Goal: Information Seeking & Learning: Learn about a topic

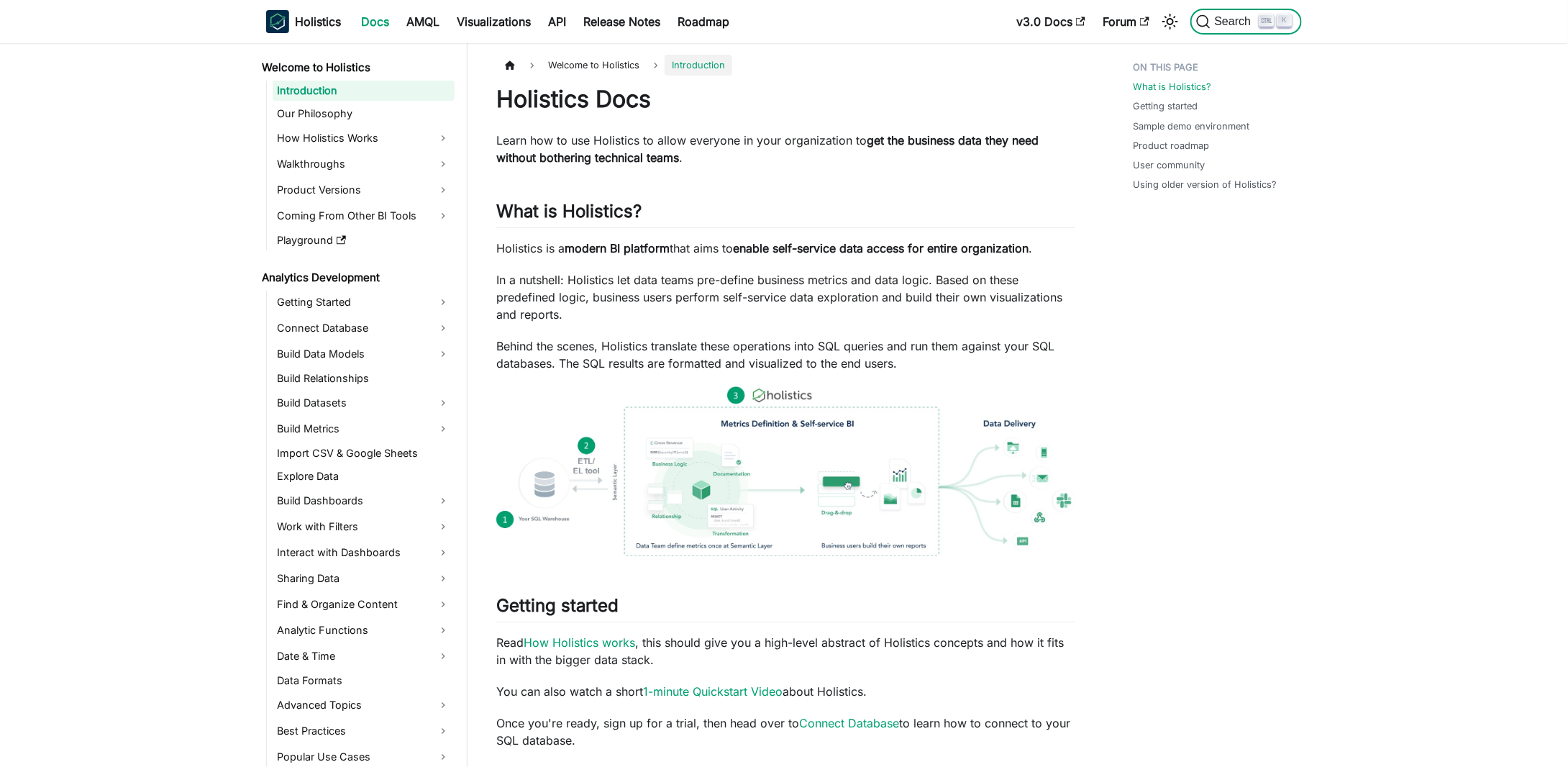
click at [1219, 25] on span "Search" at bounding box center [1234, 21] width 49 height 13
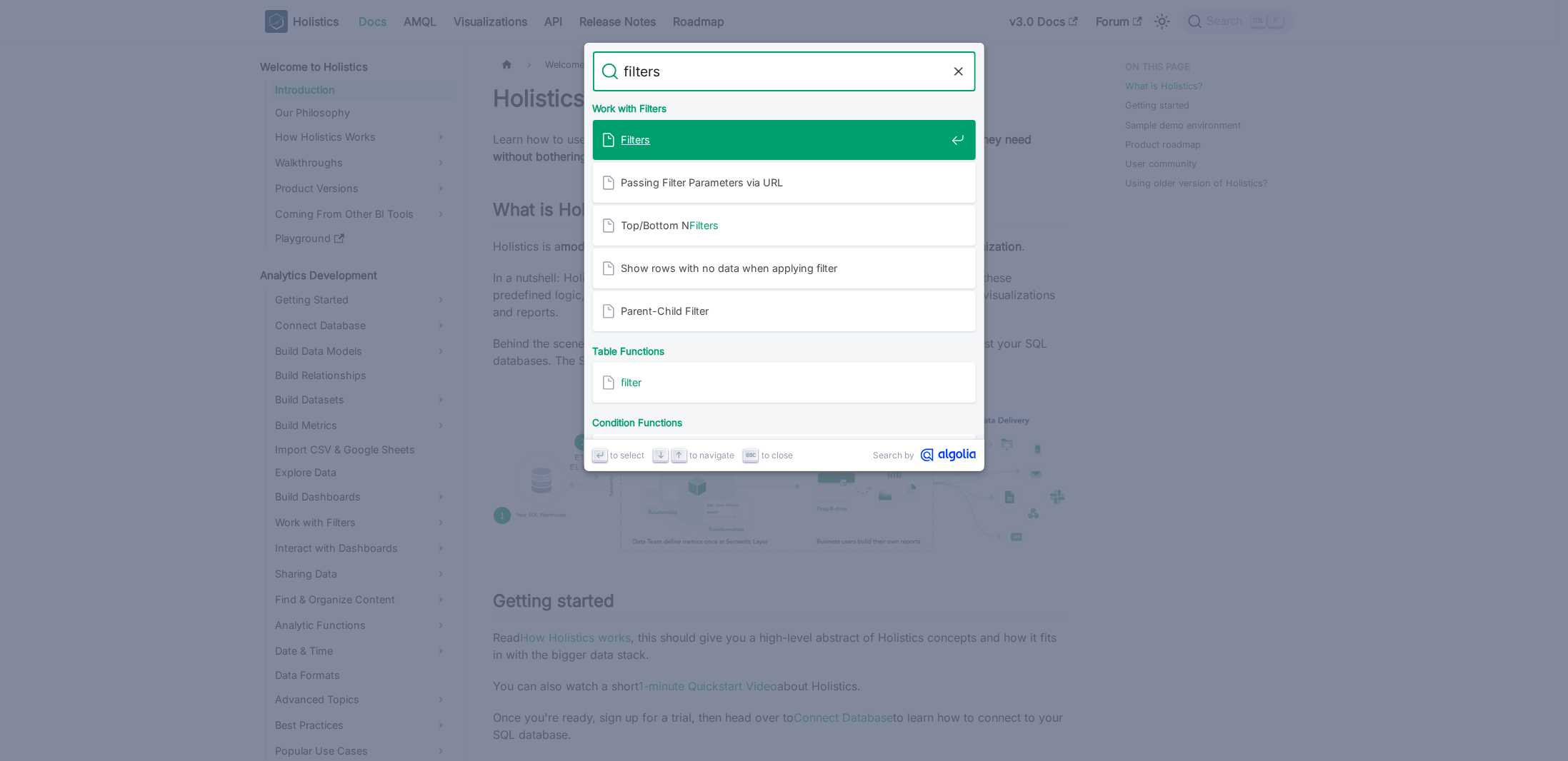
click at [726, 97] on div "Work with Filters" at bounding box center [784, 105] width 388 height 29
click at [720, 80] on input "filters" at bounding box center [784, 72] width 332 height 40
type input "filters"
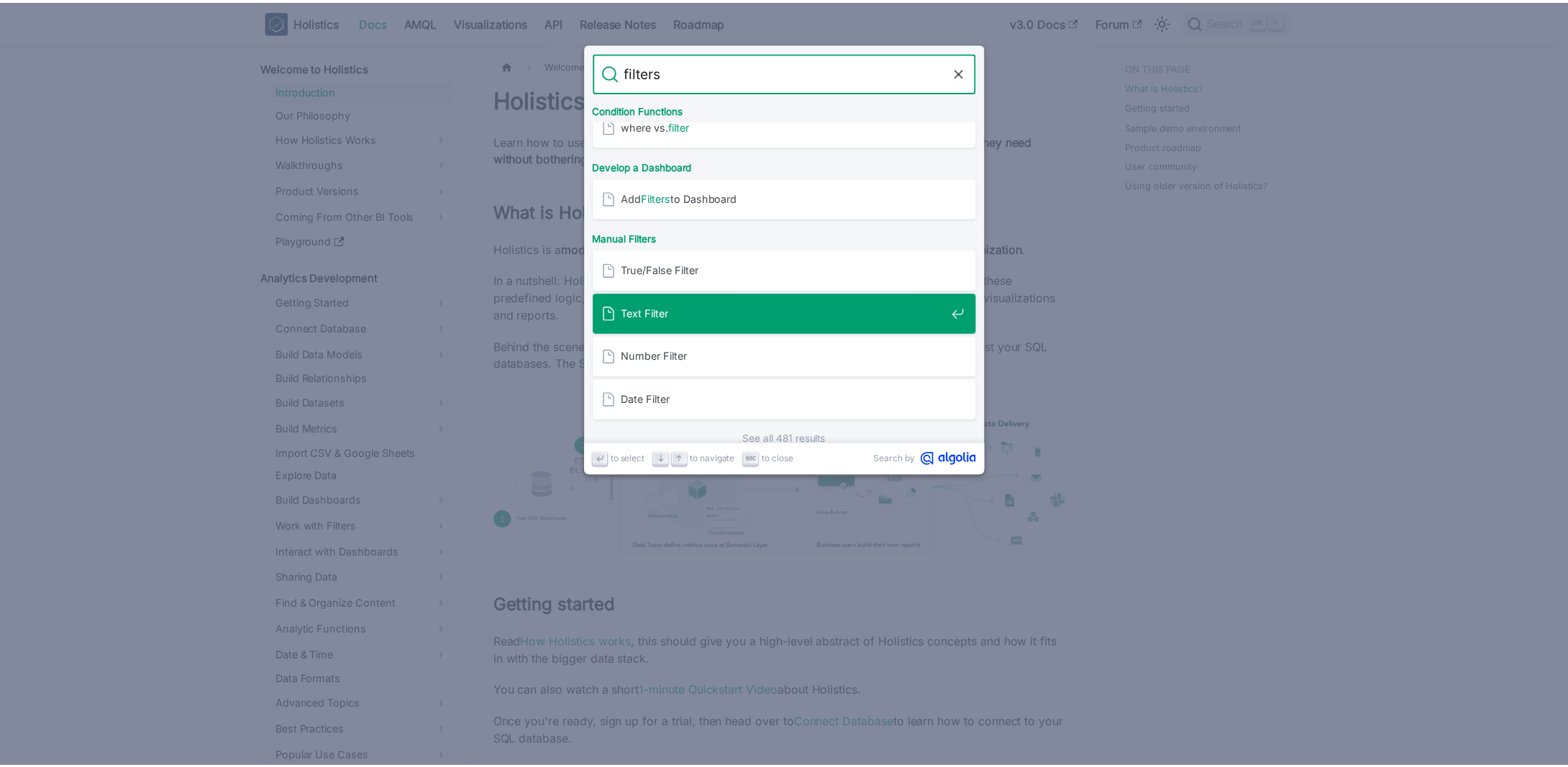
scroll to position [352, 0]
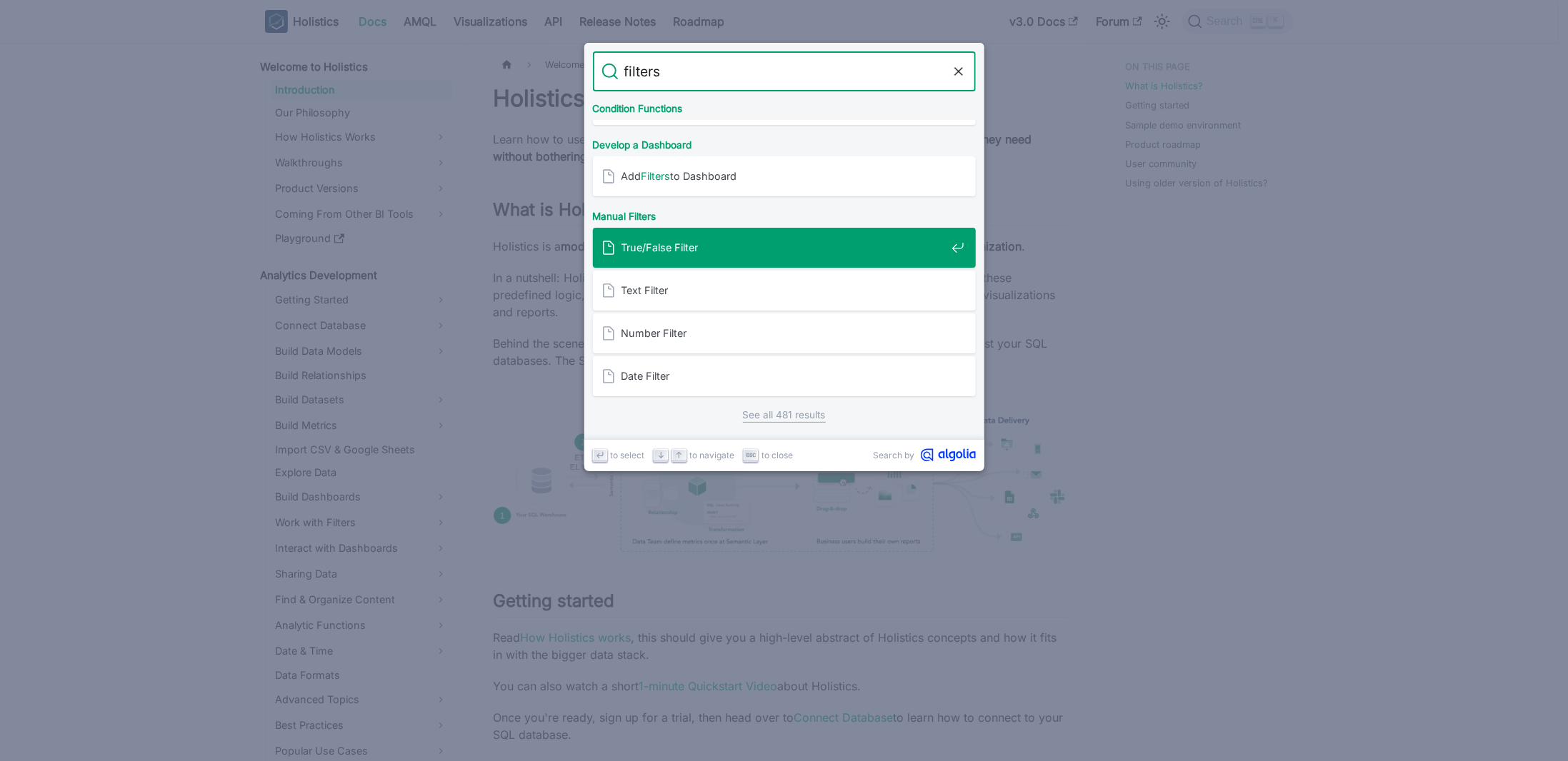
click at [714, 255] on div "True/False Filter" at bounding box center [788, 248] width 374 height 40
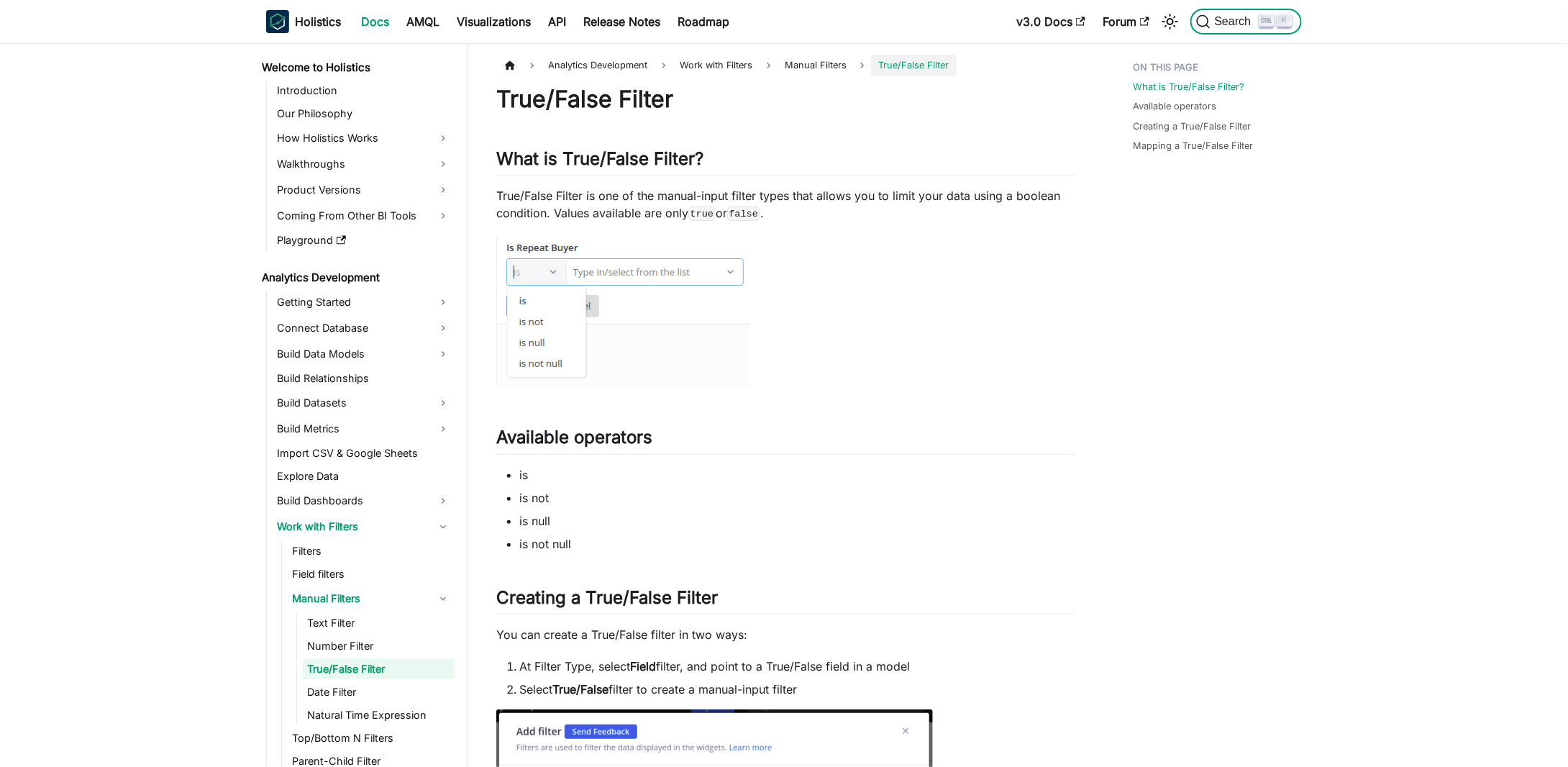
click at [1207, 28] on icon "Search (Ctrl+K)" at bounding box center [1203, 21] width 14 height 14
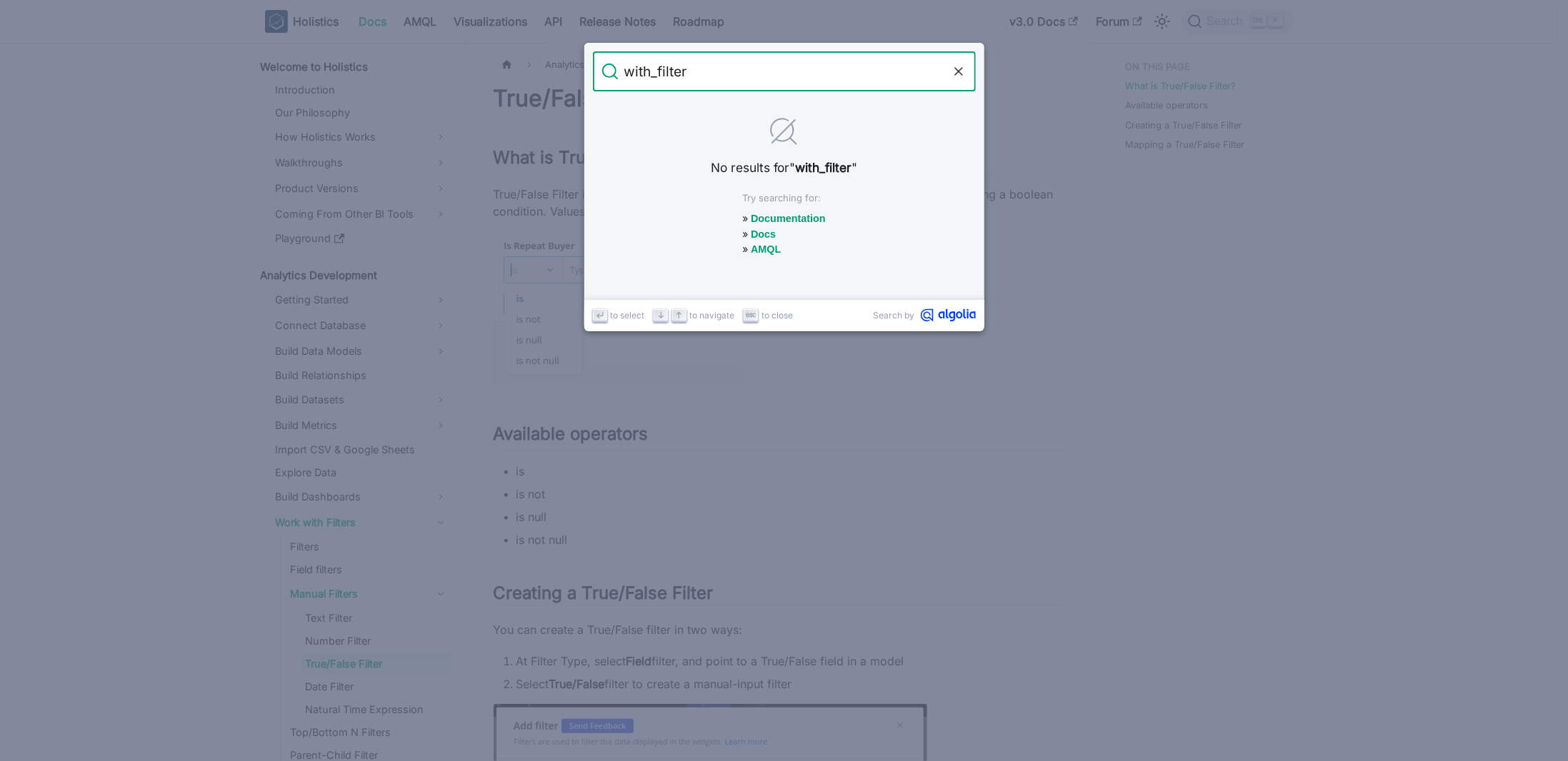
type input "with_filters"
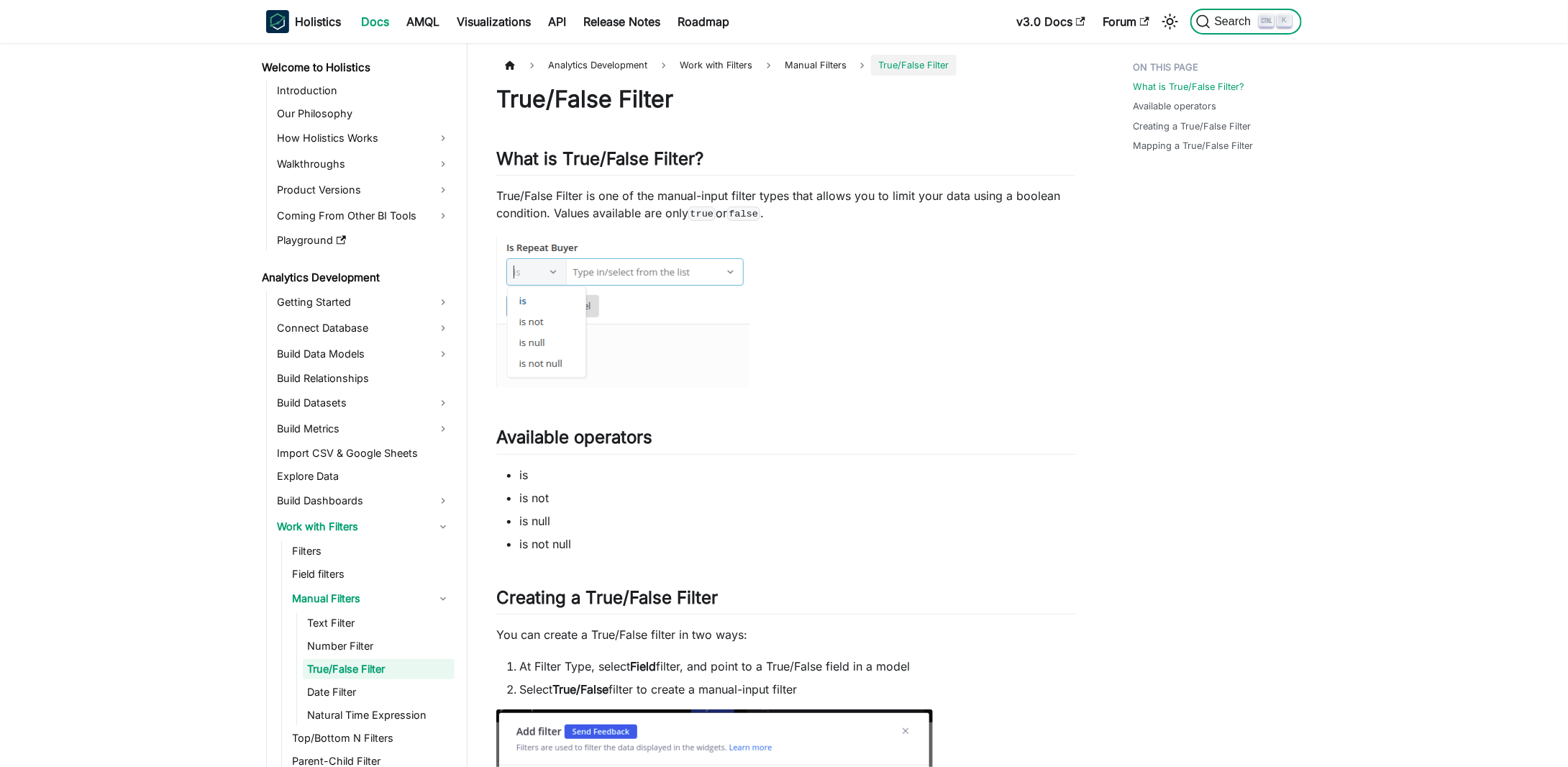
click at [1224, 21] on span "Search" at bounding box center [1234, 21] width 49 height 13
click at [427, 15] on link "AMQL" at bounding box center [423, 21] width 50 height 23
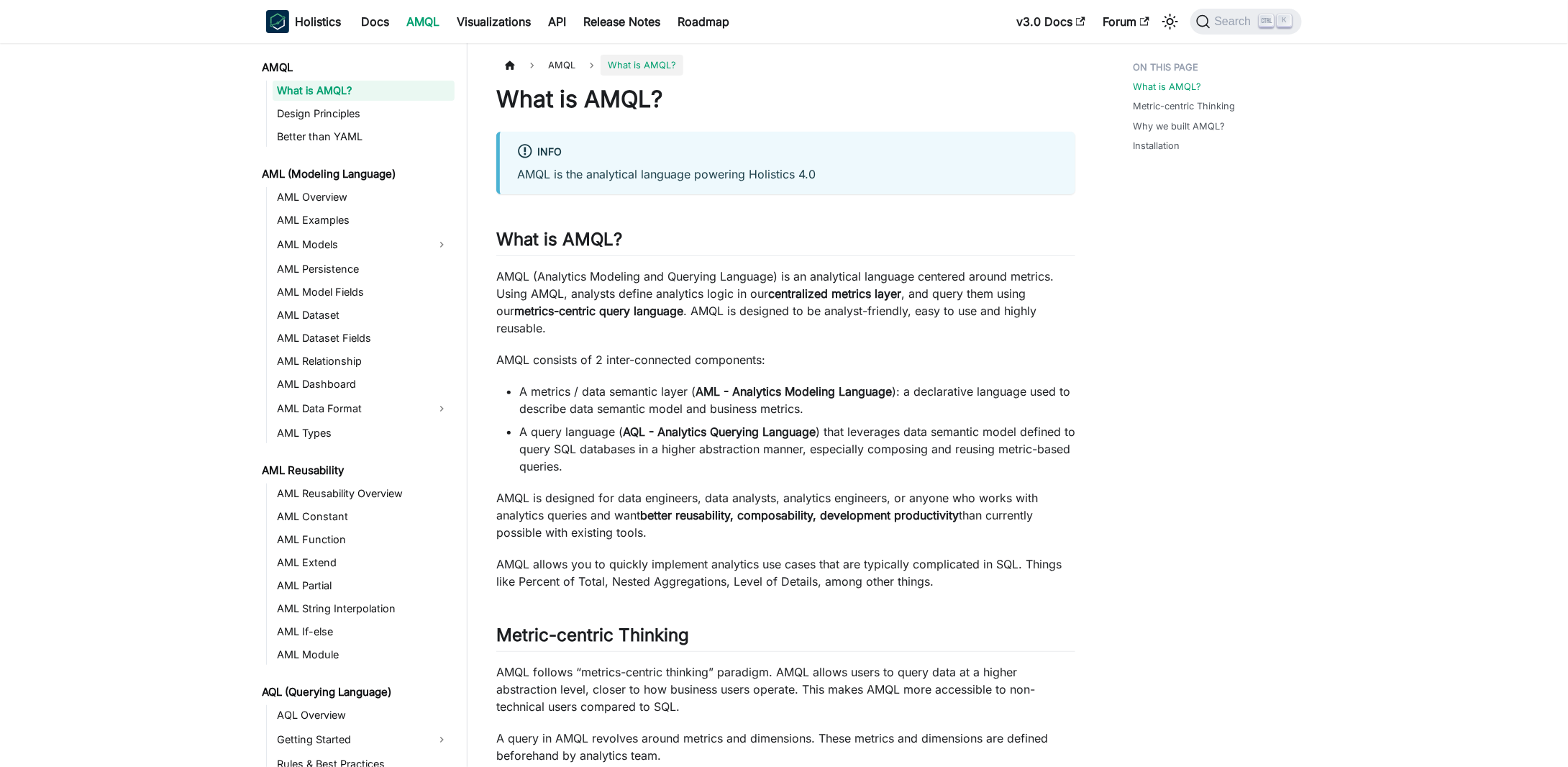
click at [311, 231] on ul "AML Overview AML Examples AML Models AML Persistence AML Model Fields AML Datas…" at bounding box center [360, 315] width 188 height 256
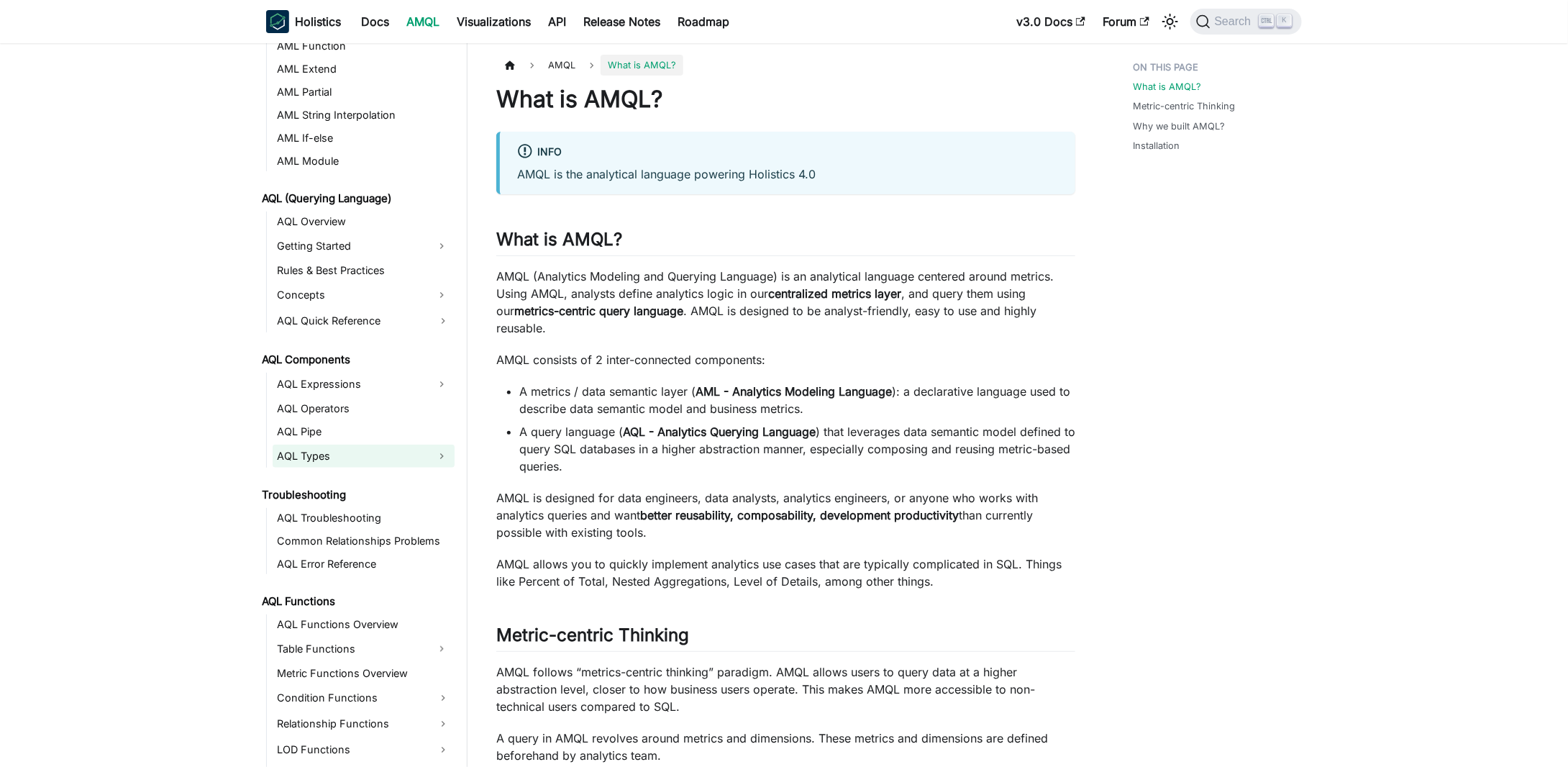
scroll to position [503, 0]
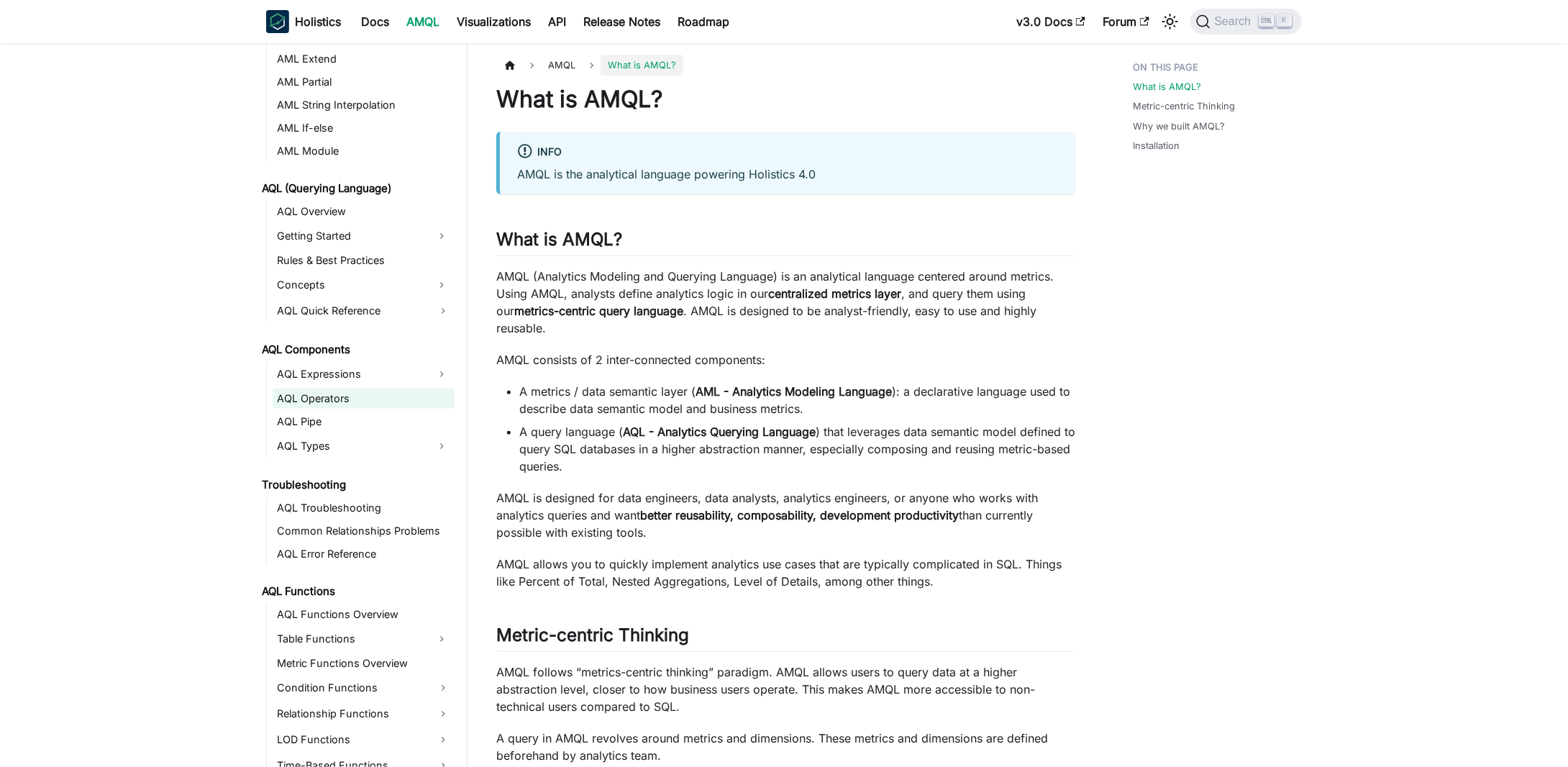
click at [343, 391] on link "AQL Operators" at bounding box center [363, 398] width 182 height 20
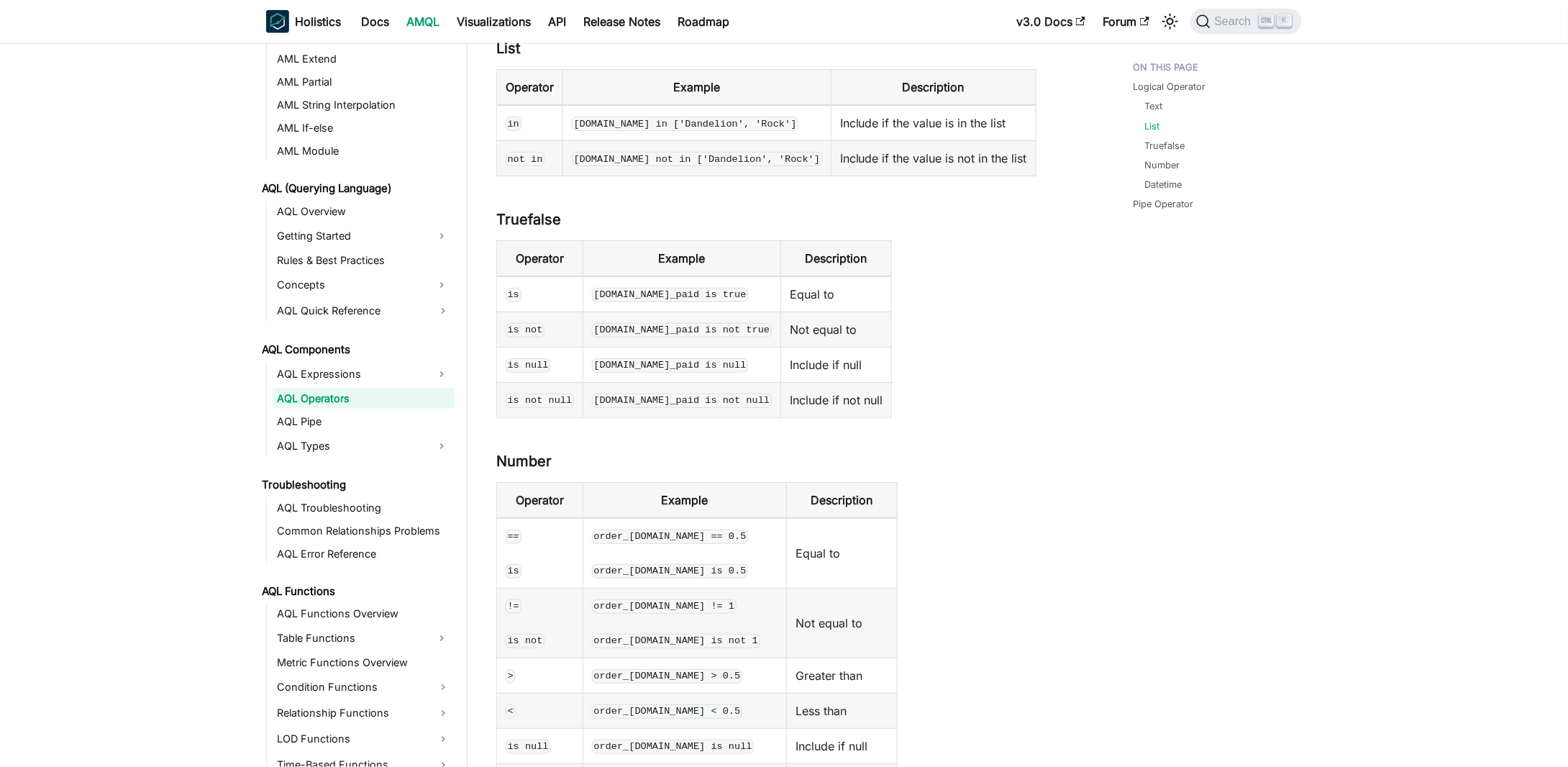
scroll to position [935, 0]
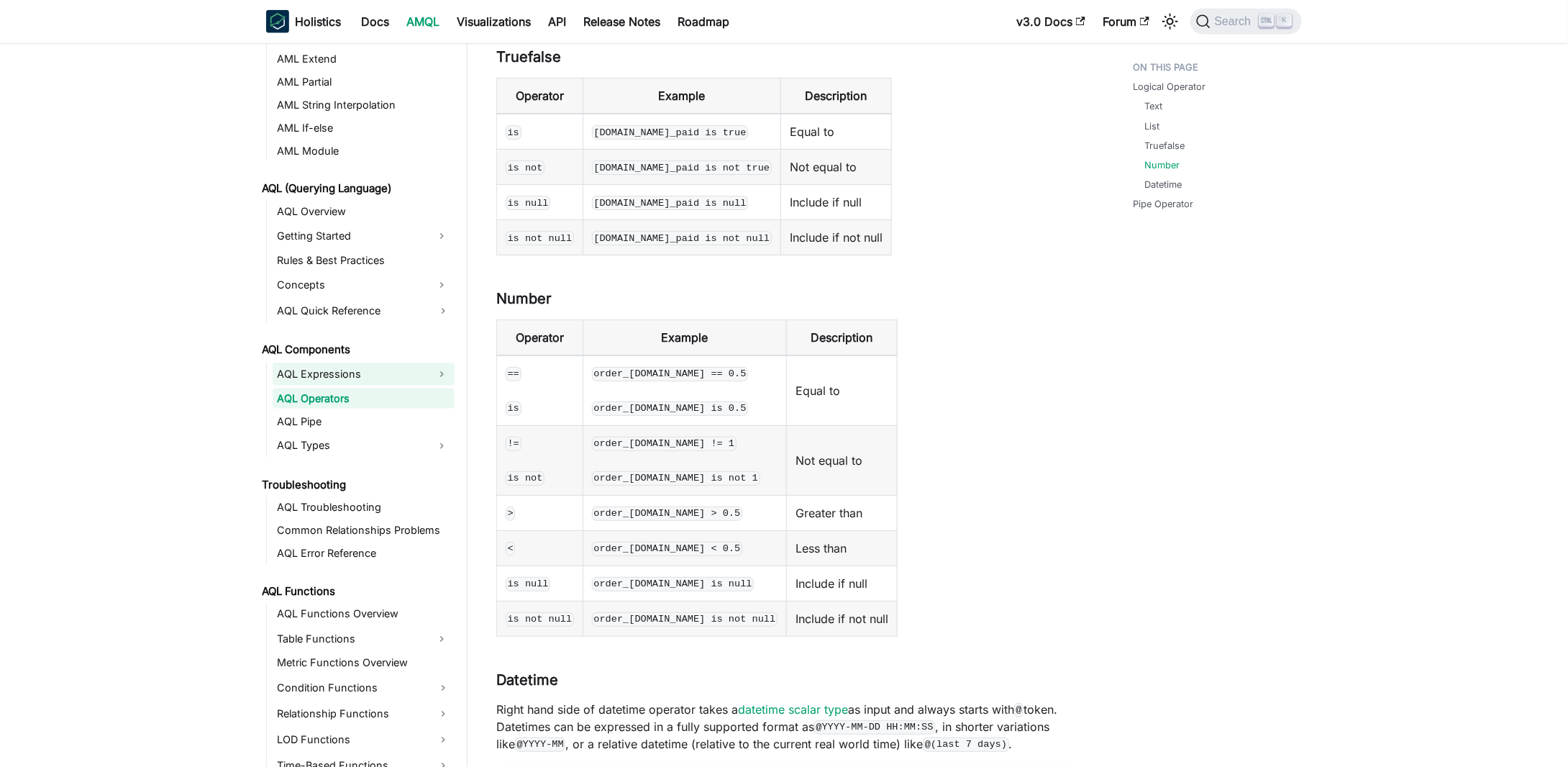
click at [360, 365] on link "AQL Expressions" at bounding box center [350, 374] width 156 height 23
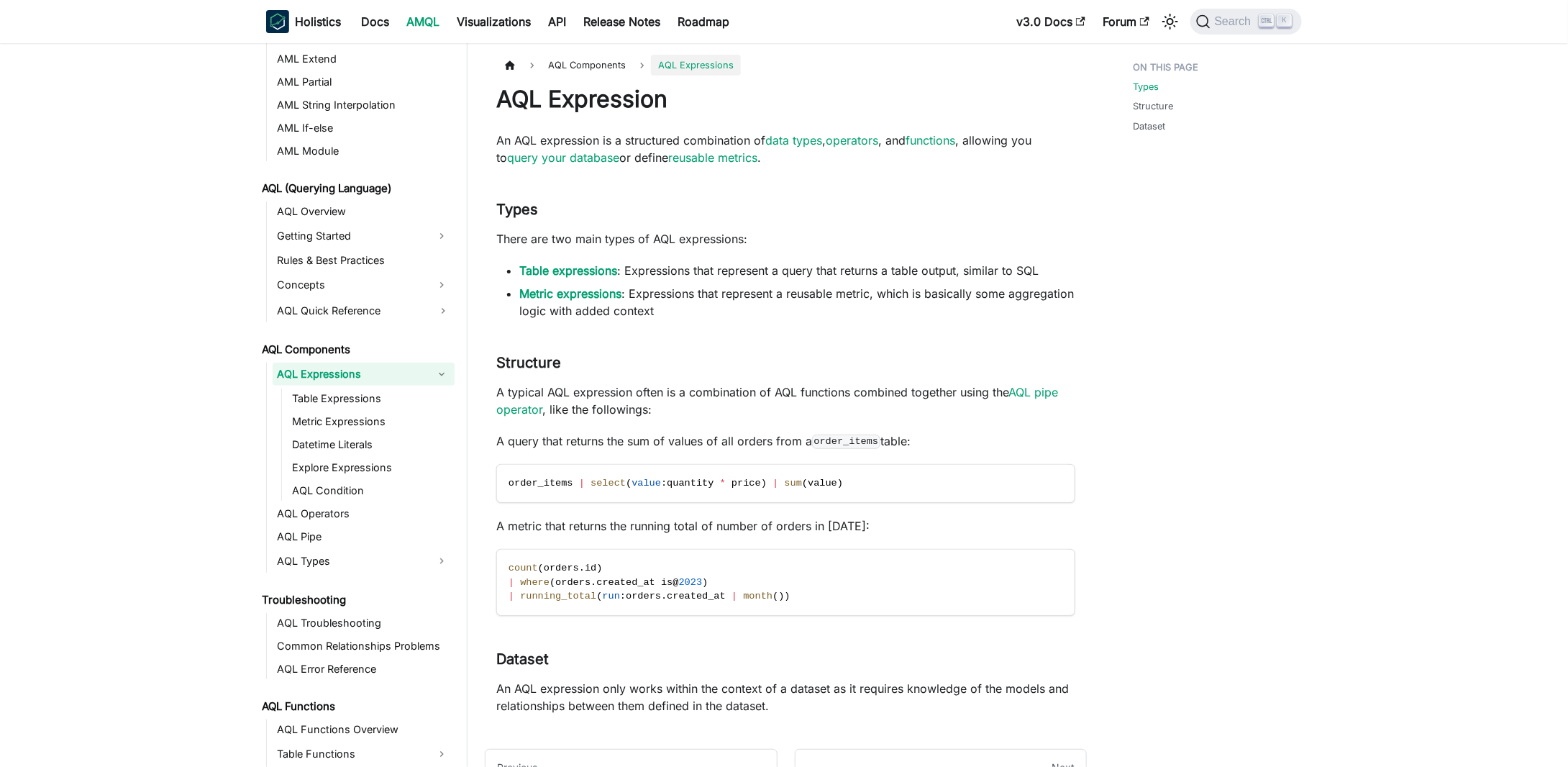
scroll to position [159, 0]
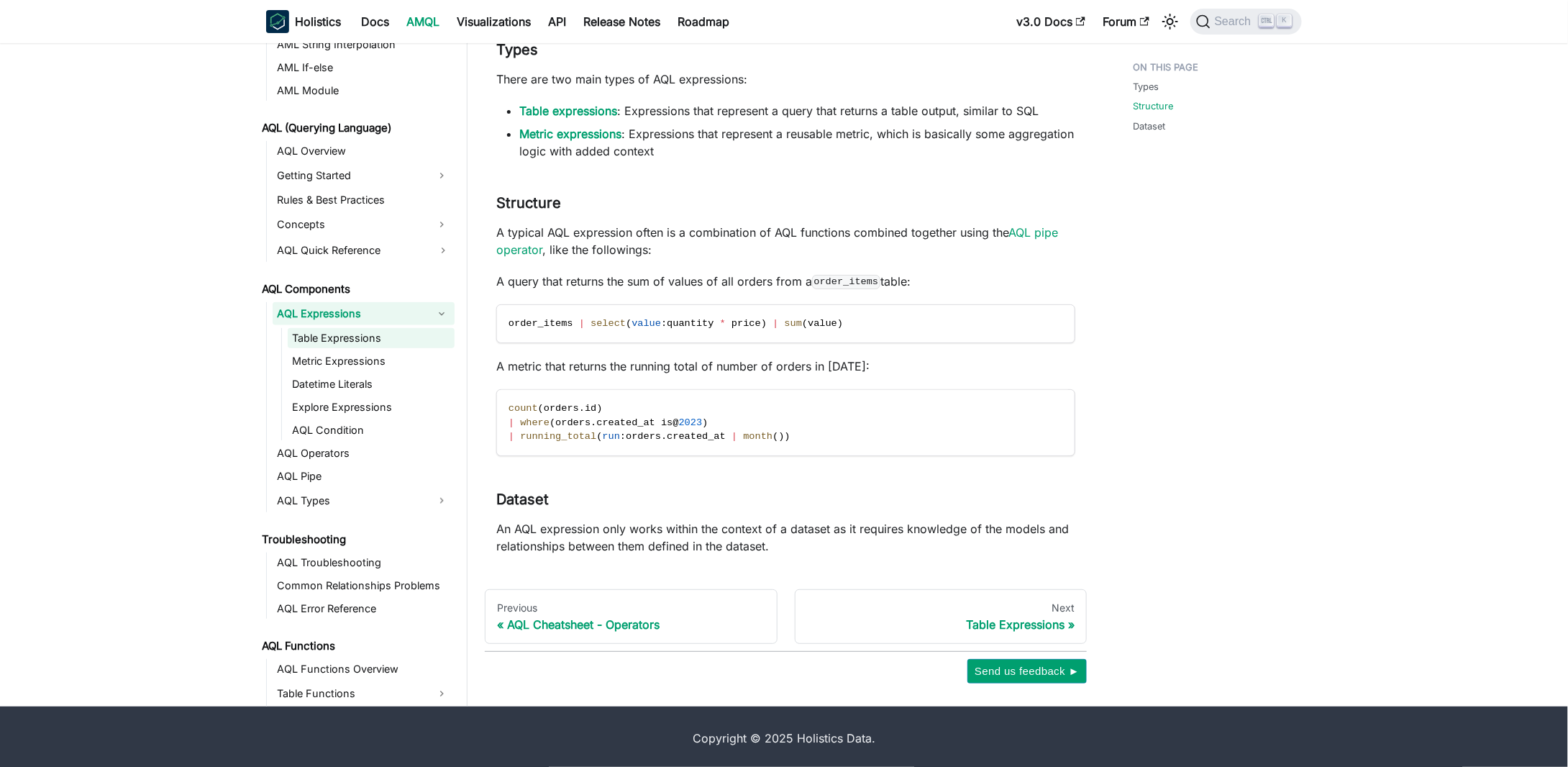
click at [356, 343] on link "Table Expressions" at bounding box center [371, 338] width 167 height 20
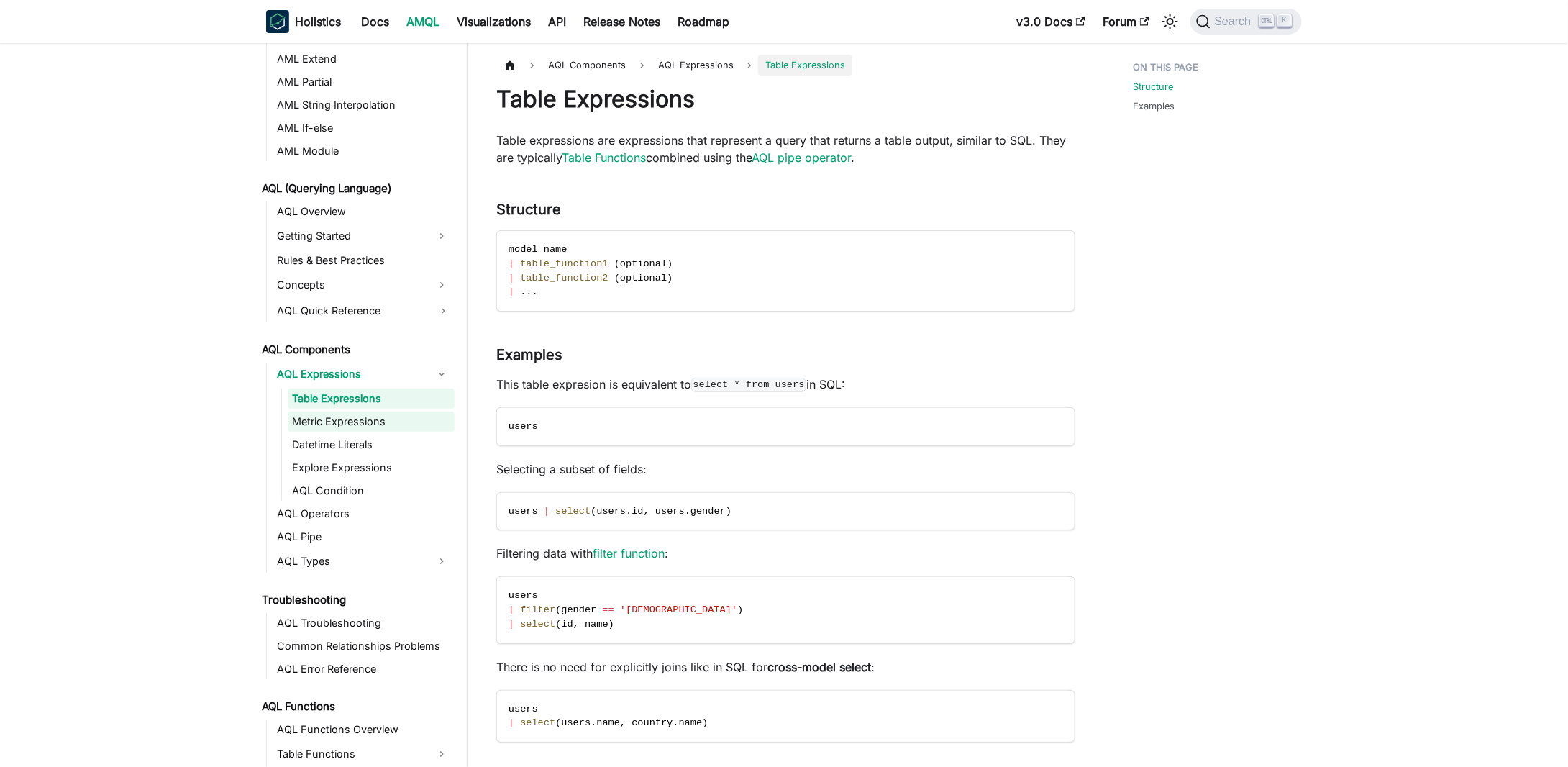
click at [334, 422] on link "Metric Expressions" at bounding box center [371, 421] width 167 height 20
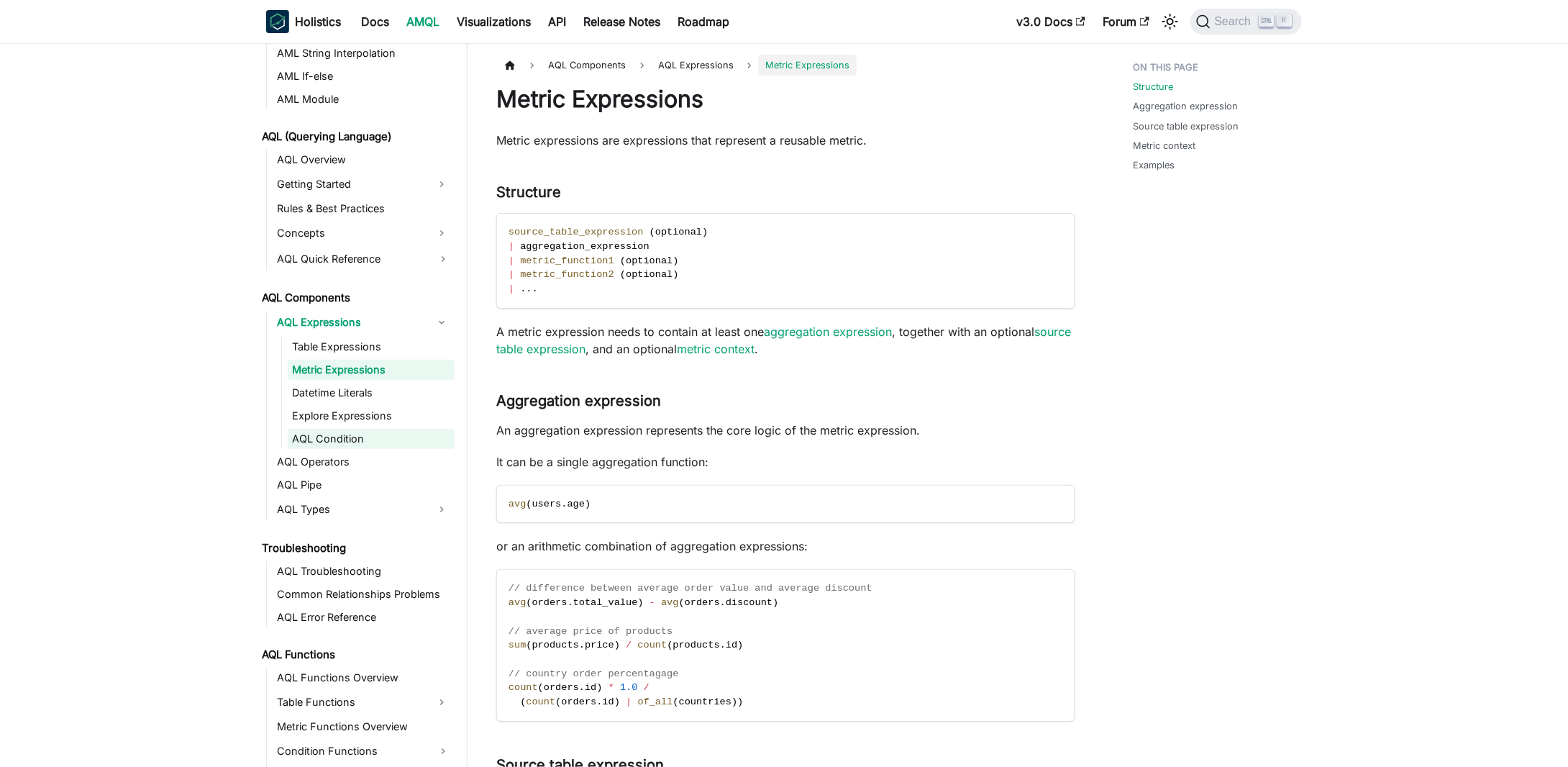
scroll to position [576, 0]
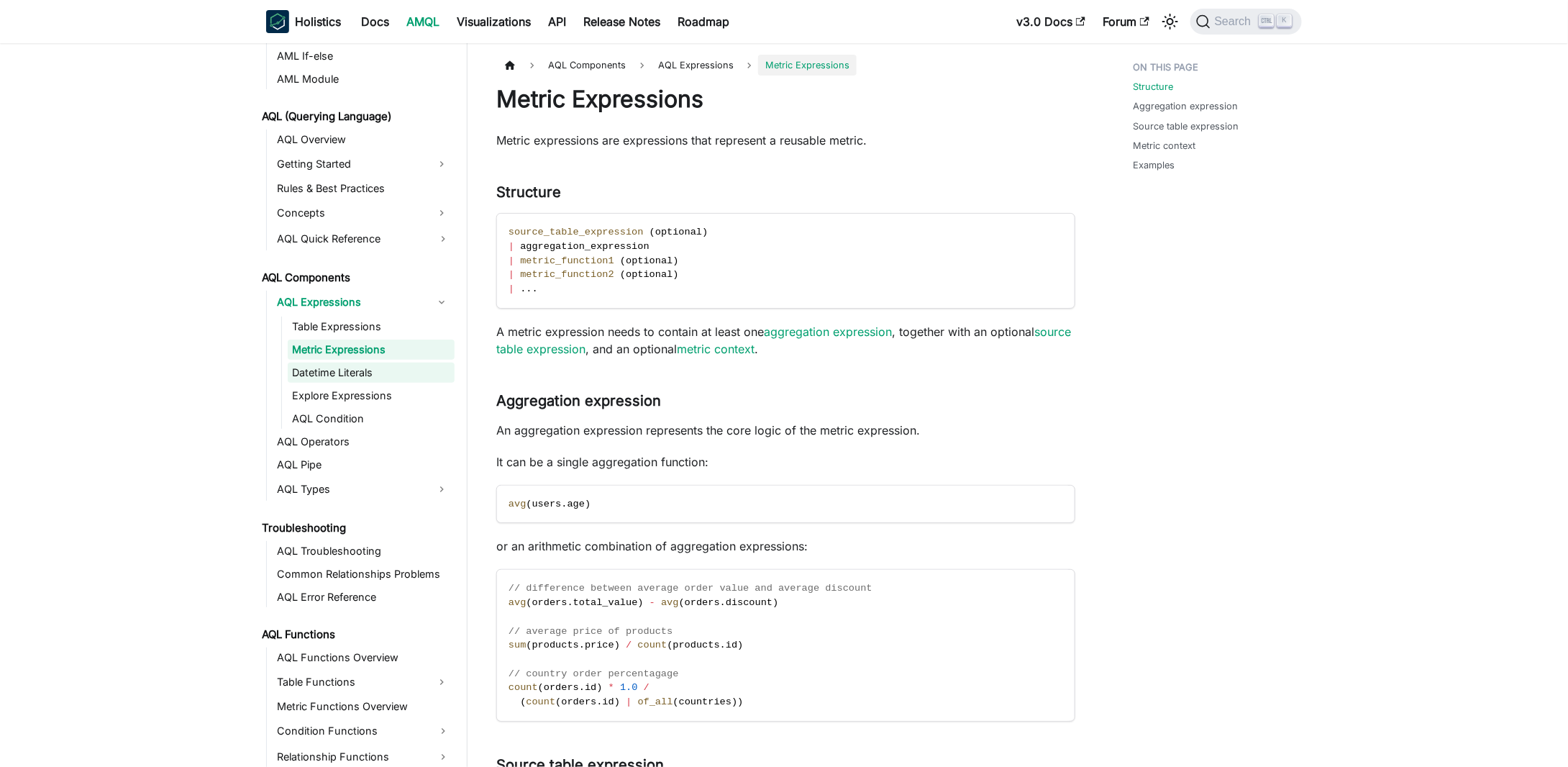
click at [369, 377] on link "Datetime Literals" at bounding box center [371, 372] width 167 height 20
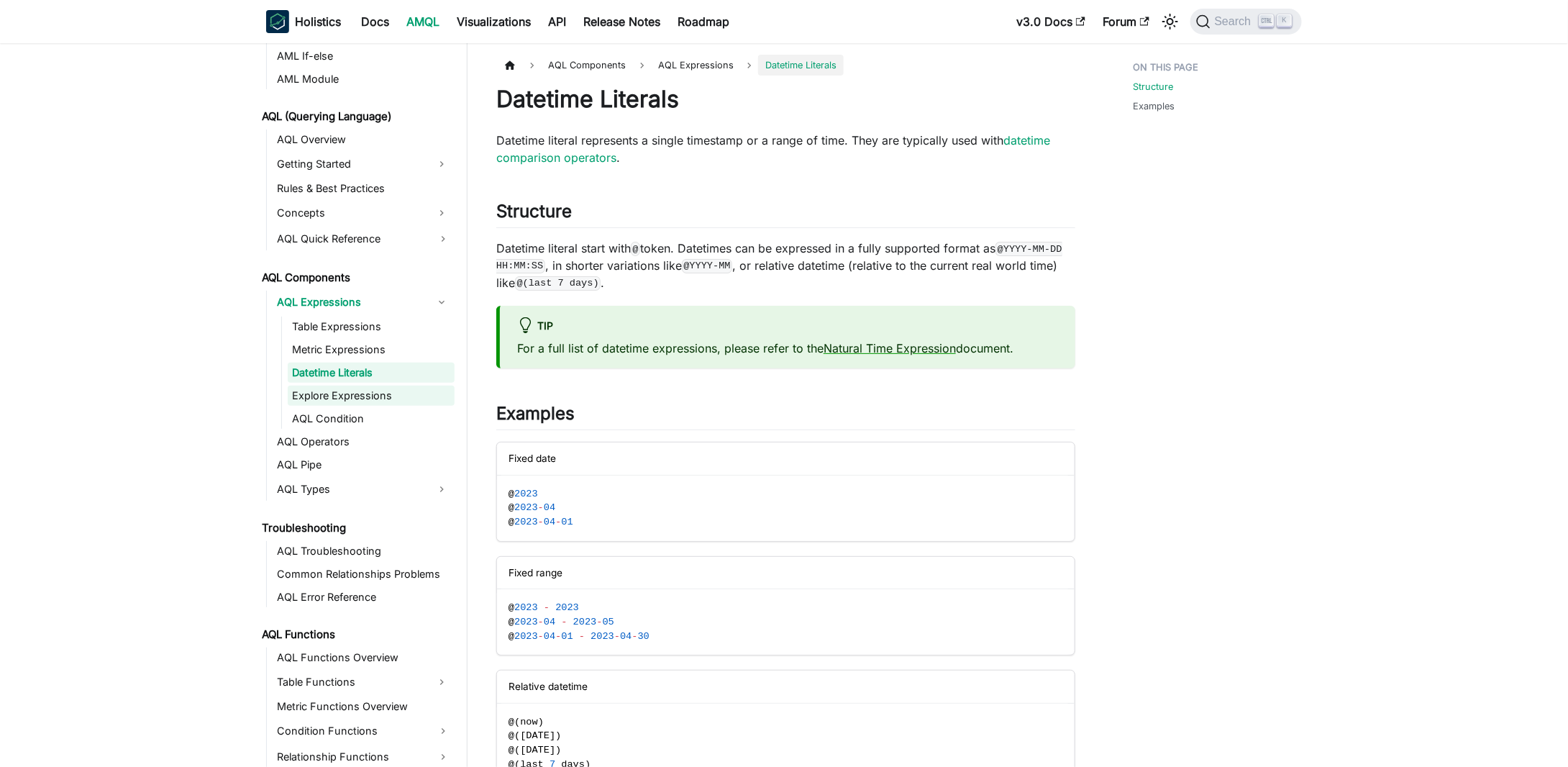
click at [360, 387] on link "Explore Expressions" at bounding box center [371, 395] width 167 height 20
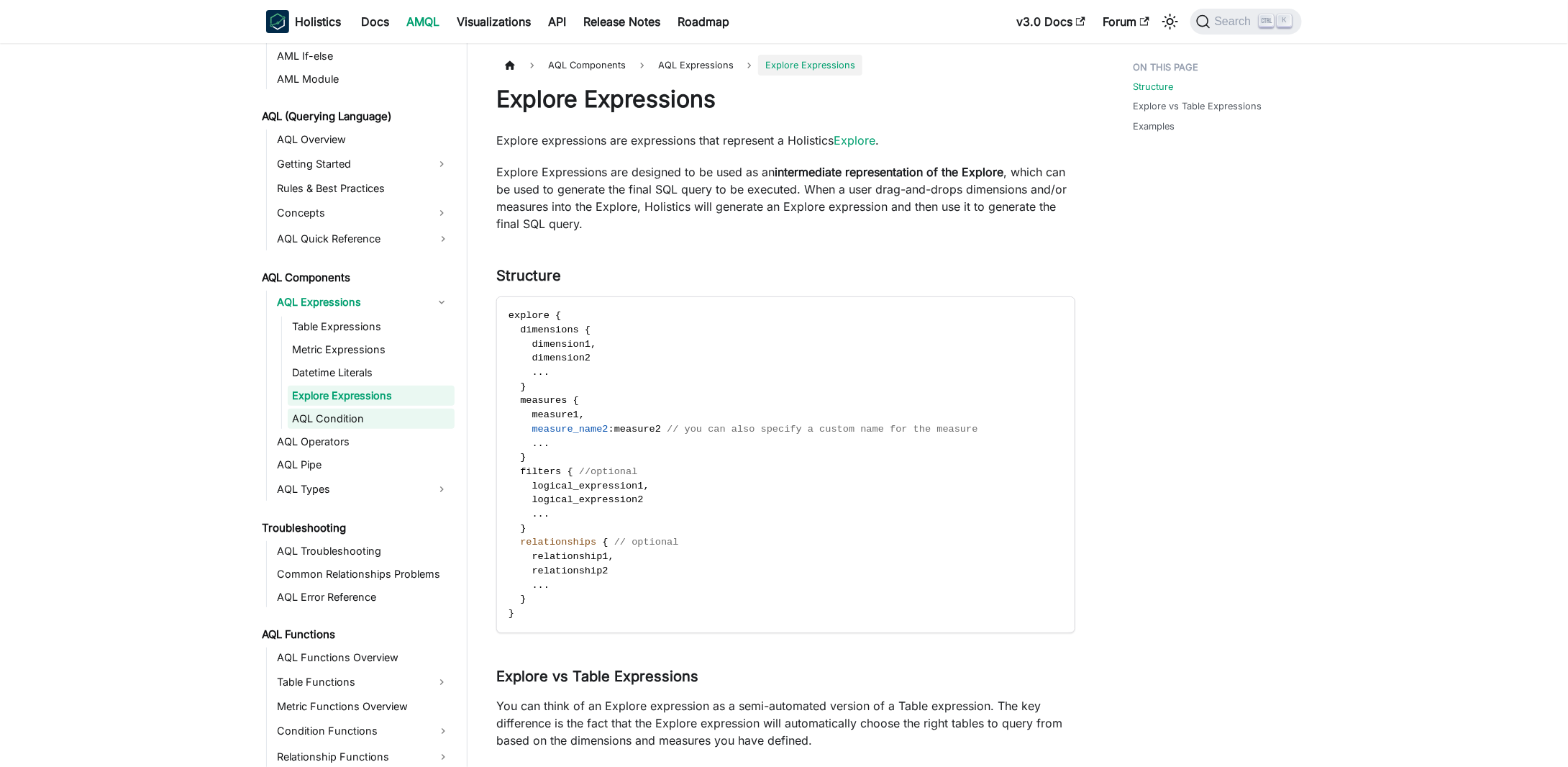
click at [348, 411] on link "AQL Condition" at bounding box center [371, 418] width 167 height 20
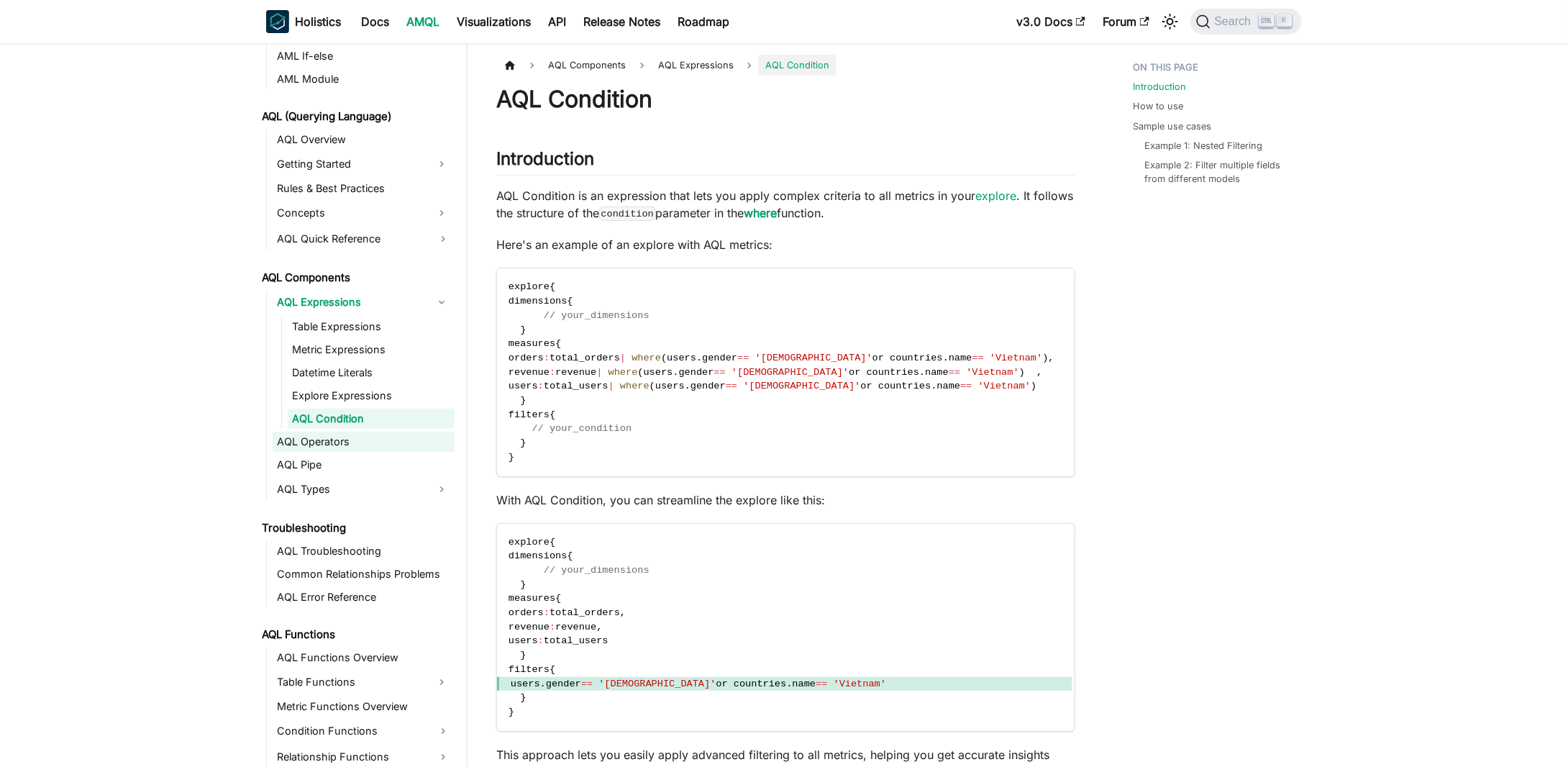
click at [329, 446] on link "AQL Operators" at bounding box center [363, 441] width 182 height 20
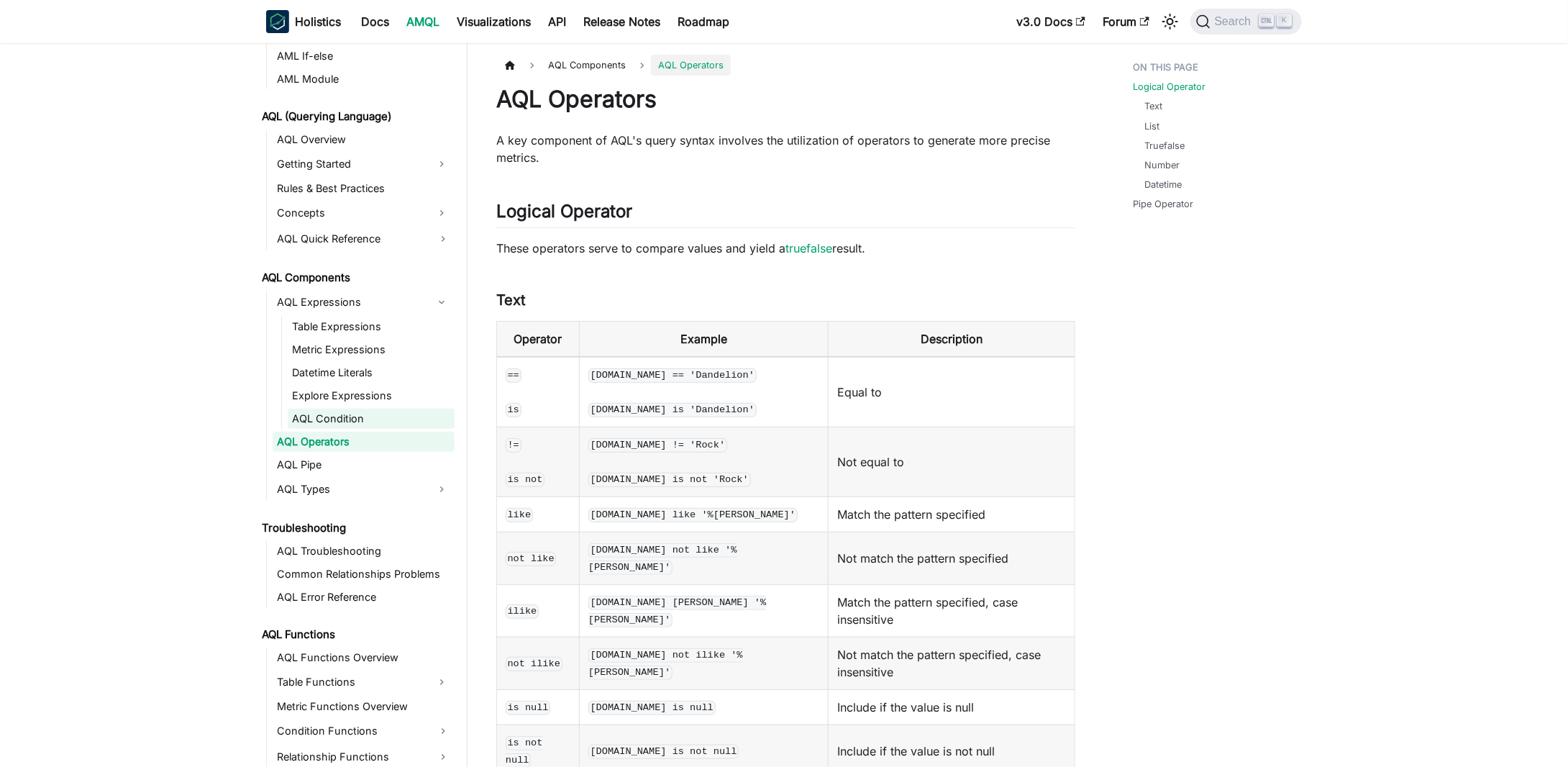
click at [346, 425] on link "AQL Condition" at bounding box center [371, 418] width 167 height 20
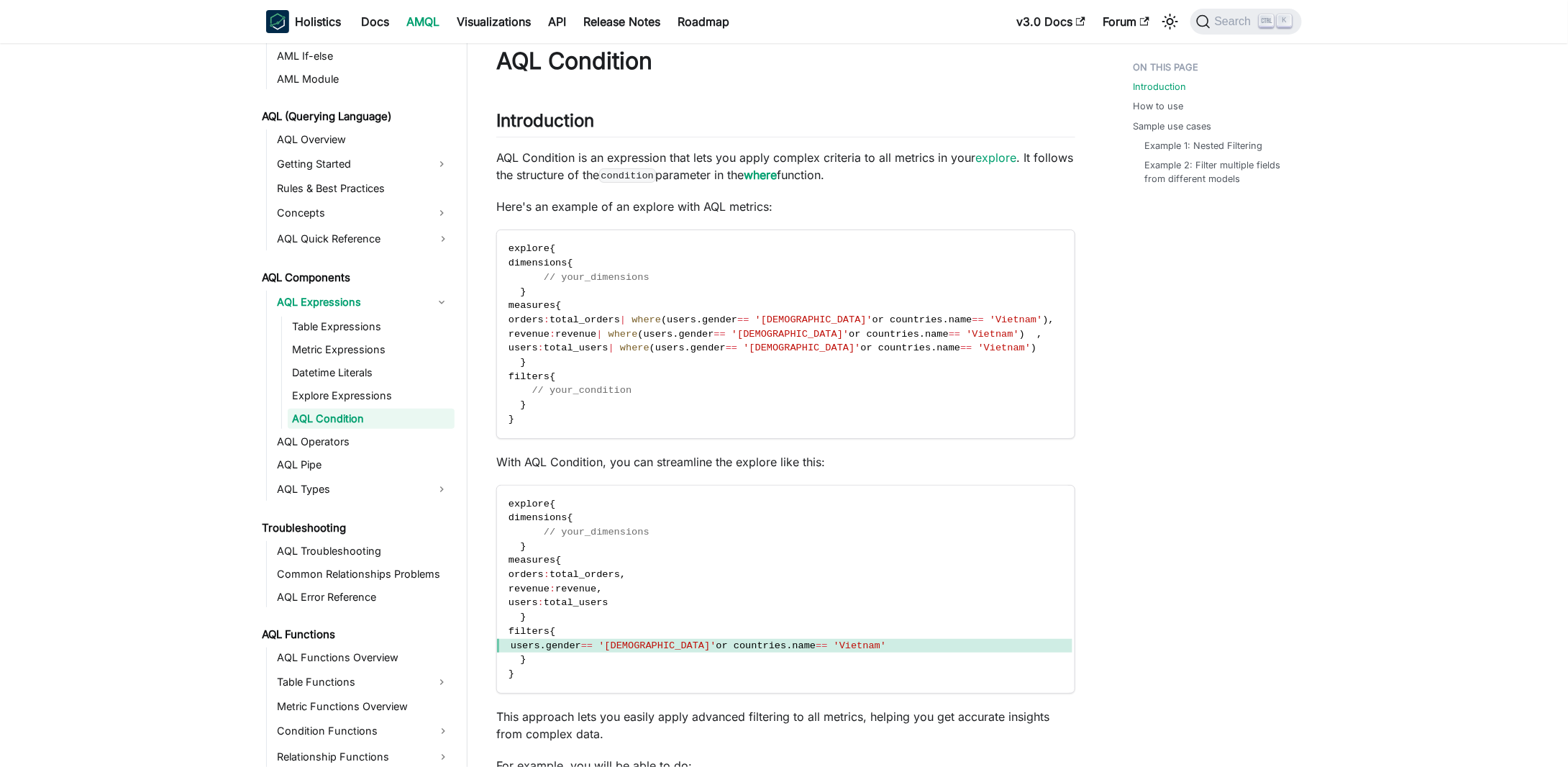
scroll to position [144, 0]
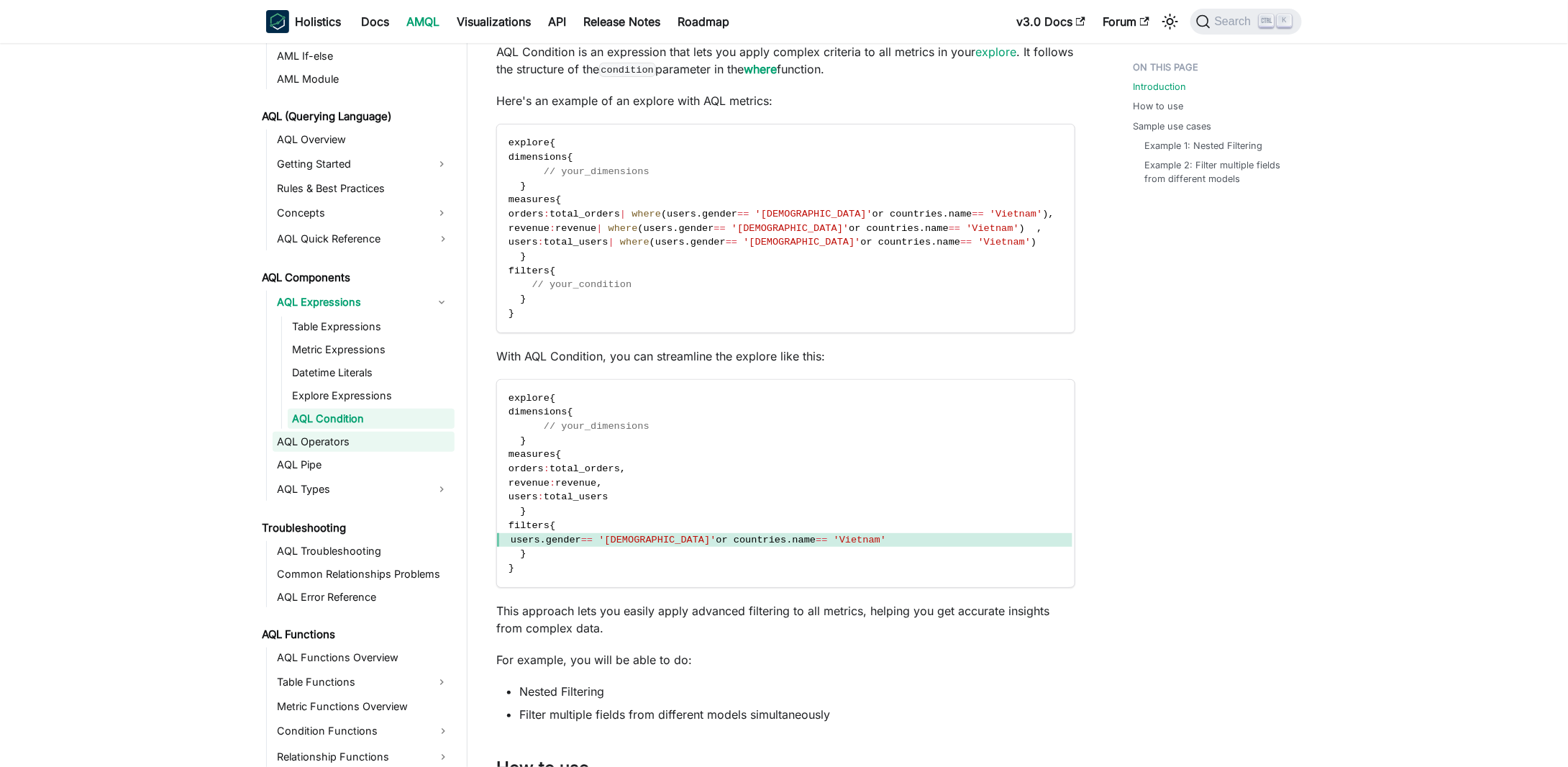
click at [355, 447] on link "AQL Operators" at bounding box center [363, 441] width 182 height 20
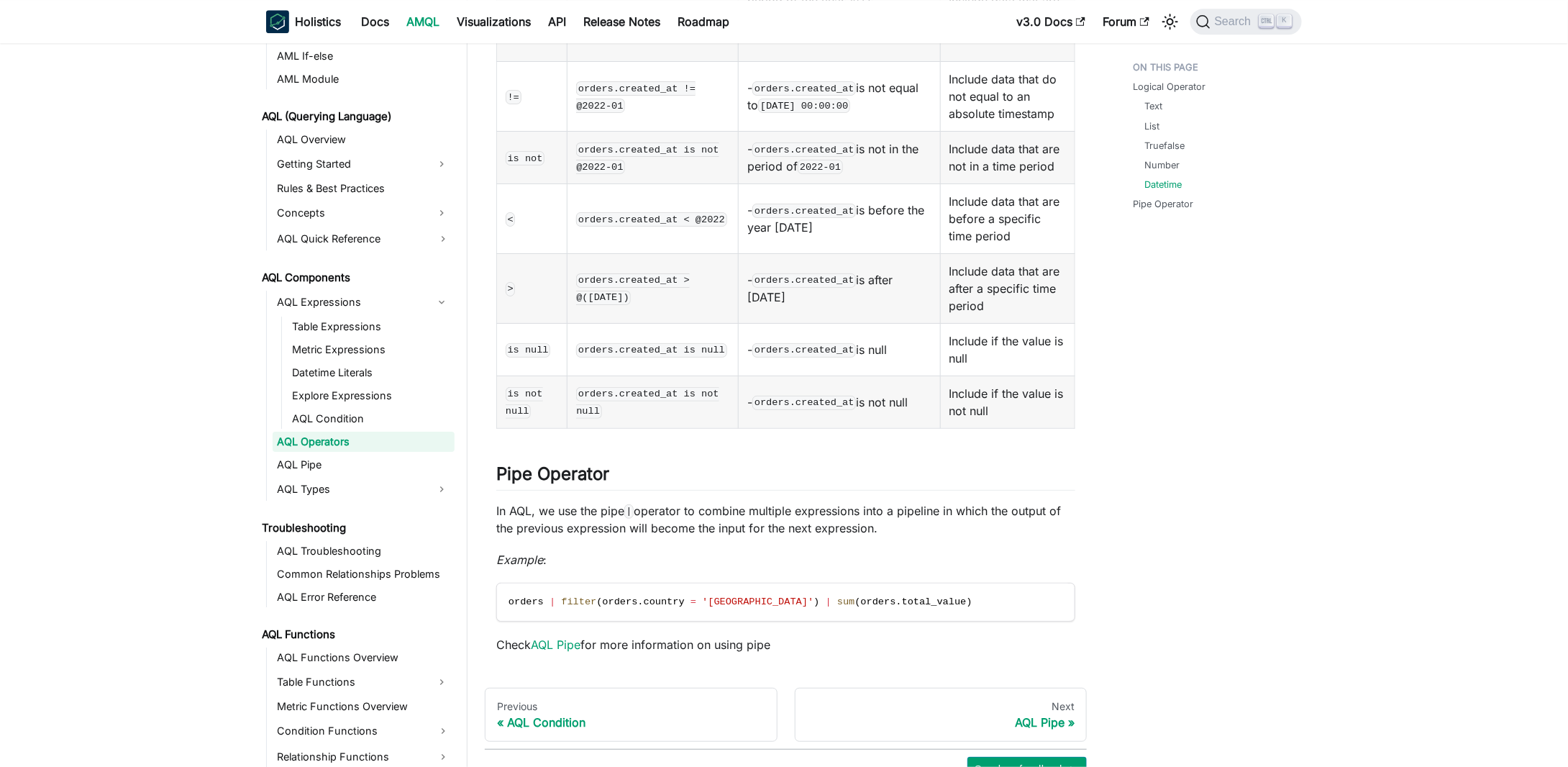
scroll to position [2032, 0]
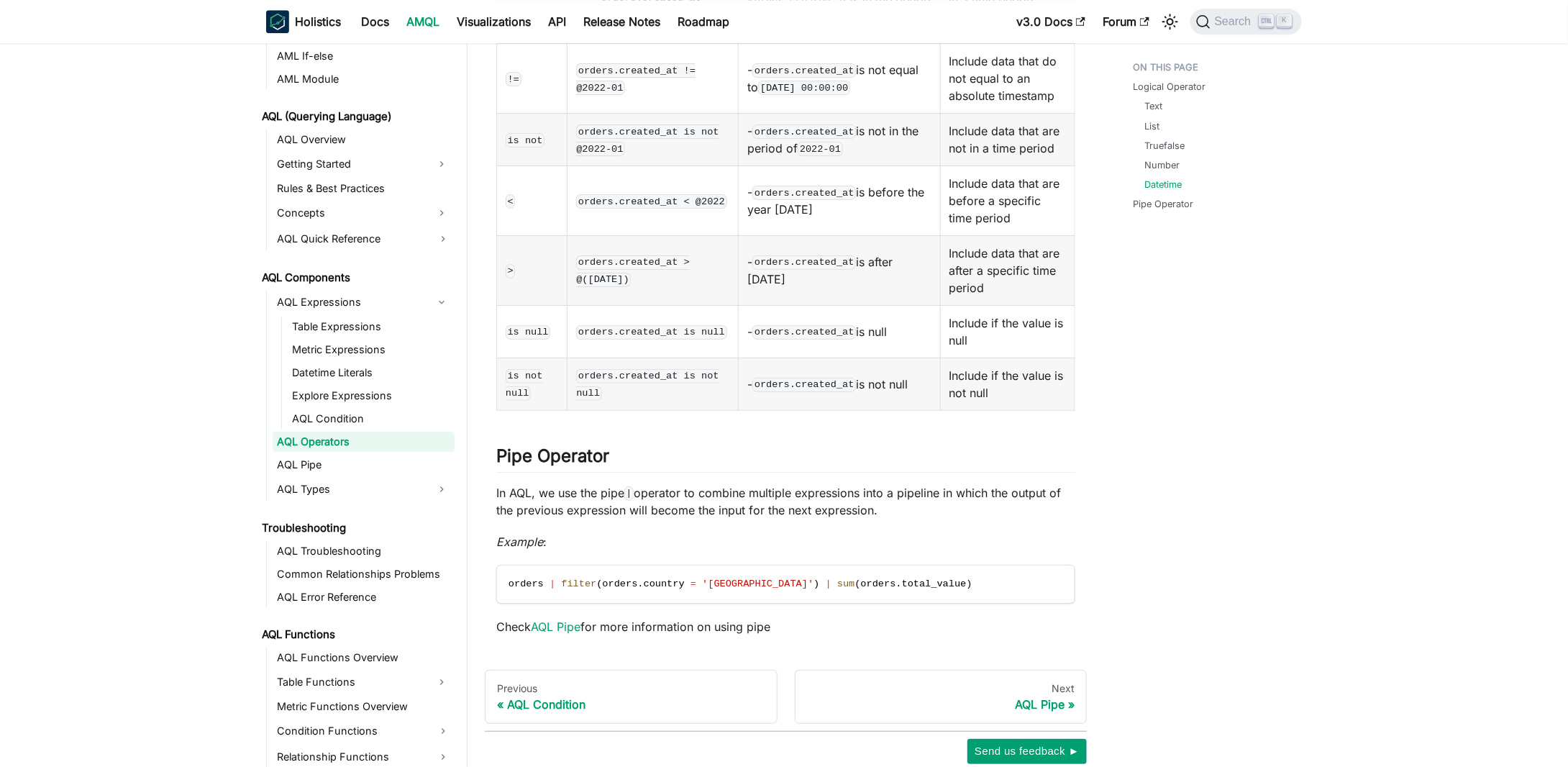
click at [333, 413] on ul "AQL Expressions Table Expressions Metric Expressions Datetime Literals Explore …" at bounding box center [360, 395] width 188 height 210
click at [328, 412] on ul "AQL Expressions Table Expressions Metric Expressions Datetime Literals Explore …" at bounding box center [360, 395] width 188 height 210
click at [337, 455] on link "AQL Pipe" at bounding box center [363, 465] width 182 height 20
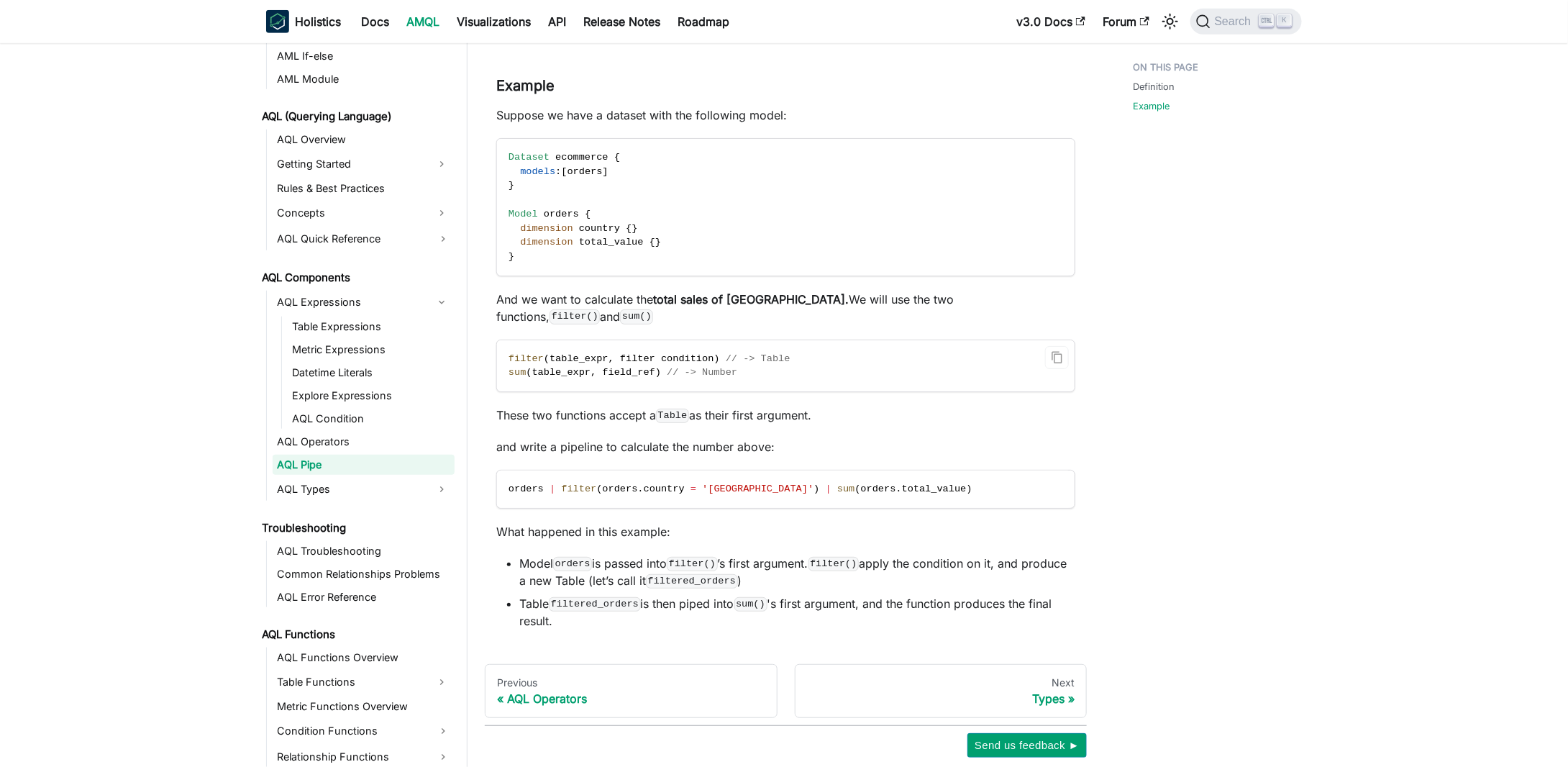
scroll to position [508, 0]
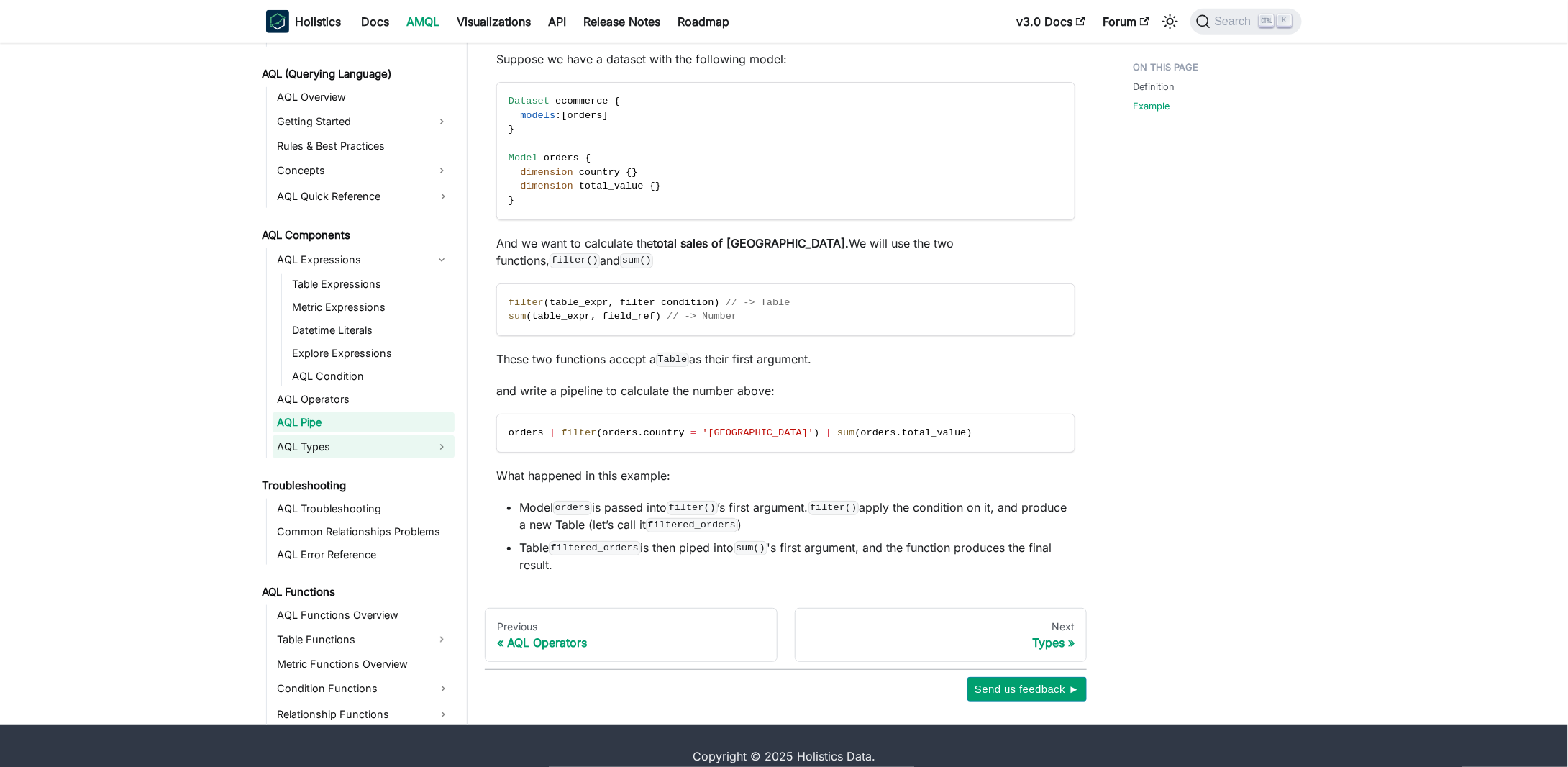
click at [311, 436] on link "AQL Types" at bounding box center [350, 447] width 156 height 23
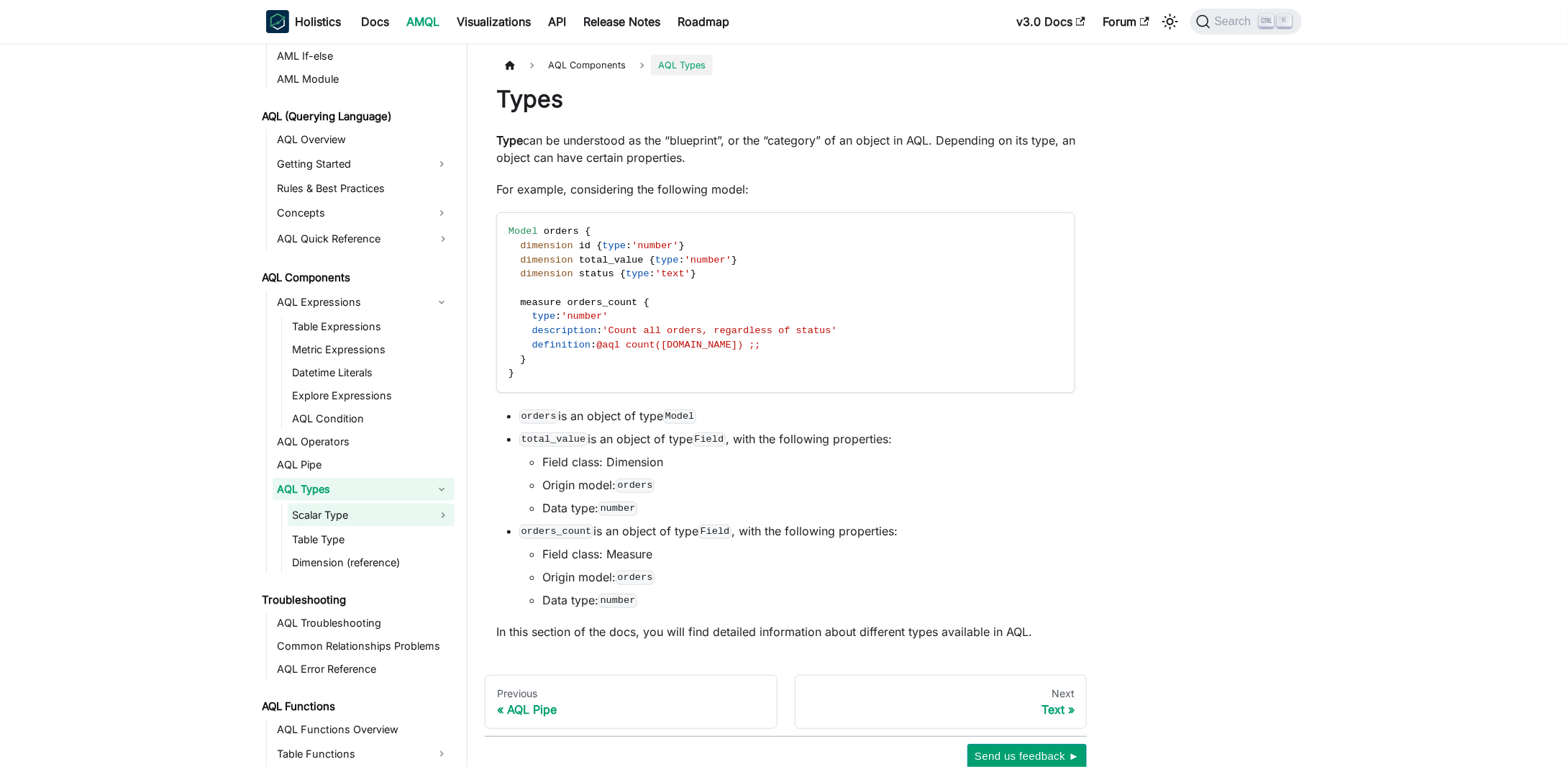
click at [331, 508] on link "Scalar Type" at bounding box center [371, 515] width 167 height 23
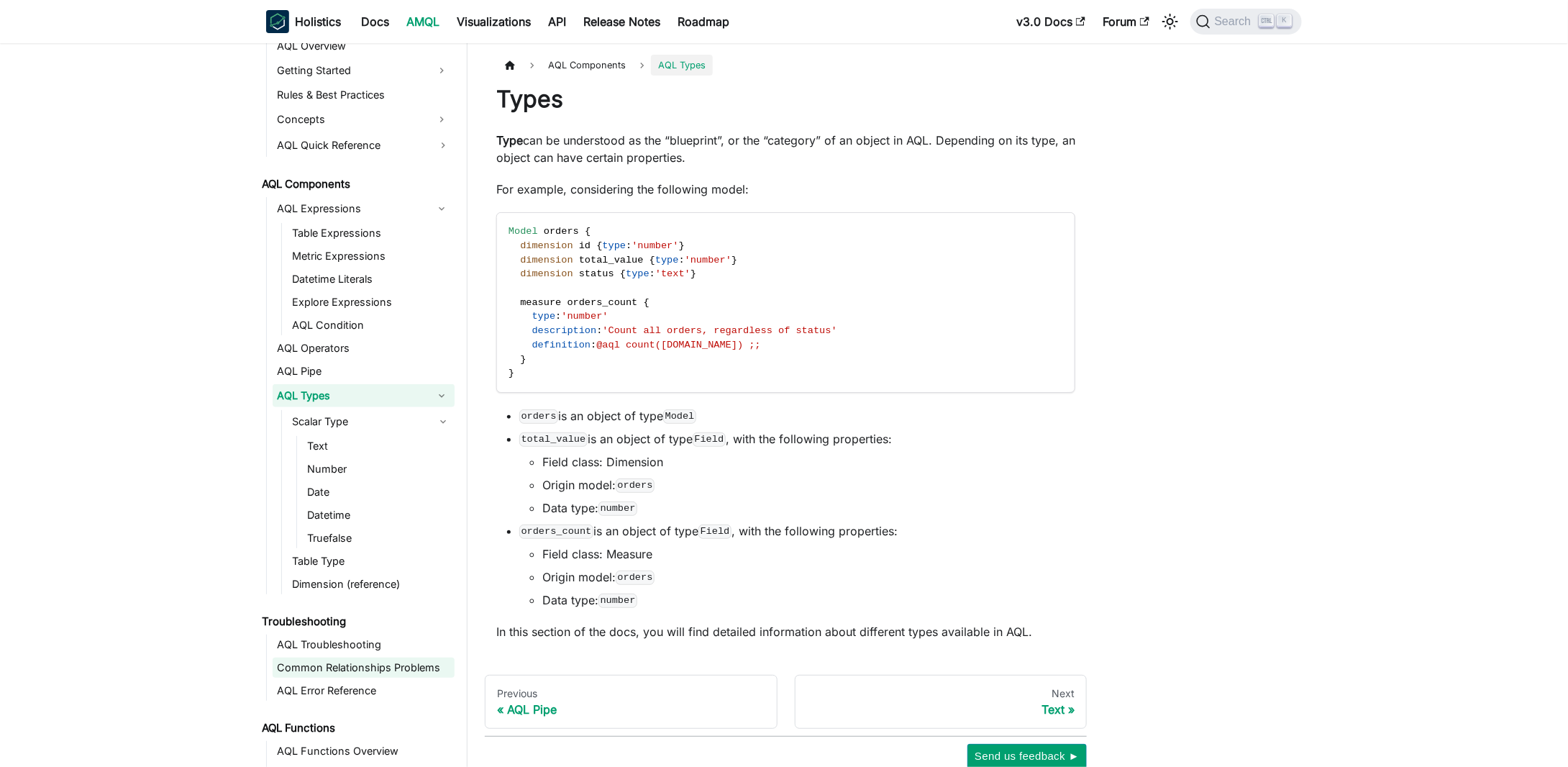
scroll to position [791, 0]
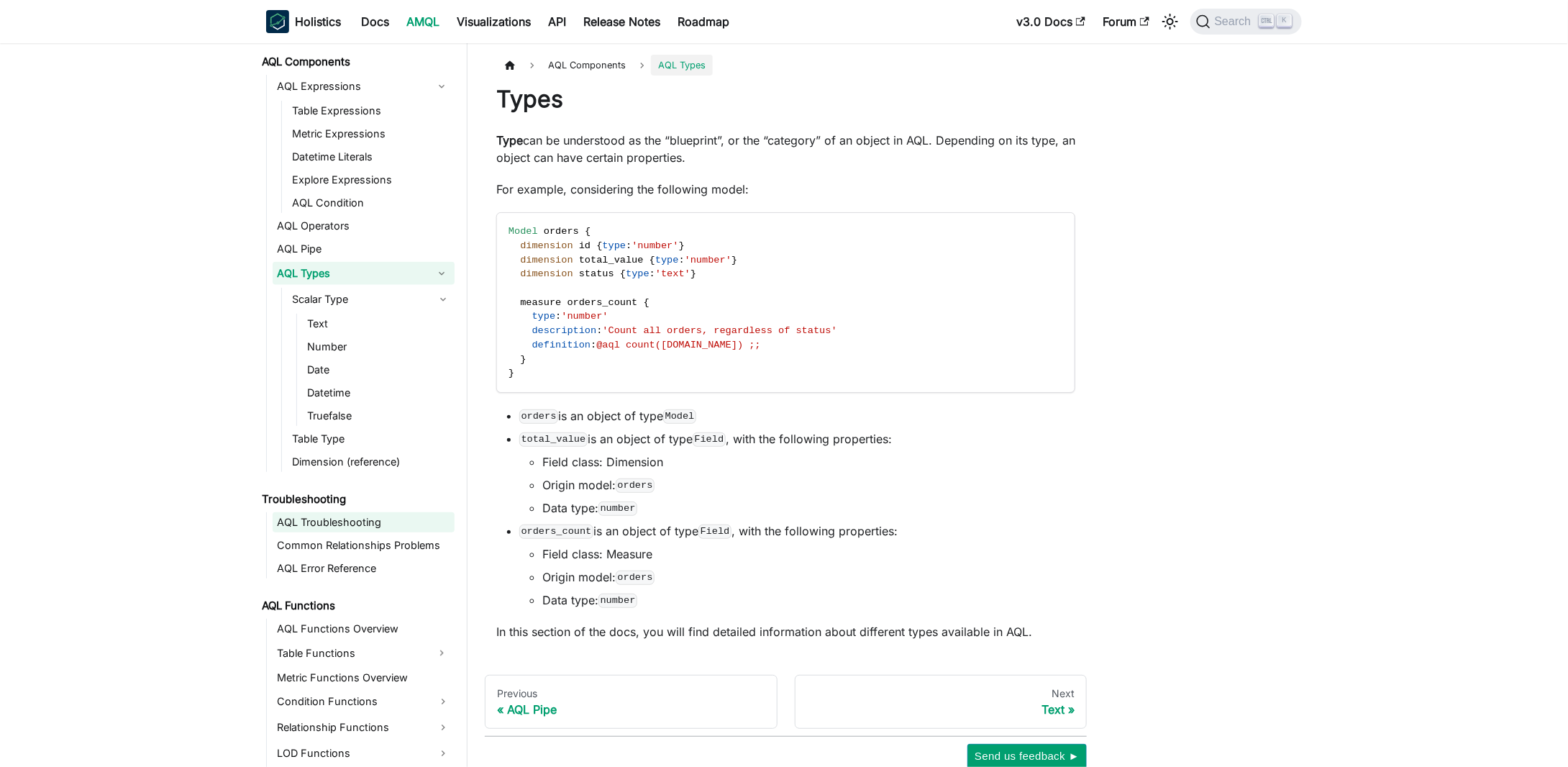
click at [318, 525] on link "AQL Troubleshooting" at bounding box center [363, 522] width 182 height 20
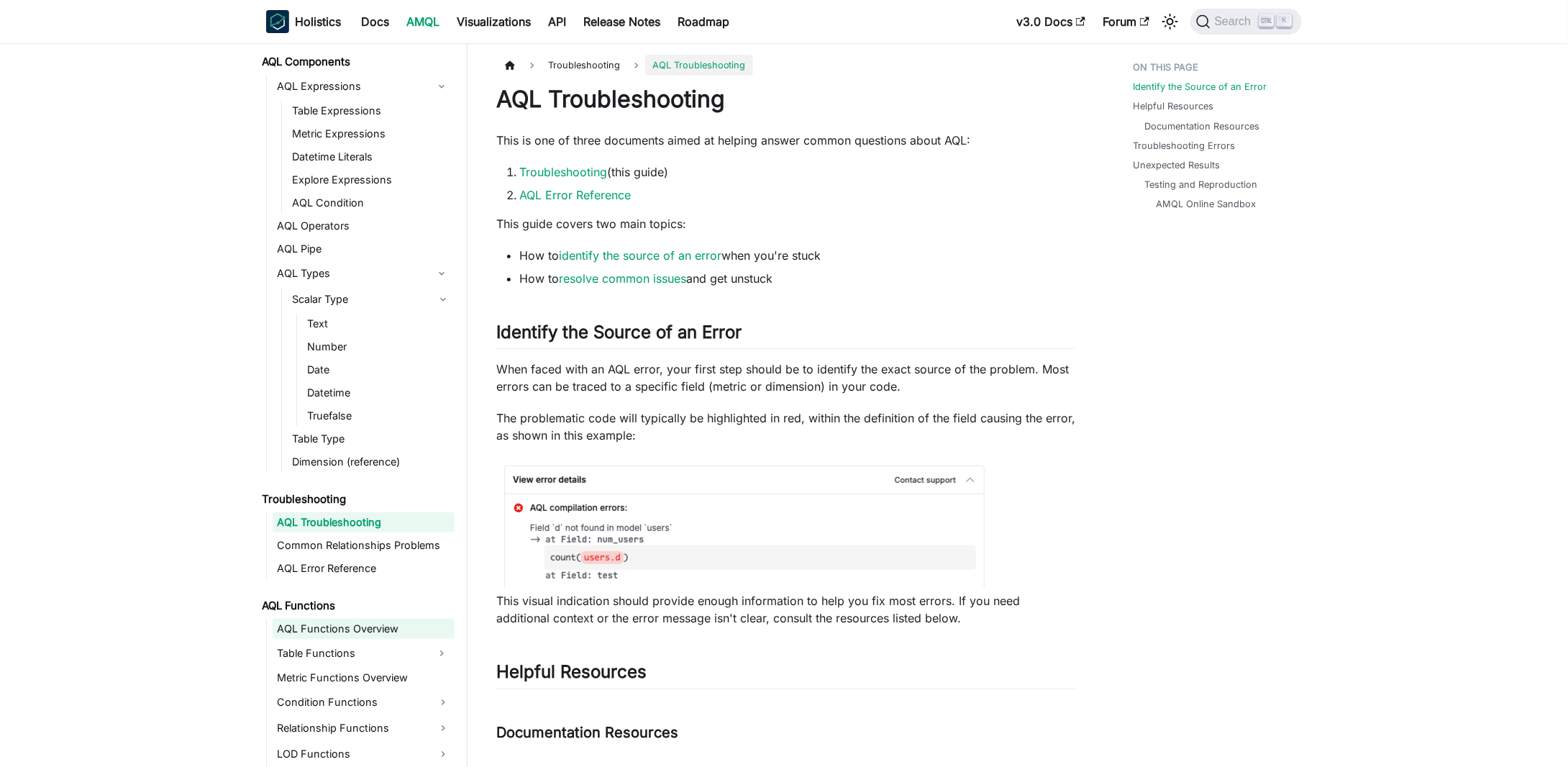
click at [334, 623] on link "AQL Functions Overview" at bounding box center [363, 628] width 182 height 20
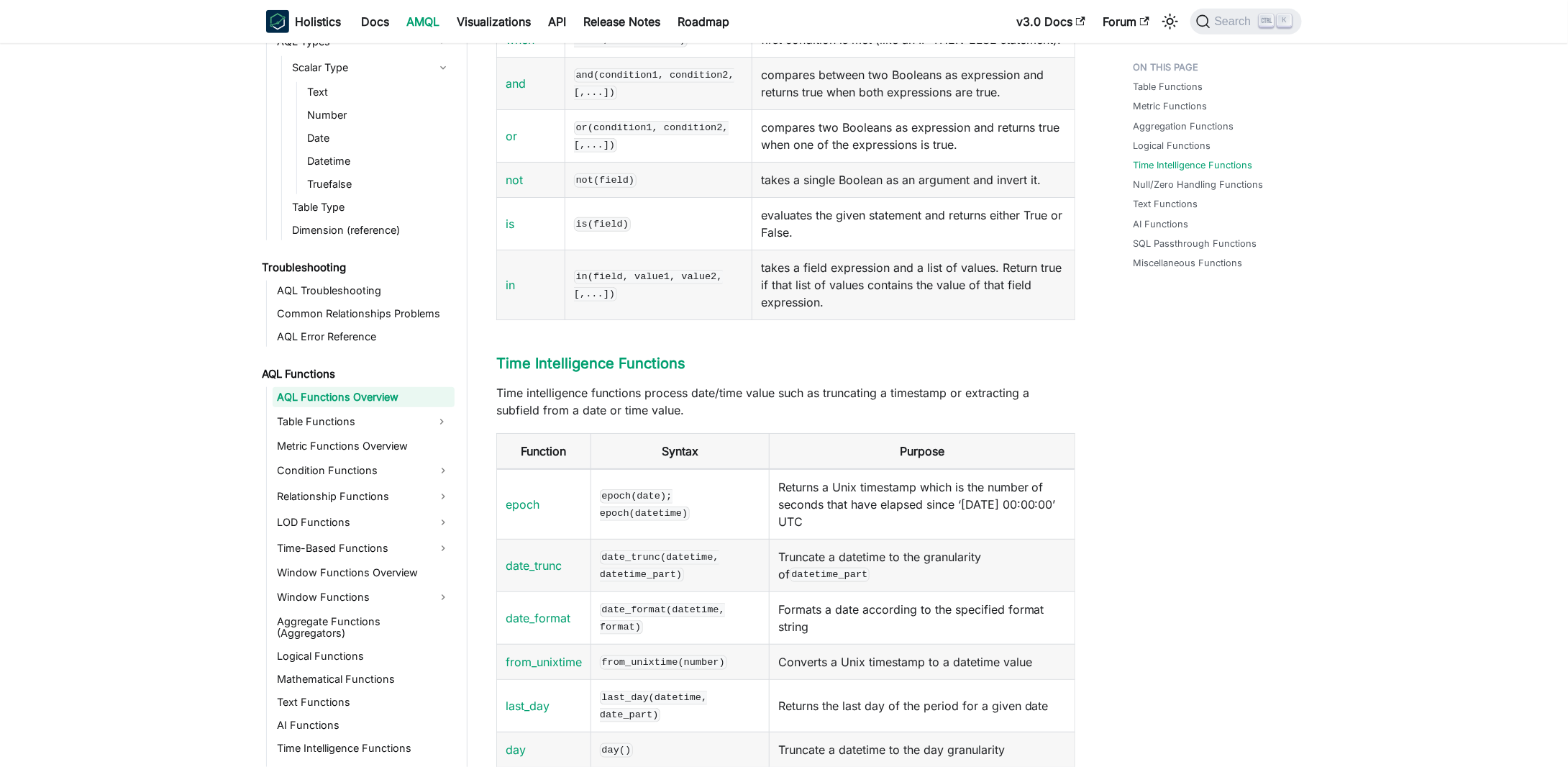
scroll to position [3381, 0]
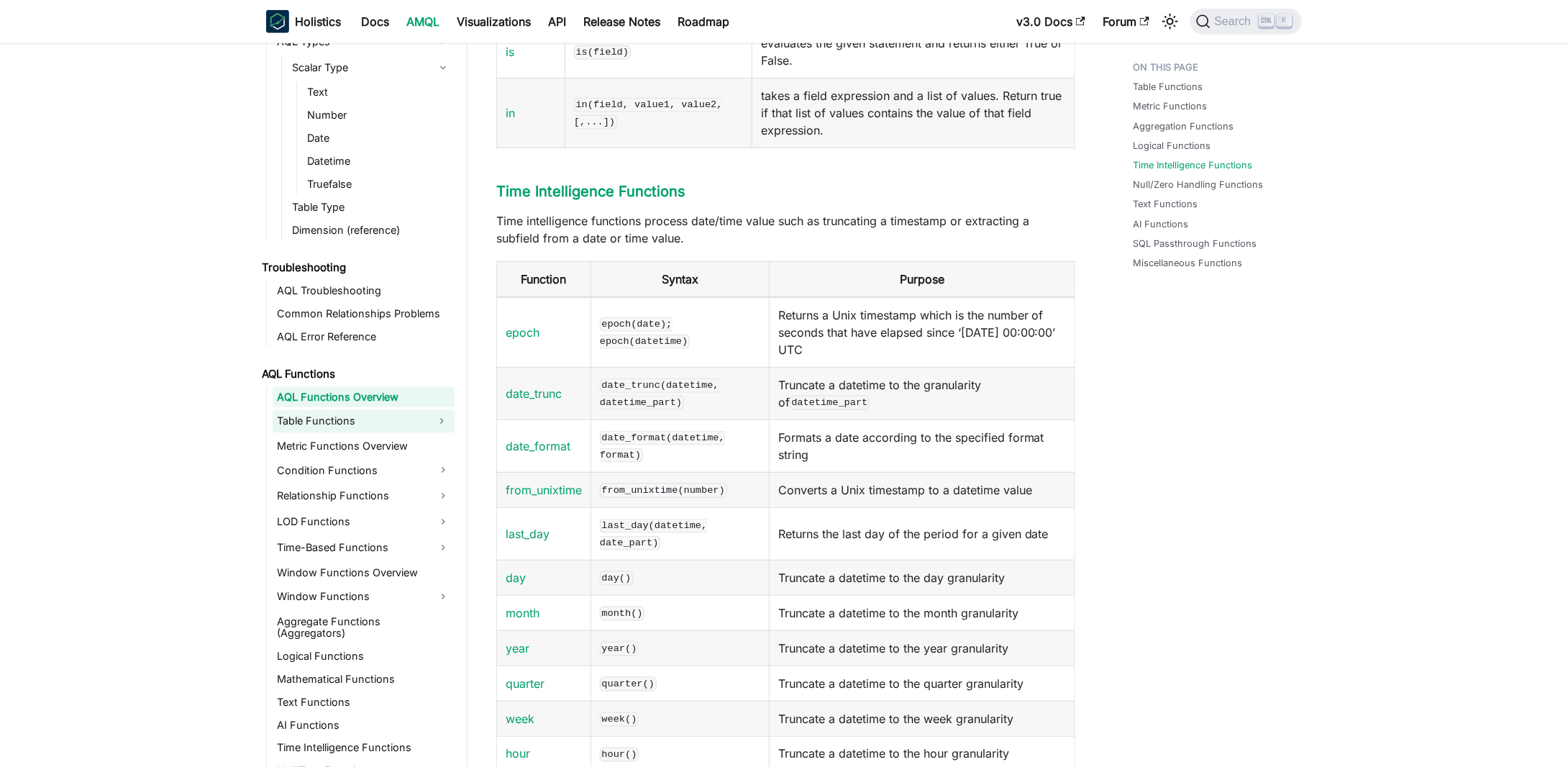
click at [322, 416] on link "Table Functions" at bounding box center [350, 422] width 156 height 23
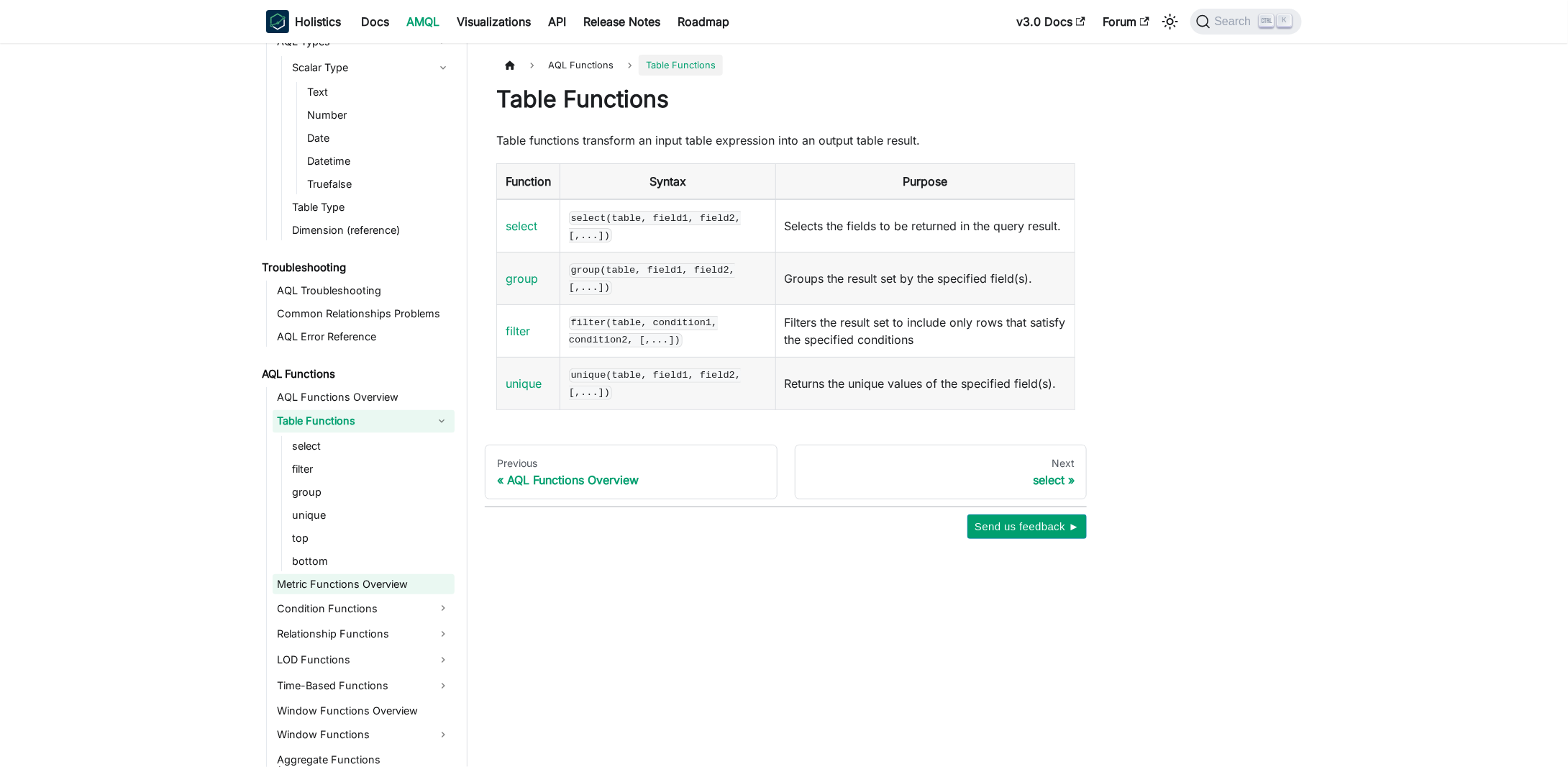
click at [316, 584] on link "Metric Functions Overview" at bounding box center [363, 583] width 182 height 20
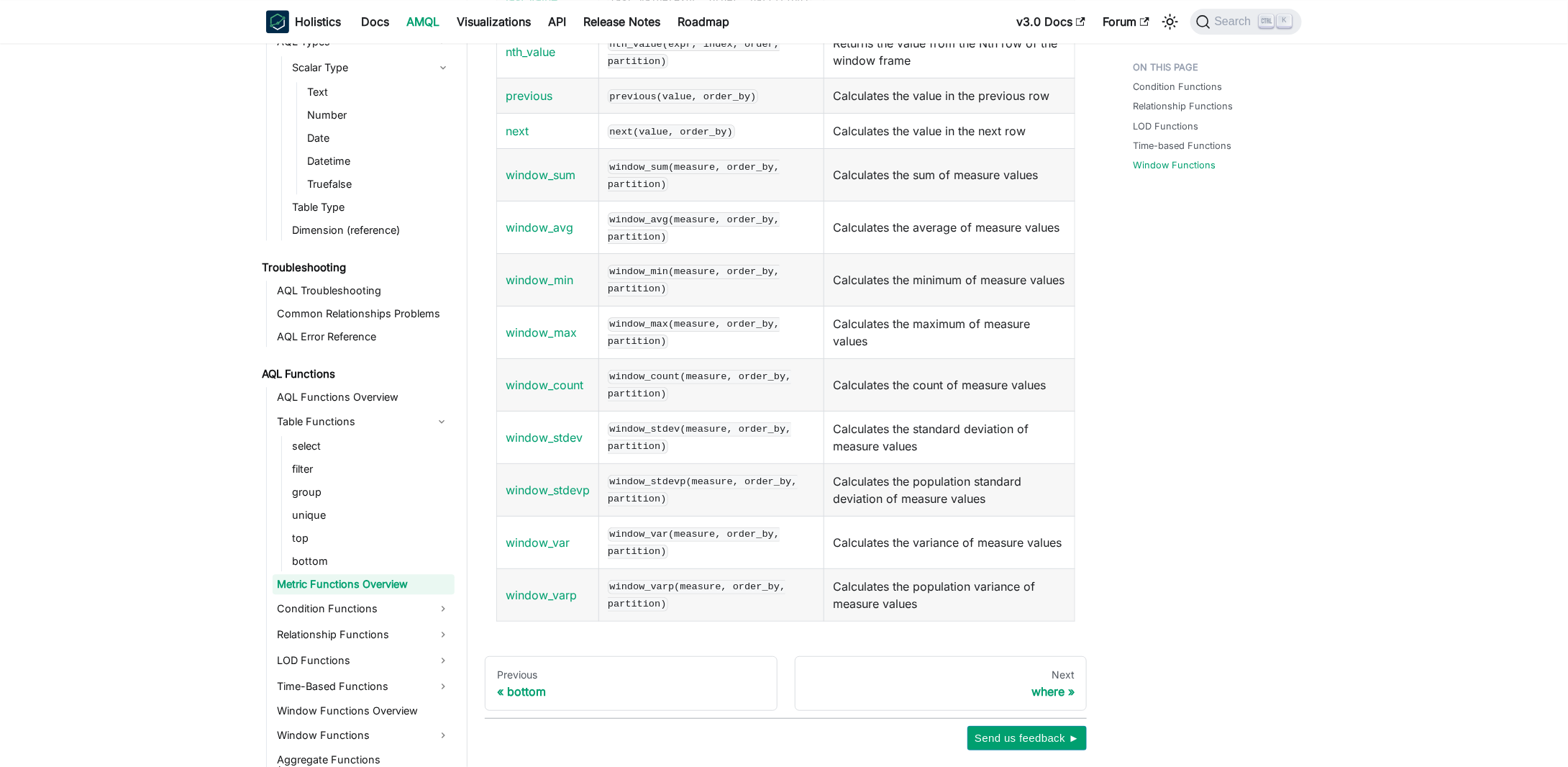
scroll to position [1783, 0]
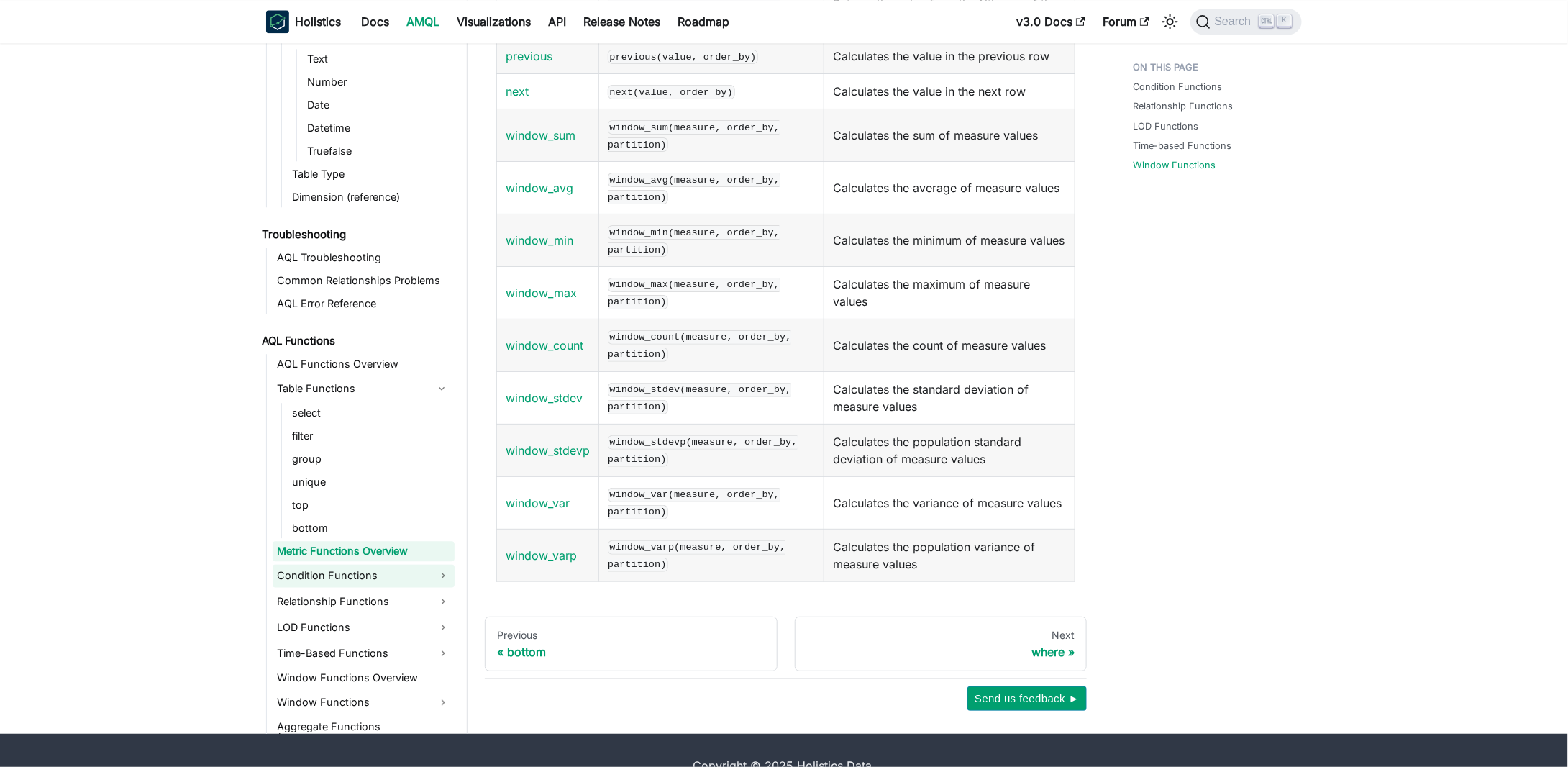
click at [292, 564] on link "Condition Functions" at bounding box center [363, 576] width 182 height 23
click at [307, 590] on link "where" at bounding box center [371, 600] width 167 height 20
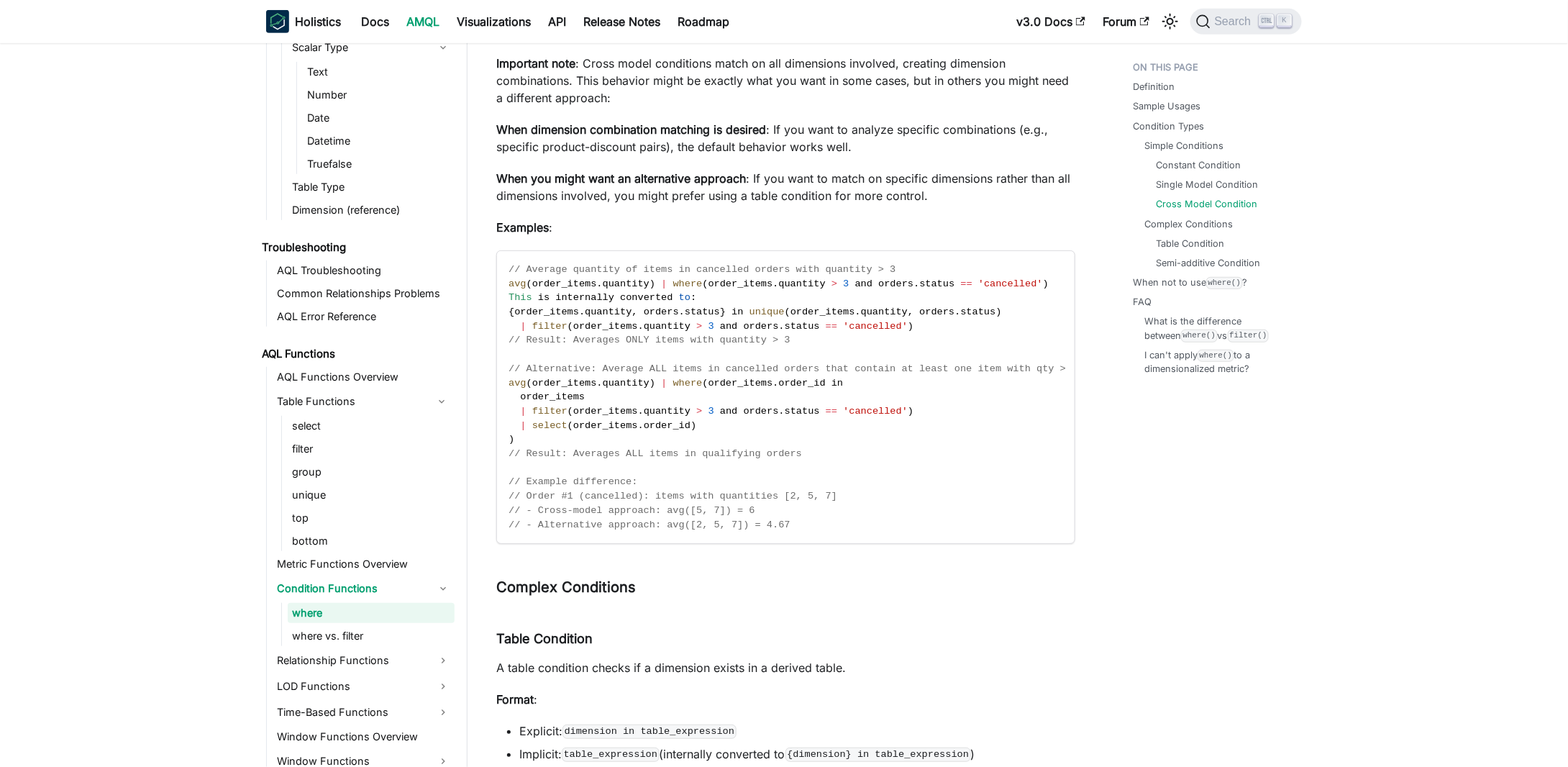
scroll to position [3093, 0]
click at [370, 617] on link "where" at bounding box center [371, 612] width 167 height 20
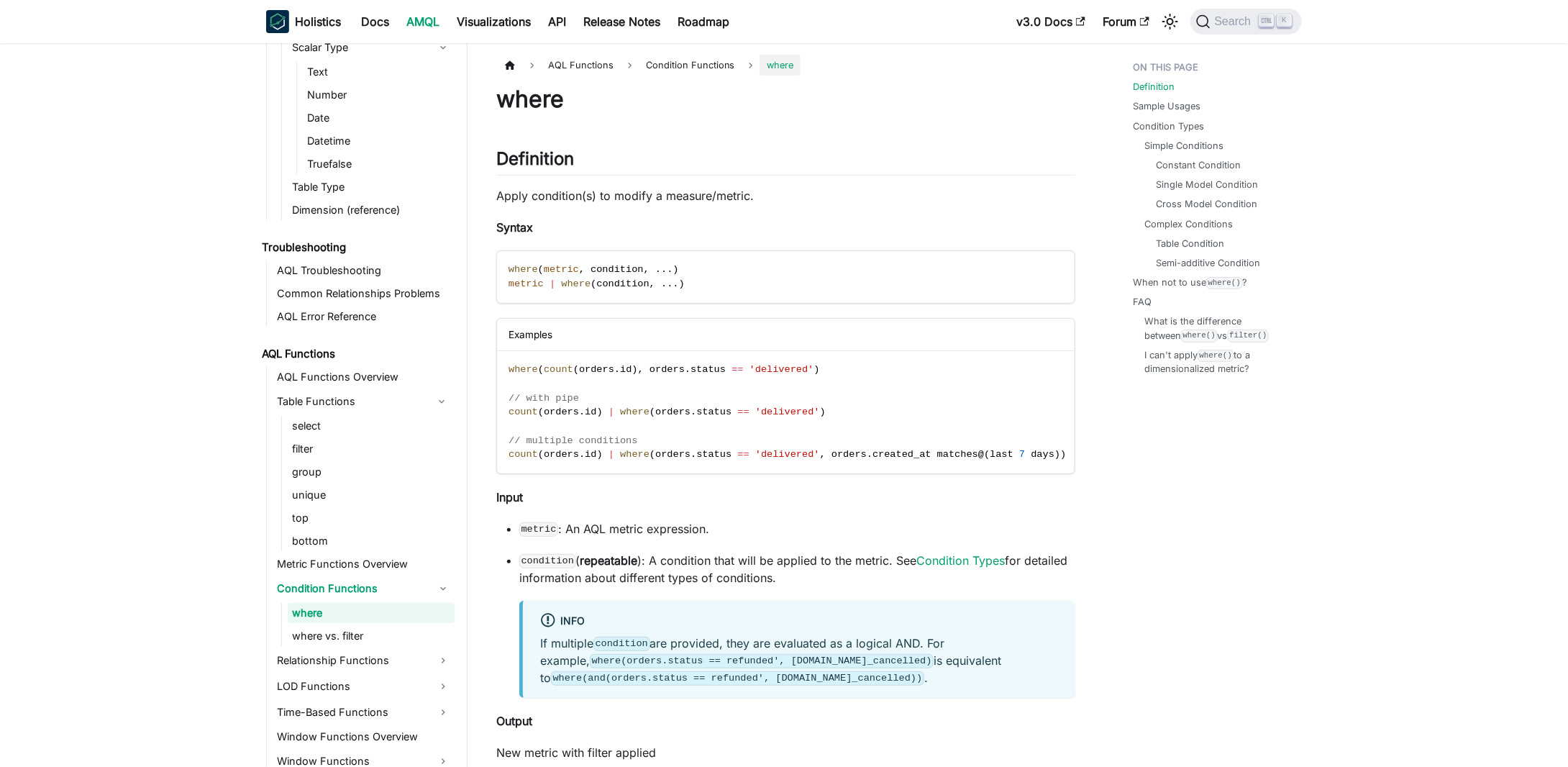
click at [350, 621] on link "where" at bounding box center [371, 612] width 167 height 20
click at [328, 633] on link "where vs. filter" at bounding box center [371, 636] width 167 height 20
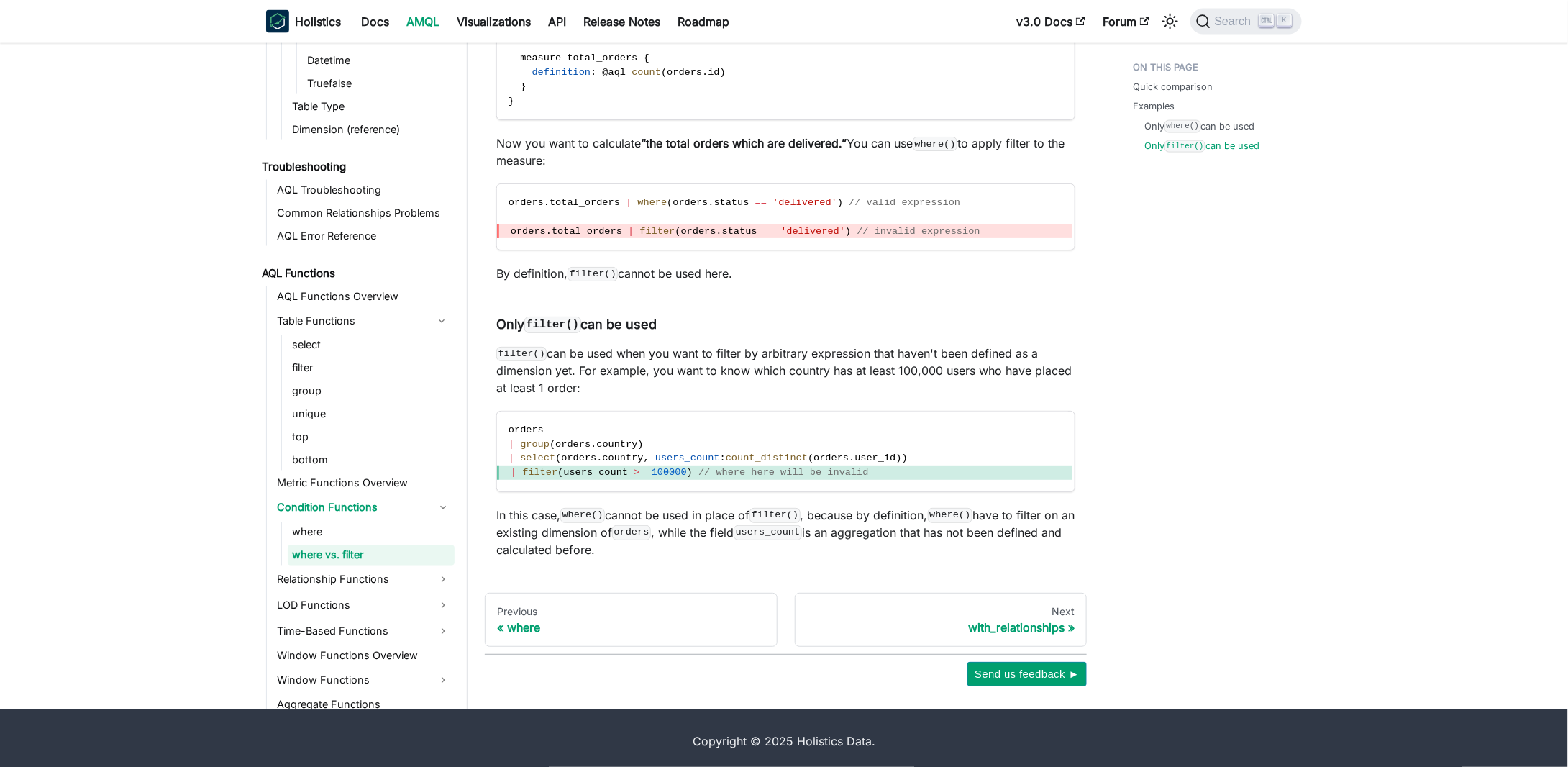
scroll to position [1031, 0]
click at [316, 571] on link "Relationship Functions" at bounding box center [363, 580] width 182 height 23
click at [347, 599] on link "with_relationships" at bounding box center [371, 603] width 167 height 20
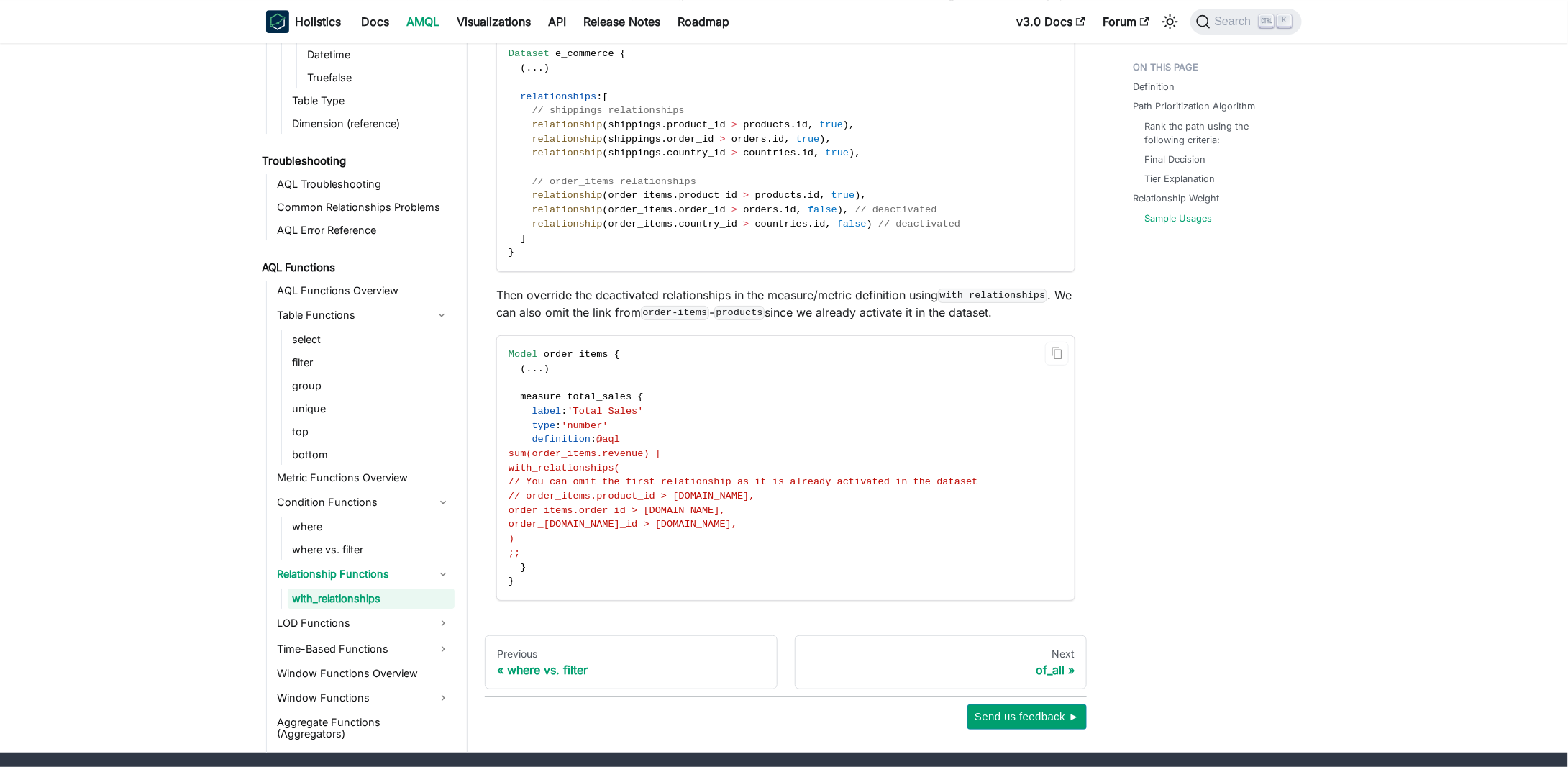
scroll to position [2416, 0]
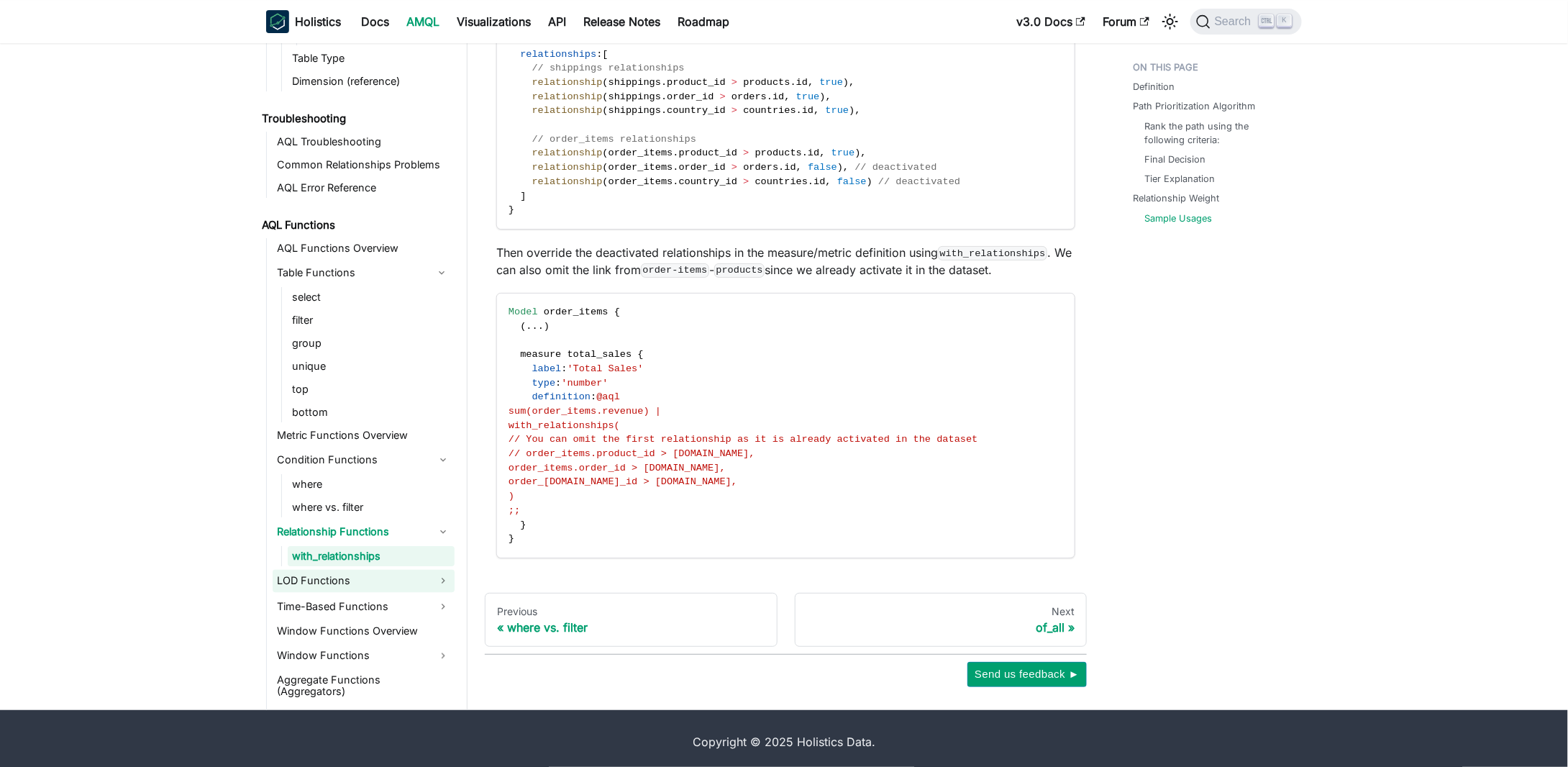
click at [320, 580] on link "LOD Functions" at bounding box center [363, 581] width 182 height 23
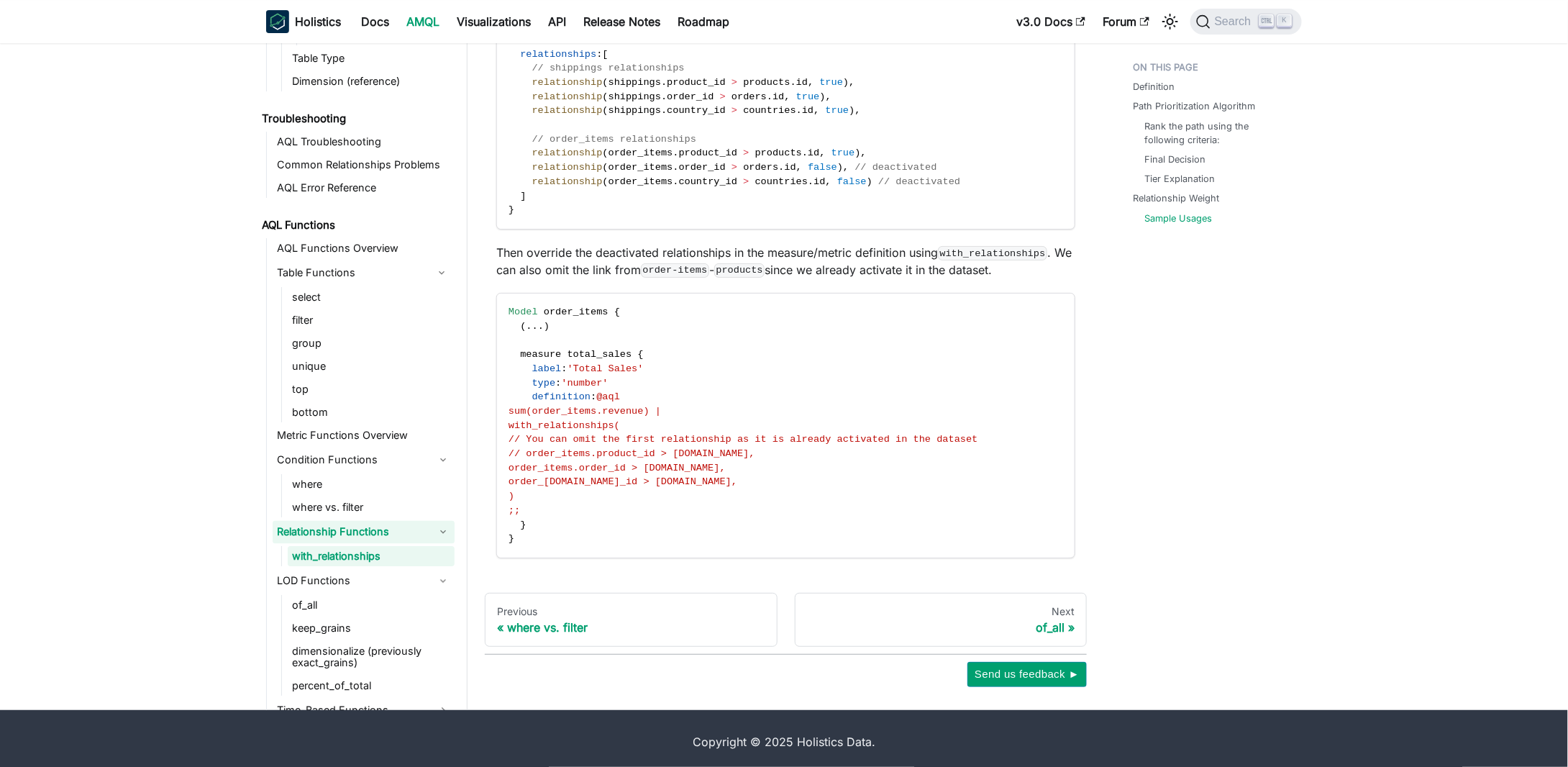
click at [316, 595] on link "of_all" at bounding box center [371, 605] width 167 height 20
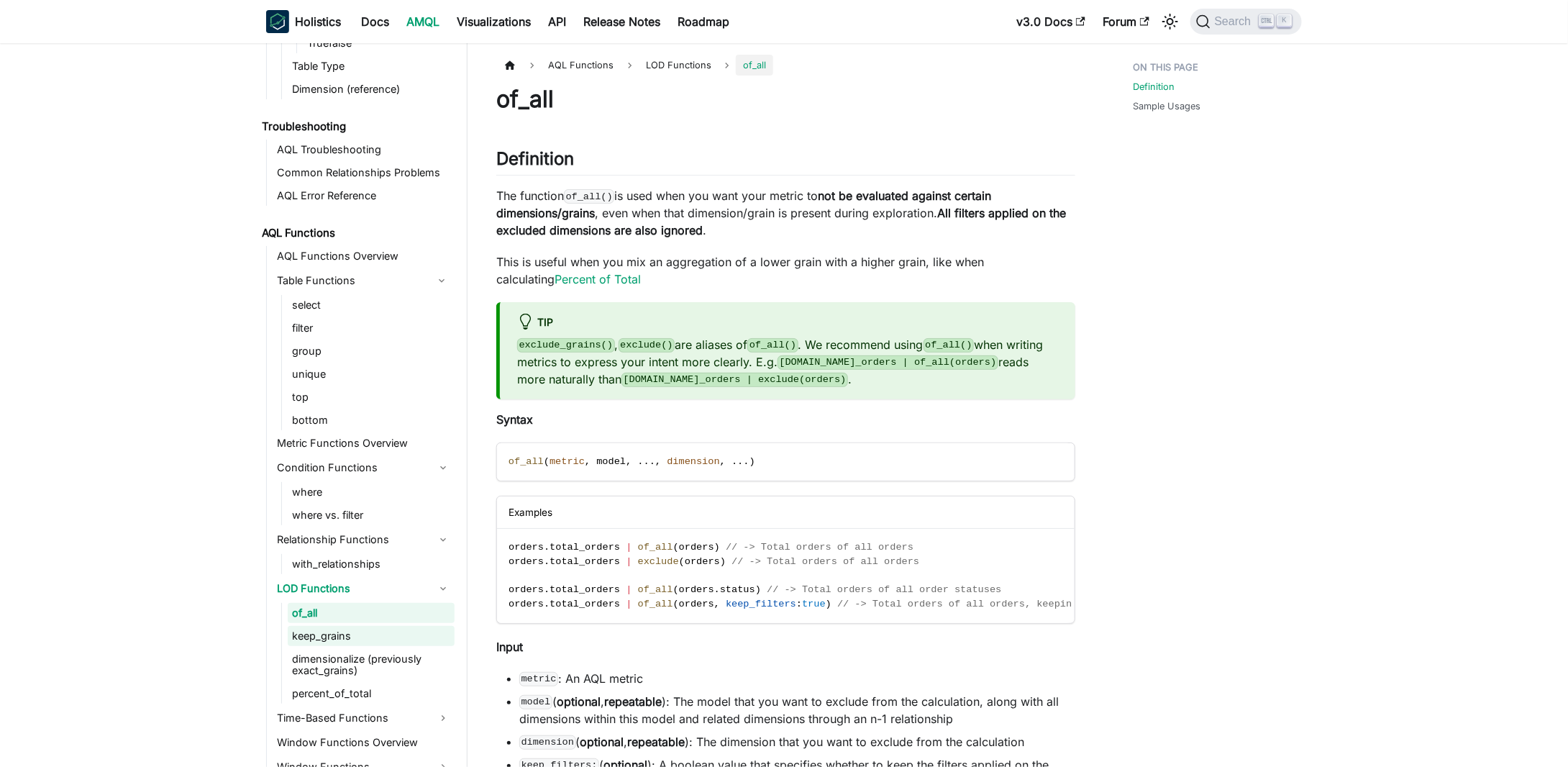
click at [309, 630] on link "keep_grains" at bounding box center [371, 636] width 167 height 20
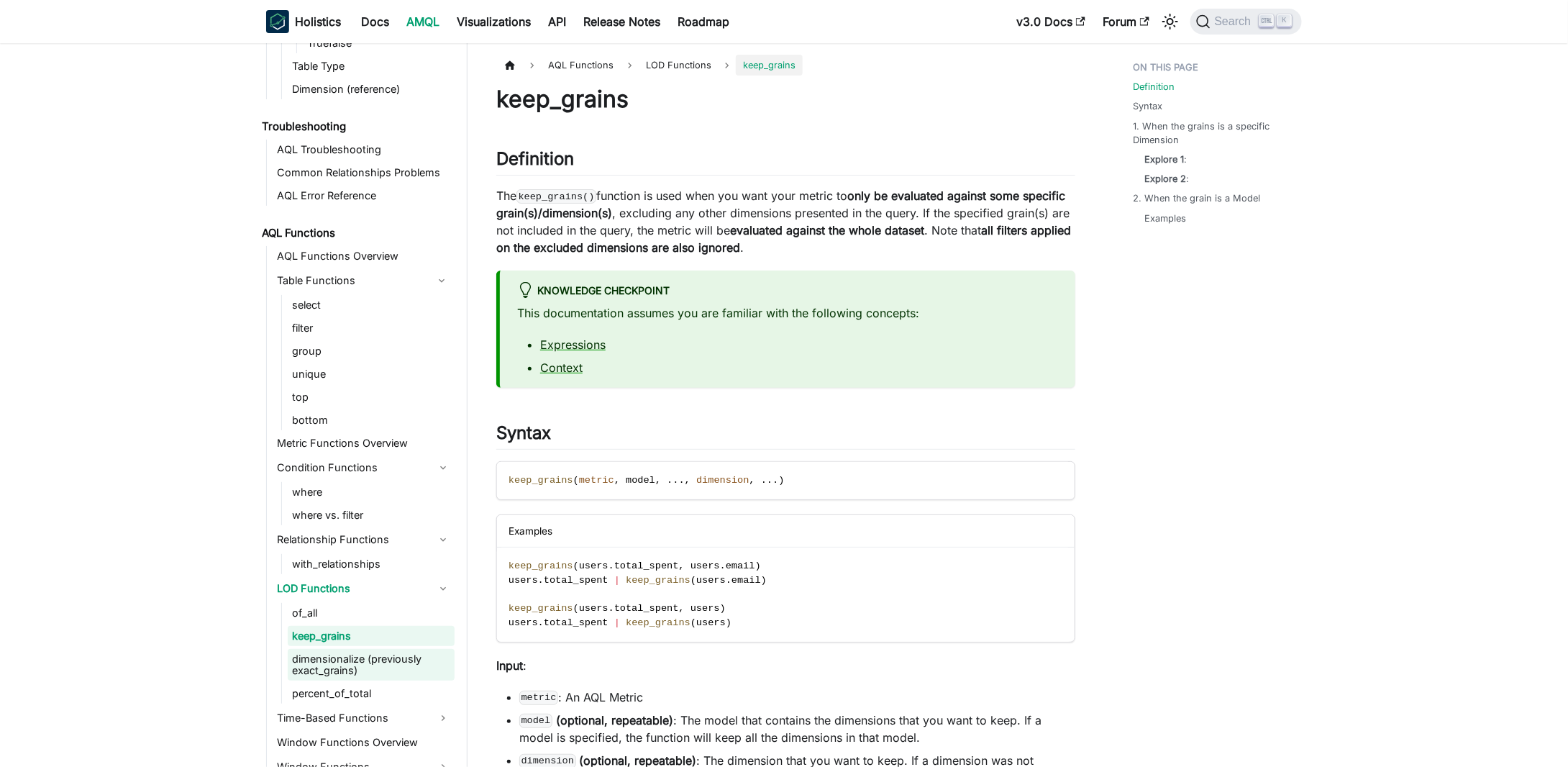
scroll to position [1187, 0]
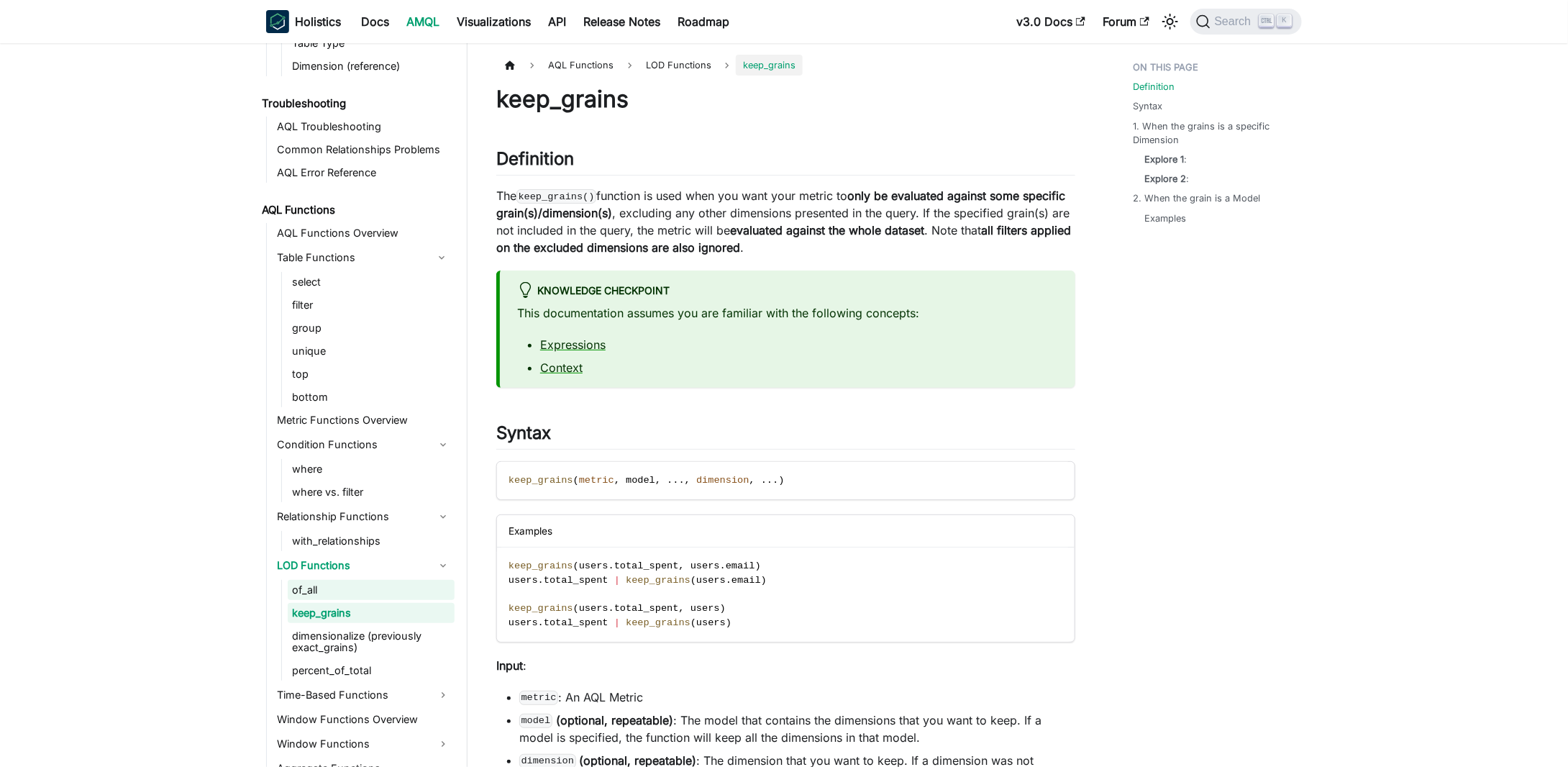
click at [331, 598] on link "of_all" at bounding box center [371, 589] width 167 height 20
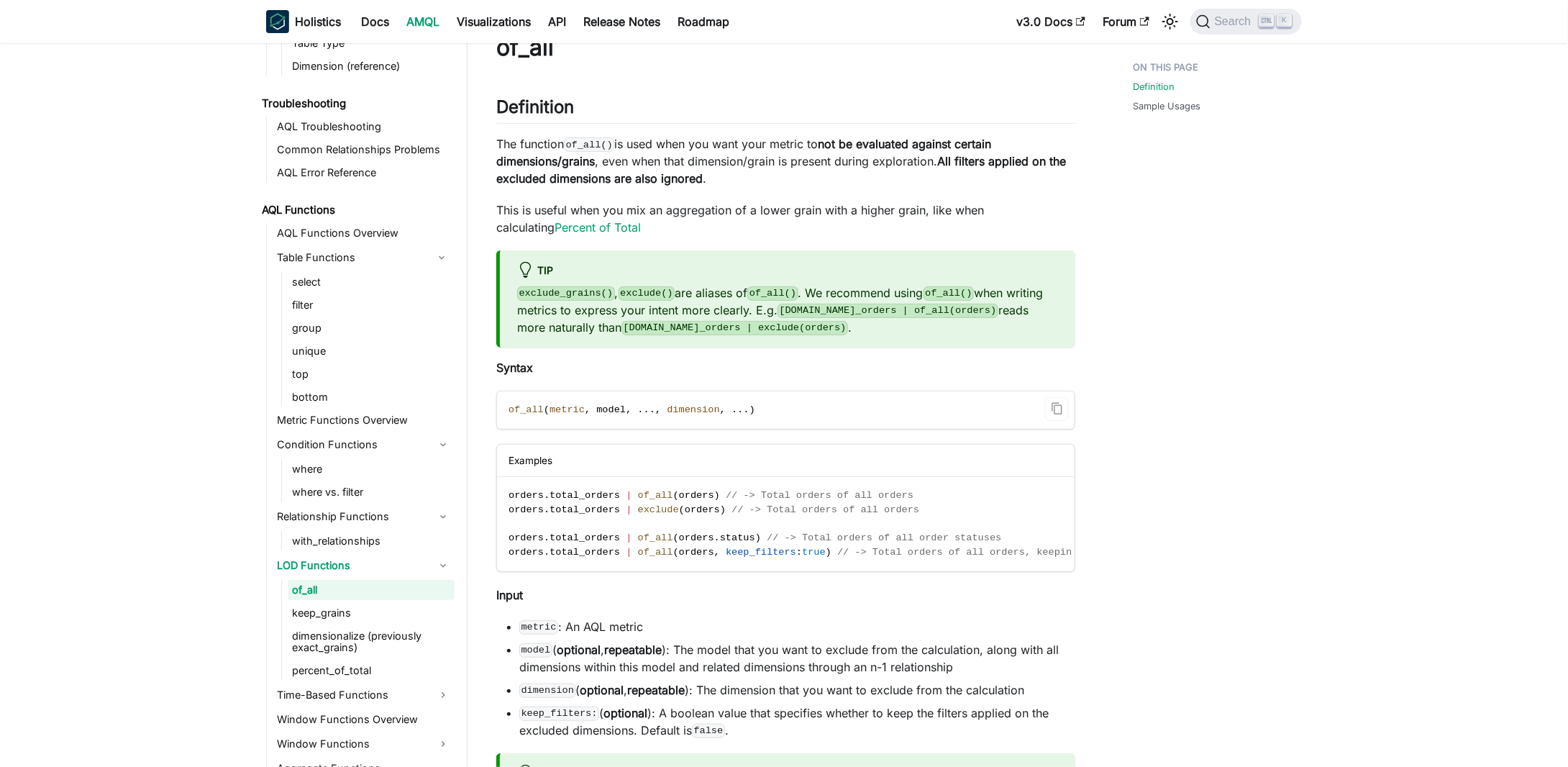
scroll to position [144, 0]
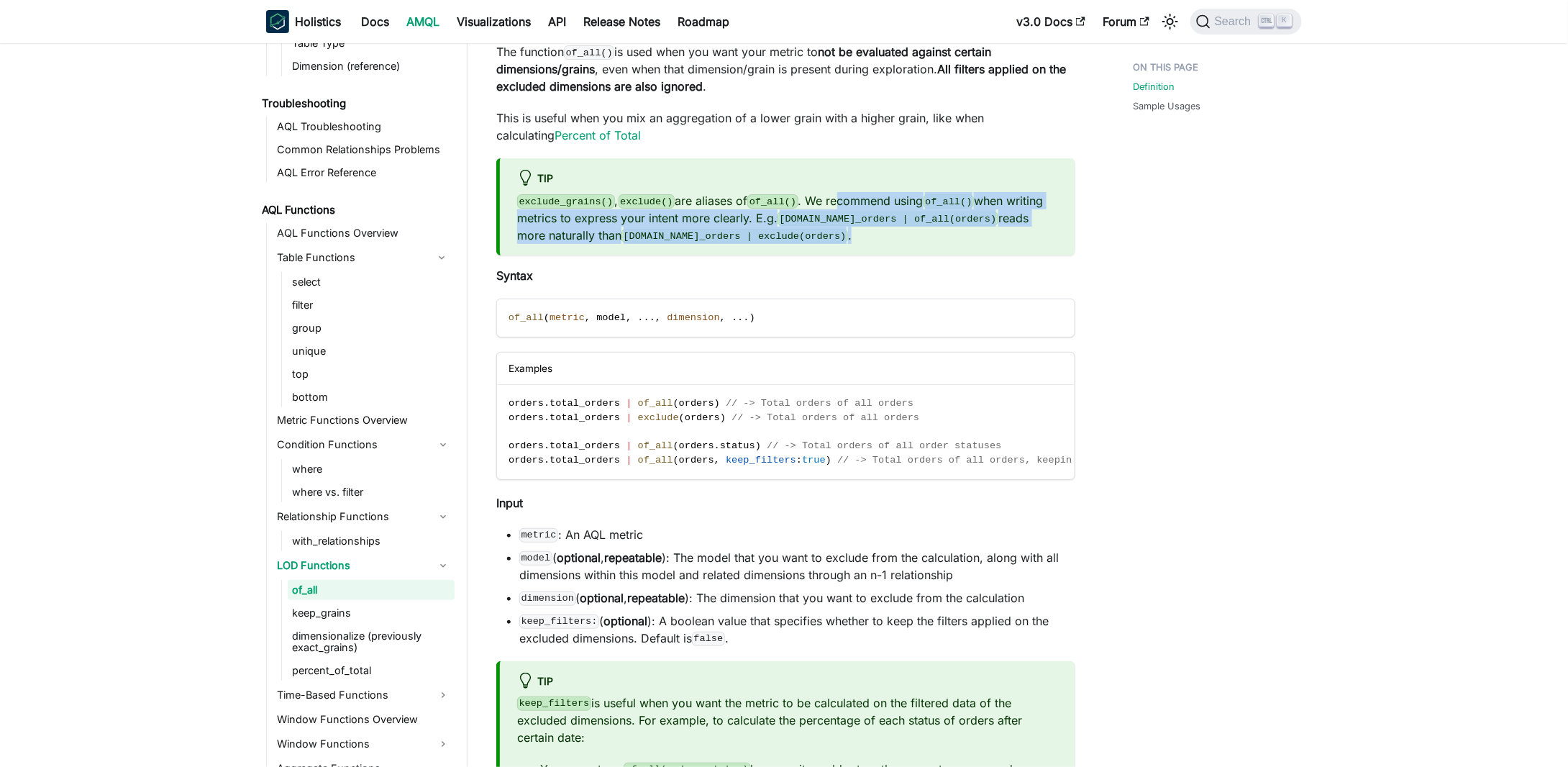
drag, startPoint x: 826, startPoint y: 203, endPoint x: 838, endPoint y: 241, distance: 39.8
click at [838, 241] on p "exclude_grains() , exclude() are aliases of of_all() . We recommend using of_al…" at bounding box center [787, 218] width 541 height 52
drag, startPoint x: 838, startPoint y: 241, endPoint x: 890, endPoint y: 185, distance: 76.4
click at [890, 185] on div "tip exclude_grains() , exclude() are aliases of of_all() . We recommend using o…" at bounding box center [786, 207] width 579 height 98
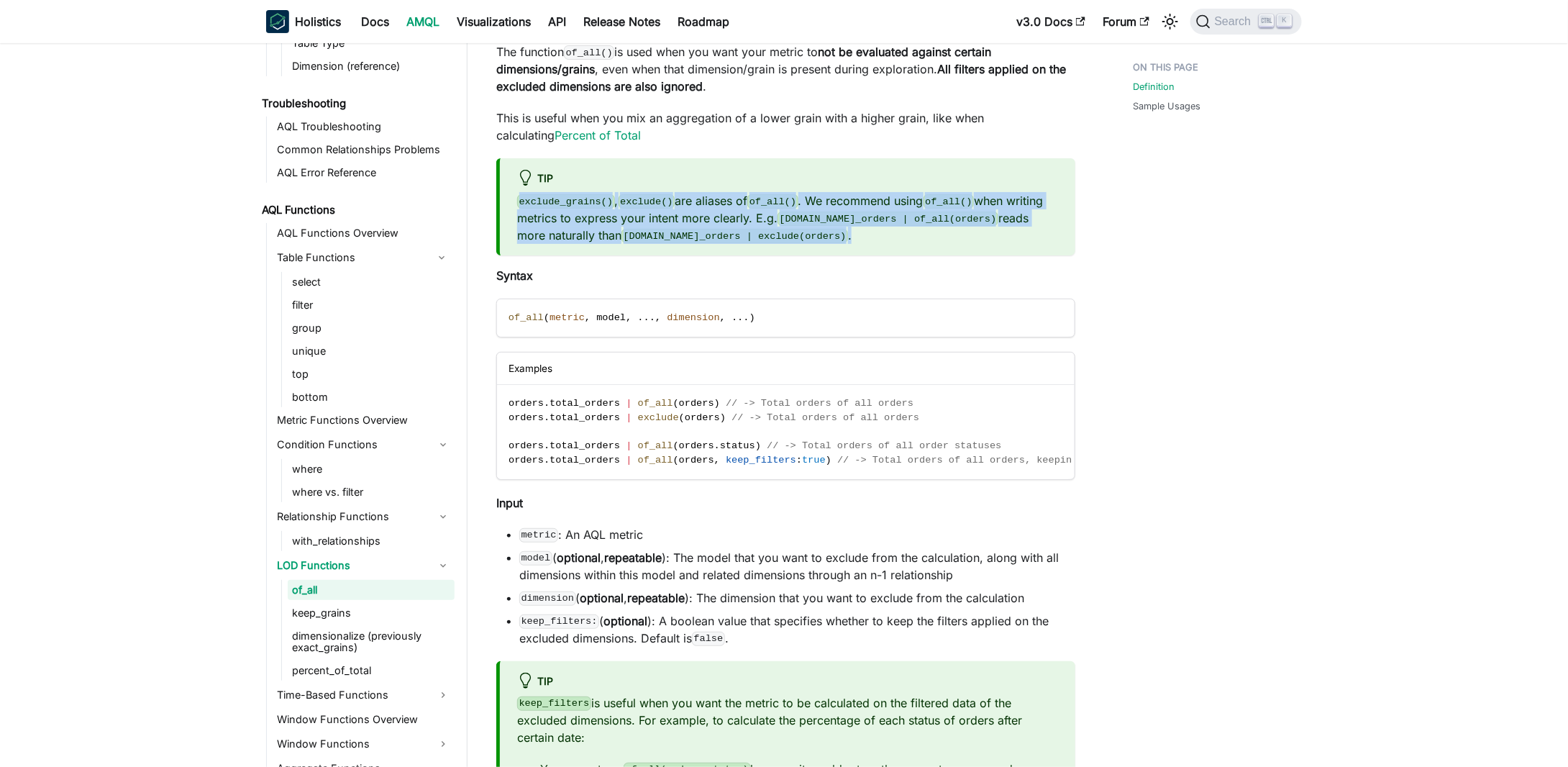
click at [890, 185] on div "tip" at bounding box center [787, 179] width 541 height 18
drag, startPoint x: 875, startPoint y: 193, endPoint x: 857, endPoint y: 243, distance: 53.1
click at [857, 243] on div "tip exclude_grains() , exclude() are aliases of of_all() . We recommend using o…" at bounding box center [786, 207] width 579 height 98
drag, startPoint x: 857, startPoint y: 243, endPoint x: 901, endPoint y: 199, distance: 62.2
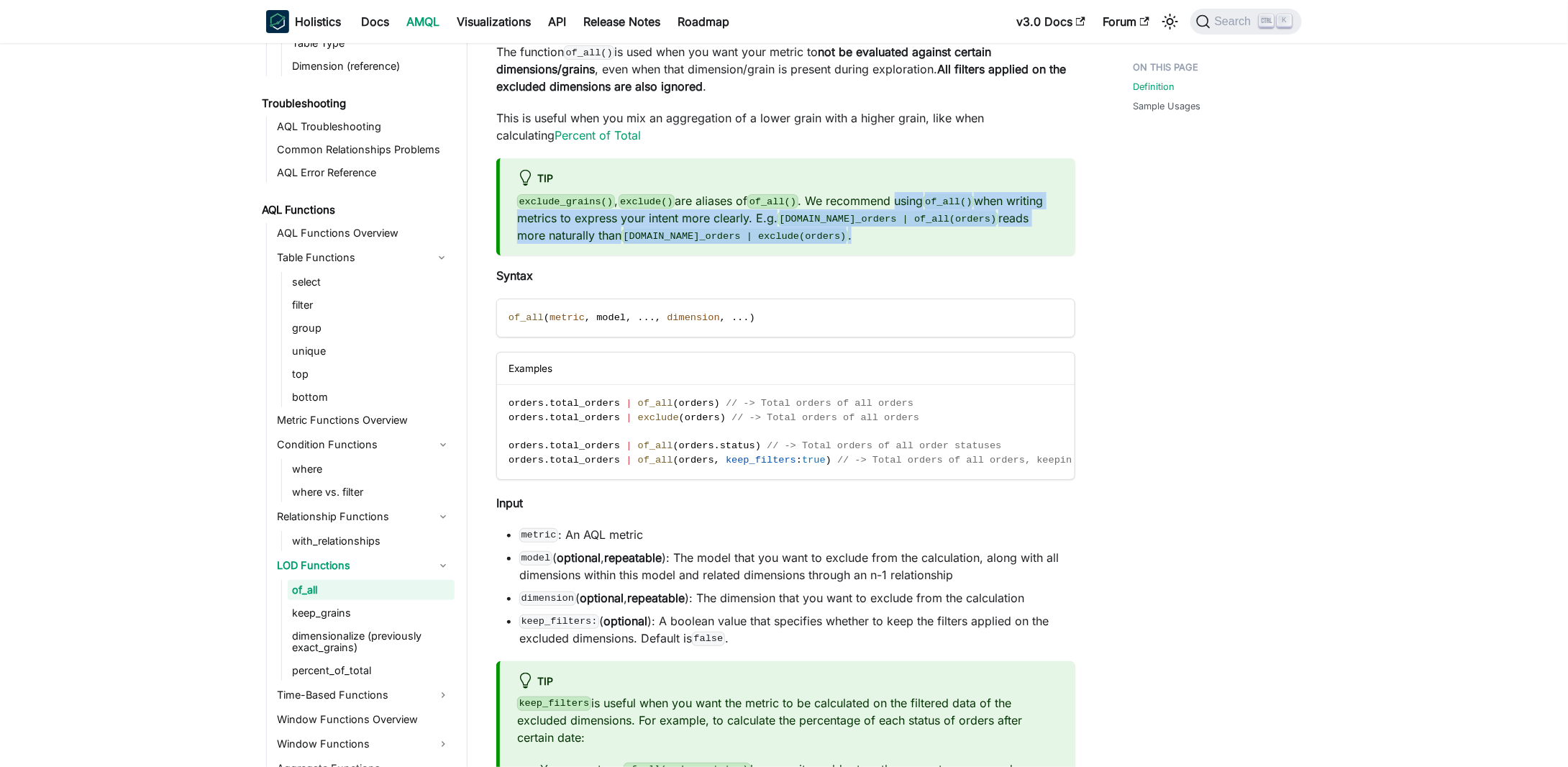
click at [901, 199] on div "tip exclude_grains() , exclude() are aliases of of_all() . We recommend using o…" at bounding box center [786, 207] width 579 height 98
click at [901, 199] on p "exclude_grains() , exclude() are aliases of of_all() . We recommend using of_al…" at bounding box center [787, 218] width 541 height 52
drag, startPoint x: 903, startPoint y: 207, endPoint x: 900, endPoint y: 247, distance: 40.1
click at [900, 247] on div "tip exclude_grains() , exclude() are aliases of of_all() . We recommend using o…" at bounding box center [786, 207] width 579 height 98
click at [890, 244] on div at bounding box center [890, 244] width 0 height 0
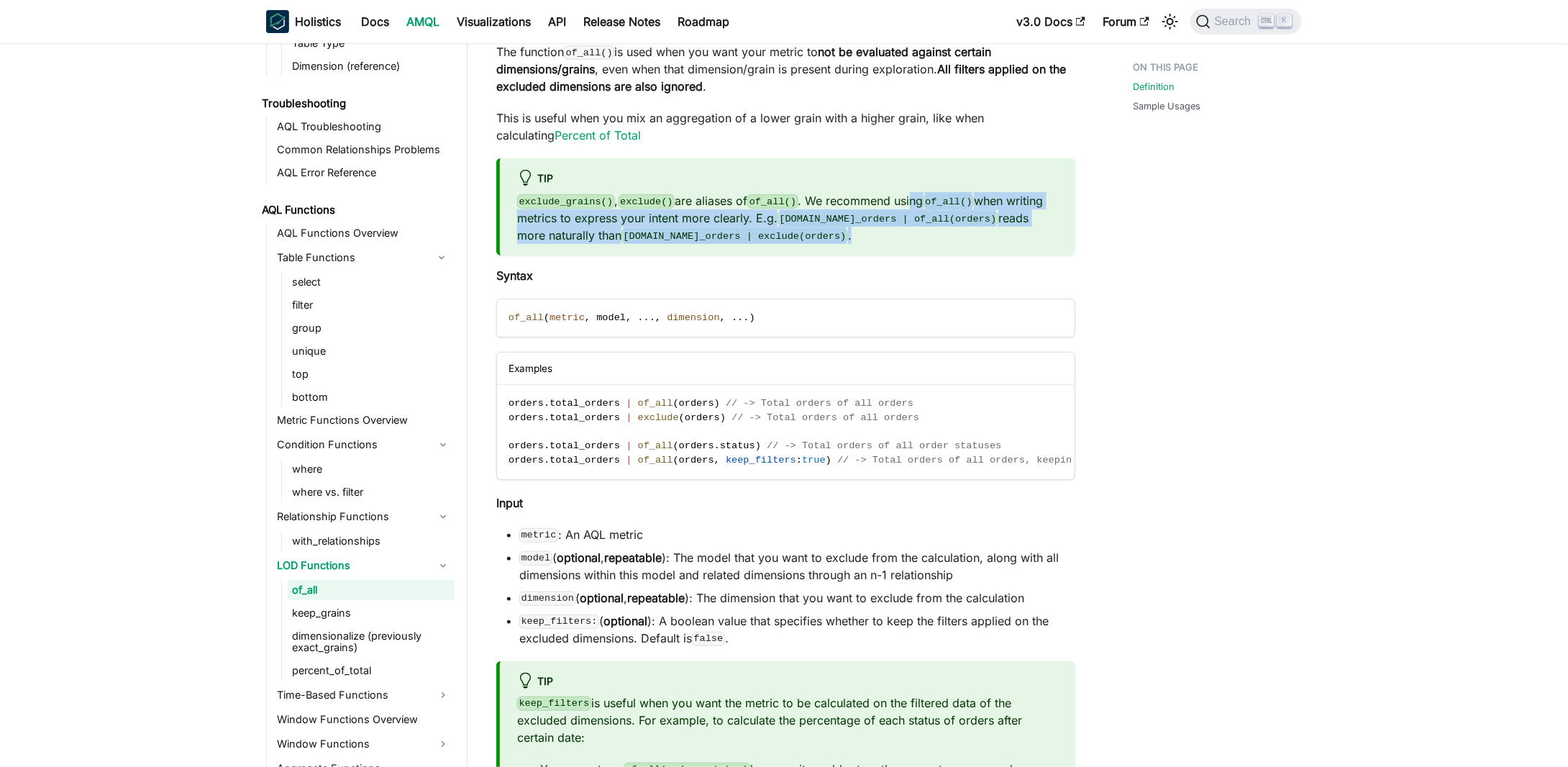
click at [804, 241] on p "exclude_grains() , exclude() are aliases of of_all() . We recommend using of_al…" at bounding box center [787, 218] width 541 height 52
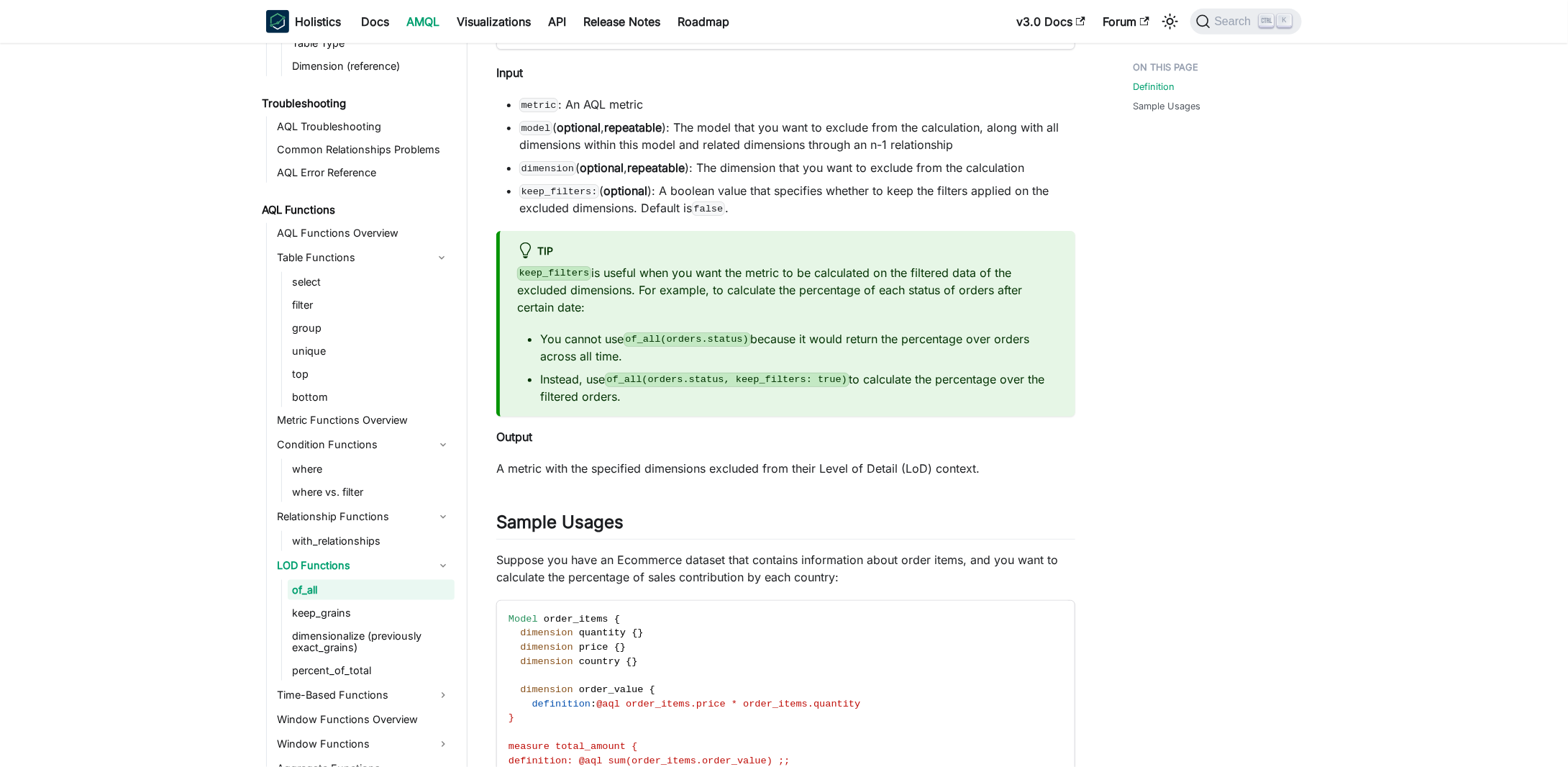
scroll to position [576, 0]
click at [581, 196] on code "keep_filters:" at bounding box center [559, 189] width 80 height 14
click at [771, 213] on li "keep_filters: ( optional ): A boolean value that specifies whether to keep the …" at bounding box center [798, 198] width 556 height 35
click at [553, 193] on code "keep_filters:" at bounding box center [559, 189] width 80 height 14
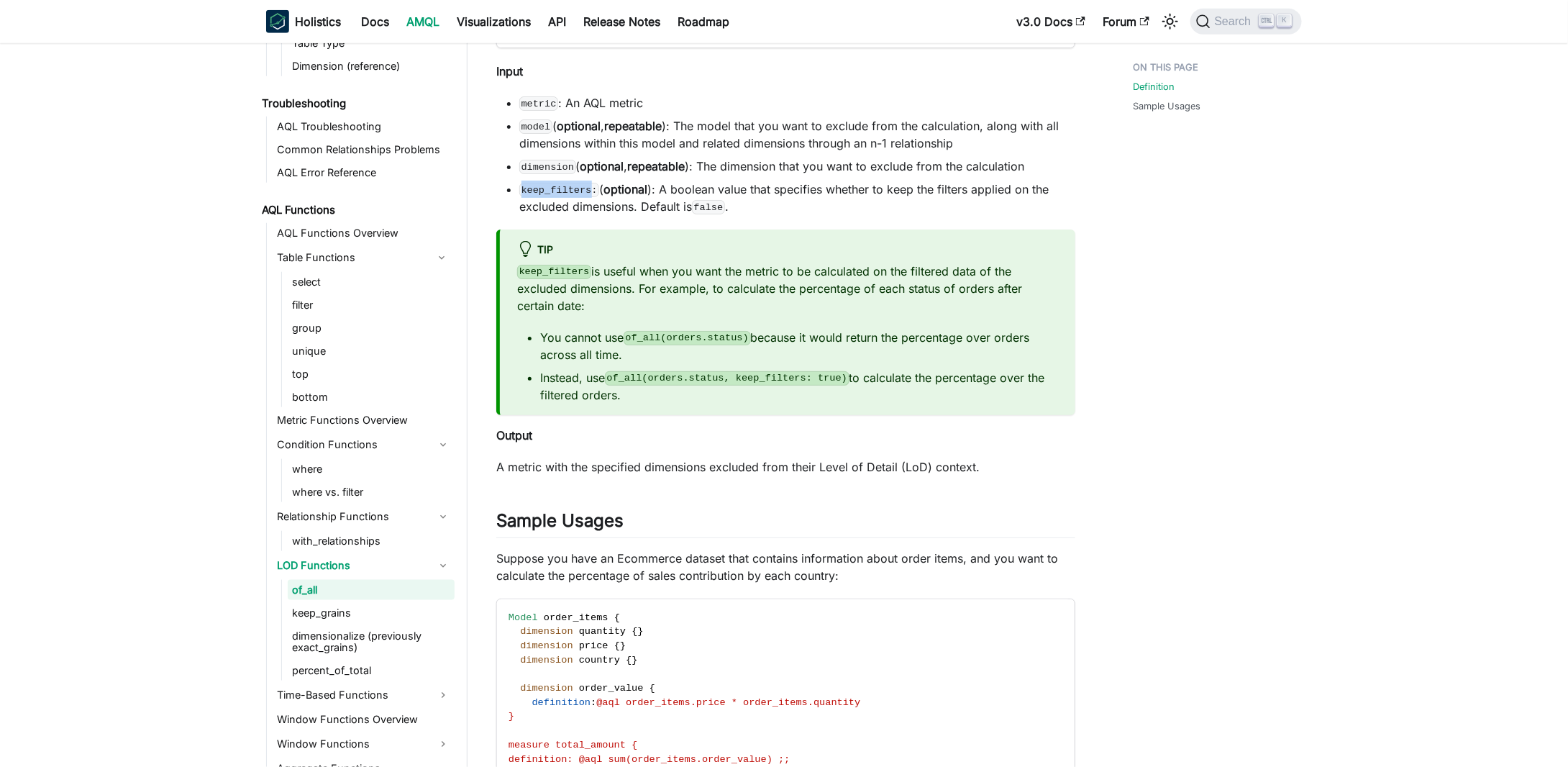
click at [553, 193] on code "keep_filters:" at bounding box center [559, 189] width 80 height 14
click at [834, 213] on li "keep_filters: ( optional ): A boolean value that specifies whether to keep the …" at bounding box center [798, 198] width 556 height 35
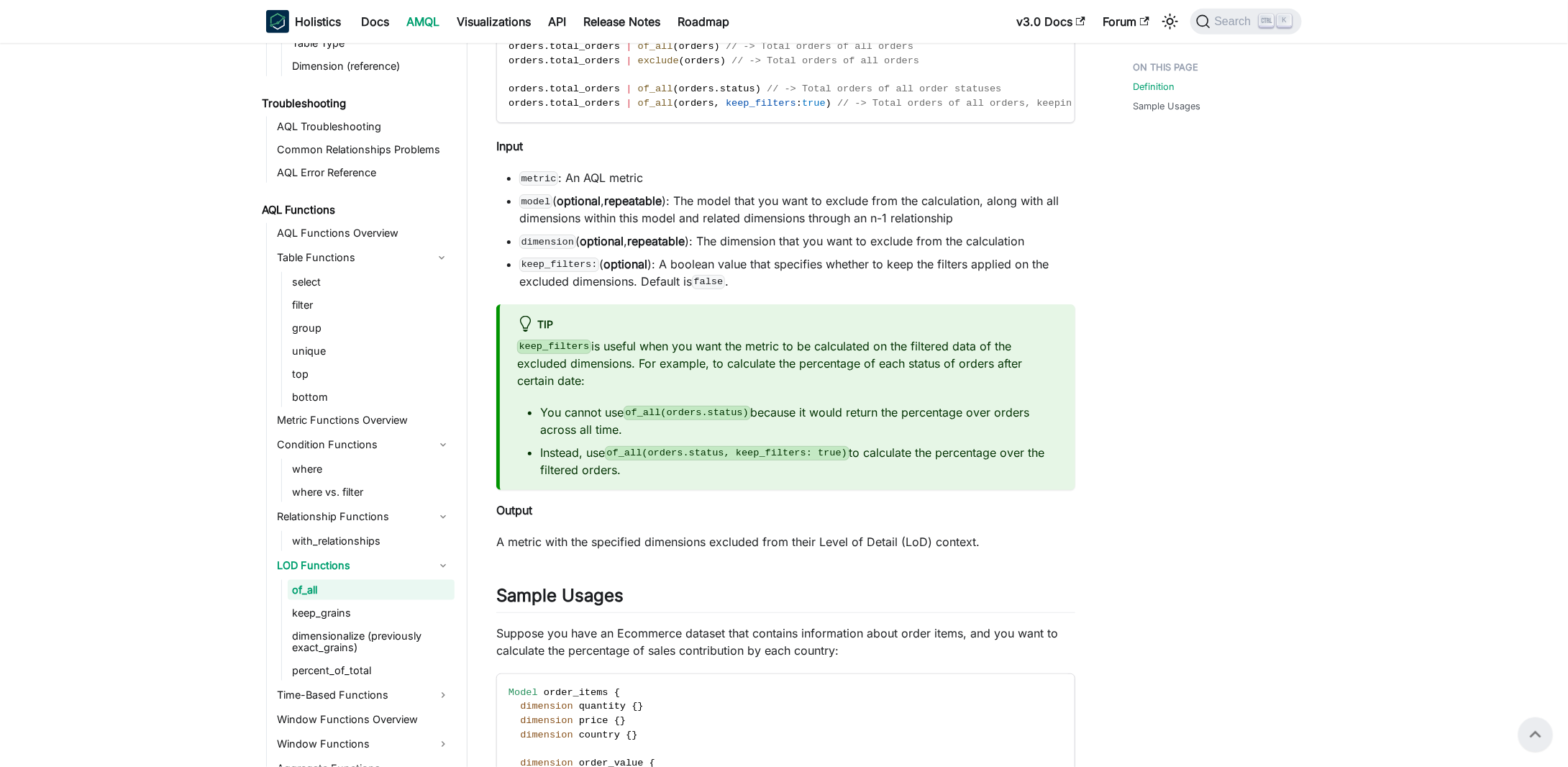
scroll to position [432, 0]
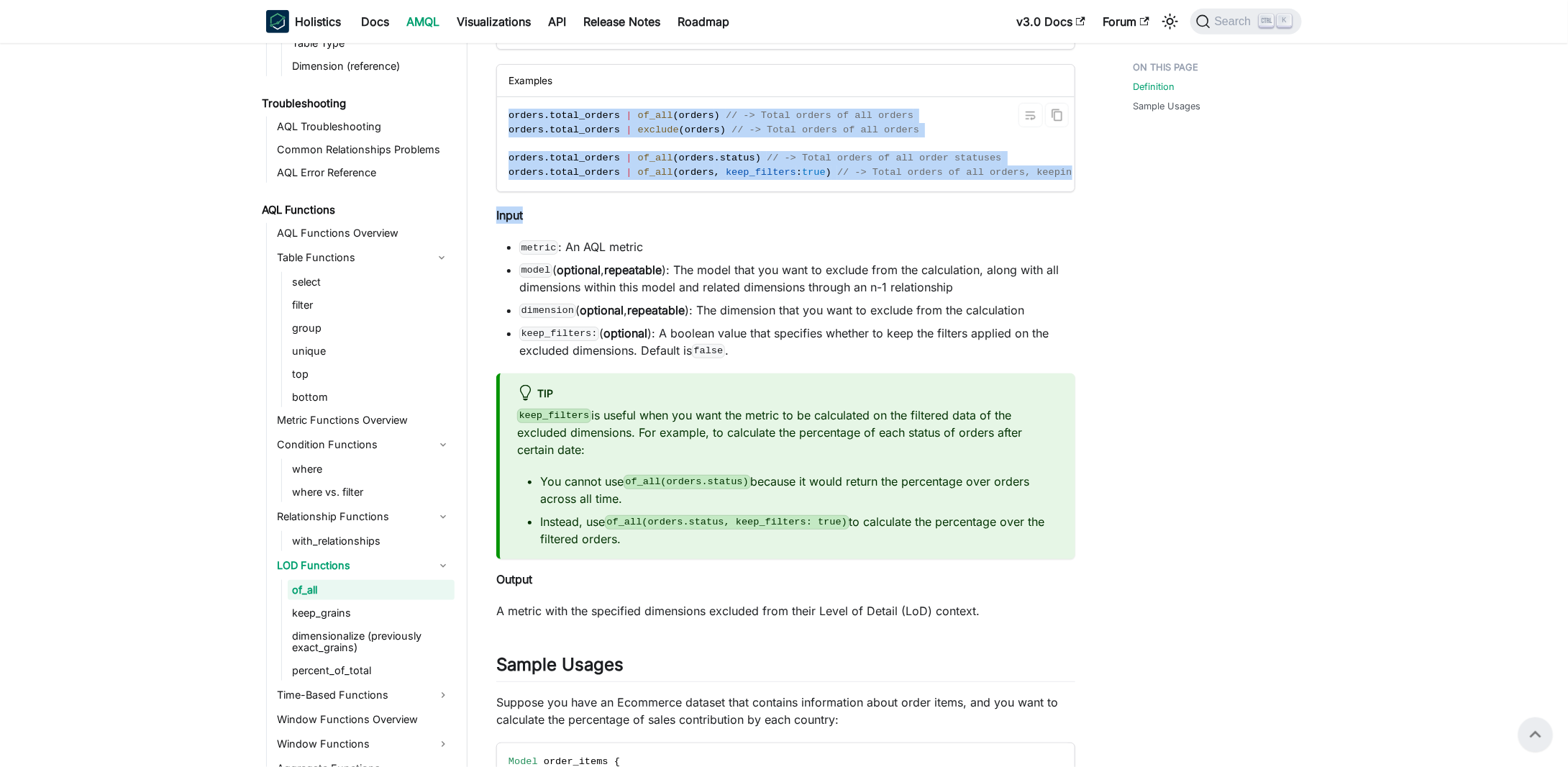
click at [941, 113] on code "orders . total_orders | of_all ( orders ) // -> Total orders of all orders orde…" at bounding box center [834, 145] width 675 height 95
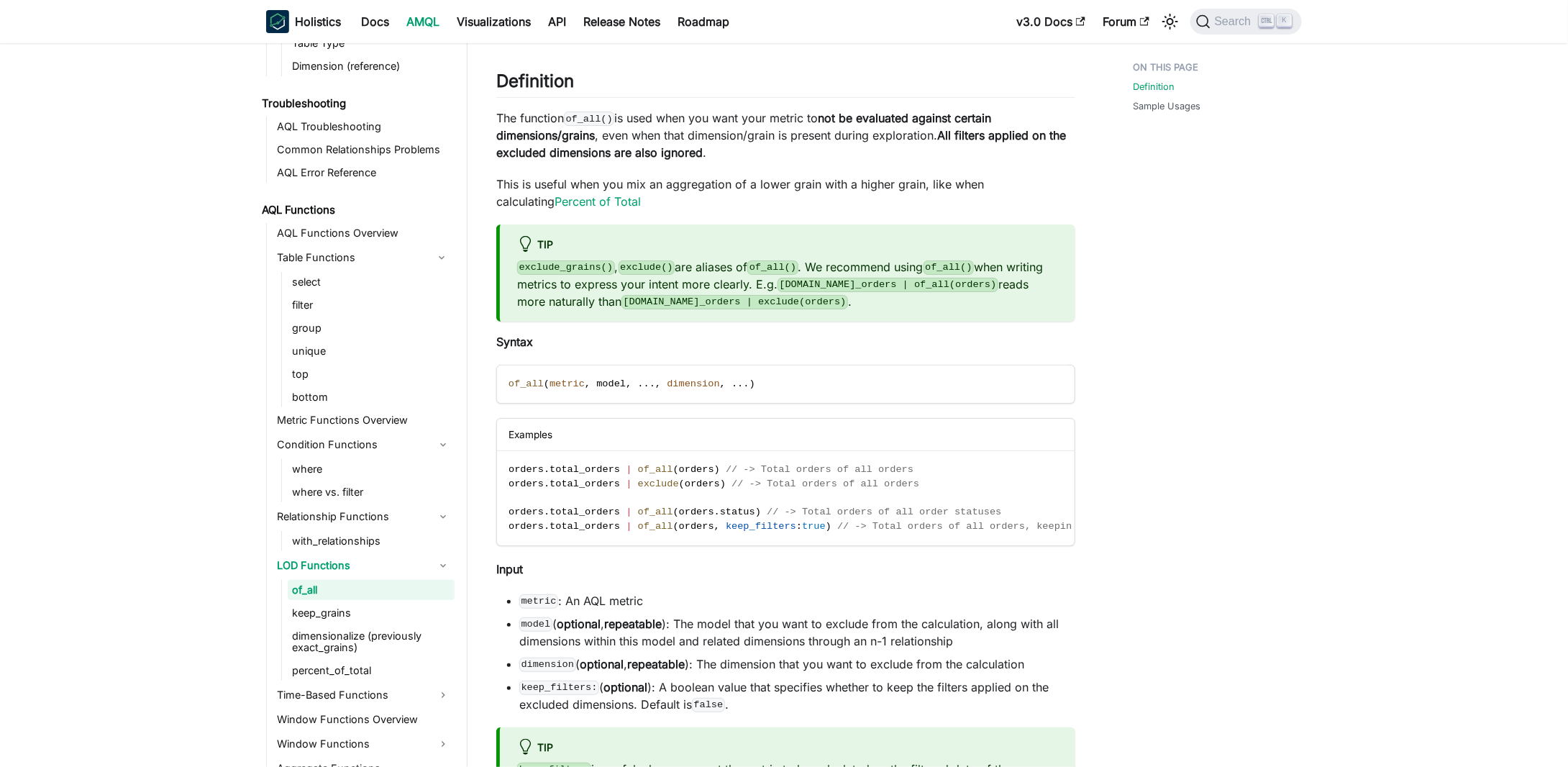
scroll to position [0, 0]
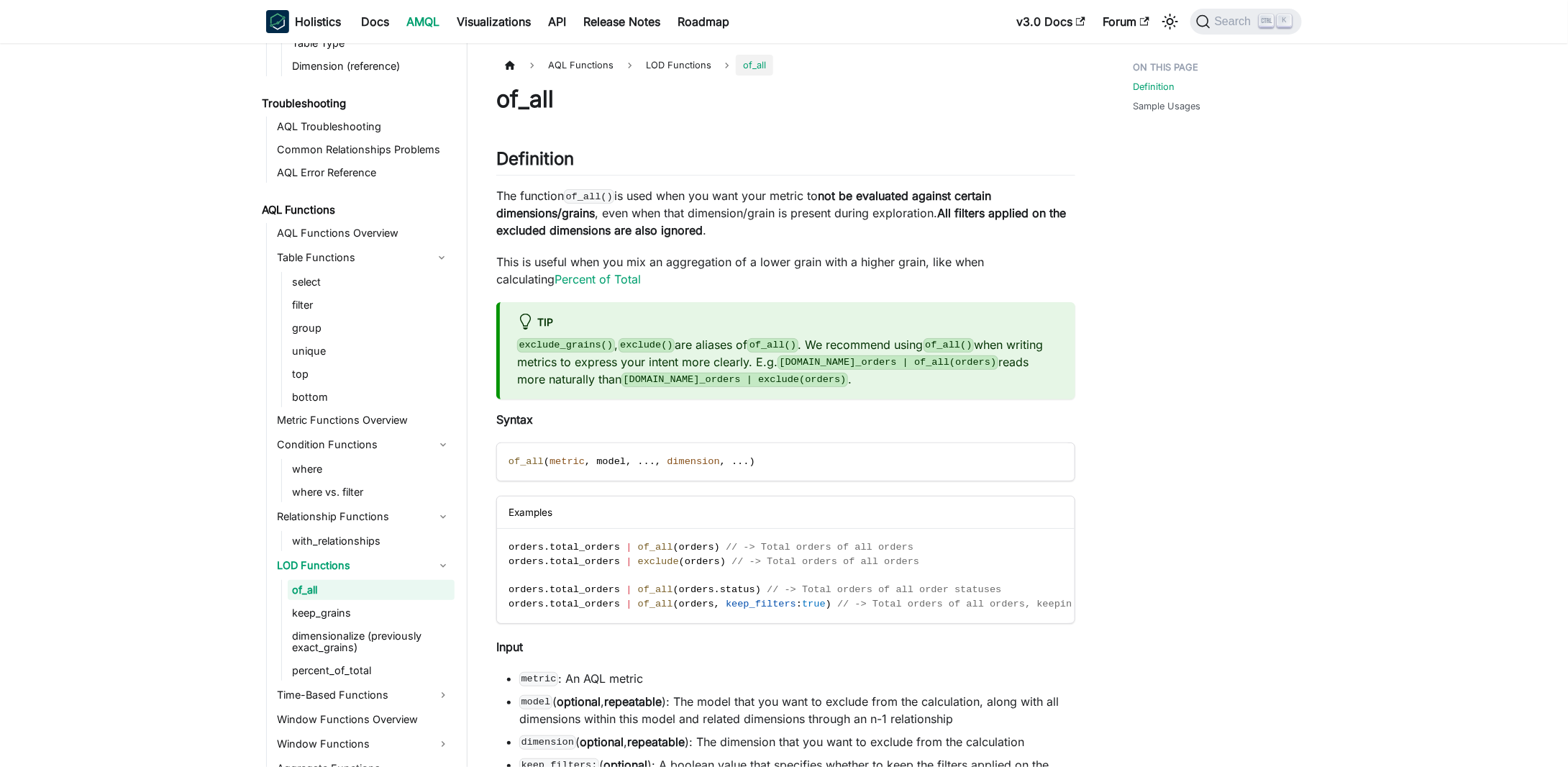
drag, startPoint x: 823, startPoint y: 199, endPoint x: 831, endPoint y: 228, distance: 30.1
click at [831, 228] on p "The function of_all() is used when you want your metric to not be evaluated aga…" at bounding box center [786, 213] width 579 height 52
click at [770, 236] on p "The function of_all() is used when you want your metric to not be evaluated aga…" at bounding box center [786, 213] width 579 height 52
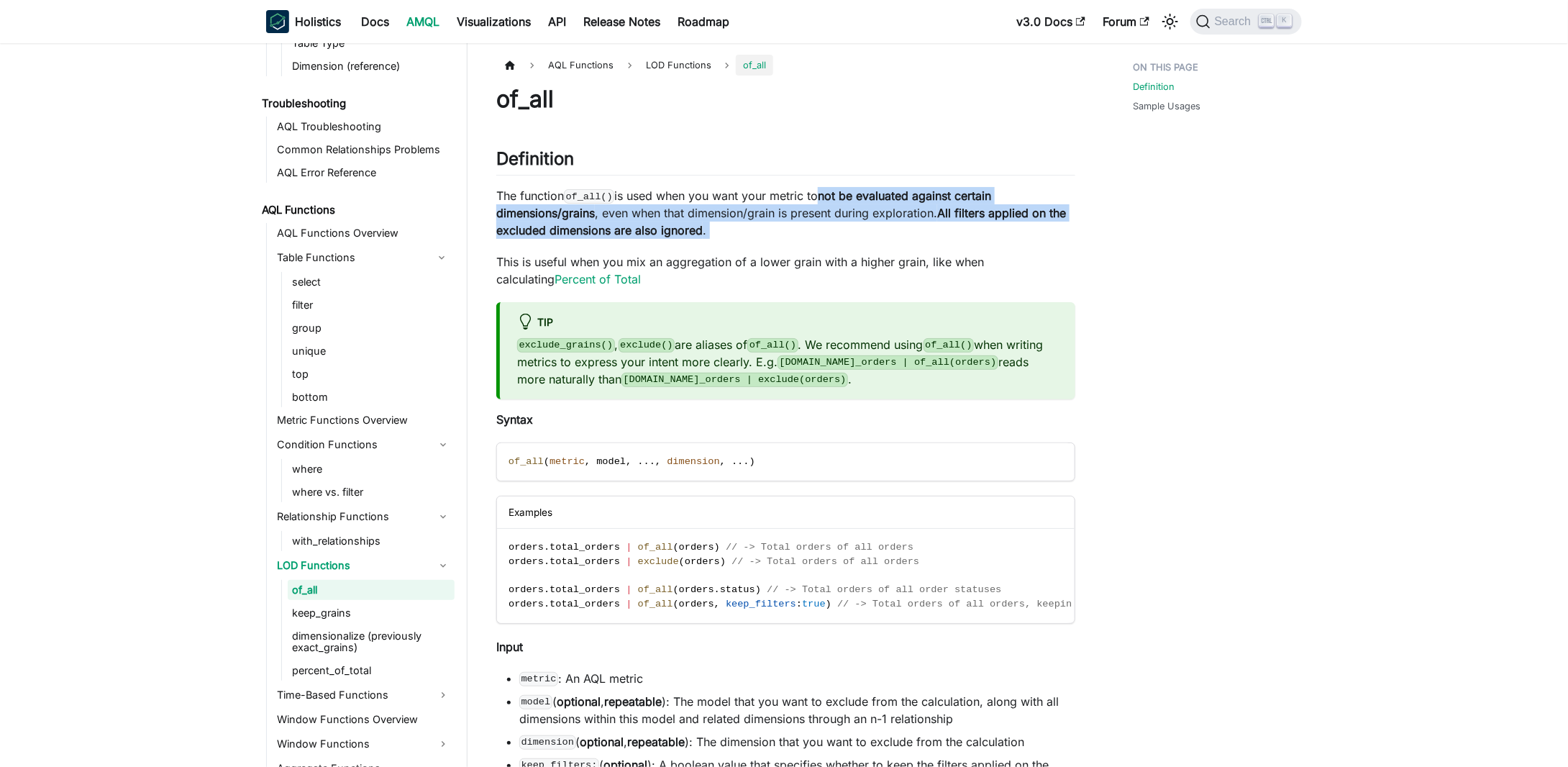
drag, startPoint x: 770, startPoint y: 236, endPoint x: 825, endPoint y: 202, distance: 64.7
click at [825, 202] on p "The function of_all() is used when you want your metric to not be evaluated aga…" at bounding box center [786, 213] width 579 height 52
click at [767, 237] on p "The function of_all() is used when you want your metric to not be evaluated aga…" at bounding box center [786, 213] width 579 height 52
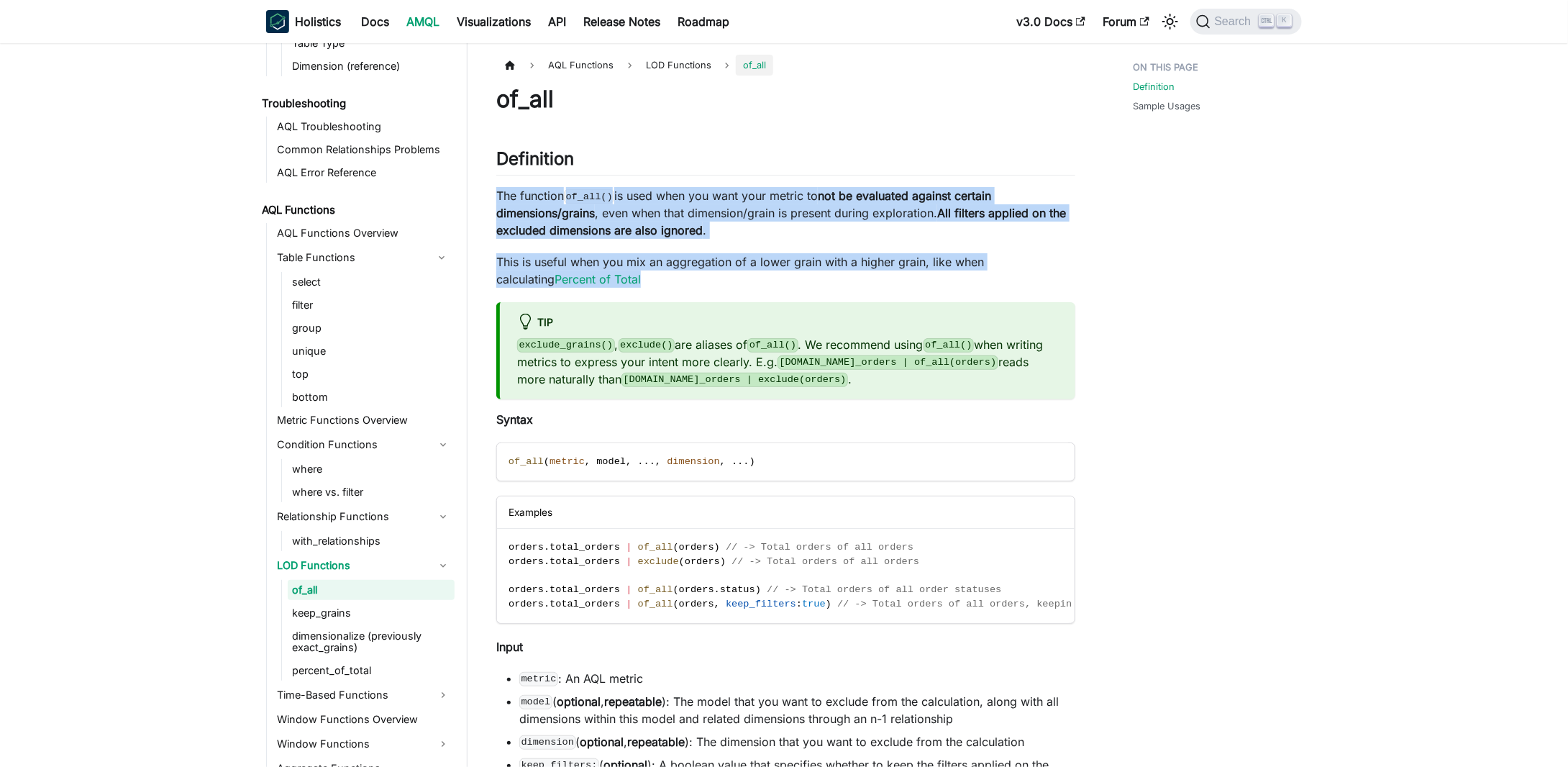
drag, startPoint x: 484, startPoint y: 192, endPoint x: 748, endPoint y: 285, distance: 279.9
click at [751, 285] on p "This is useful when you mix an aggregation of a lower grain with a higher grain…" at bounding box center [786, 270] width 579 height 35
drag, startPoint x: 751, startPoint y: 285, endPoint x: 620, endPoint y: 201, distance: 155.6
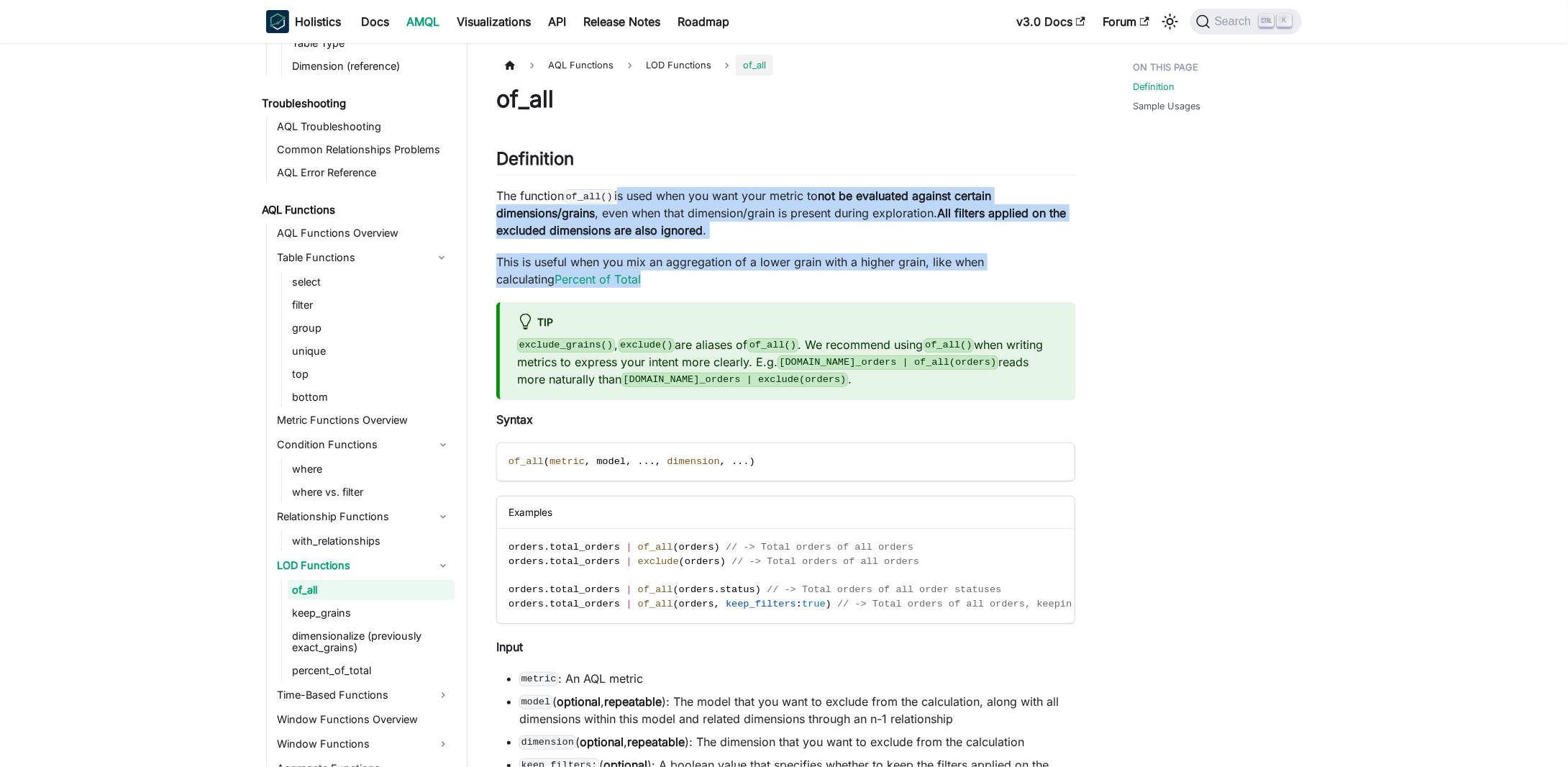
click at [620, 201] on p "The function of_all() is used when you want your metric to not be evaluated aga…" at bounding box center [786, 213] width 579 height 52
drag, startPoint x: 620, startPoint y: 201, endPoint x: 639, endPoint y: 287, distance: 88.1
click at [639, 287] on p "This is useful when you mix an aggregation of a lower grain with a higher grain…" at bounding box center [786, 270] width 579 height 35
drag, startPoint x: 639, startPoint y: 287, endPoint x: 660, endPoint y: 195, distance: 94.4
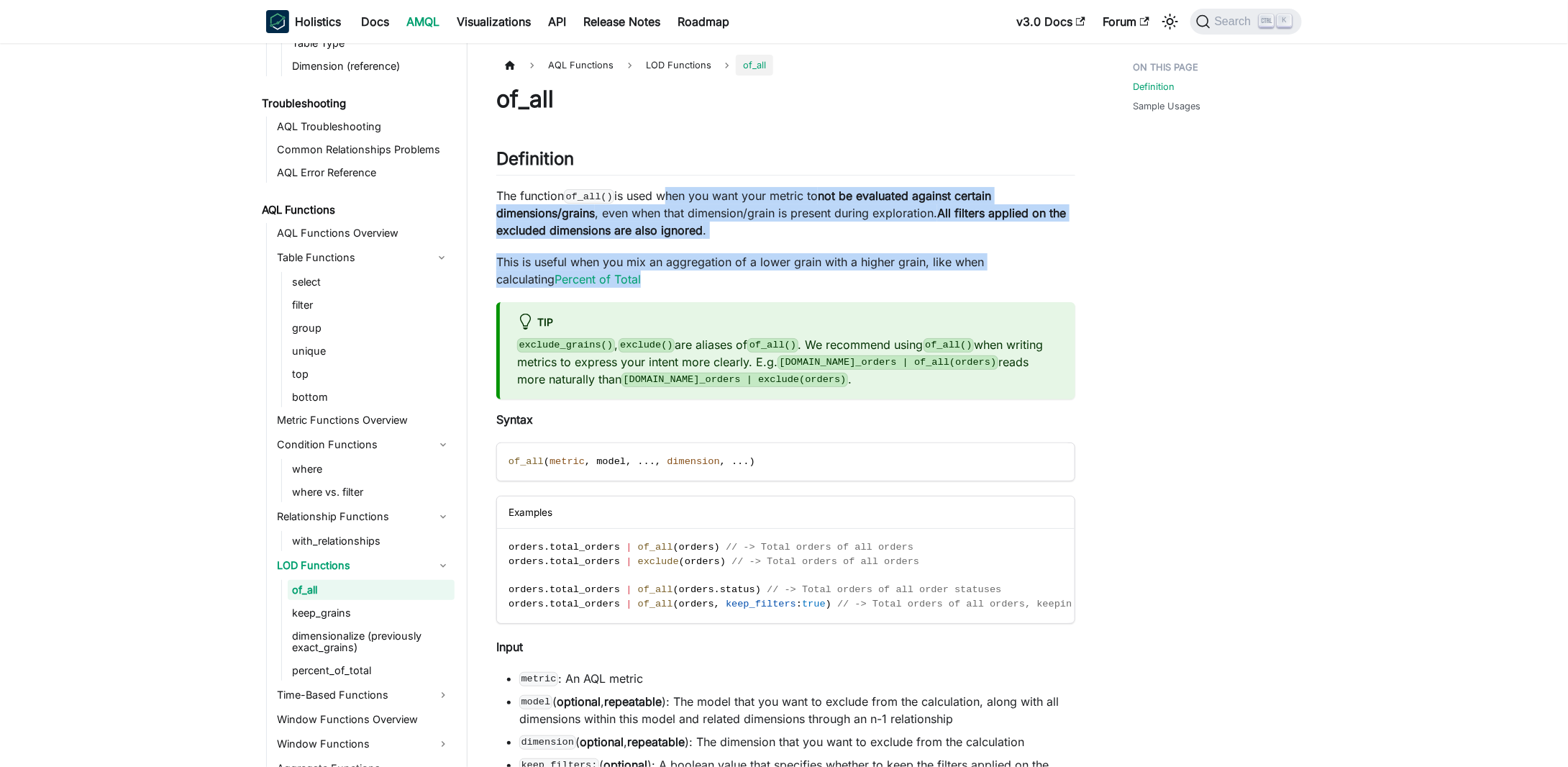
click at [660, 195] on p "The function of_all() is used when you want your metric to not be evaluated aga…" at bounding box center [786, 213] width 579 height 52
drag, startPoint x: 660, startPoint y: 195, endPoint x: 673, endPoint y: 293, distance: 98.9
click at [678, 286] on p "This is useful when you mix an aggregation of a lower grain with a higher grain…" at bounding box center [786, 270] width 579 height 35
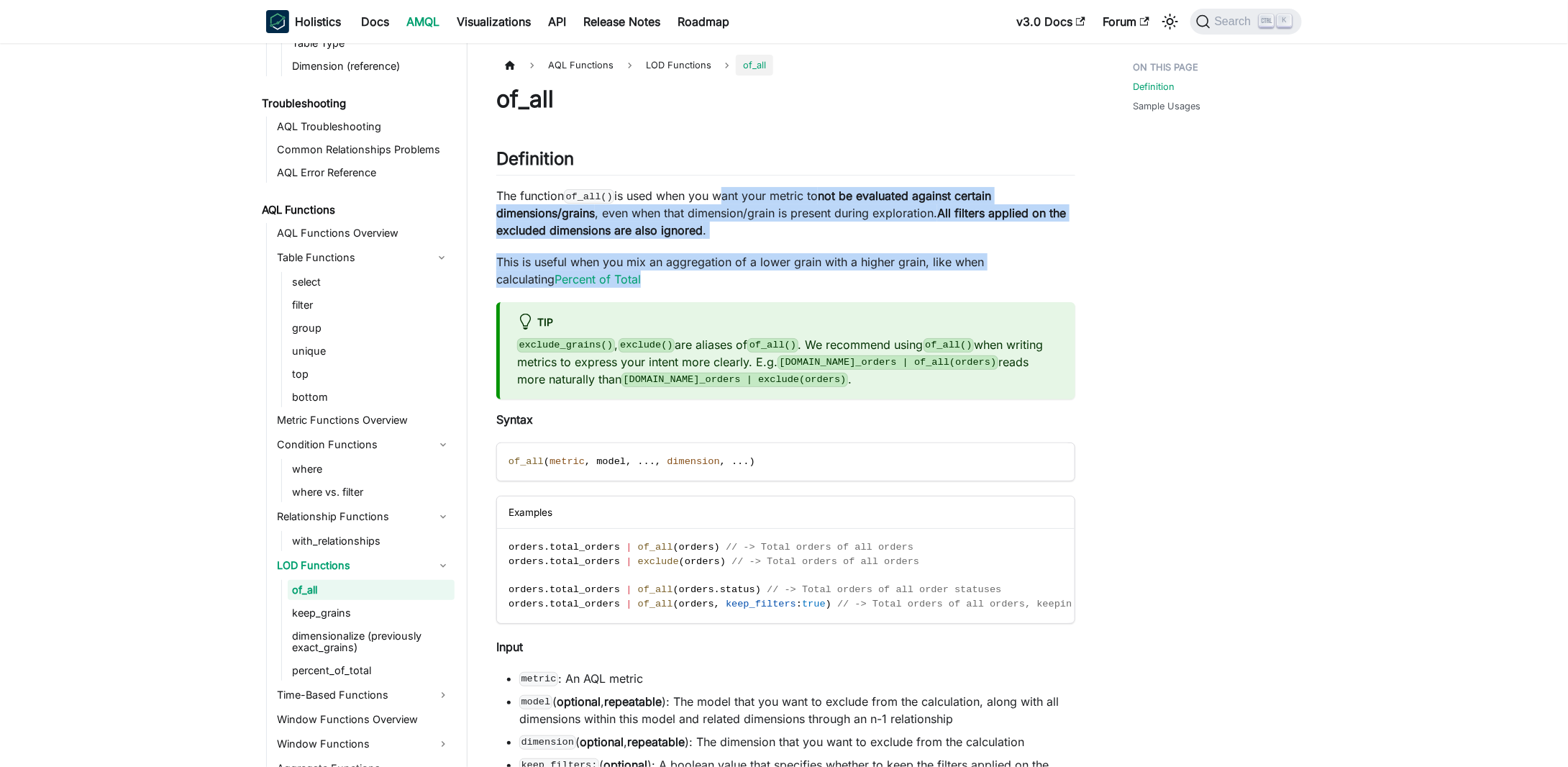
drag, startPoint x: 678, startPoint y: 286, endPoint x: 728, endPoint y: 199, distance: 100.3
click at [728, 199] on p "The function of_all() is used when you want your metric to not be evaluated aga…" at bounding box center [786, 213] width 579 height 52
drag, startPoint x: 728, startPoint y: 199, endPoint x: 728, endPoint y: 287, distance: 88.0
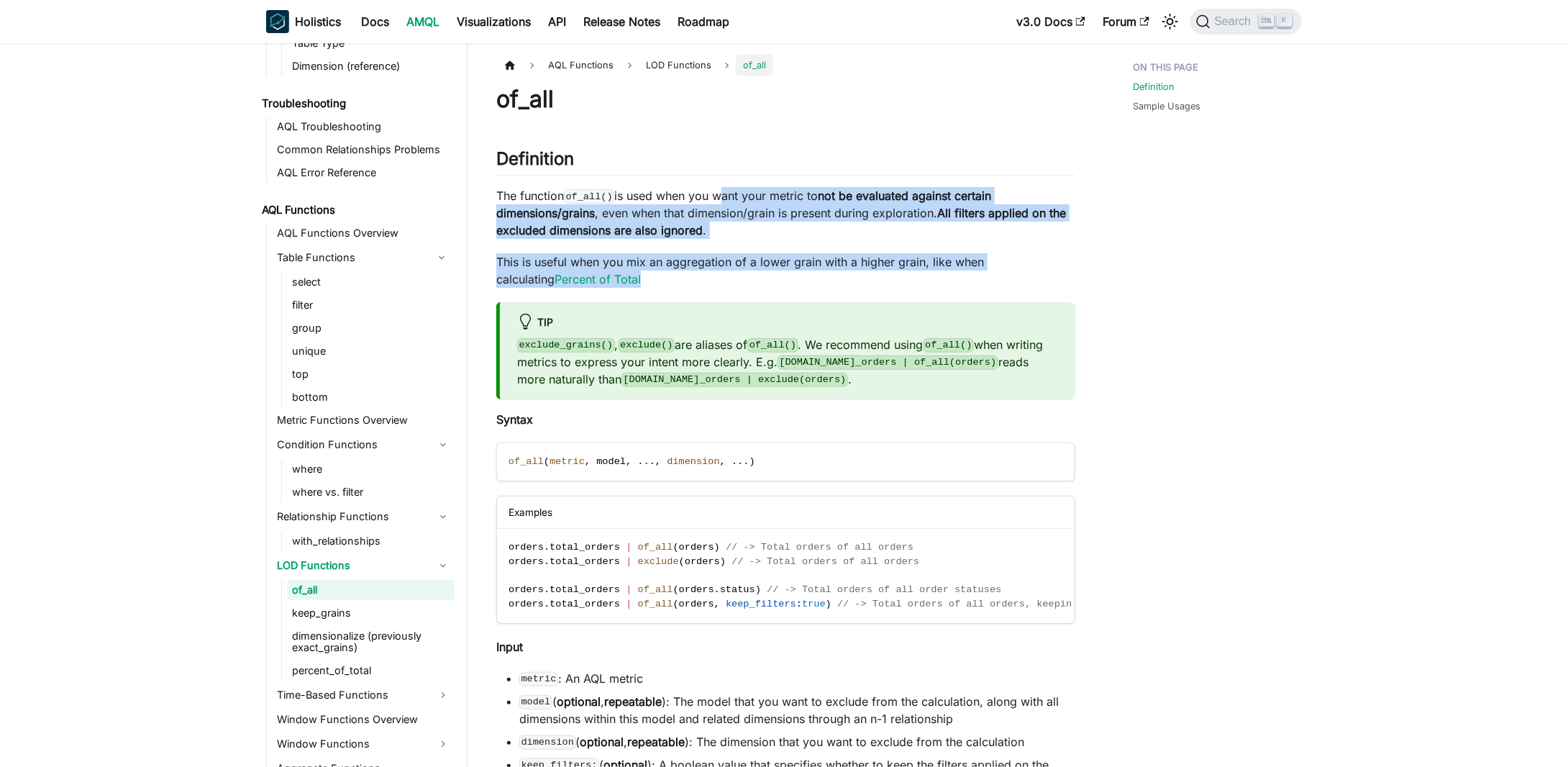
click at [728, 287] on p "This is useful when you mix an aggregation of a lower grain with a higher grain…" at bounding box center [786, 270] width 579 height 35
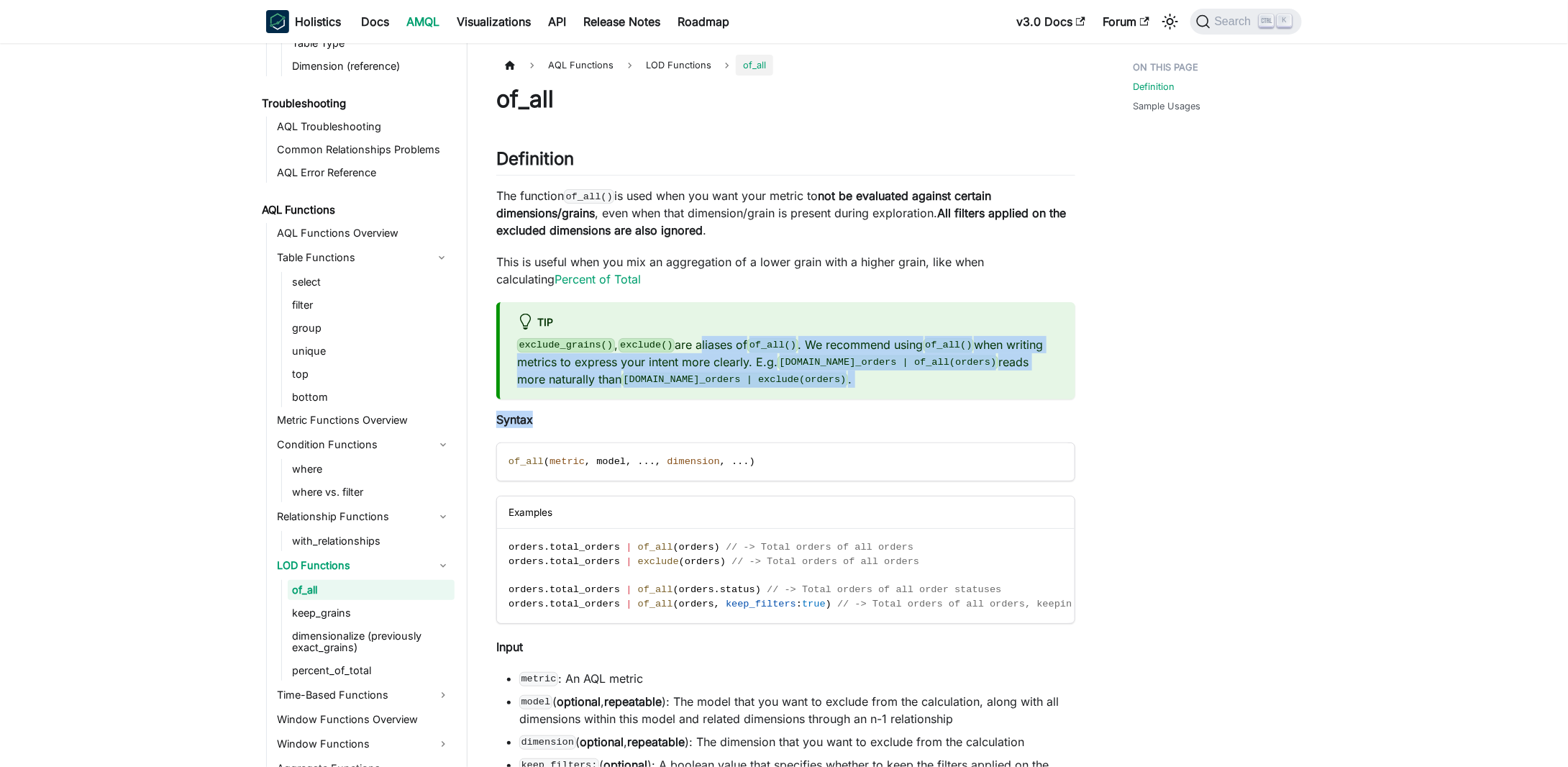
drag, startPoint x: 691, startPoint y: 345, endPoint x: 959, endPoint y: 416, distance: 277.2
click at [960, 416] on p "Syntax" at bounding box center [786, 419] width 579 height 17
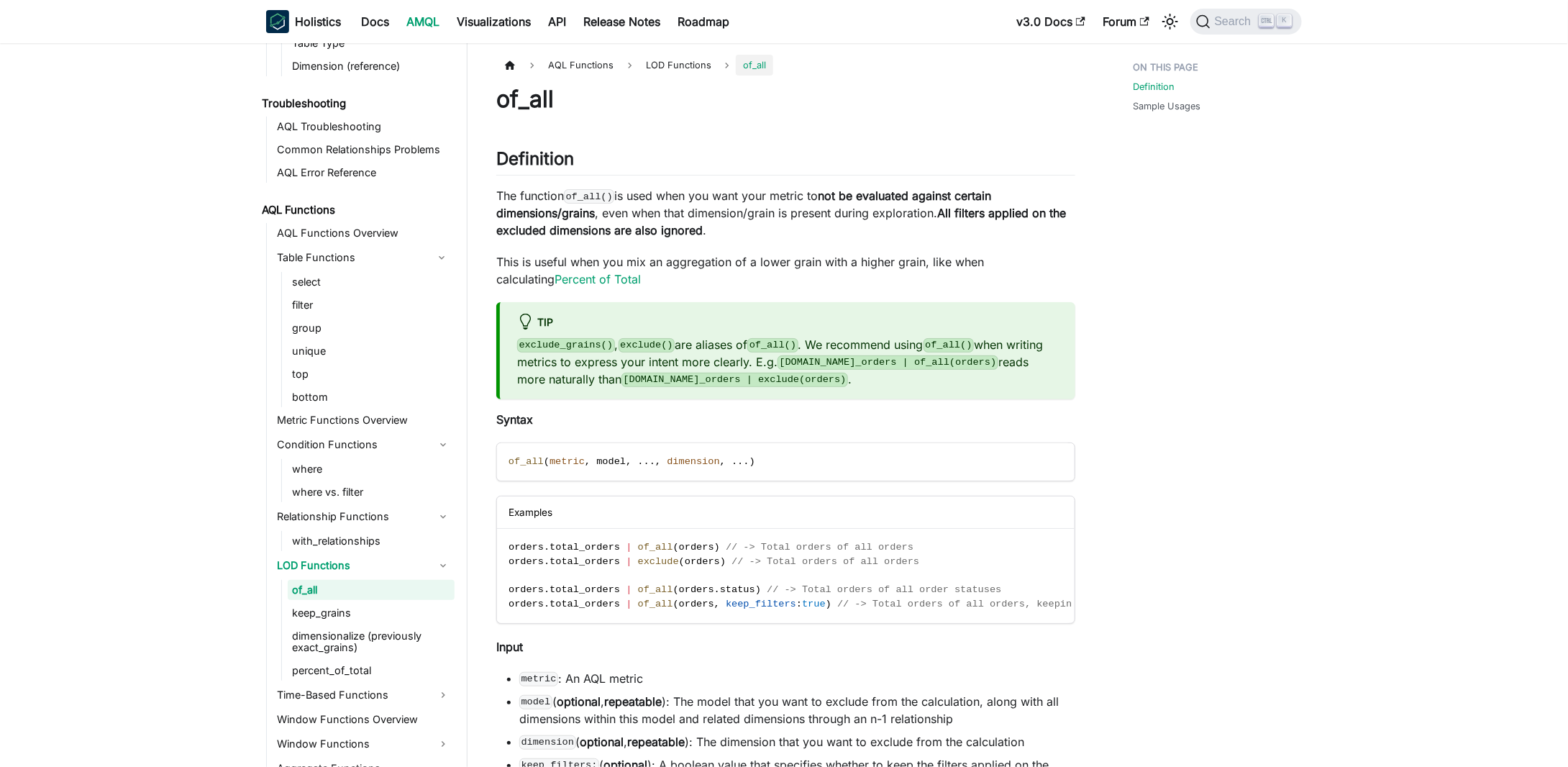
click at [967, 399] on div "tip exclude_grains() , exclude() are aliases of of_all() . We recommend using o…" at bounding box center [786, 351] width 579 height 98
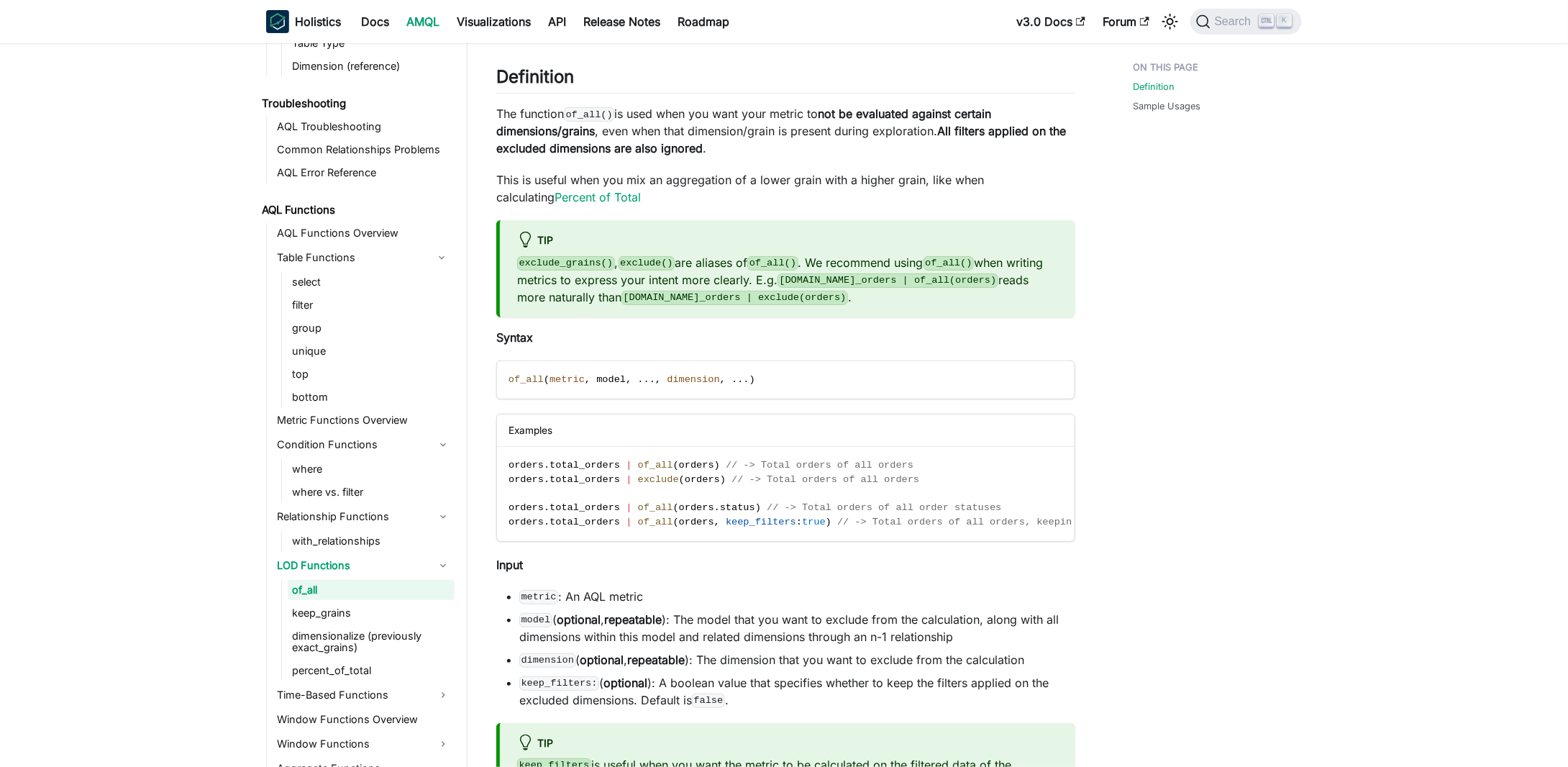
scroll to position [144, 0]
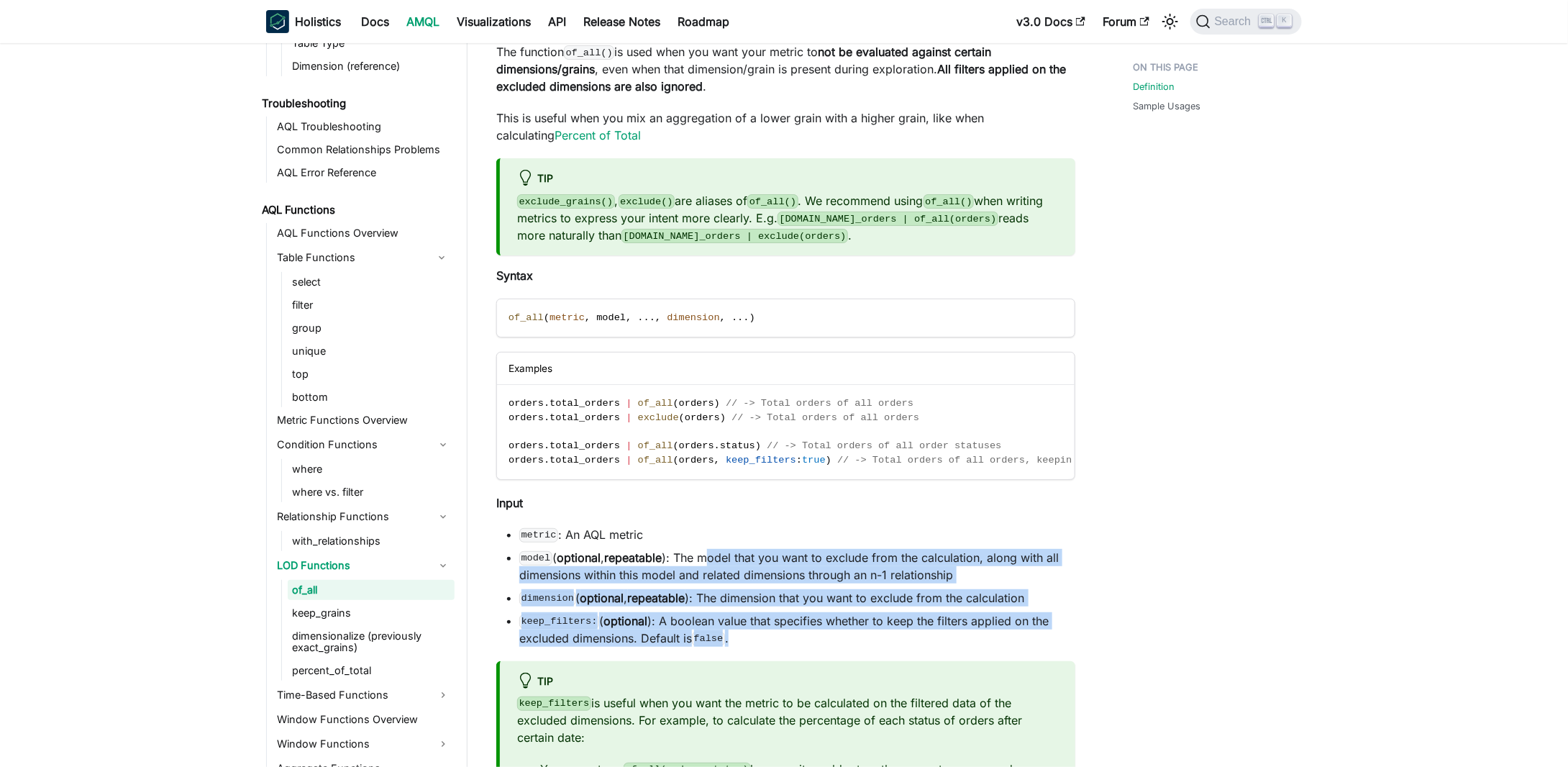
drag, startPoint x: 712, startPoint y: 558, endPoint x: 863, endPoint y: 644, distance: 173.8
click at [857, 641] on ul "metric : An AQL metric model ( optional , repeatable ): The model that you want…" at bounding box center [786, 585] width 579 height 121
click at [863, 644] on li "keep_filters: ( optional ): A boolean value that specifies whether to keep the …" at bounding box center [798, 630] width 556 height 35
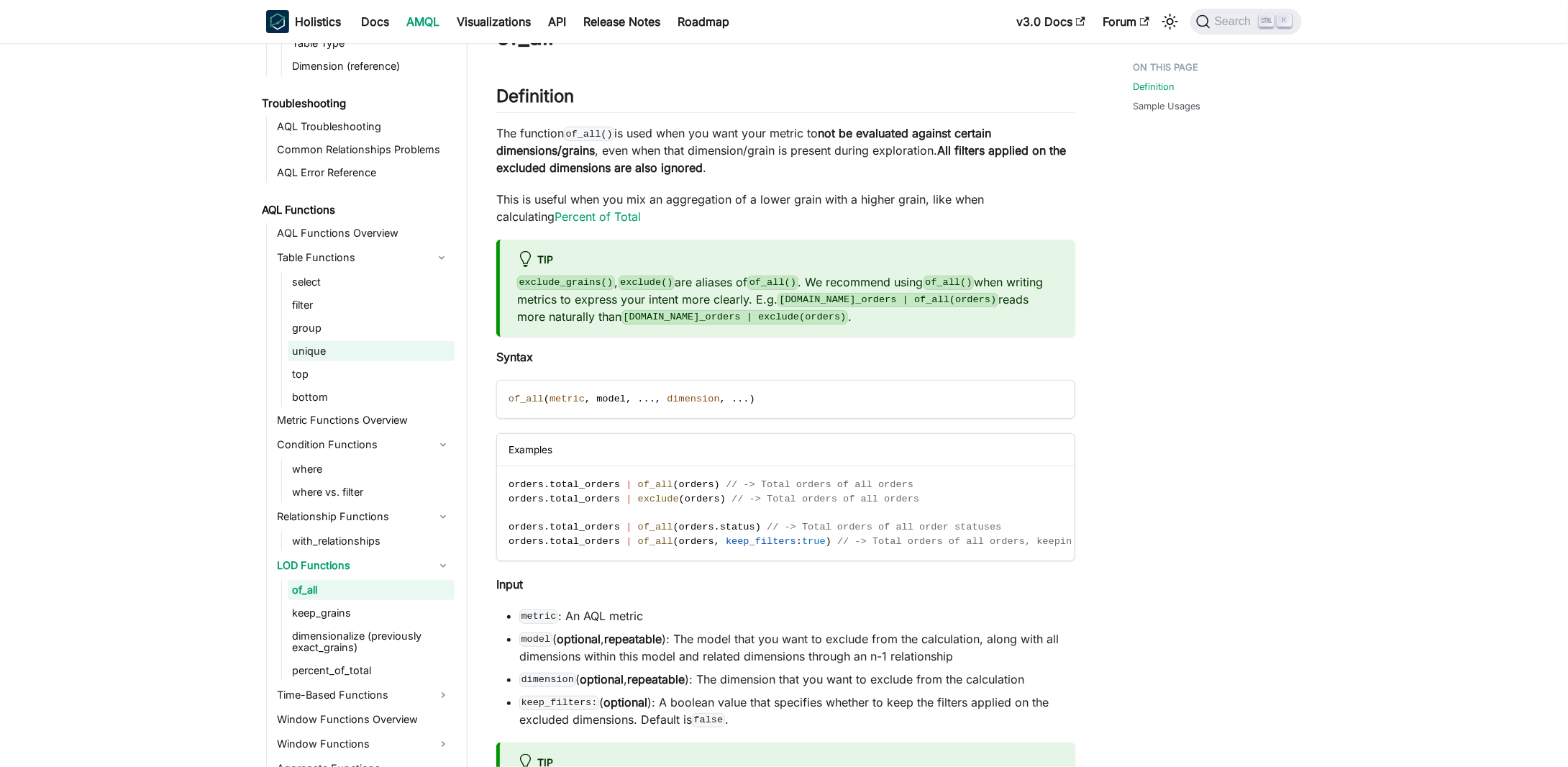
scroll to position [0, 0]
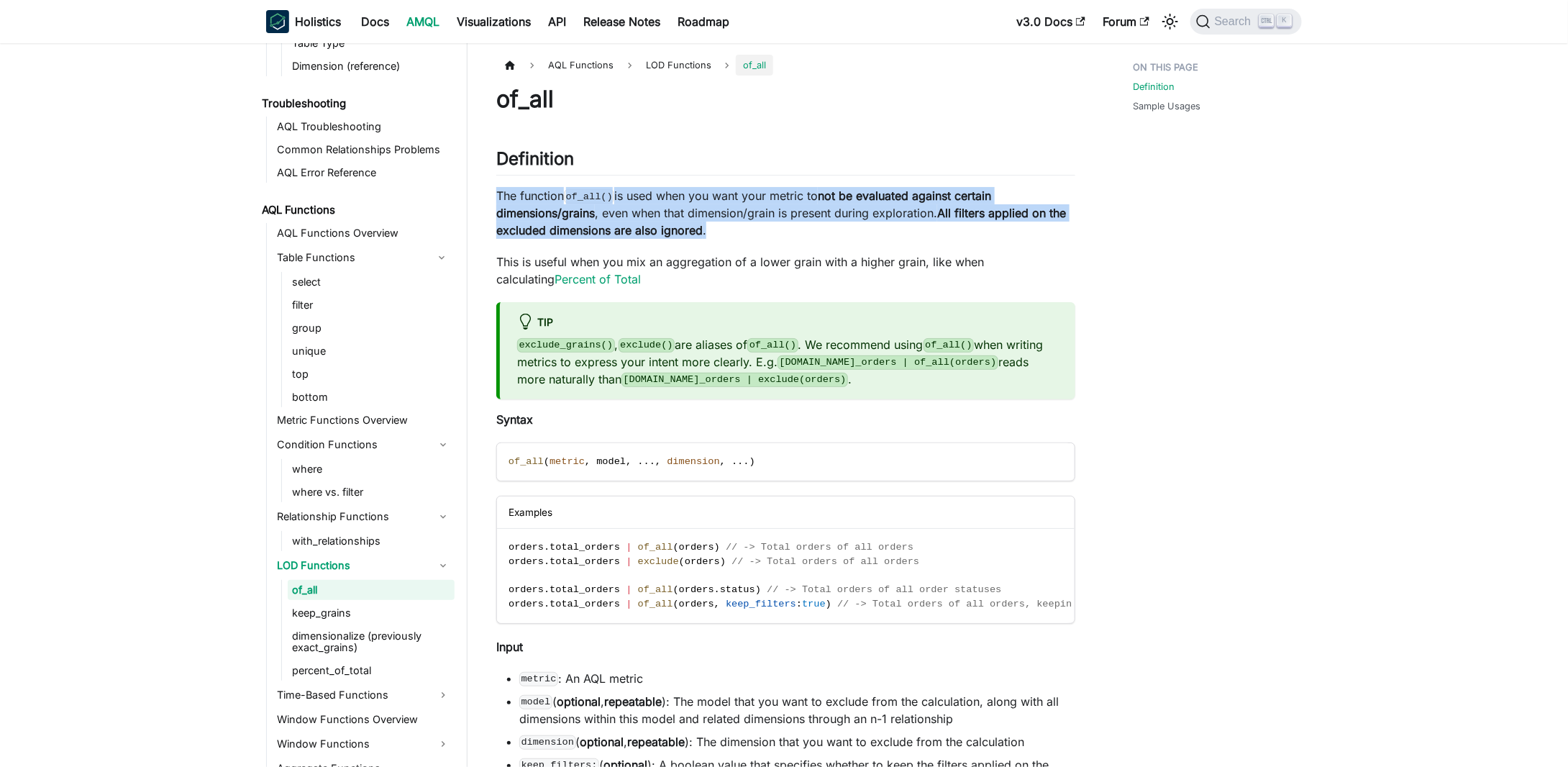
drag, startPoint x: 542, startPoint y: 204, endPoint x: 741, endPoint y: 233, distance: 201.1
click at [737, 236] on p "The function of_all() is used when you want your metric to not be evaluated aga…" at bounding box center [786, 213] width 579 height 52
drag, startPoint x: 525, startPoint y: 207, endPoint x: 725, endPoint y: 224, distance: 200.7
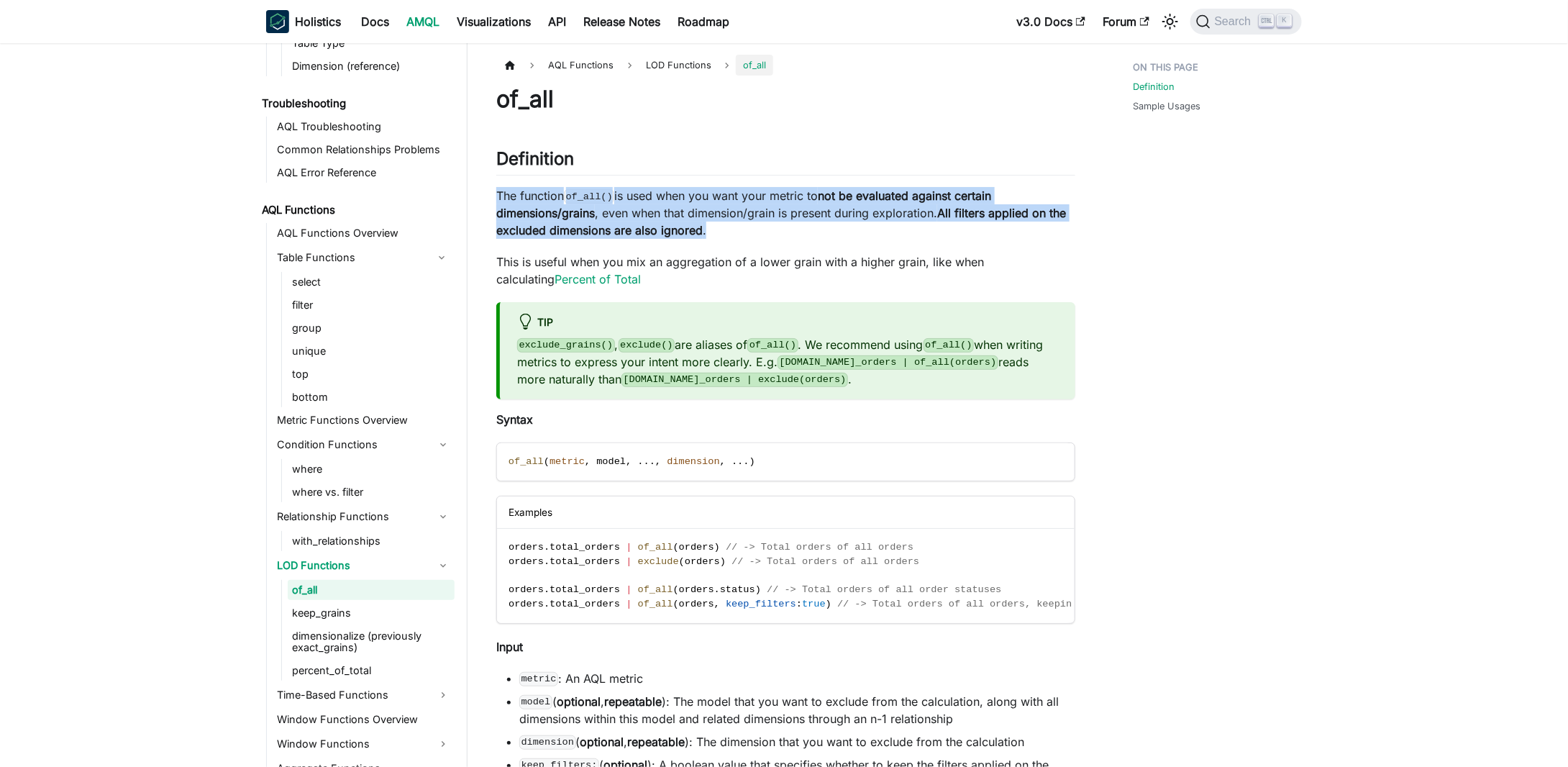
click at [715, 239] on div at bounding box center [715, 239] width 0 height 0
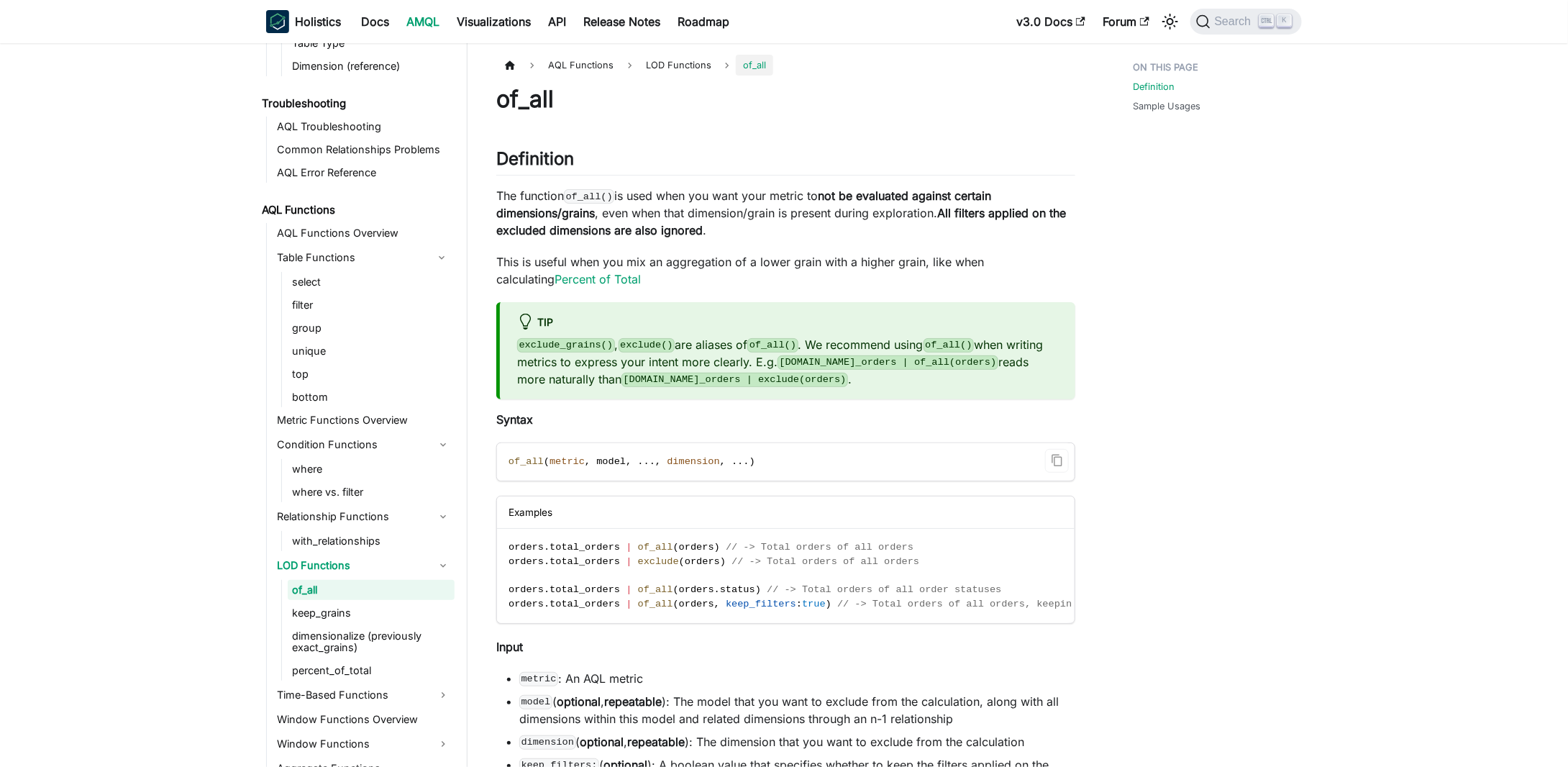
click at [965, 469] on code "of_all ( metric , model , . . . , dimension , . . . )" at bounding box center [785, 462] width 575 height 38
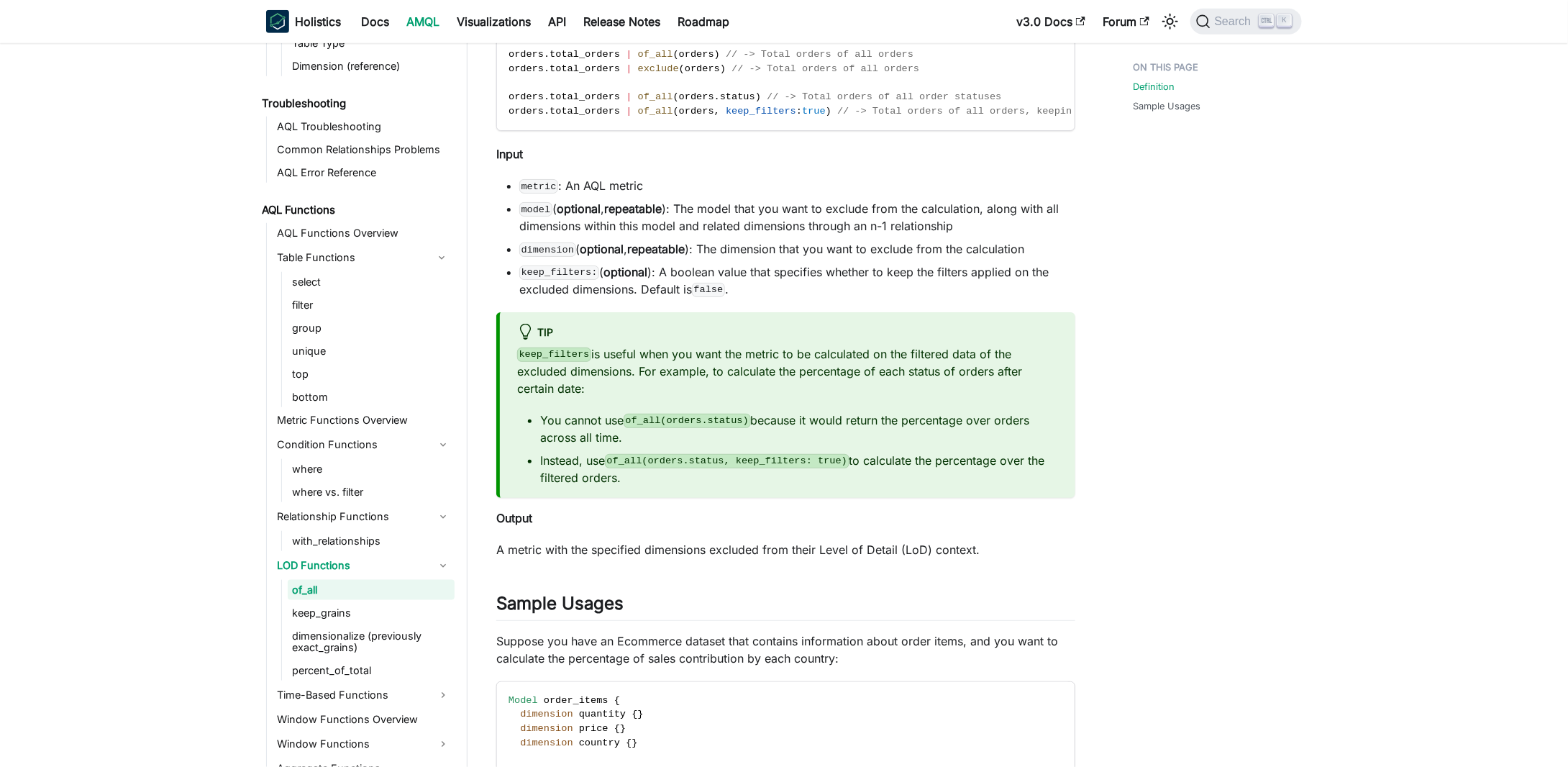
scroll to position [576, 0]
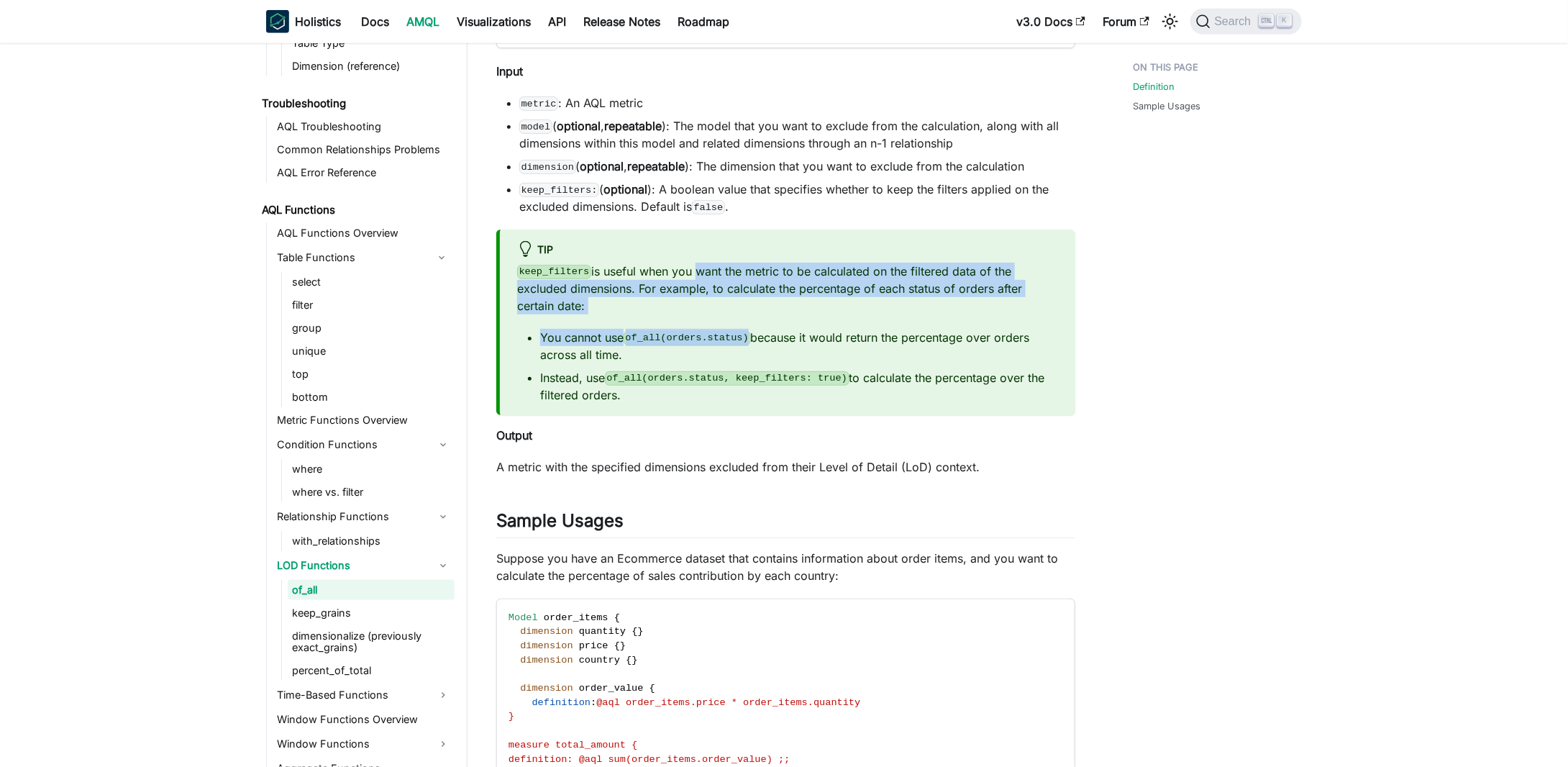
drag, startPoint x: 686, startPoint y: 280, endPoint x: 742, endPoint y: 326, distance: 72.5
click at [742, 326] on div "keep_filters is useful when you want the metric to be calculated on the filtere…" at bounding box center [787, 333] width 541 height 141
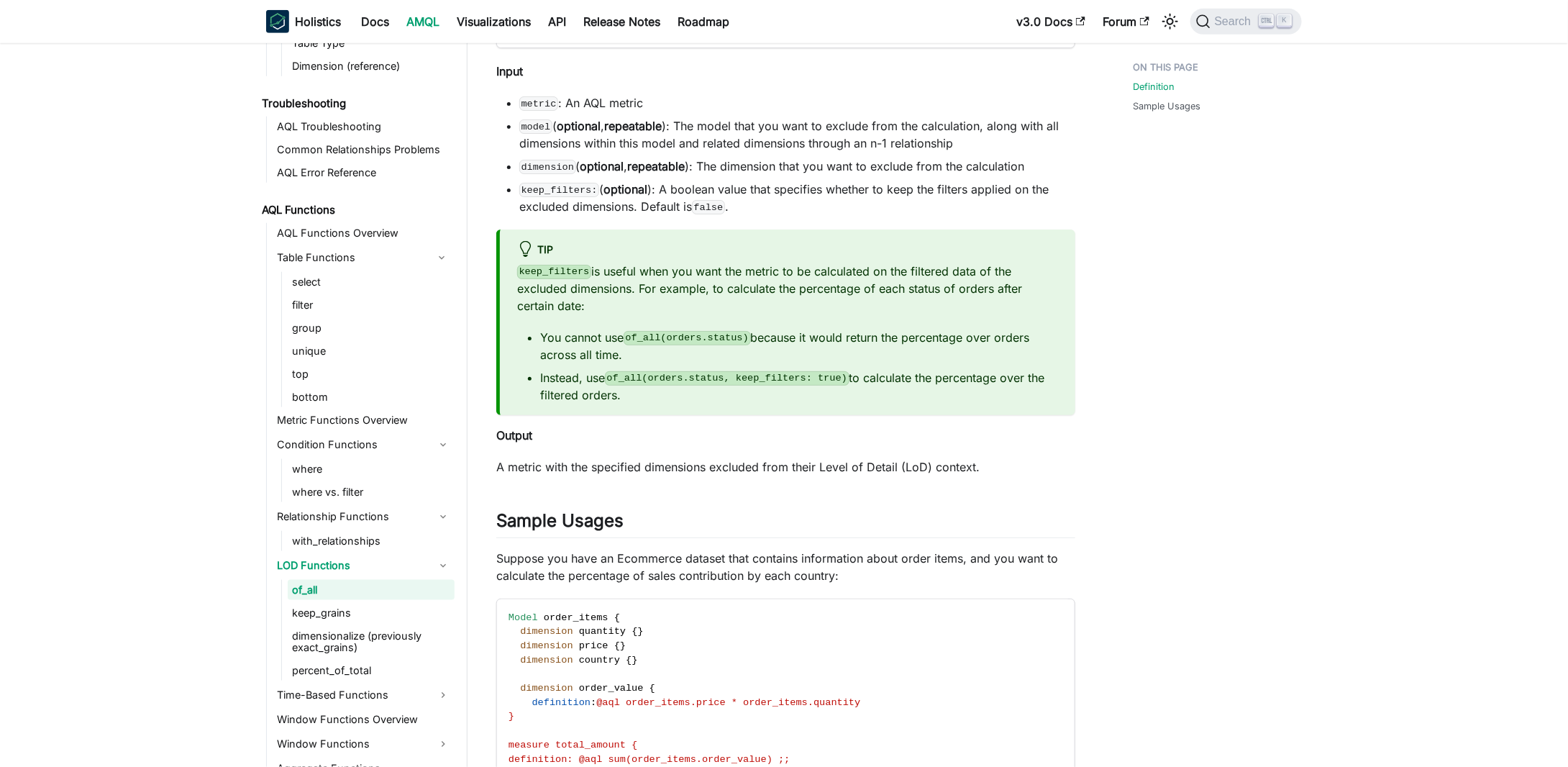
click at [789, 330] on div "keep_filters is useful when you want the metric to be calculated on the filtere…" at bounding box center [787, 333] width 541 height 141
drag, startPoint x: 835, startPoint y: 286, endPoint x: 847, endPoint y: 276, distance: 15.6
click at [847, 276] on p "keep_filters is useful when you want the metric to be calculated on the filtere…" at bounding box center [787, 289] width 541 height 52
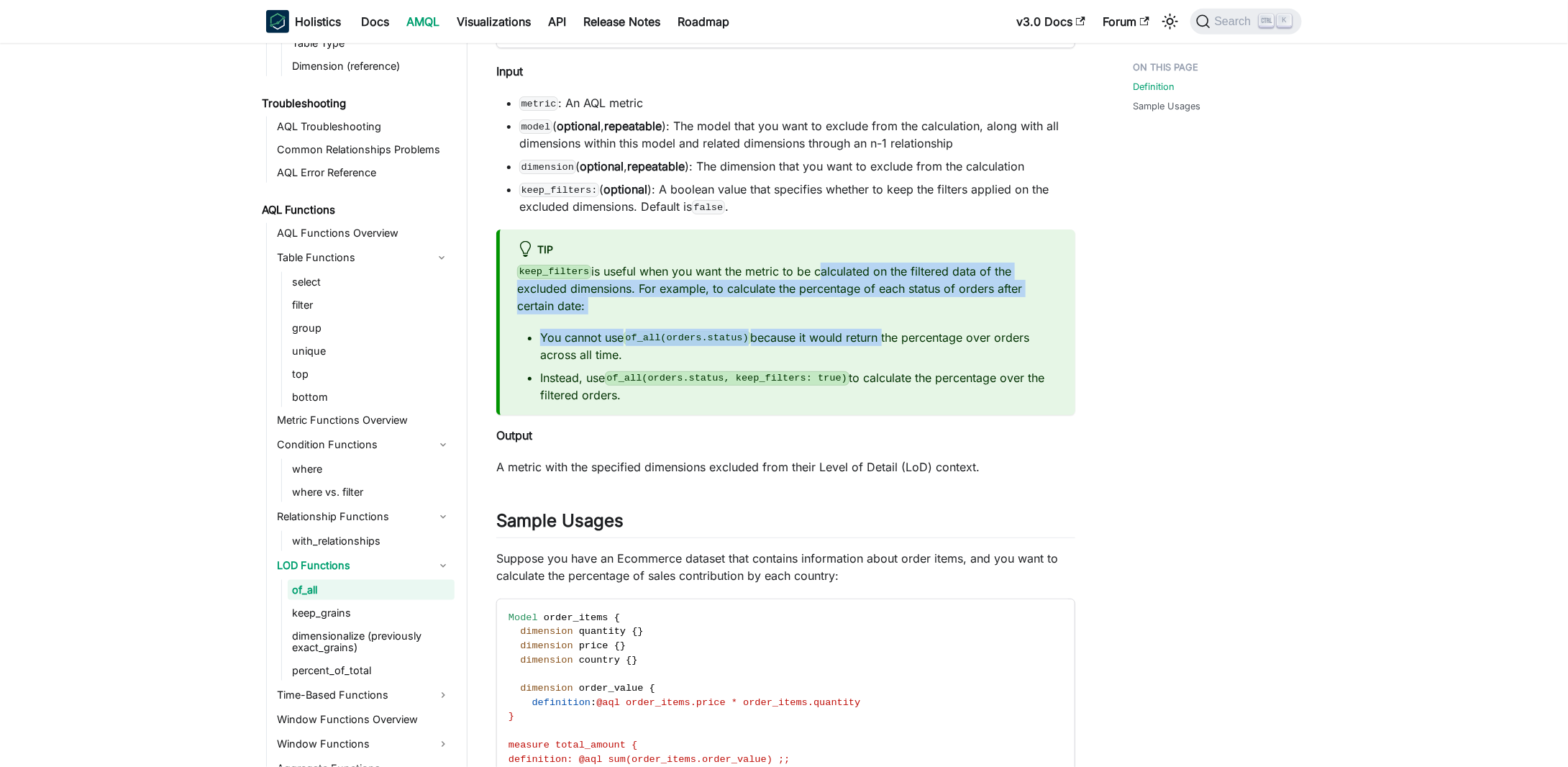
drag, startPoint x: 847, startPoint y: 276, endPoint x: 853, endPoint y: 334, distance: 58.3
click at [853, 334] on div "keep_filters is useful when you want the metric to be calculated on the filtere…" at bounding box center [787, 333] width 541 height 141
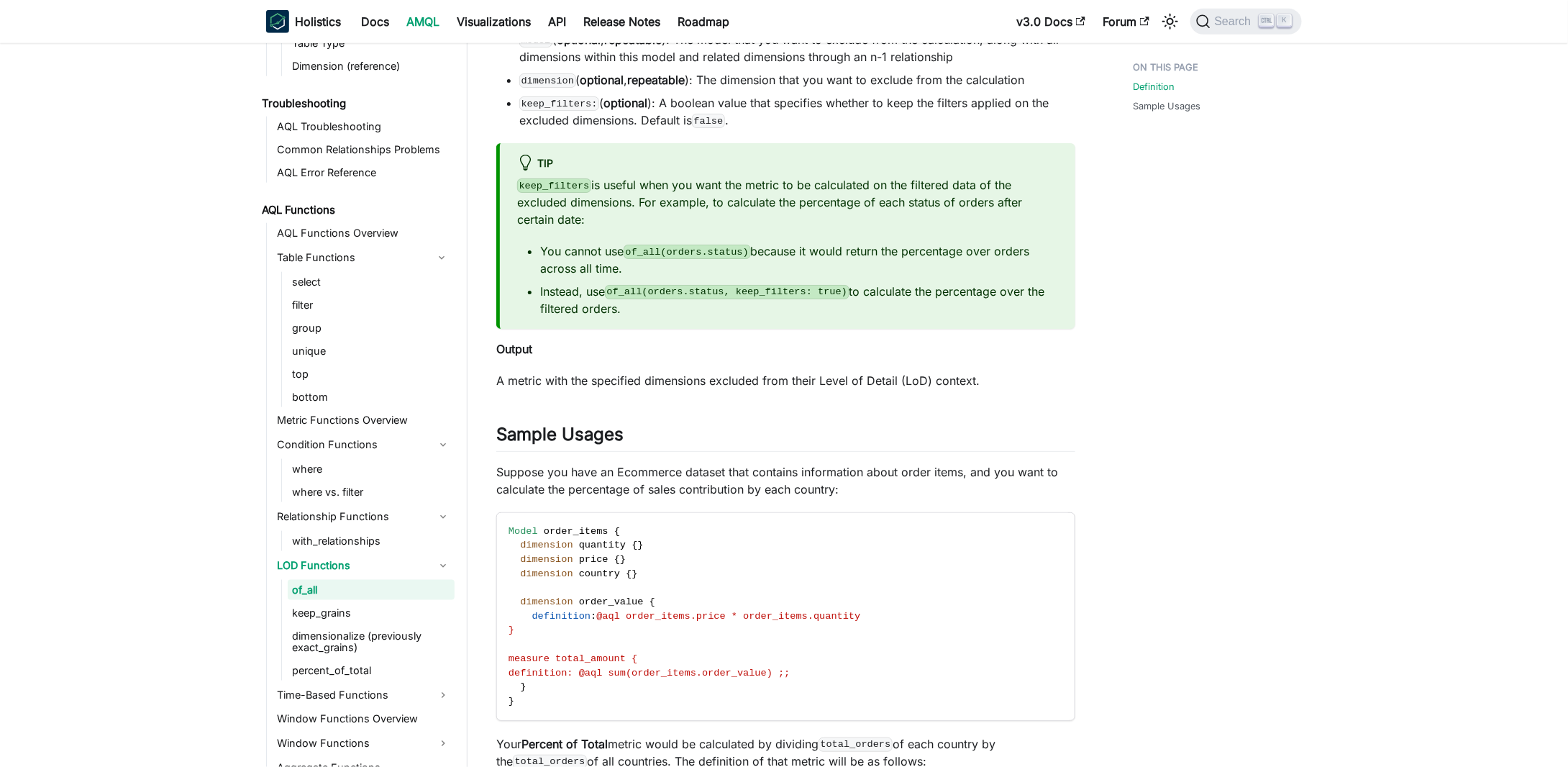
scroll to position [791, 0]
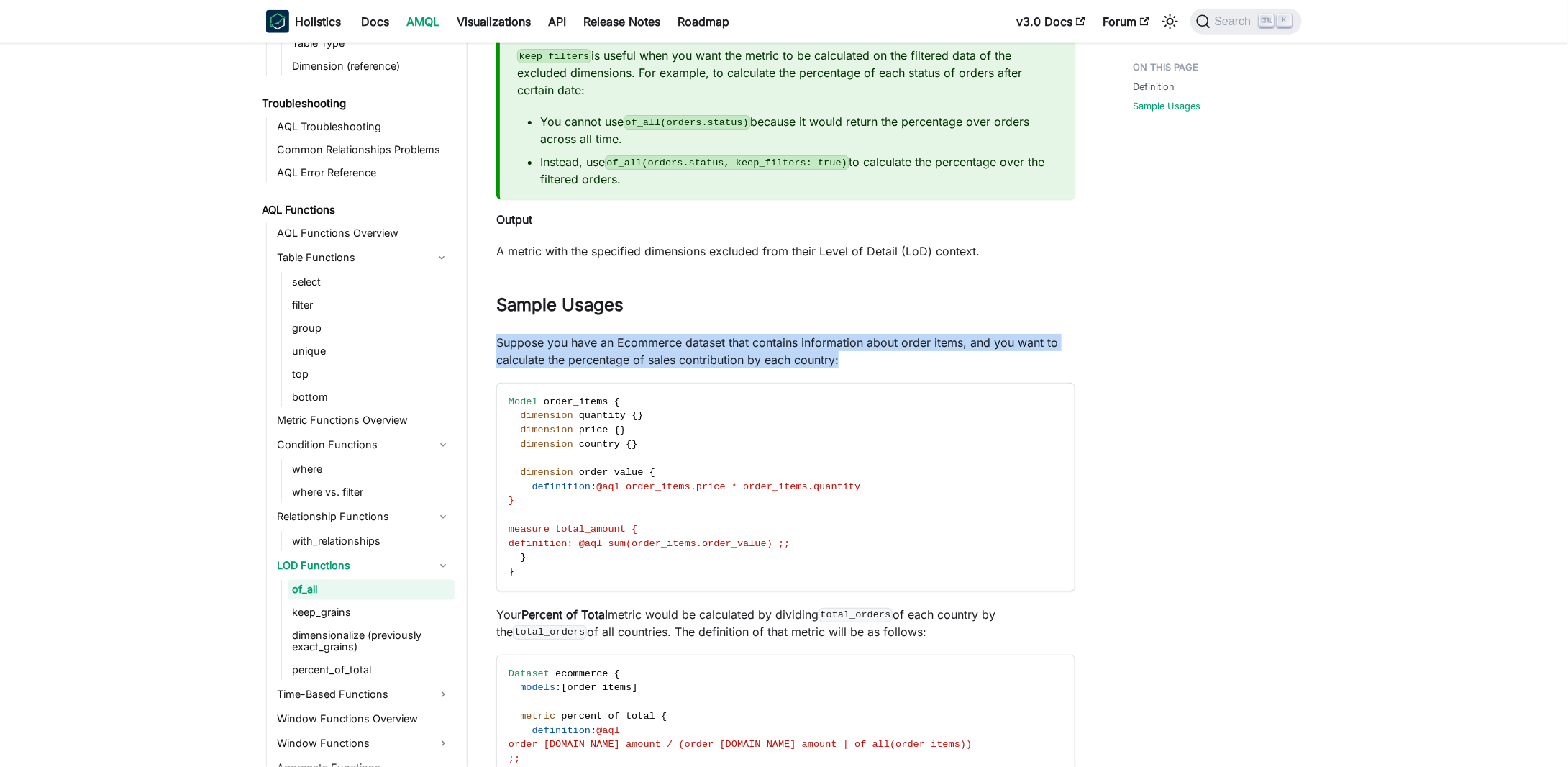
drag, startPoint x: 488, startPoint y: 334, endPoint x: 914, endPoint y: 377, distance: 428.2
click at [906, 373] on div at bounding box center [906, 373] width 0 height 0
click at [912, 354] on p "Suppose you have an Ecommerce dataset that contains information about order ite…" at bounding box center [786, 352] width 579 height 35
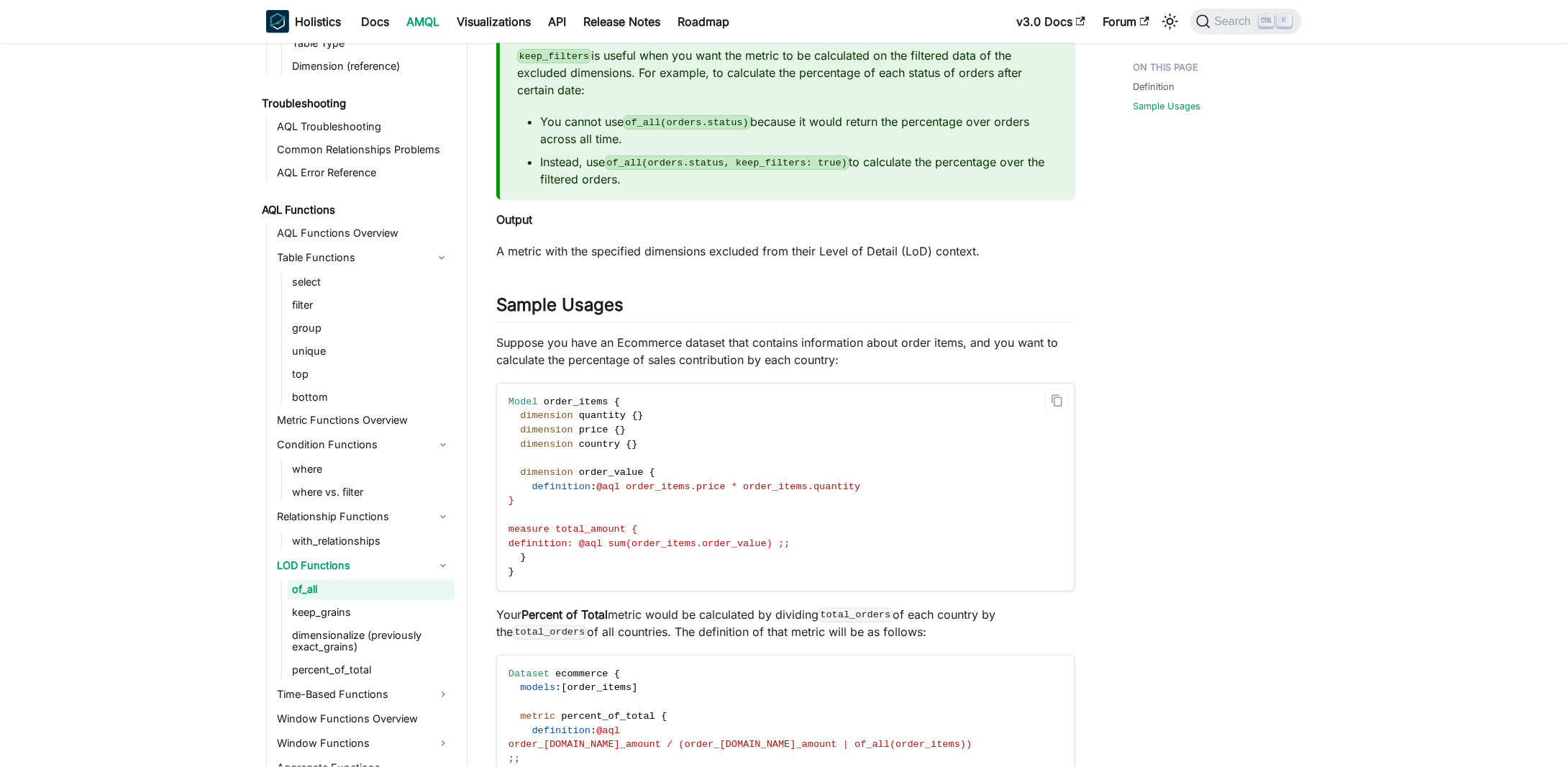
drag, startPoint x: 619, startPoint y: 551, endPoint x: 863, endPoint y: 552, distance: 244.0
click at [857, 552] on code "Model order_items { dimension quantity { } dimension price { } dimension countr…" at bounding box center [785, 487] width 575 height 207
click at [909, 554] on code "Model order_items { dimension quantity { } dimension price { } dimension countr…" at bounding box center [785, 487] width 575 height 207
click at [813, 506] on code "Model order_items { dimension quantity { } dimension price { } dimension countr…" at bounding box center [785, 487] width 575 height 207
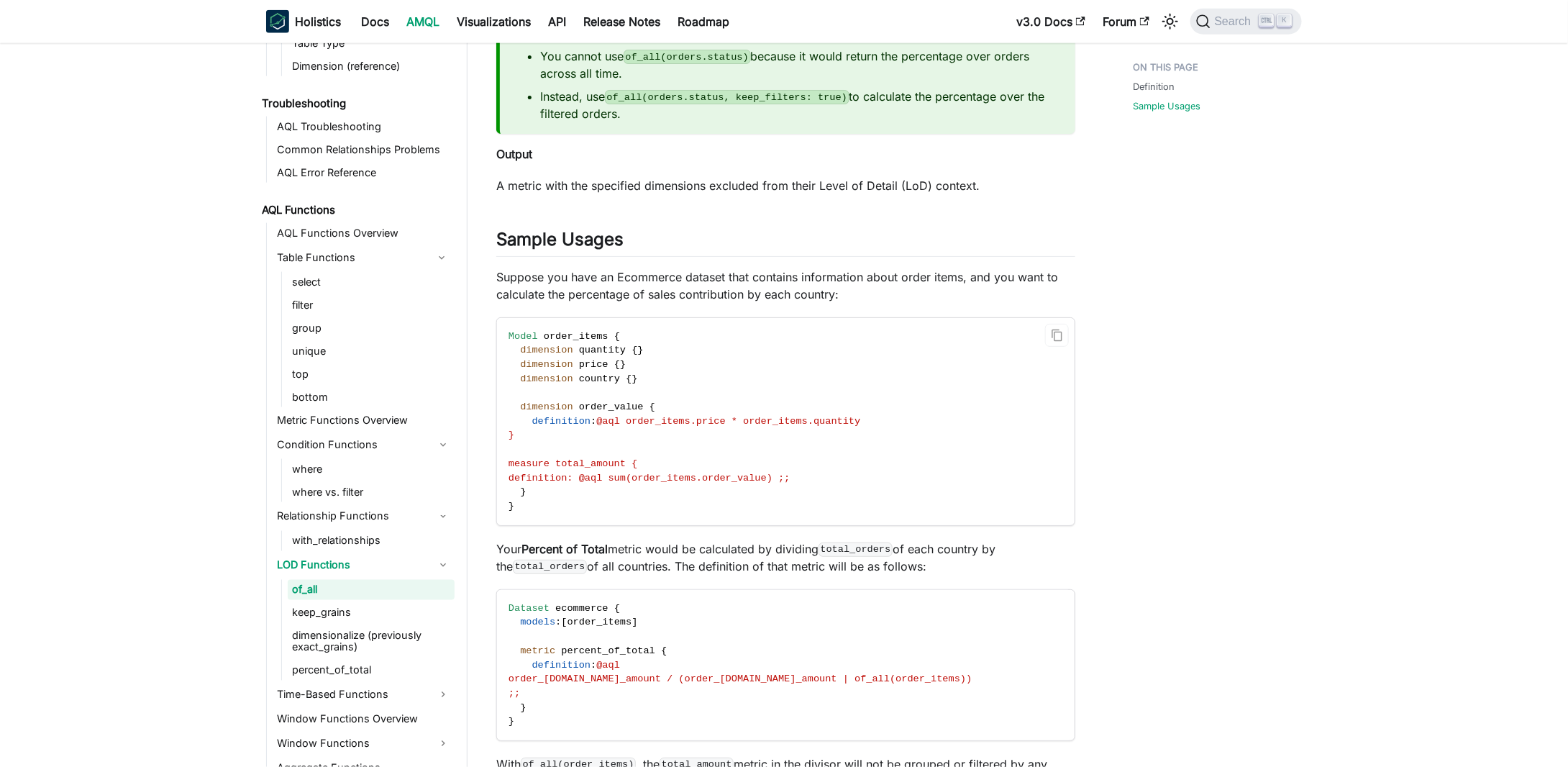
scroll to position [935, 0]
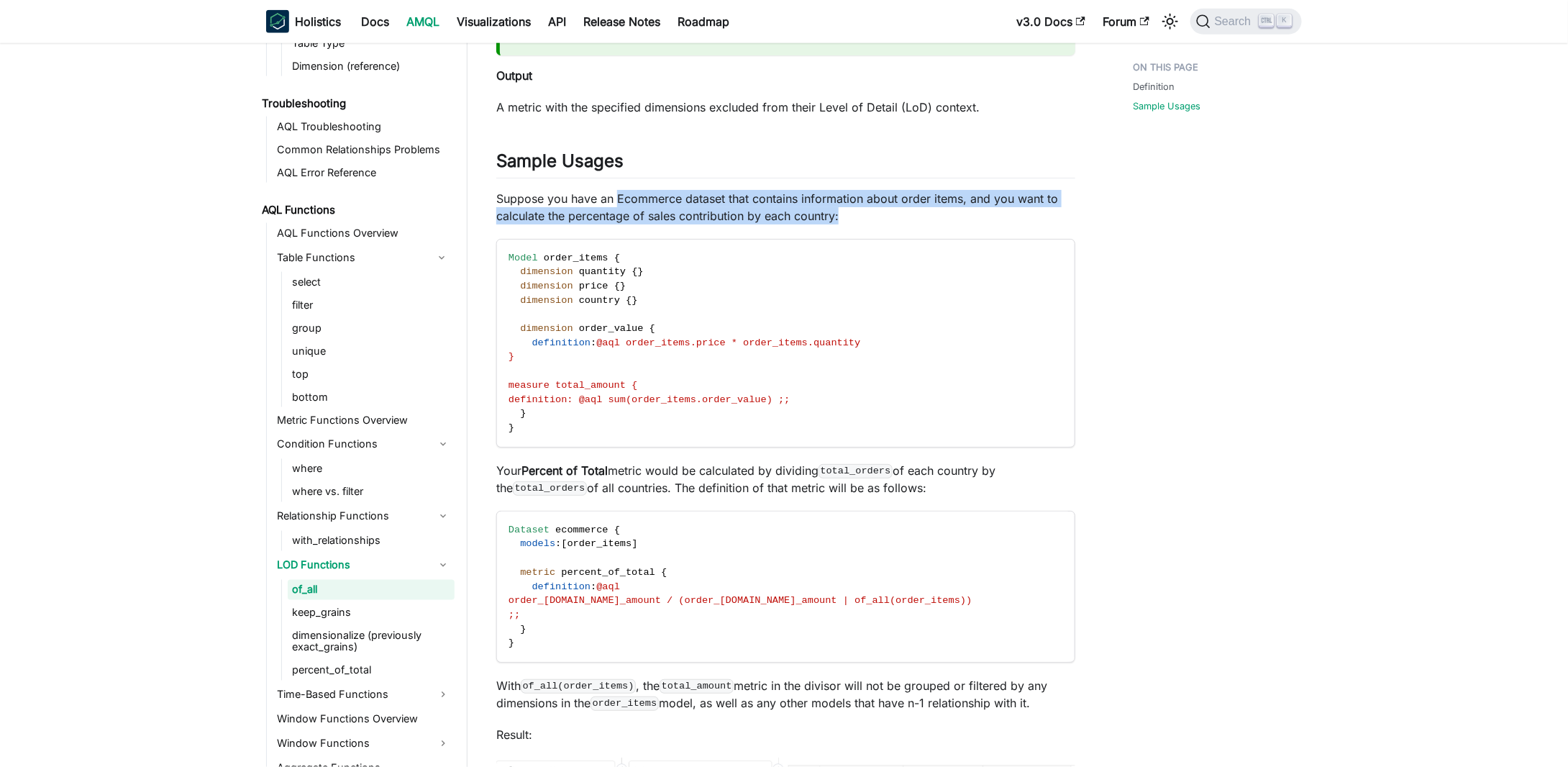
drag, startPoint x: 616, startPoint y: 205, endPoint x: 979, endPoint y: 230, distance: 363.9
click at [979, 230] on div "of_all Definition ​ The function of_all() is used when you want your metric to …" at bounding box center [786, 658] width 579 height 3016
click at [969, 229] on div at bounding box center [969, 229] width 0 height 0
click at [986, 223] on p "Suppose you have an Ecommerce dataset that contains information about order ite…" at bounding box center [786, 208] width 579 height 35
drag, startPoint x: 979, startPoint y: 218, endPoint x: 963, endPoint y: 204, distance: 21.3
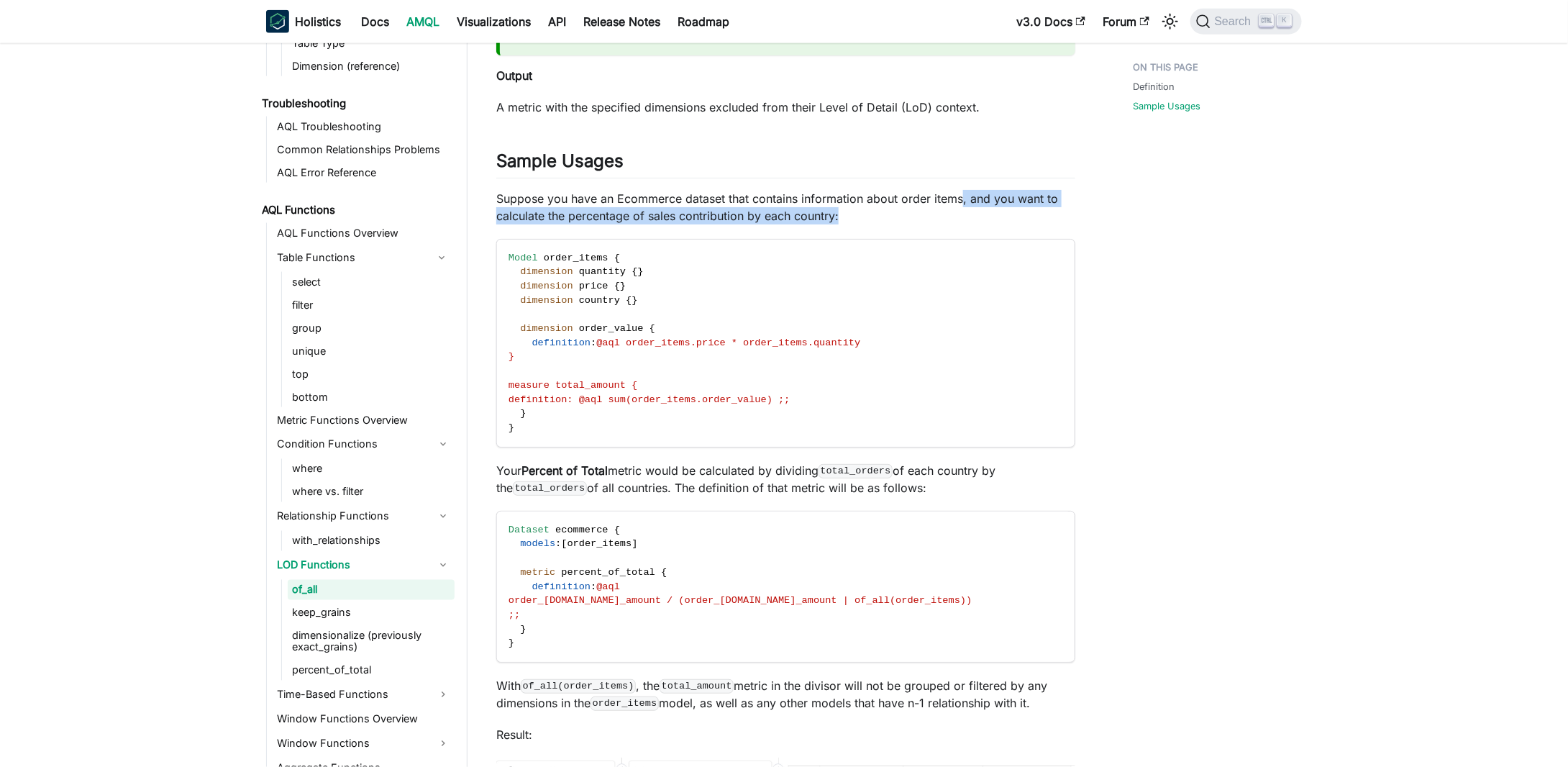
click at [963, 204] on p "Suppose you have an Ecommerce dataset that contains information about order ite…" at bounding box center [786, 208] width 579 height 35
drag, startPoint x: 963, startPoint y: 203, endPoint x: 981, endPoint y: 228, distance: 30.8
click at [981, 224] on p "Suppose you have an Ecommerce dataset that contains information about order ite…" at bounding box center [786, 208] width 579 height 35
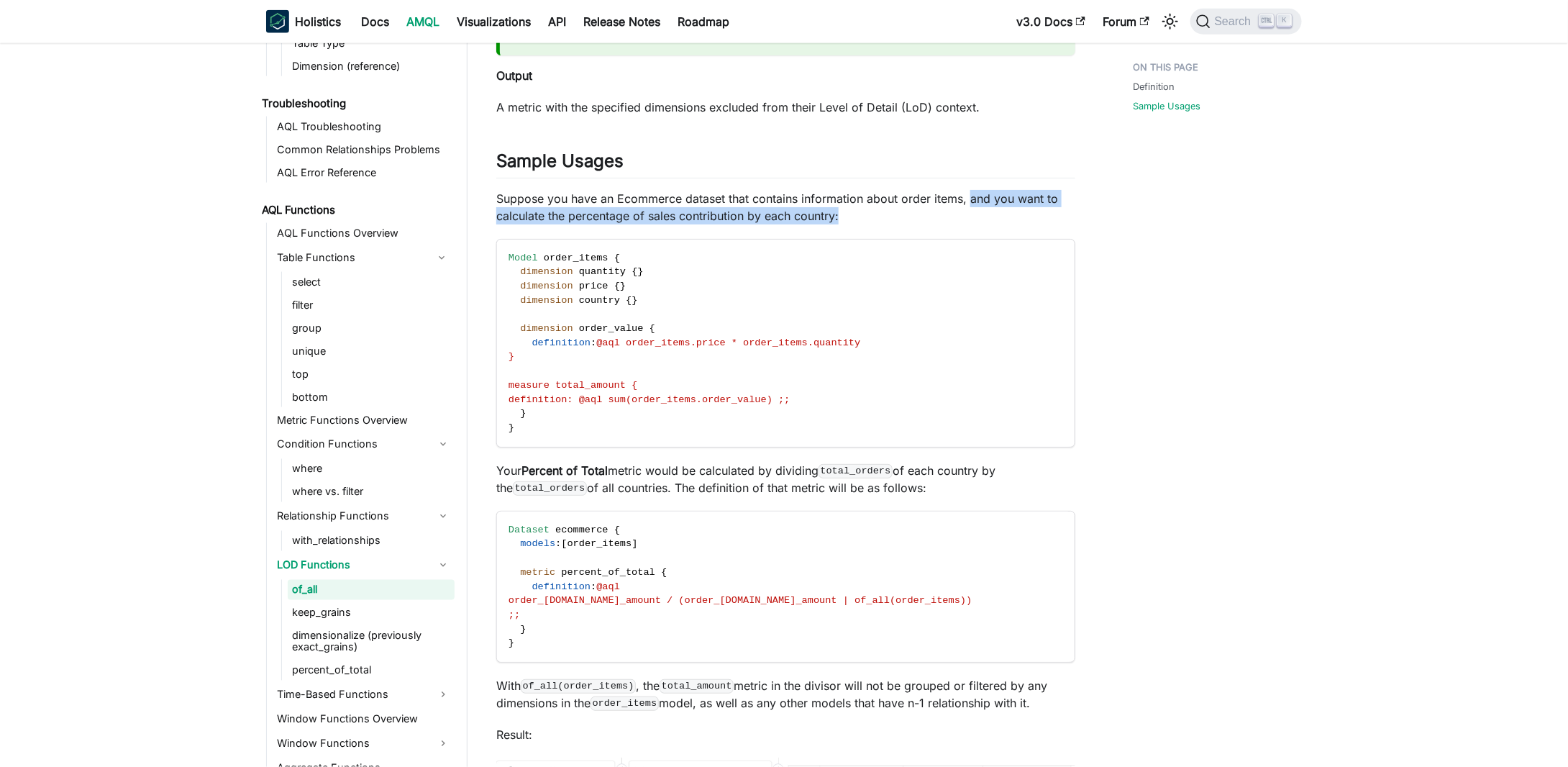
drag, startPoint x: 980, startPoint y: 227, endPoint x: 967, endPoint y: 205, distance: 25.6
click at [967, 205] on p "Suppose you have an Ecommerce dataset that contains information about order ite…" at bounding box center [786, 208] width 579 height 35
drag, startPoint x: 967, startPoint y: 205, endPoint x: 980, endPoint y: 222, distance: 21.4
click at [980, 222] on p "Suppose you have an Ecommerce dataset that contains information about order ite…" at bounding box center [786, 208] width 579 height 35
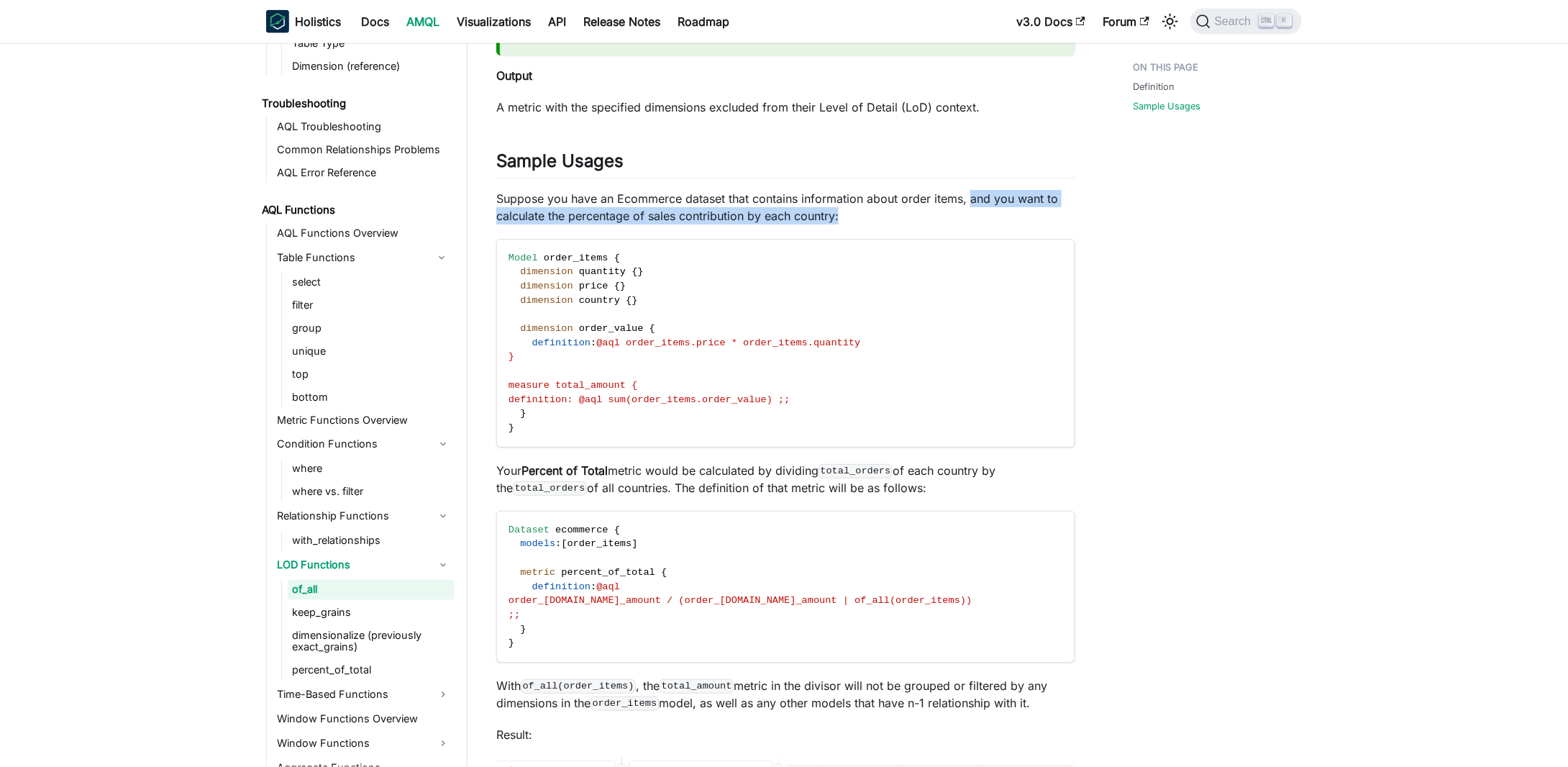
click at [981, 222] on p "Suppose you have an Ecommerce dataset that contains information about order ite…" at bounding box center [786, 208] width 579 height 35
drag, startPoint x: 981, startPoint y: 222, endPoint x: 975, endPoint y: 199, distance: 23.8
click at [975, 199] on p "Suppose you have an Ecommerce dataset that contains information about order ite…" at bounding box center [786, 208] width 579 height 35
drag, startPoint x: 975, startPoint y: 199, endPoint x: 982, endPoint y: 221, distance: 23.1
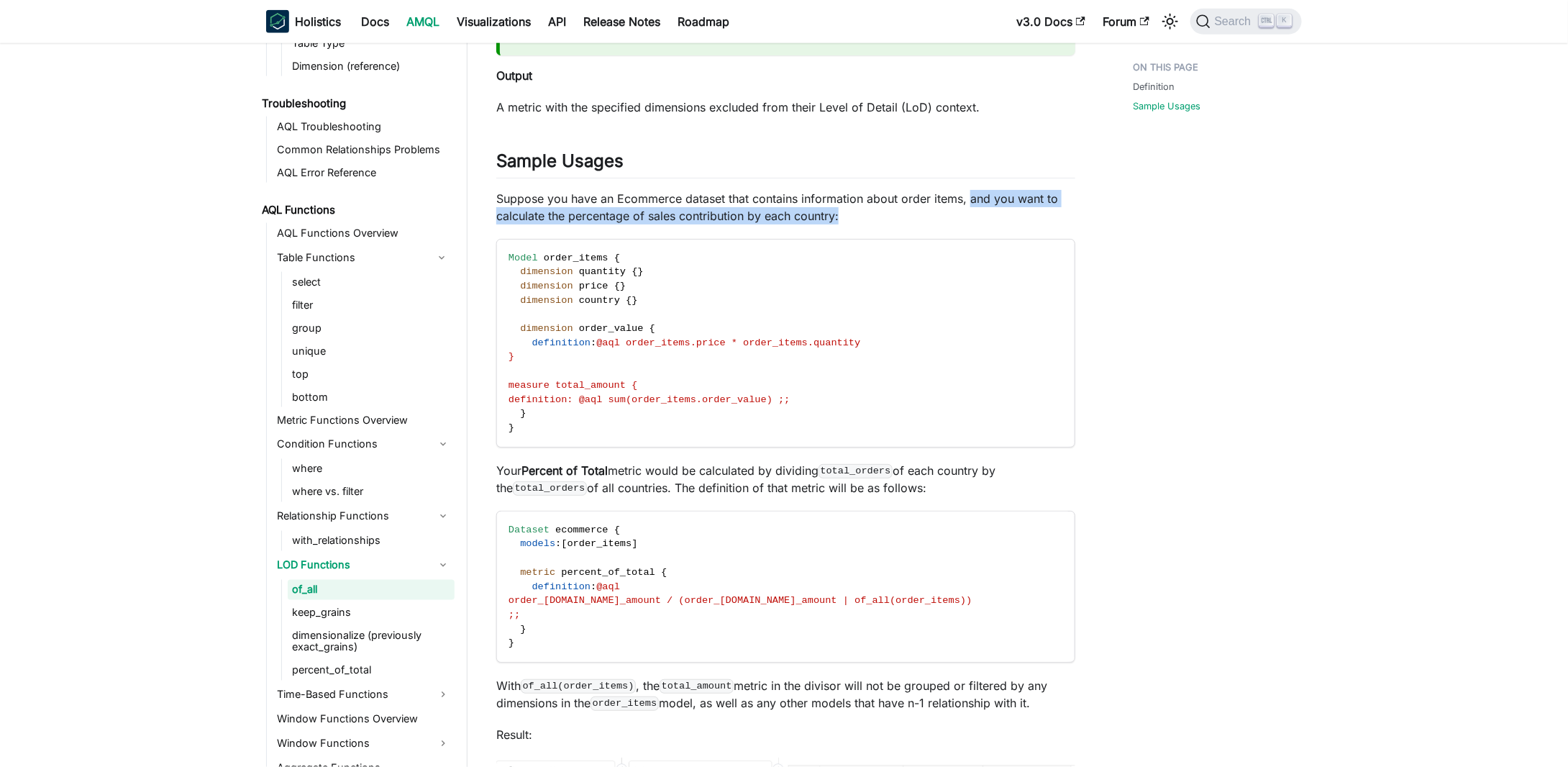
click at [982, 221] on p "Suppose you have an Ecommerce dataset that contains information about order ite…" at bounding box center [786, 208] width 579 height 35
drag, startPoint x: 982, startPoint y: 221, endPoint x: 972, endPoint y: 189, distance: 33.5
click at [972, 189] on div "of_all Definition ​ The function of_all() is used when you want your metric to …" at bounding box center [786, 658] width 579 height 3016
click at [963, 177] on div at bounding box center [963, 177] width 0 height 0
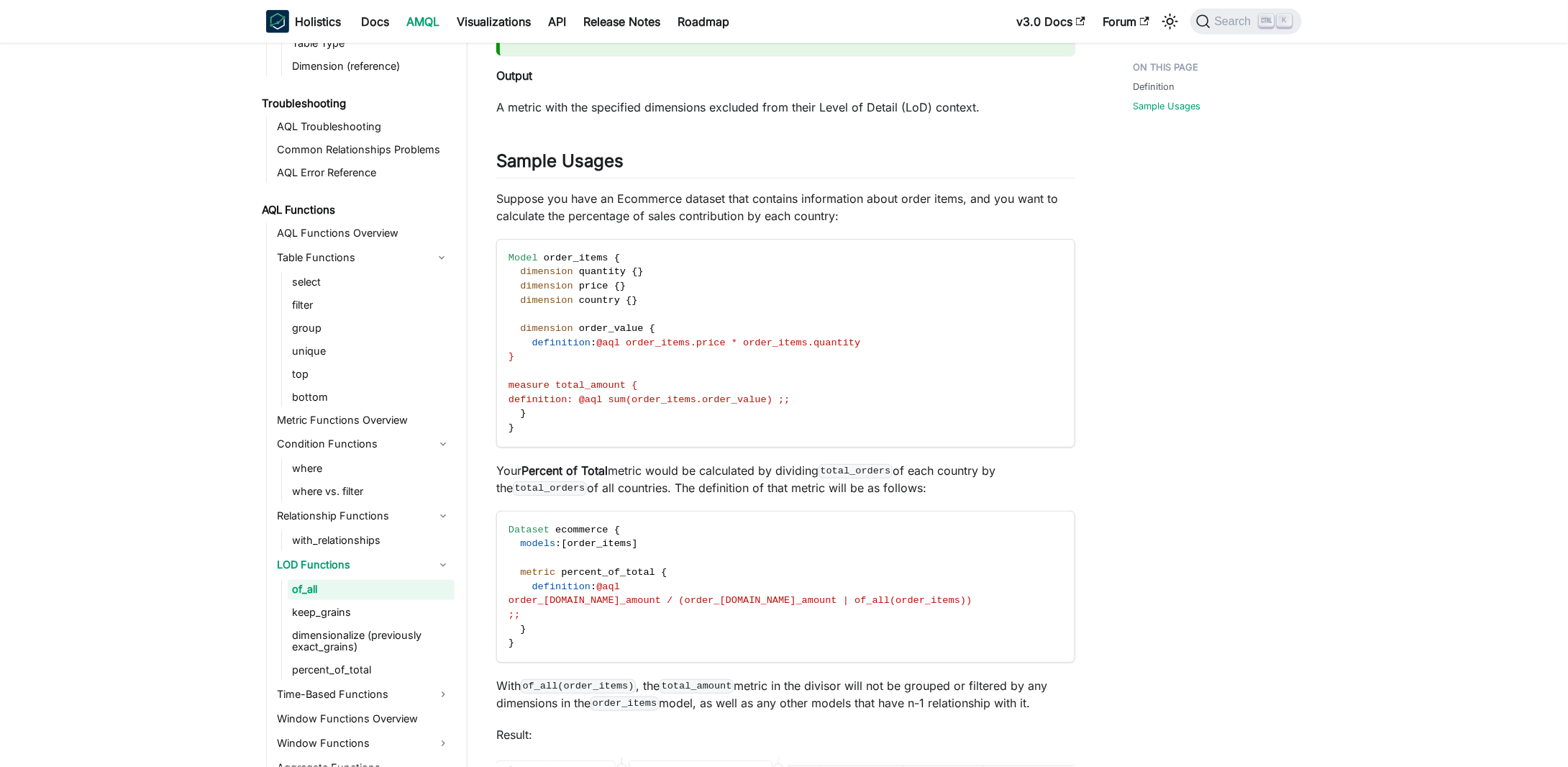
drag, startPoint x: 970, startPoint y: 193, endPoint x: 975, endPoint y: 215, distance: 22.6
click at [975, 215] on div "of_all Definition ​ The function of_all() is used when you want your metric to …" at bounding box center [786, 658] width 579 height 3016
click at [975, 215] on p "Suppose you have an Ecommerce dataset that contains information about order ite…" at bounding box center [786, 208] width 579 height 35
drag, startPoint x: 975, startPoint y: 215, endPoint x: 964, endPoint y: 188, distance: 29.2
click at [964, 188] on div "of_all Definition ​ The function of_all() is used when you want your metric to …" at bounding box center [786, 658] width 579 height 3016
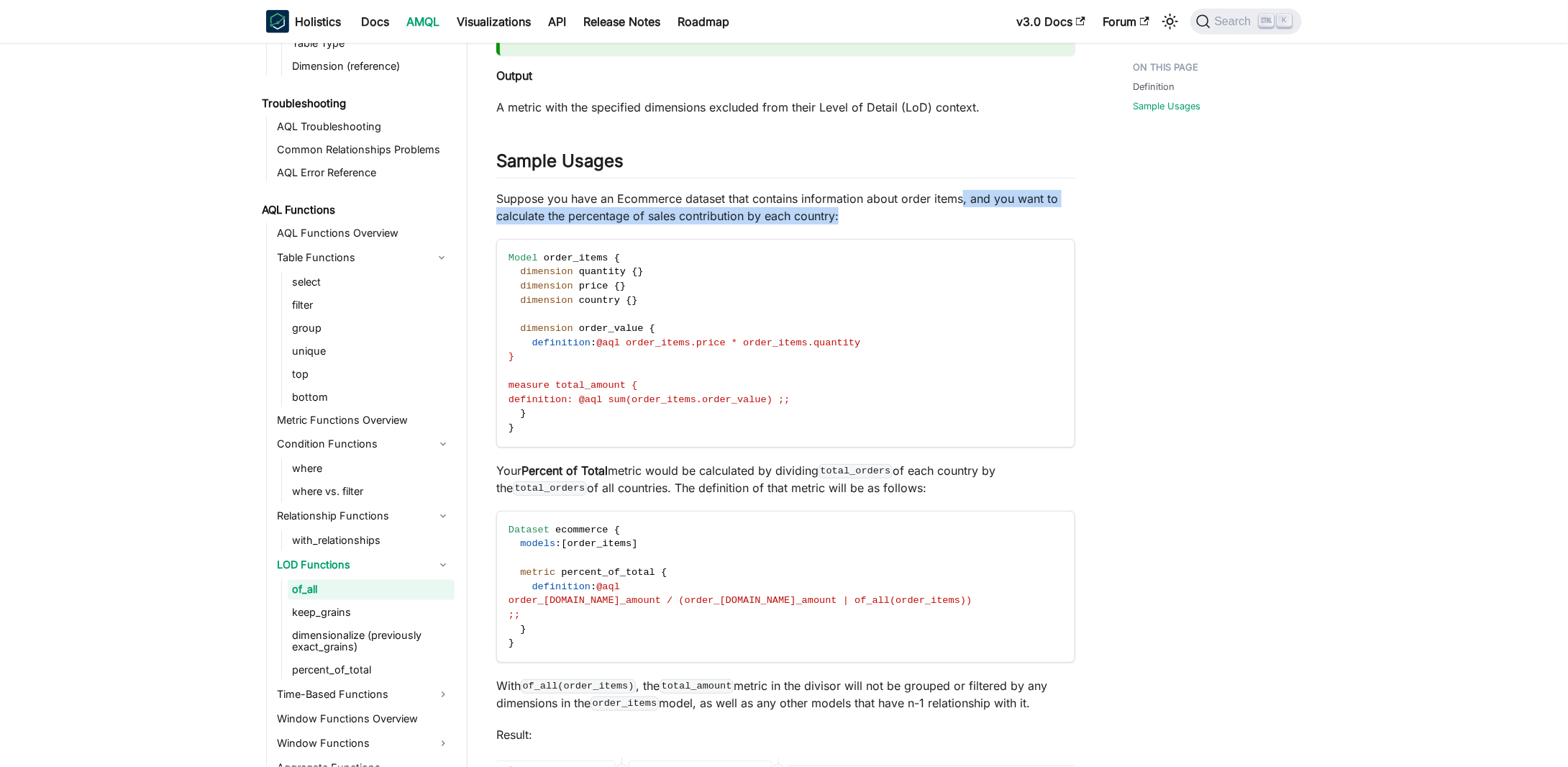
click at [954, 177] on div at bounding box center [954, 177] width 0 height 0
drag, startPoint x: 964, startPoint y: 188, endPoint x: 982, endPoint y: 221, distance: 37.6
click at [982, 221] on div "of_all Definition ​ The function of_all() is used when you want your metric to …" at bounding box center [786, 658] width 579 height 3016
click at [982, 221] on p "Suppose you have an Ecommerce dataset that contains information about order ite…" at bounding box center [786, 208] width 579 height 35
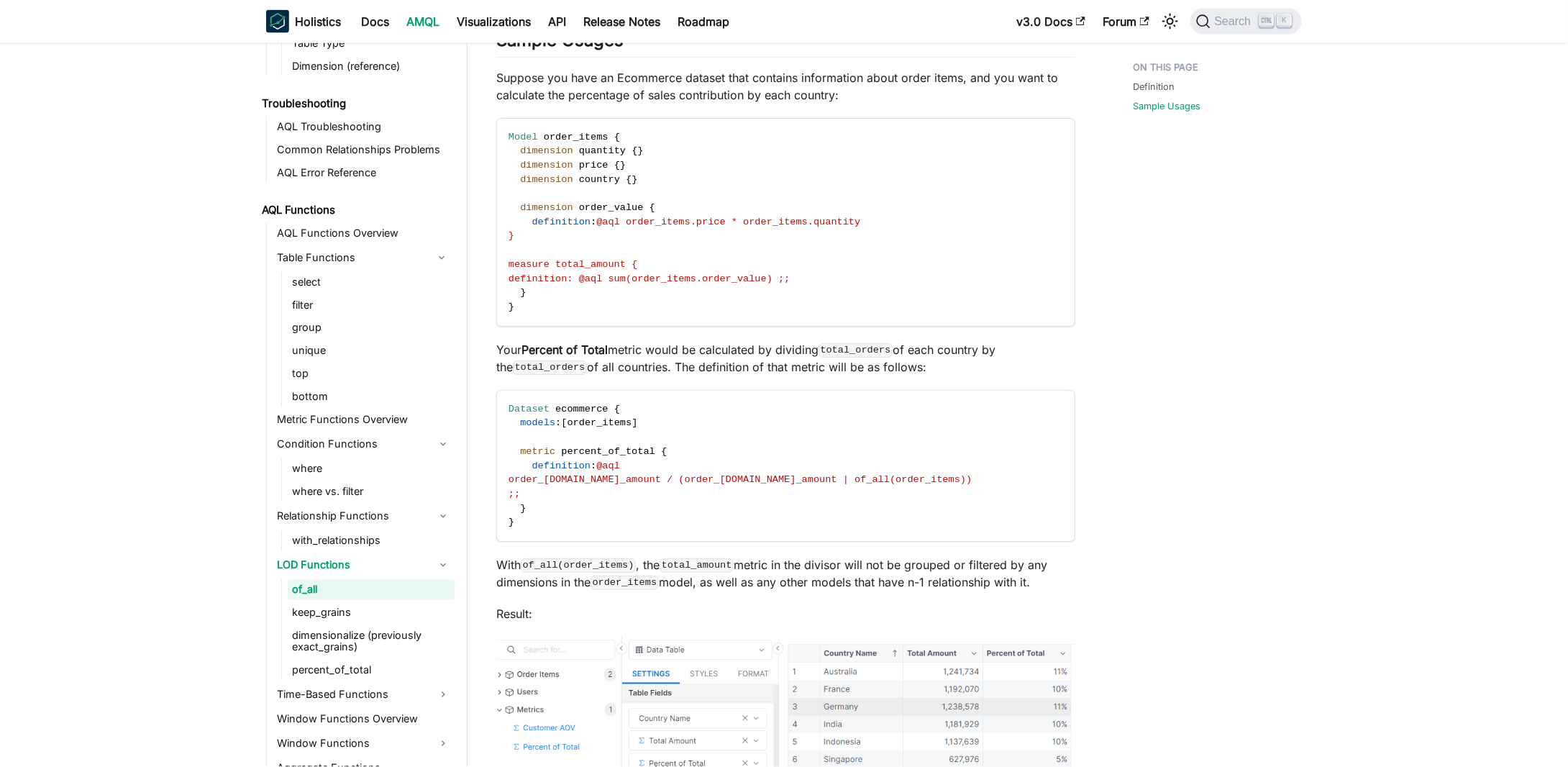
scroll to position [1151, 0]
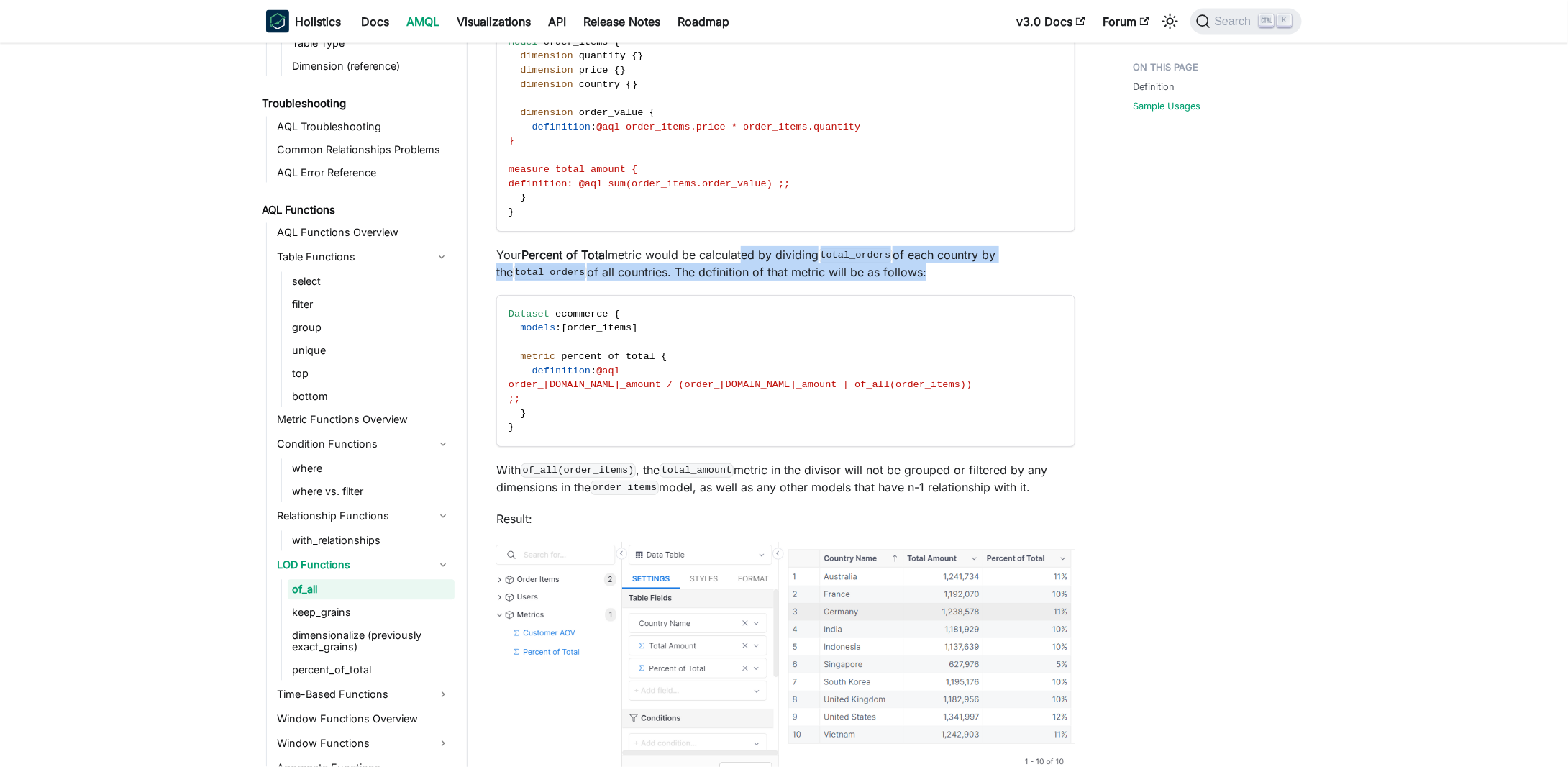
drag, startPoint x: 846, startPoint y: 281, endPoint x: 958, endPoint y: 288, distance: 112.2
click at [958, 288] on div "of_all Definition ​ The function of_all() is used when you want your metric to …" at bounding box center [786, 441] width 579 height 3016
click at [948, 286] on div at bounding box center [948, 286] width 0 height 0
click at [962, 273] on p "Your Percent of Total metric would be calculated by dividing total_orders of ea…" at bounding box center [786, 264] width 579 height 35
drag, startPoint x: 962, startPoint y: 273, endPoint x: 969, endPoint y: 253, distance: 21.2
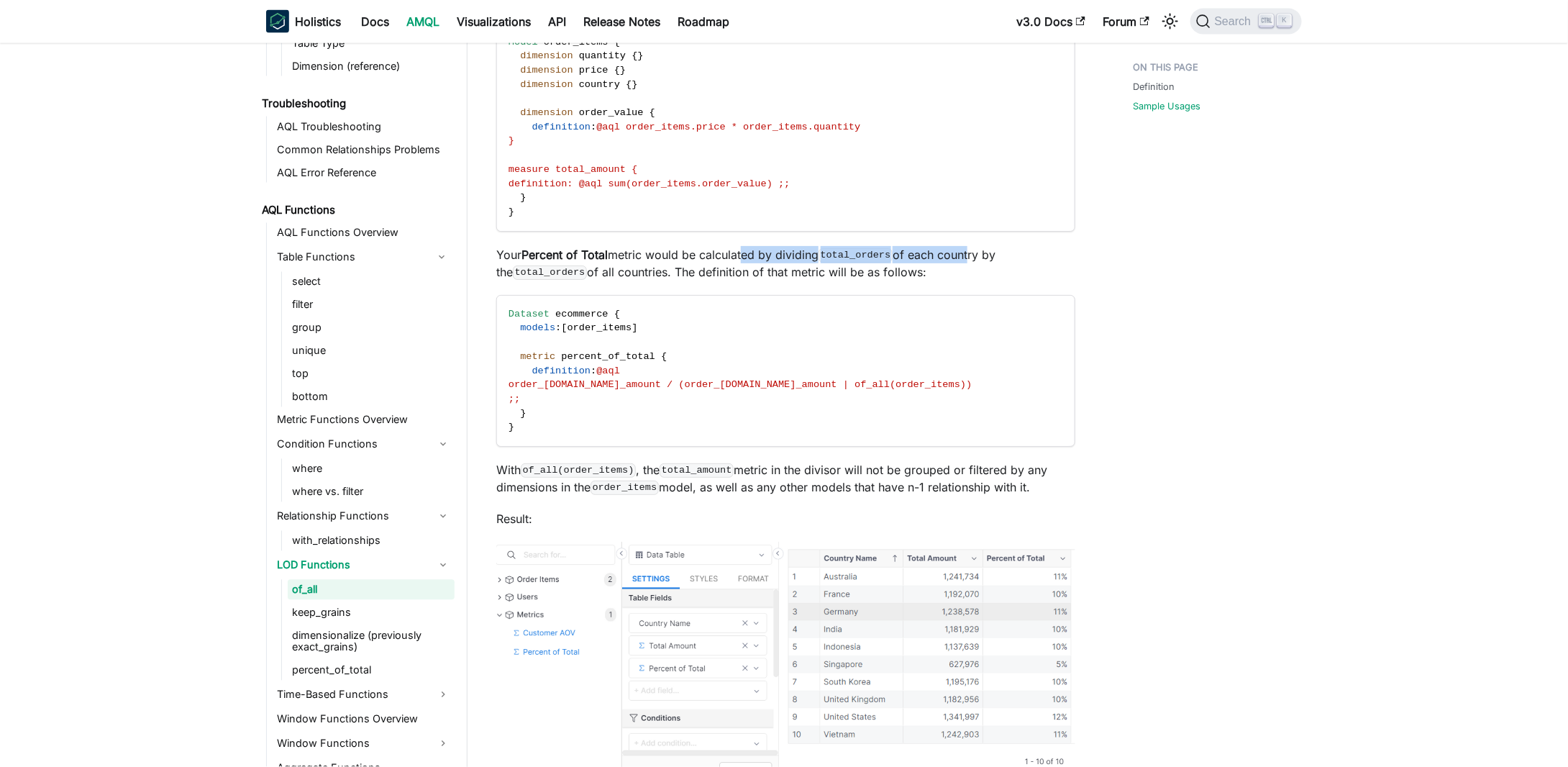
click at [969, 253] on p "Your Percent of Total metric would be calculated by dividing total_orders of ea…" at bounding box center [786, 264] width 579 height 35
click at [970, 253] on p "Your Percent of Total metric would be calculated by dividing total_orders of ea…" at bounding box center [786, 264] width 579 height 35
drag, startPoint x: 976, startPoint y: 265, endPoint x: 978, endPoint y: 279, distance: 14.1
click at [978, 279] on p "Your Percent of Total metric would be calculated by dividing total_orders of ea…" at bounding box center [786, 264] width 579 height 35
click at [991, 271] on p "Your Percent of Total metric would be calculated by dividing total_orders of ea…" at bounding box center [786, 264] width 579 height 35
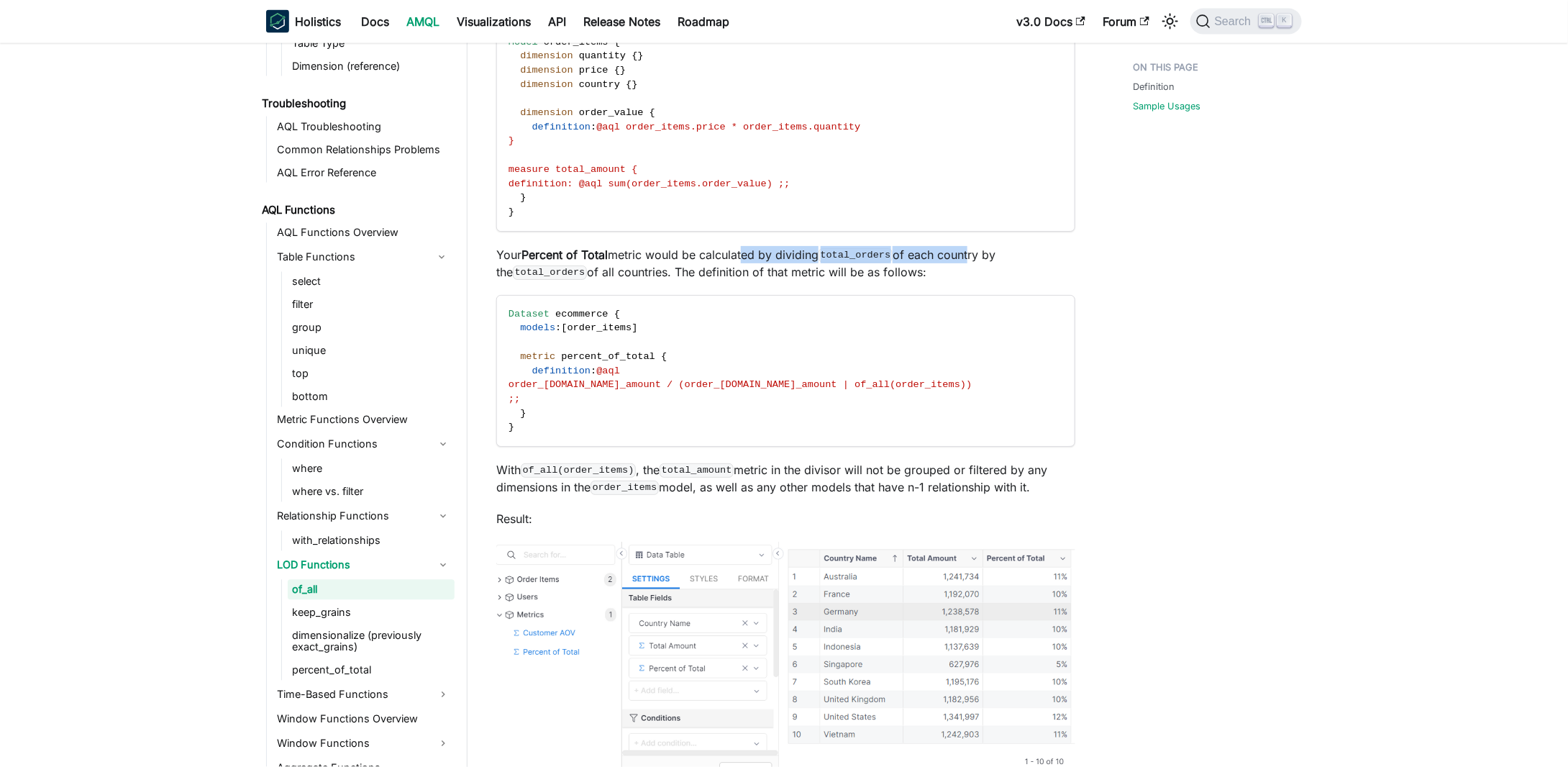
drag, startPoint x: 982, startPoint y: 277, endPoint x: 982, endPoint y: 255, distance: 22.0
click at [982, 255] on p "Your Percent of Total metric would be calculated by dividing total_orders of ea…" at bounding box center [786, 264] width 579 height 35
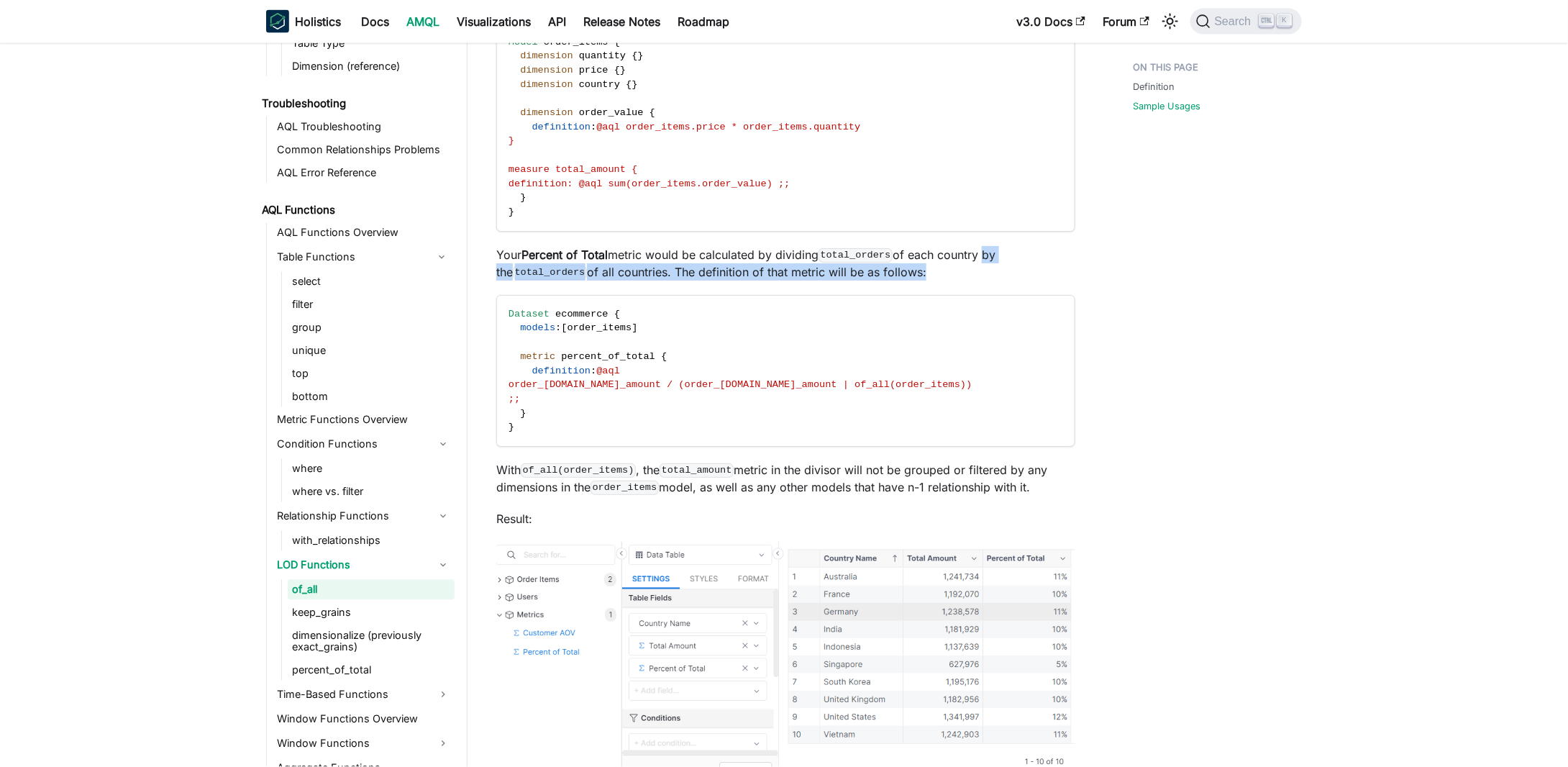
drag, startPoint x: 982, startPoint y: 255, endPoint x: 982, endPoint y: 278, distance: 23.0
click at [982, 278] on p "Your Percent of Total metric would be calculated by dividing total_orders of ea…" at bounding box center [786, 264] width 579 height 35
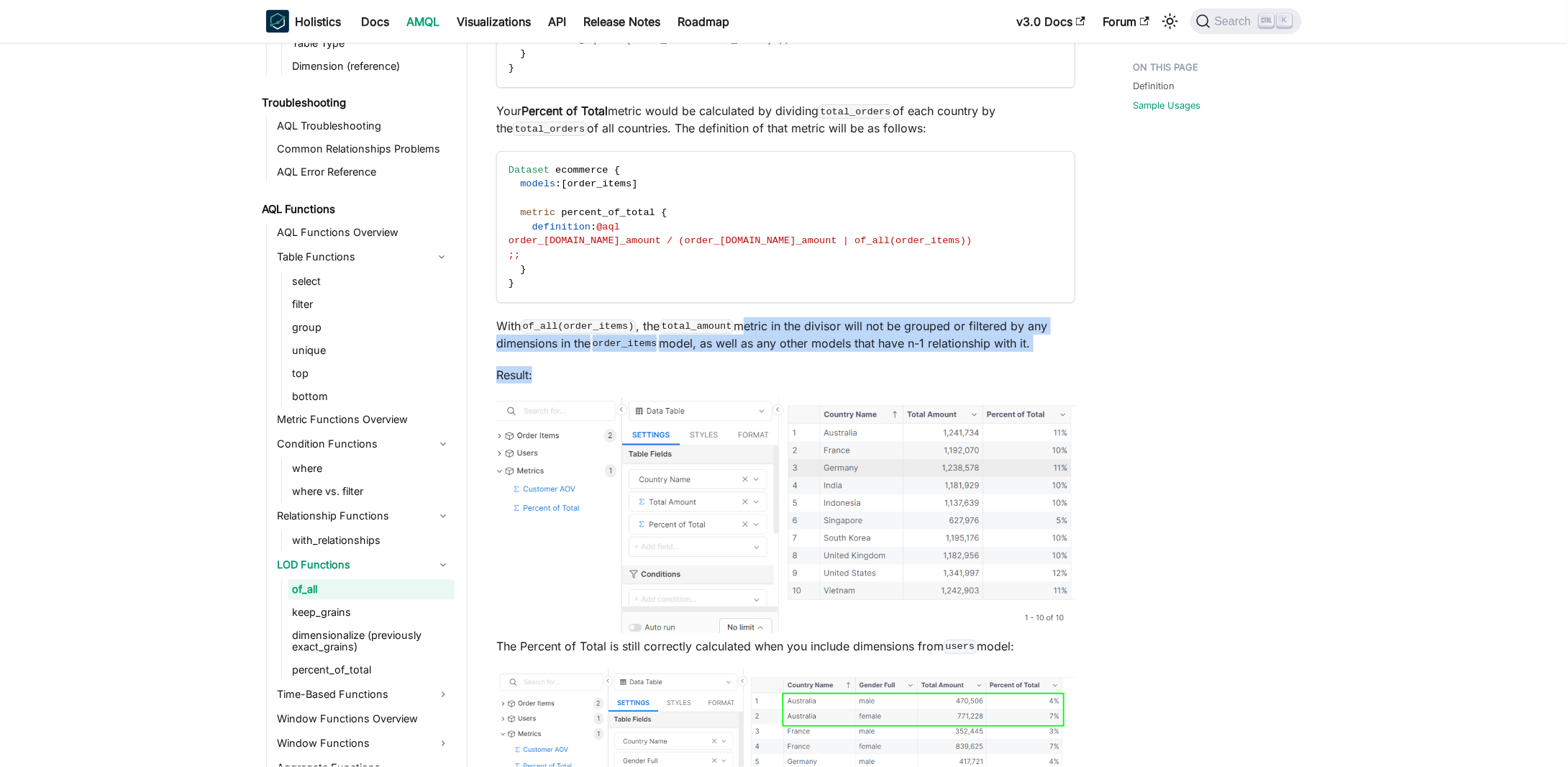
drag, startPoint x: 730, startPoint y: 334, endPoint x: 999, endPoint y: 367, distance: 271.0
click at [985, 364] on div "of_all Definition ​ The function of_all() is used when you want your metric to …" at bounding box center [786, 298] width 579 height 3016
click at [1038, 356] on div "of_all Definition ​ The function of_all() is used when you want your metric to …" at bounding box center [786, 298] width 579 height 3016
drag, startPoint x: 787, startPoint y: 327, endPoint x: 1024, endPoint y: 368, distance: 240.5
click at [1013, 368] on div "of_all Definition ​ The function of_all() is used when you want your metric to …" at bounding box center [786, 298] width 579 height 3016
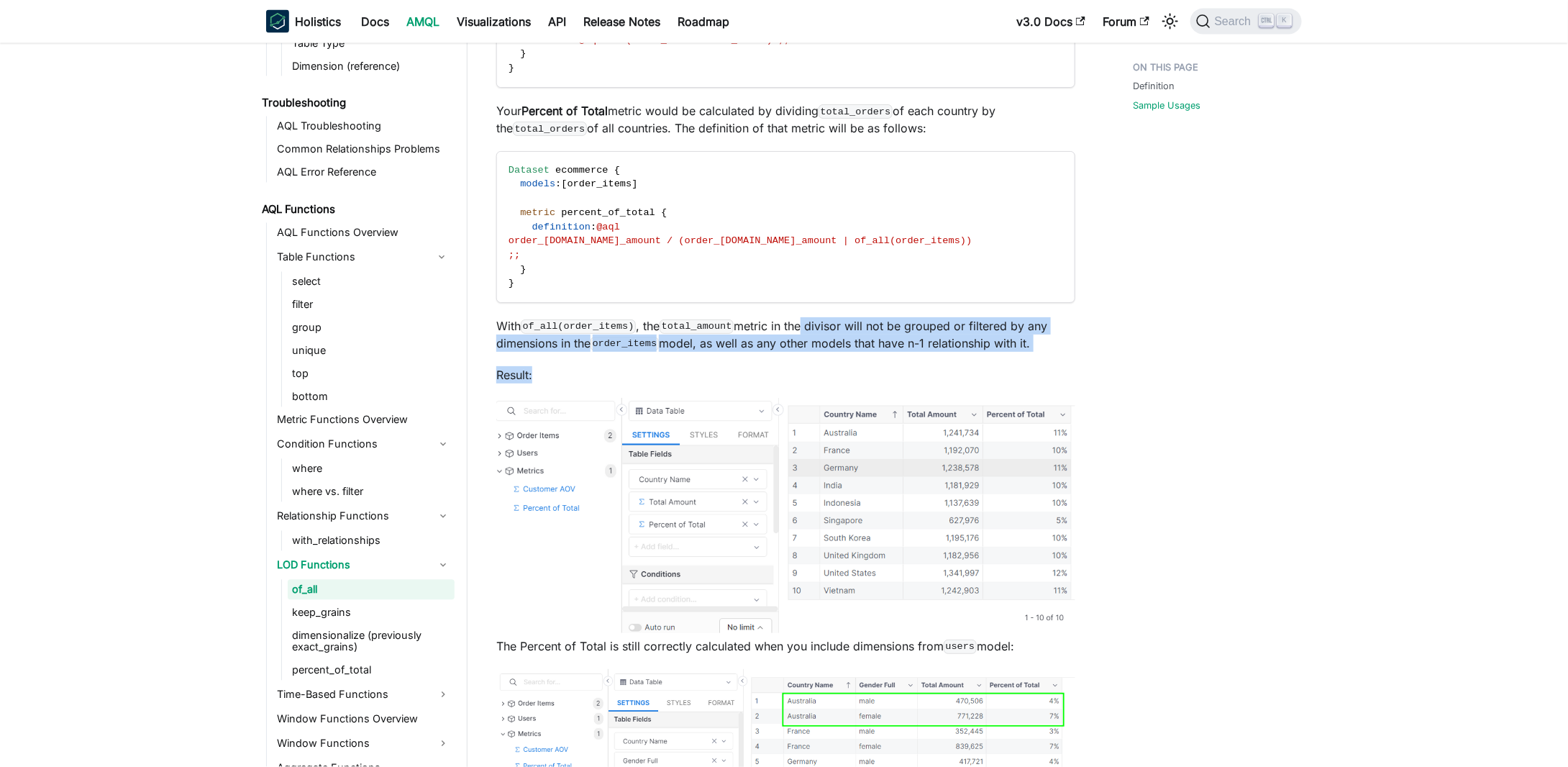
click at [1044, 369] on div "of_all Definition ​ The function of_all() is used when you want your metric to …" at bounding box center [786, 298] width 579 height 3016
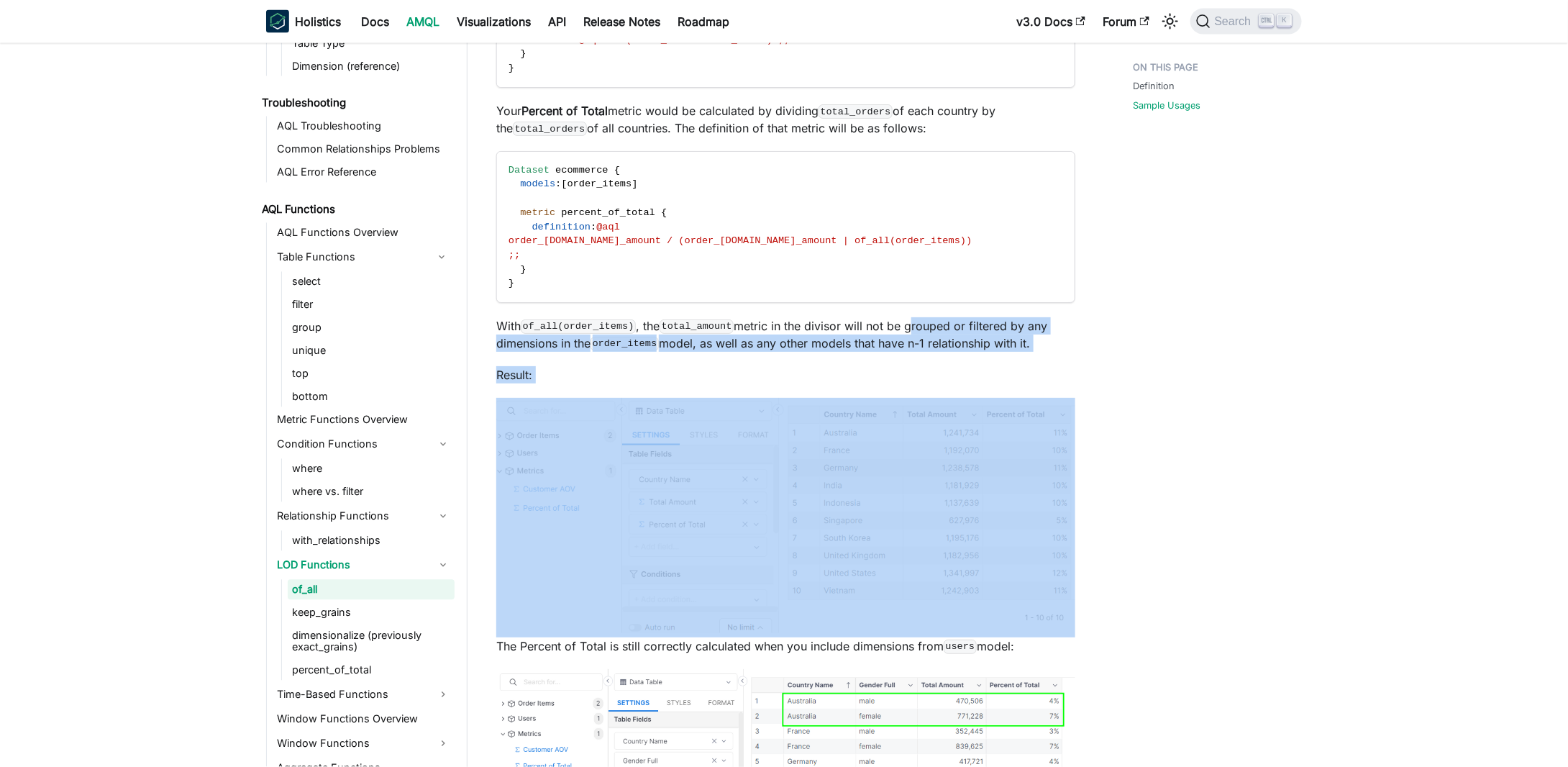
drag, startPoint x: 1044, startPoint y: 369, endPoint x: 906, endPoint y: 333, distance: 142.6
click at [906, 333] on div "of_all Definition ​ The function of_all() is used when you want your metric to …" at bounding box center [786, 298] width 579 height 3016
click at [906, 333] on p "With of_all(order_items) , the total_amount metric in the divisor will not be g…" at bounding box center [786, 334] width 579 height 35
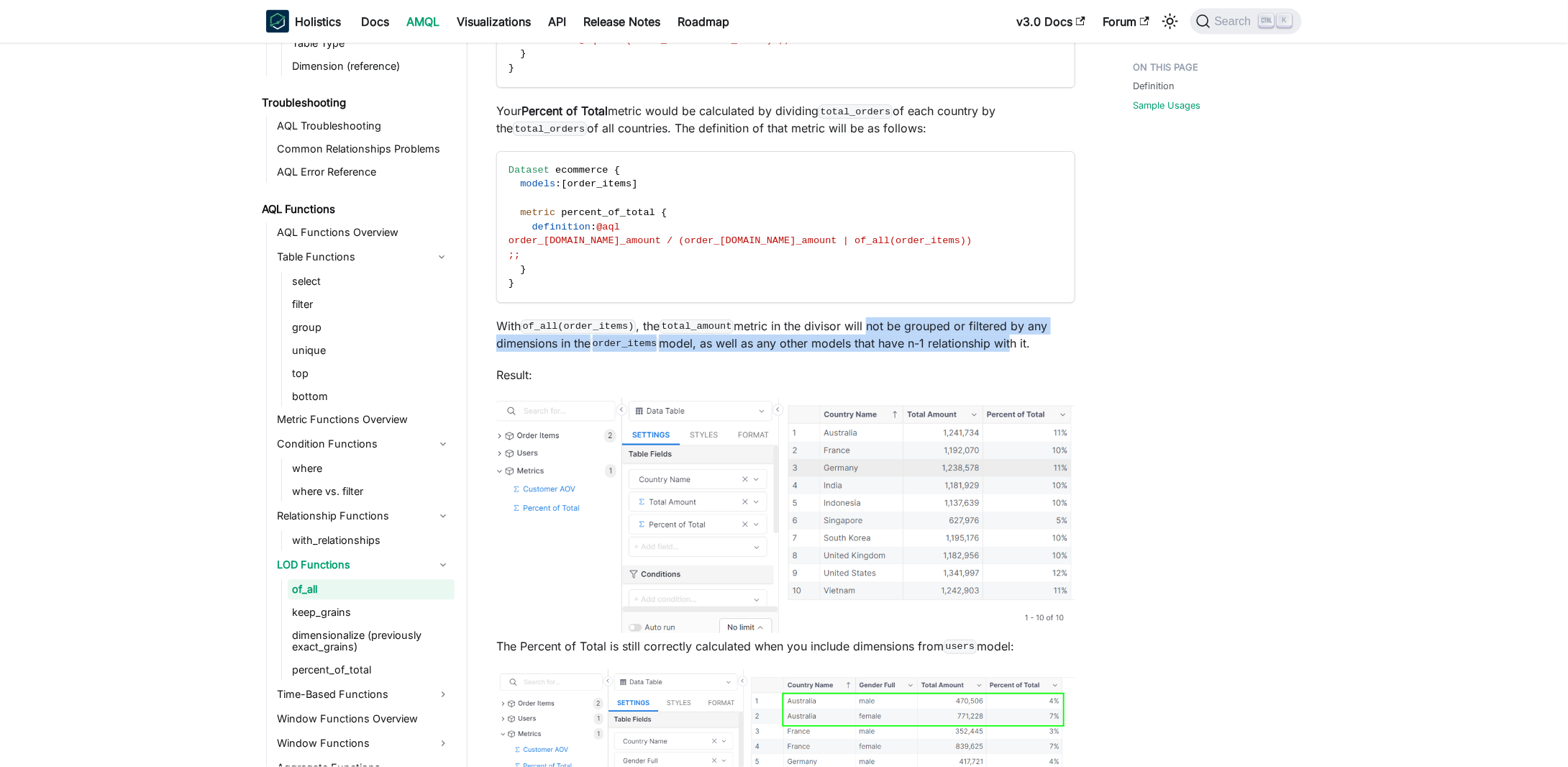
drag, startPoint x: 857, startPoint y: 331, endPoint x: 1025, endPoint y: 355, distance: 169.7
click at [1016, 352] on p "With of_all(order_items) , the total_amount metric in the divisor will not be g…" at bounding box center [786, 334] width 579 height 35
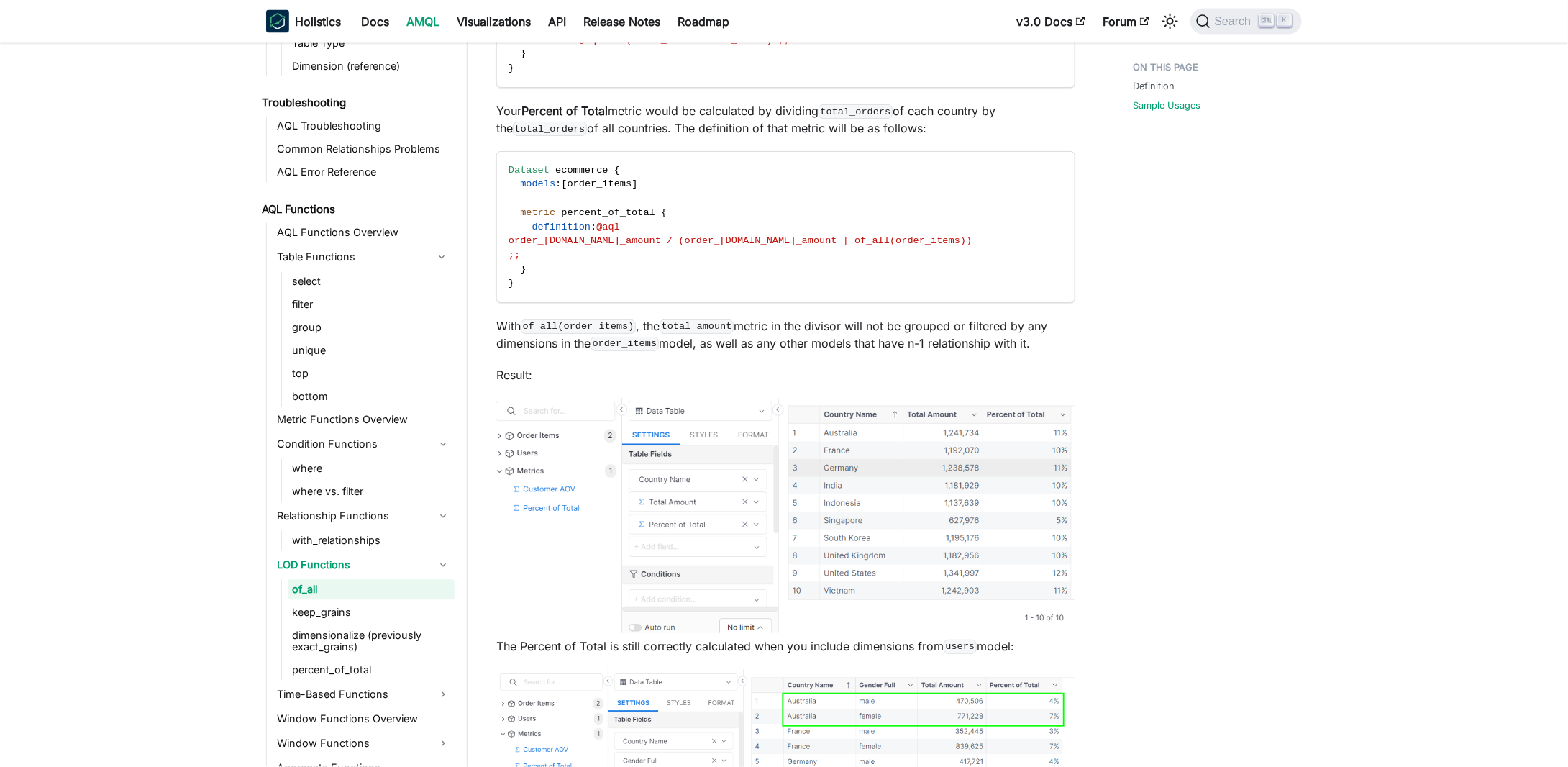
click at [1038, 357] on div "of_all Definition ​ The function of_all() is used when you want your metric to …" at bounding box center [786, 298] width 579 height 3016
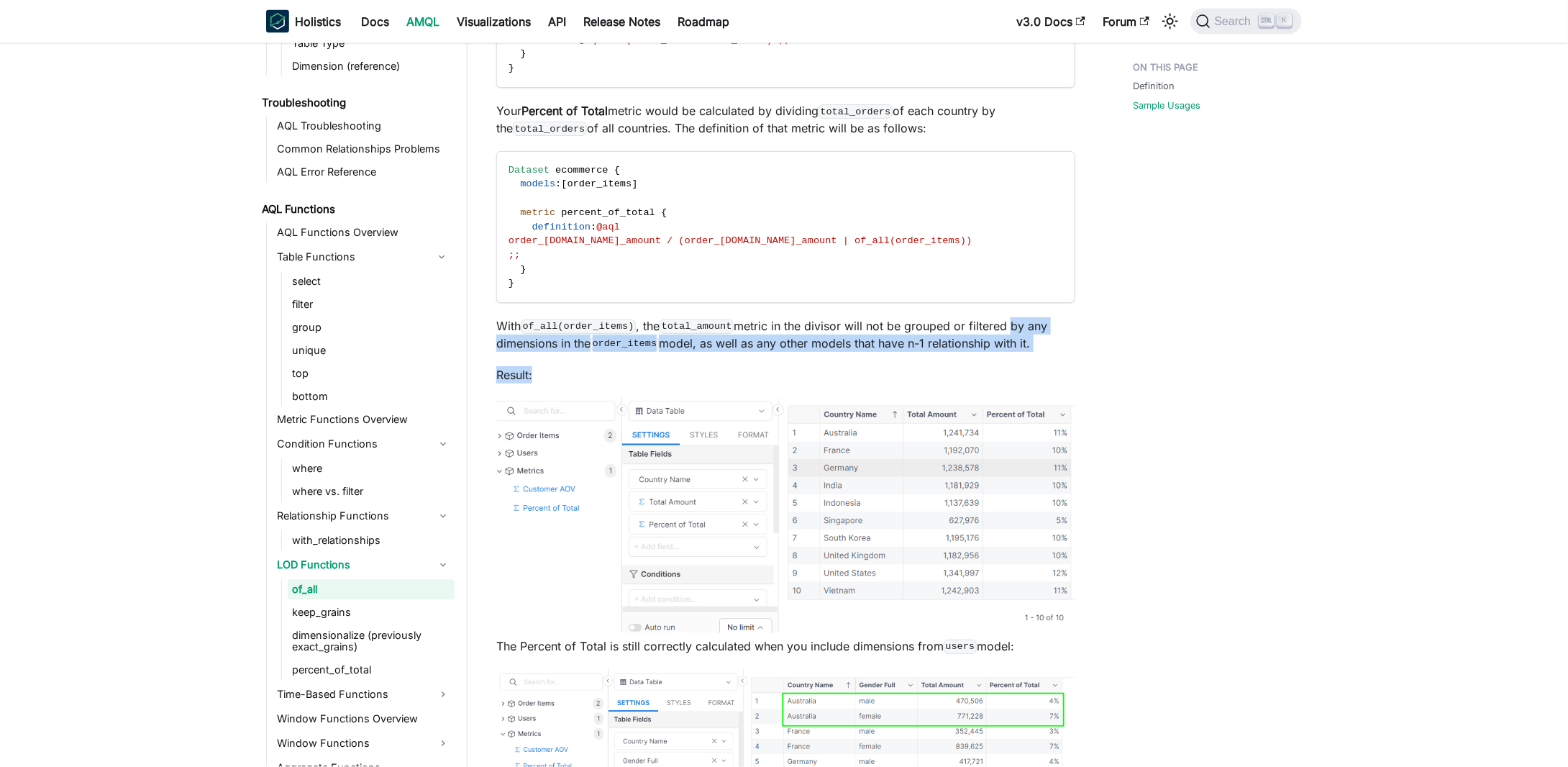
drag, startPoint x: 1046, startPoint y: 357, endPoint x: 998, endPoint y: 327, distance: 56.6
click at [998, 327] on div "of_all Definition ​ The function of_all() is used when you want your metric to …" at bounding box center [786, 298] width 579 height 3016
click at [998, 327] on p "With of_all(order_items) , the total_amount metric in the divisor will not be g…" at bounding box center [786, 334] width 579 height 35
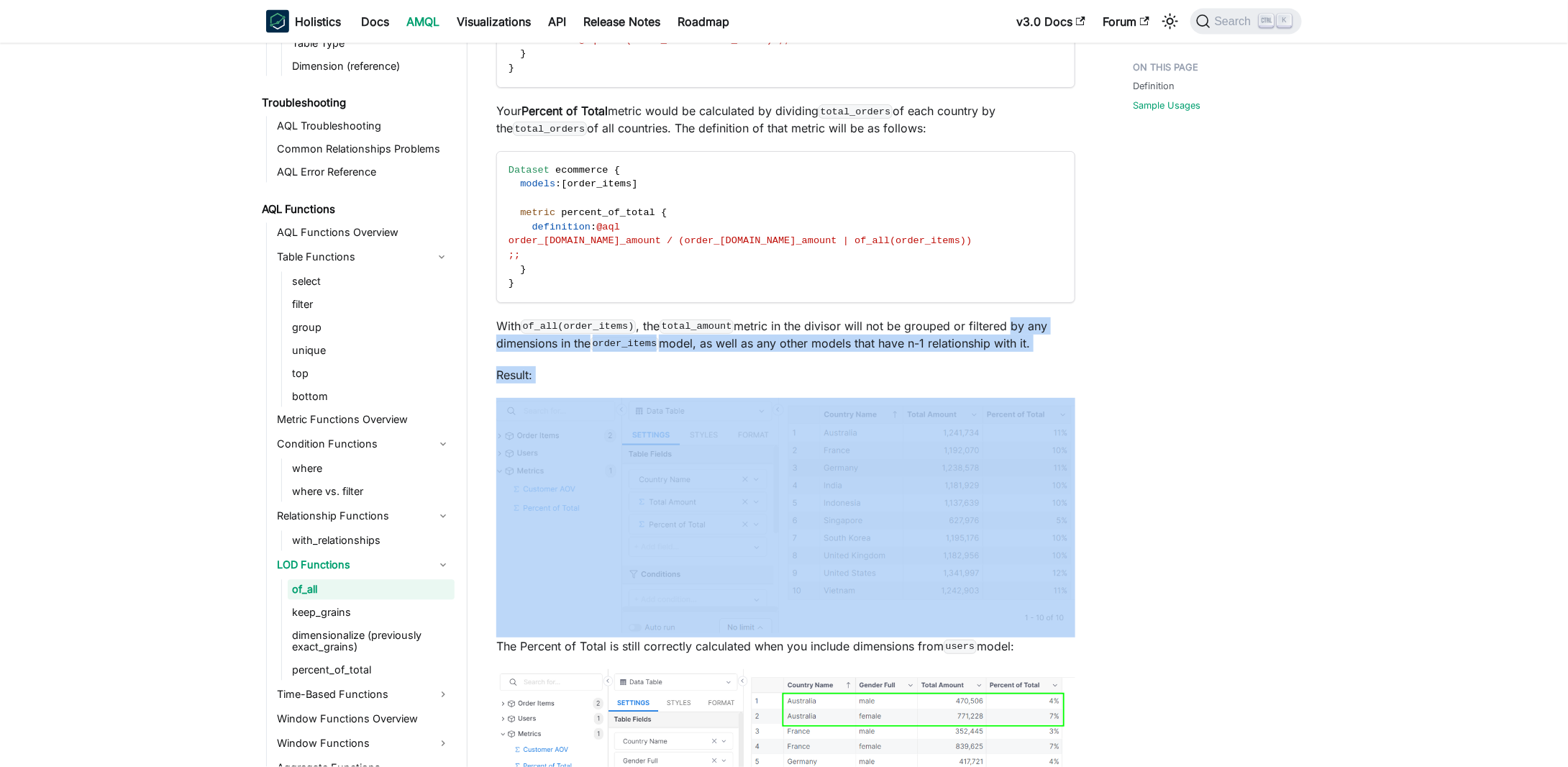
drag, startPoint x: 998, startPoint y: 327, endPoint x: 1058, endPoint y: 375, distance: 76.8
click at [1058, 375] on div "of_all Definition ​ The function of_all() is used when you want your metric to …" at bounding box center [786, 298] width 579 height 3016
click at [1058, 375] on p "Result:" at bounding box center [786, 375] width 579 height 17
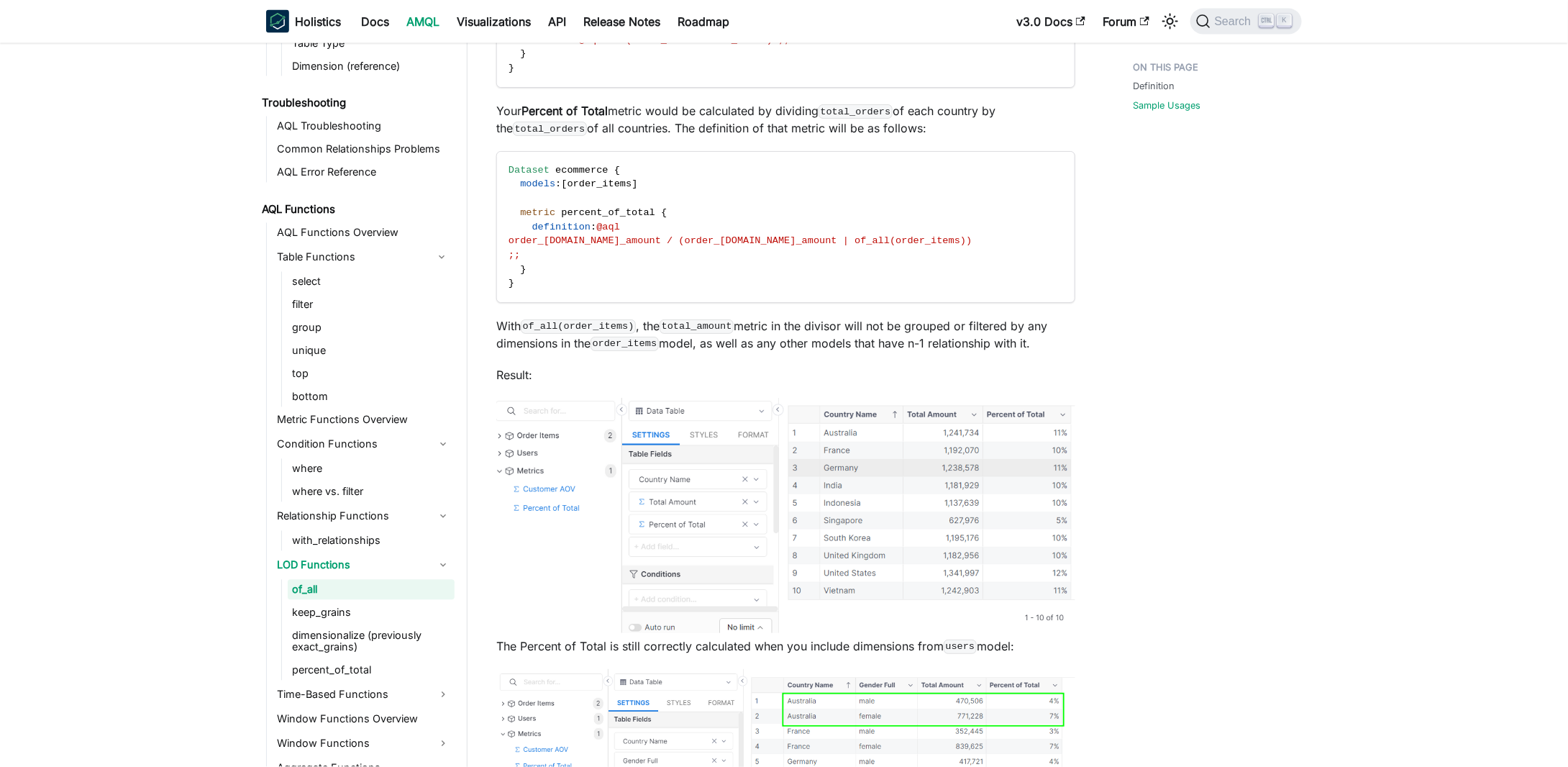
scroll to position [1439, 0]
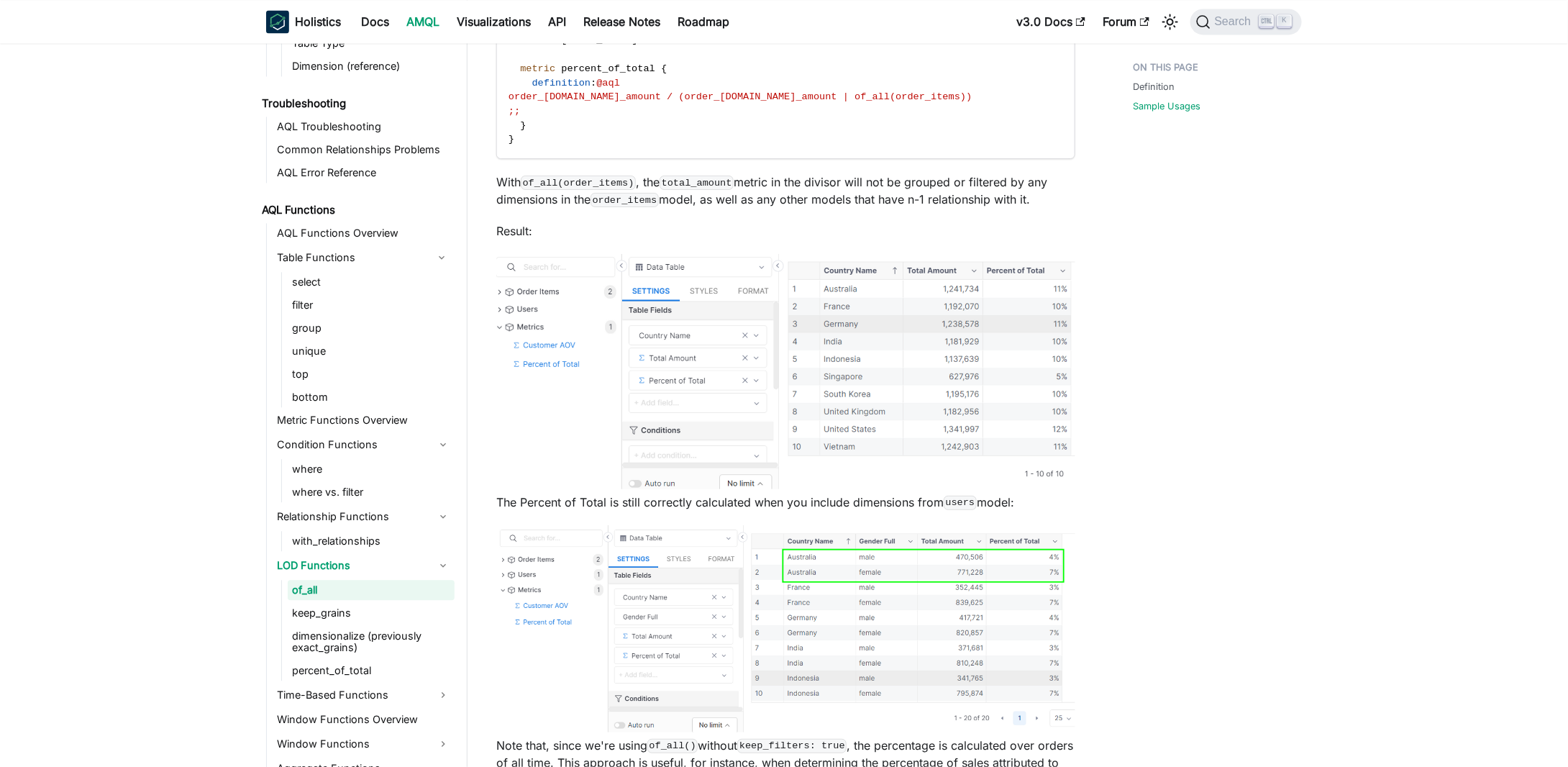
drag, startPoint x: 895, startPoint y: 190, endPoint x: 1044, endPoint y: 206, distance: 149.9
click at [1044, 206] on p "With of_all(order_items) , the total_amount metric in the divisor will not be g…" at bounding box center [786, 190] width 579 height 35
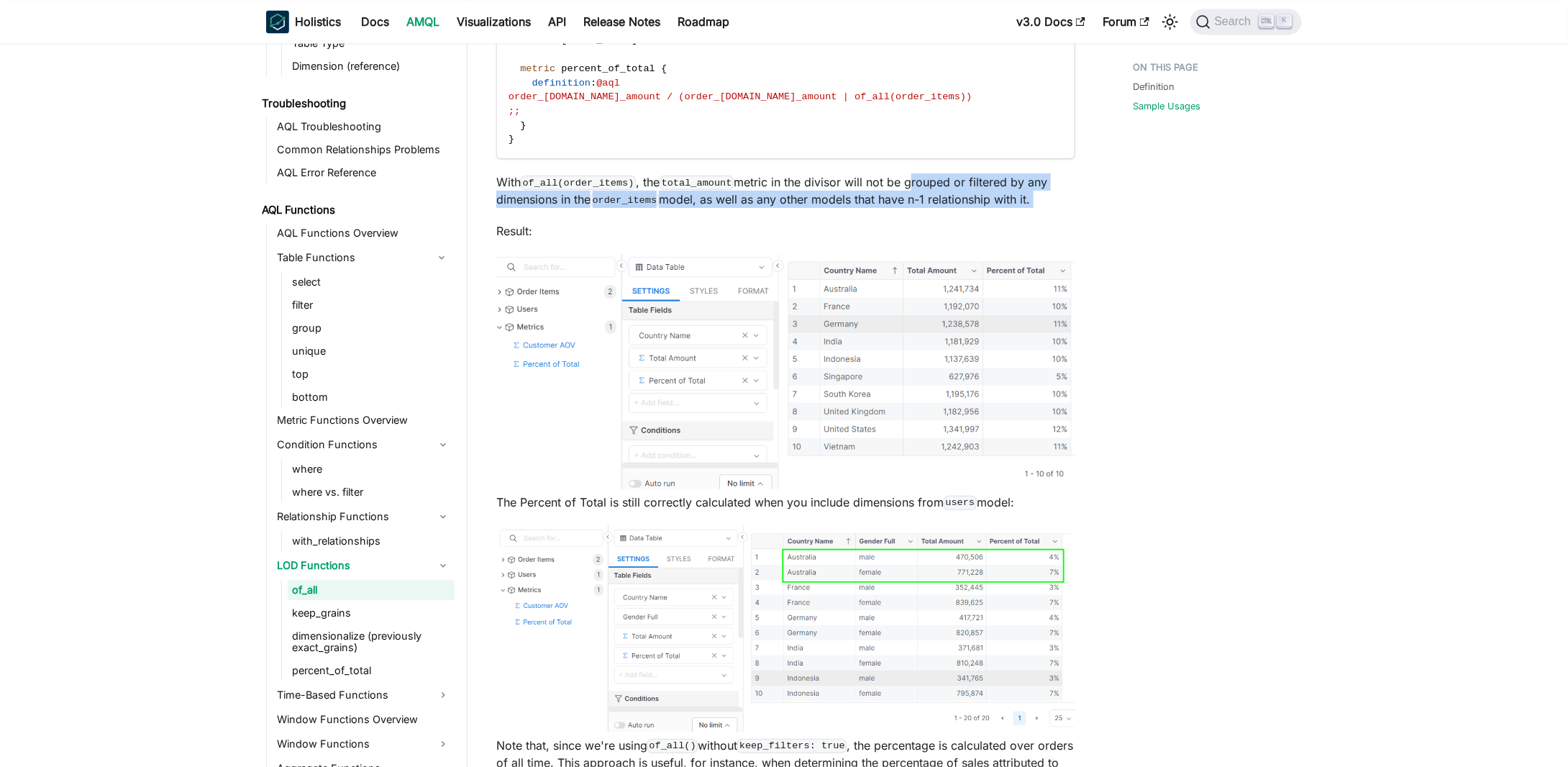
drag, startPoint x: 1044, startPoint y: 206, endPoint x: 910, endPoint y: 170, distance: 138.8
click at [910, 170] on div "of_all Definition ​ The function of_all() is used when you want your metric to …" at bounding box center [786, 154] width 579 height 3016
click at [900, 159] on div at bounding box center [900, 159] width 0 height 0
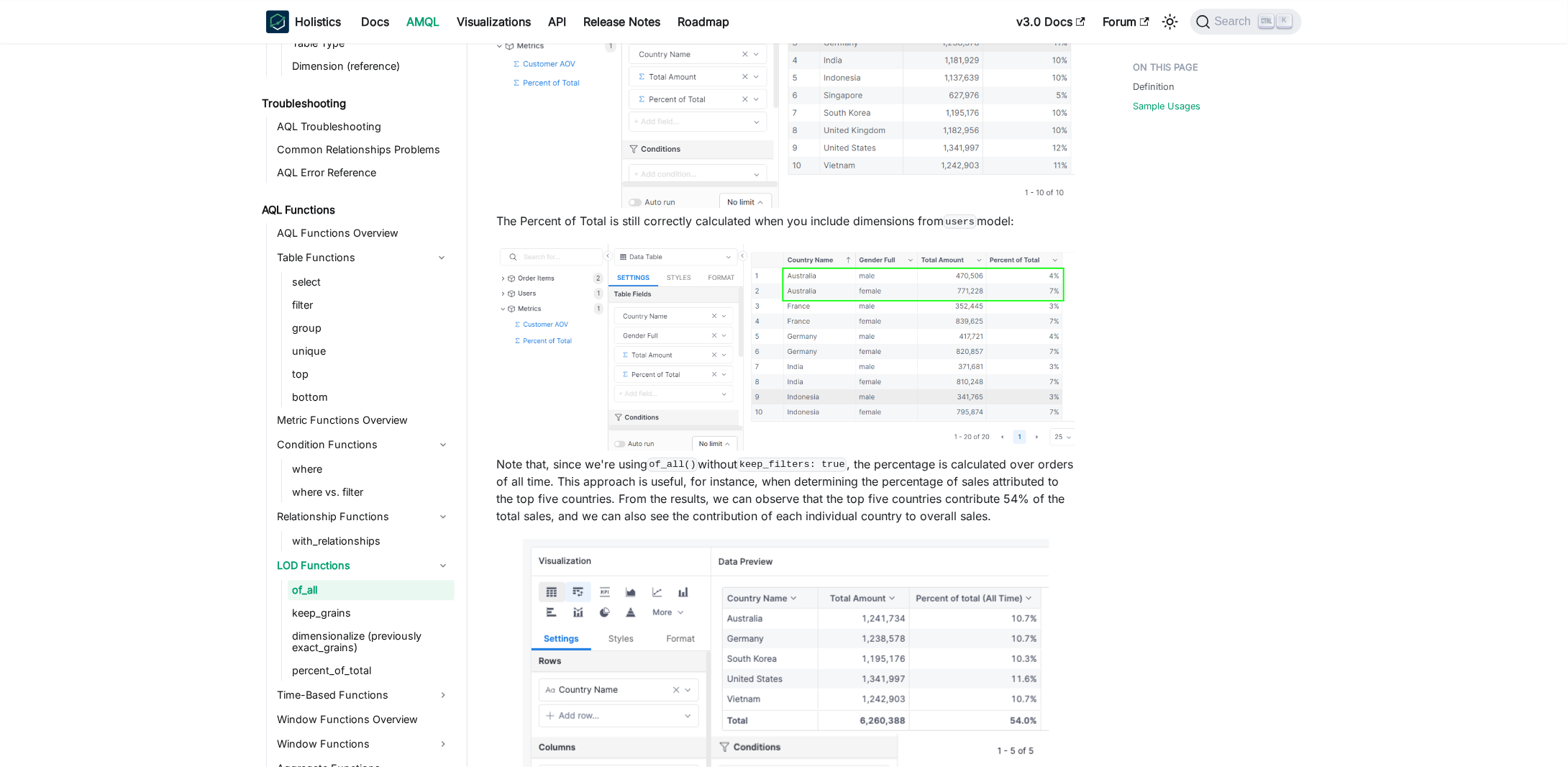
scroll to position [1799, 0]
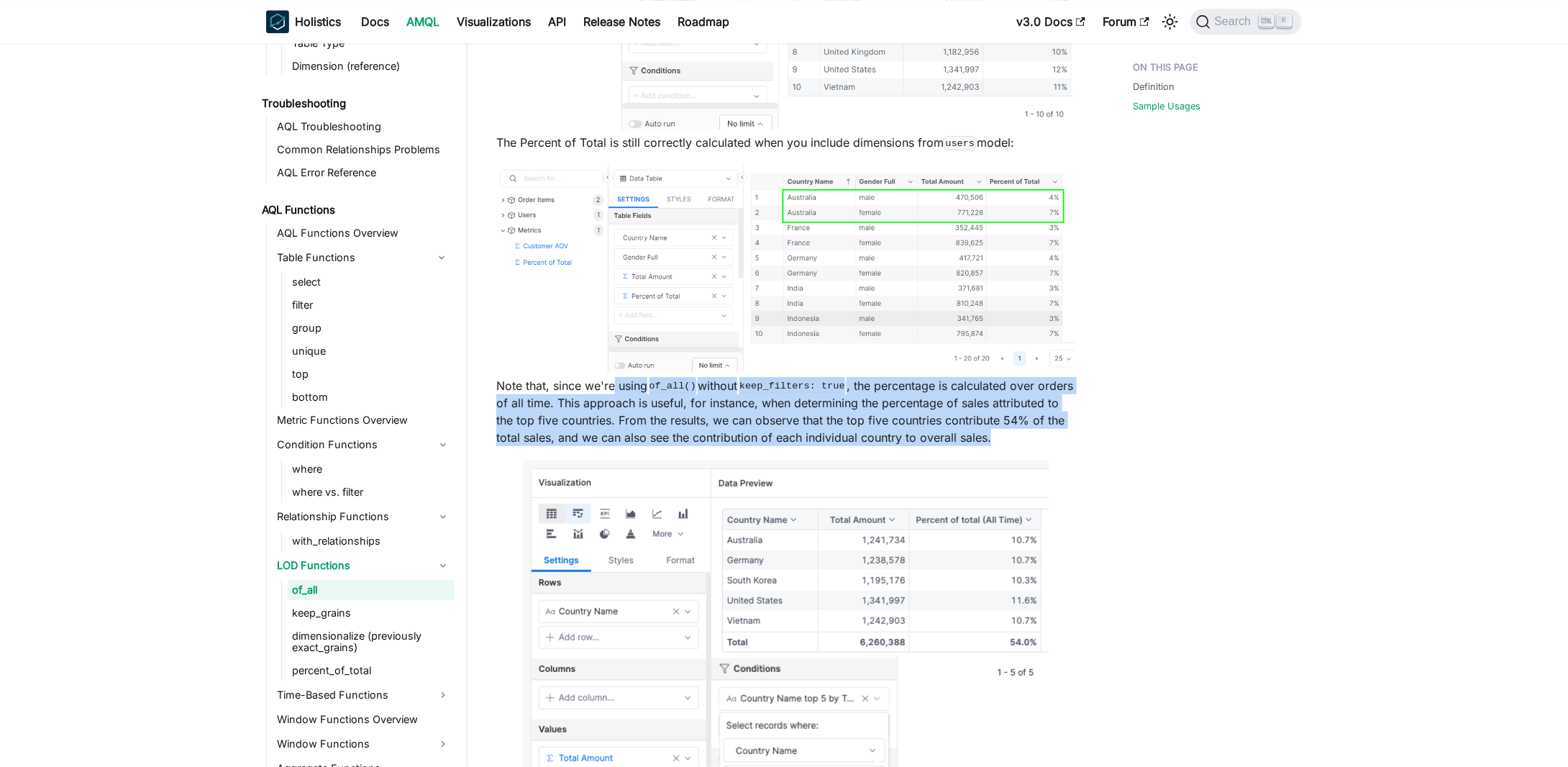
drag, startPoint x: 689, startPoint y: 405, endPoint x: 1080, endPoint y: 440, distance: 392.6
click at [1001, 417] on p "Note that, since we're using of_all() without keep_filters: true , the percenta…" at bounding box center [786, 411] width 579 height 69
drag, startPoint x: 982, startPoint y: 436, endPoint x: 976, endPoint y: 390, distance: 46.4
click at [976, 390] on p "Note that, since we're using of_all() without keep_filters: true , the percenta…" at bounding box center [786, 411] width 579 height 69
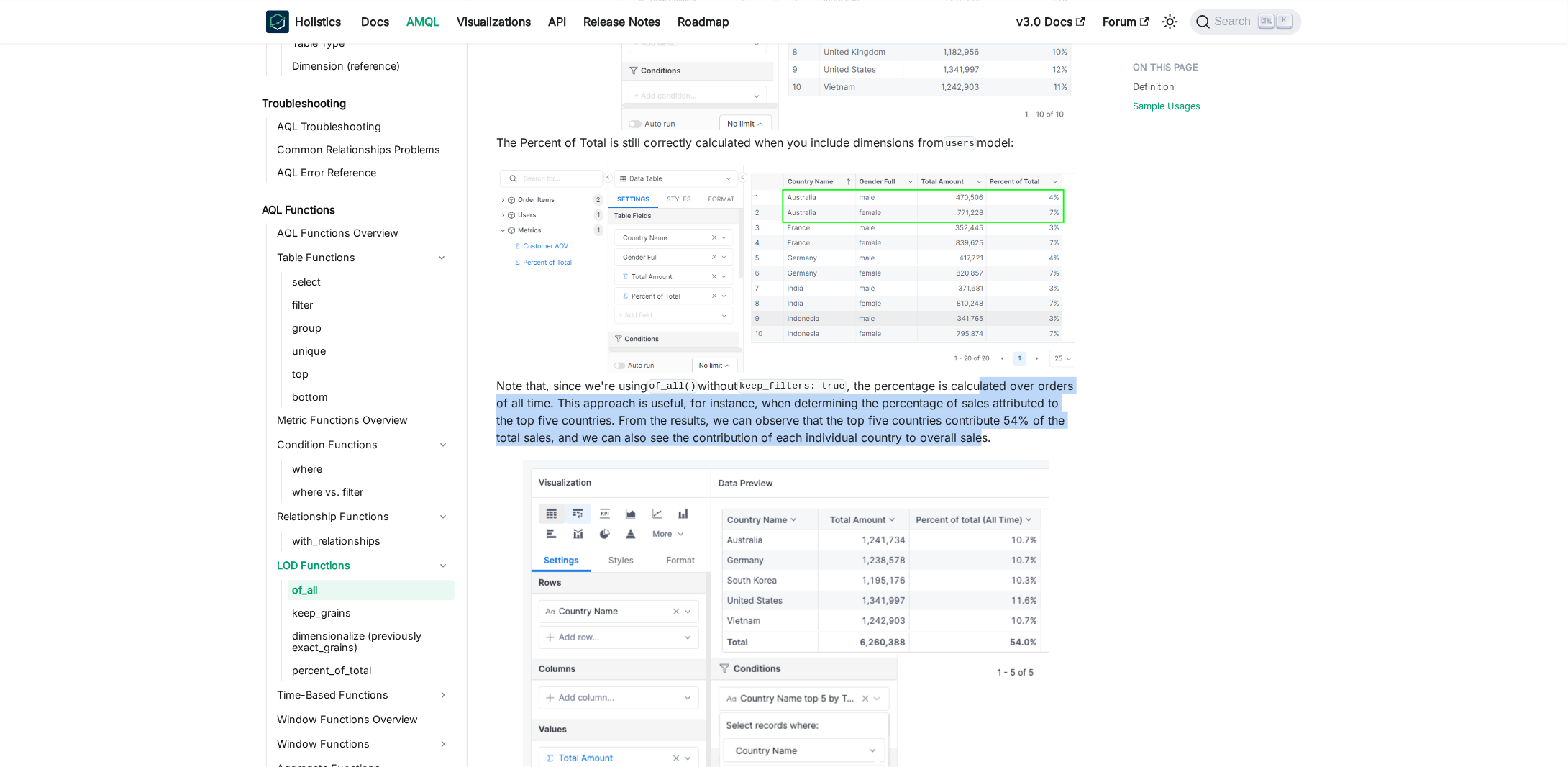
click at [976, 390] on p "Note that, since we're using of_all() without keep_filters: true , the percenta…" at bounding box center [786, 411] width 579 height 69
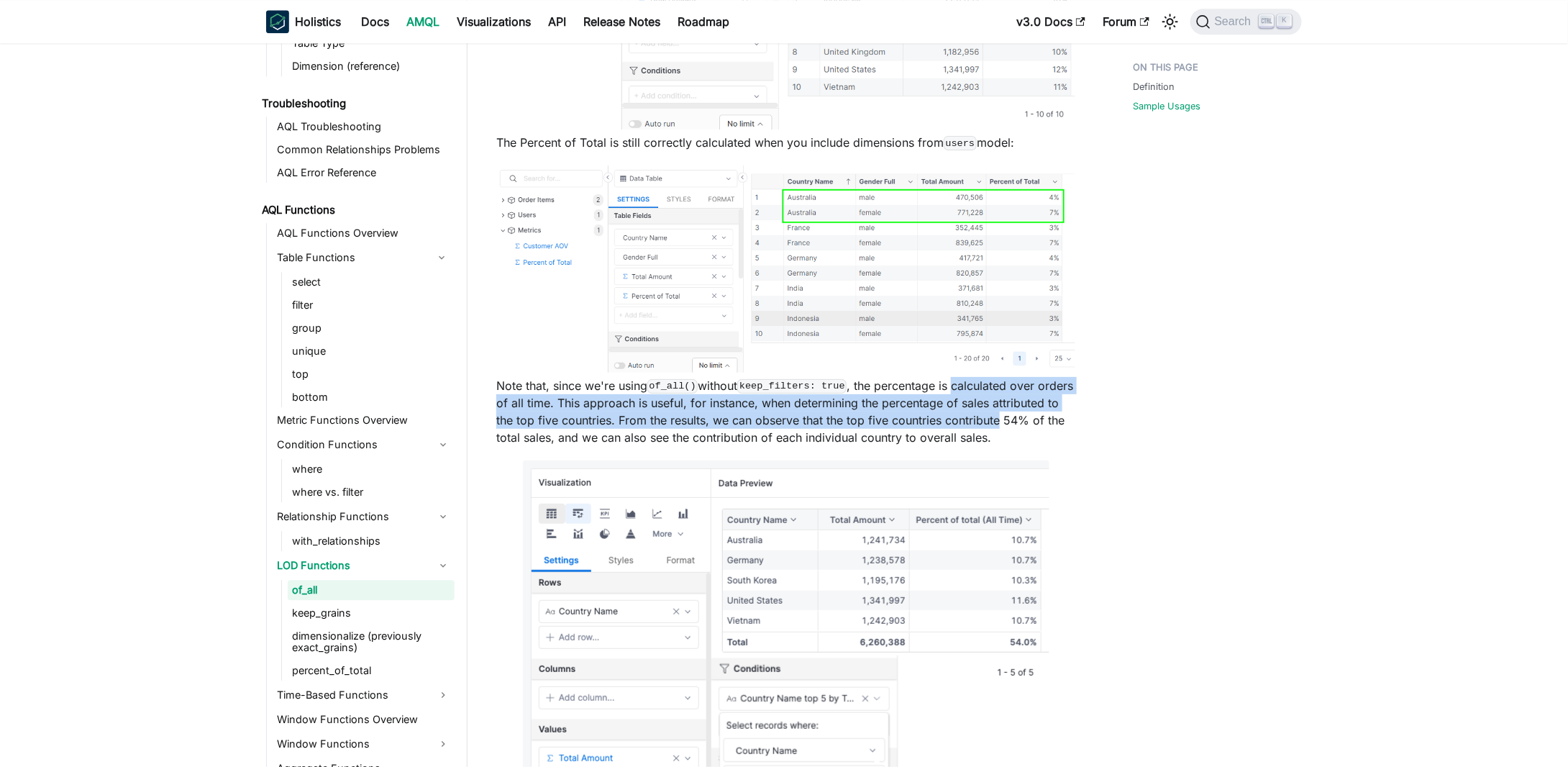
drag, startPoint x: 976, startPoint y: 390, endPoint x: 995, endPoint y: 433, distance: 47.0
click at [995, 433] on p "Note that, since we're using of_all() without keep_filters: true , the percenta…" at bounding box center [786, 411] width 579 height 69
click at [986, 433] on div at bounding box center [986, 433] width 0 height 0
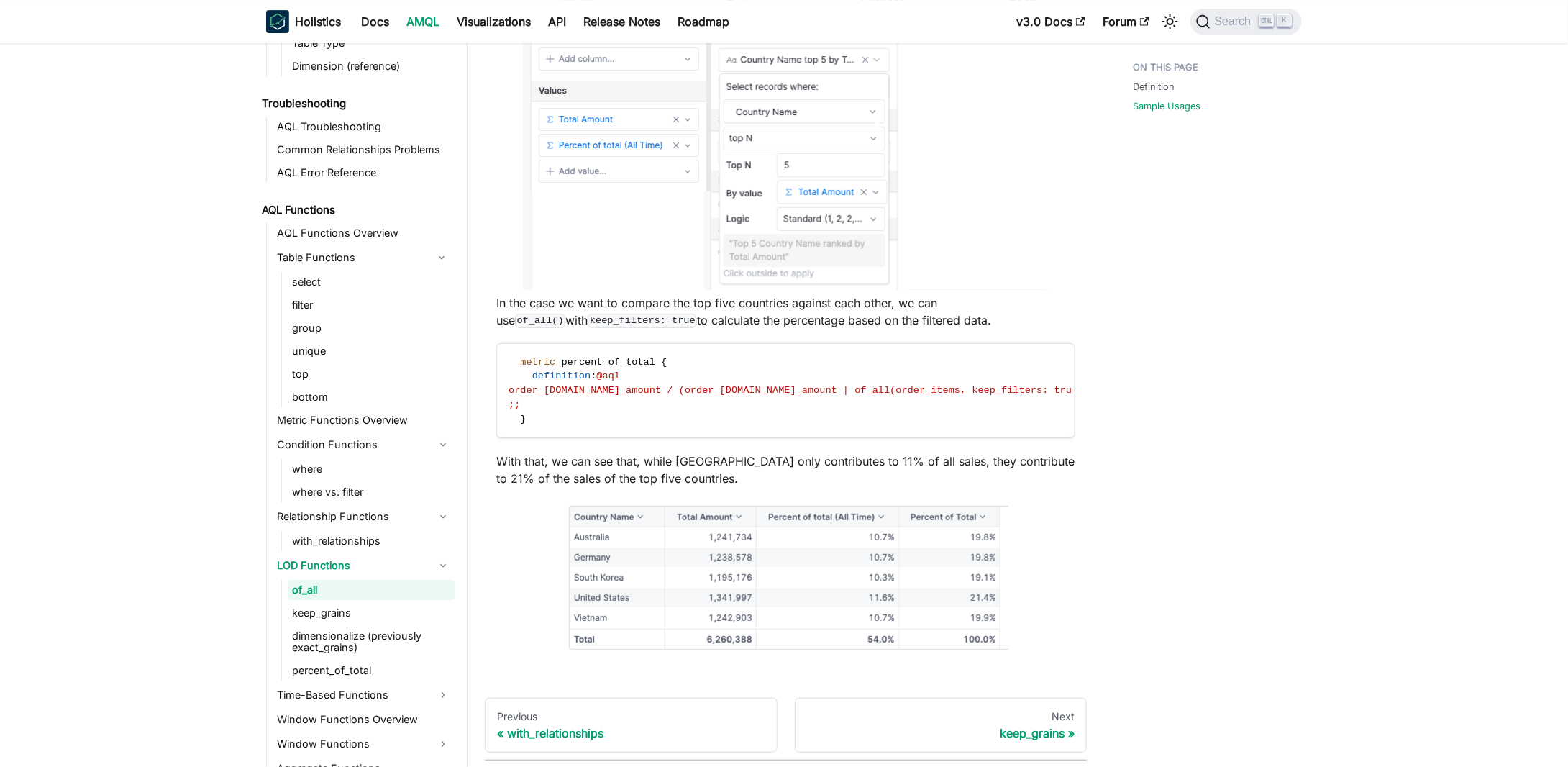
scroll to position [2552, 0]
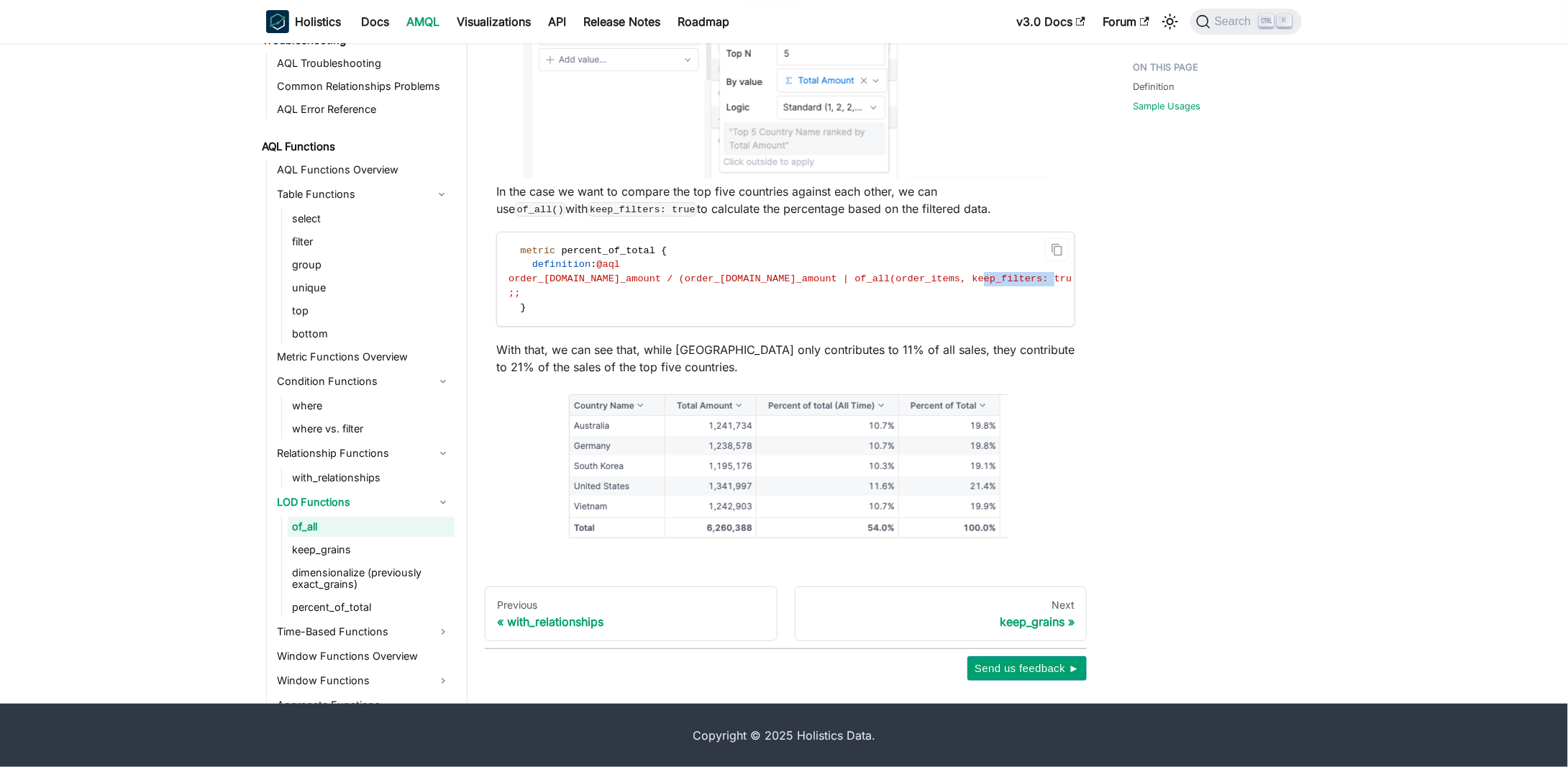
drag, startPoint x: 944, startPoint y: 281, endPoint x: 1005, endPoint y: 282, distance: 61.0
click at [1005, 282] on span "order_[DOMAIN_NAME]_amount / (order_[DOMAIN_NAME]_amount | of_all(order_items, …" at bounding box center [799, 278] width 581 height 11
copy span "keep_filters"
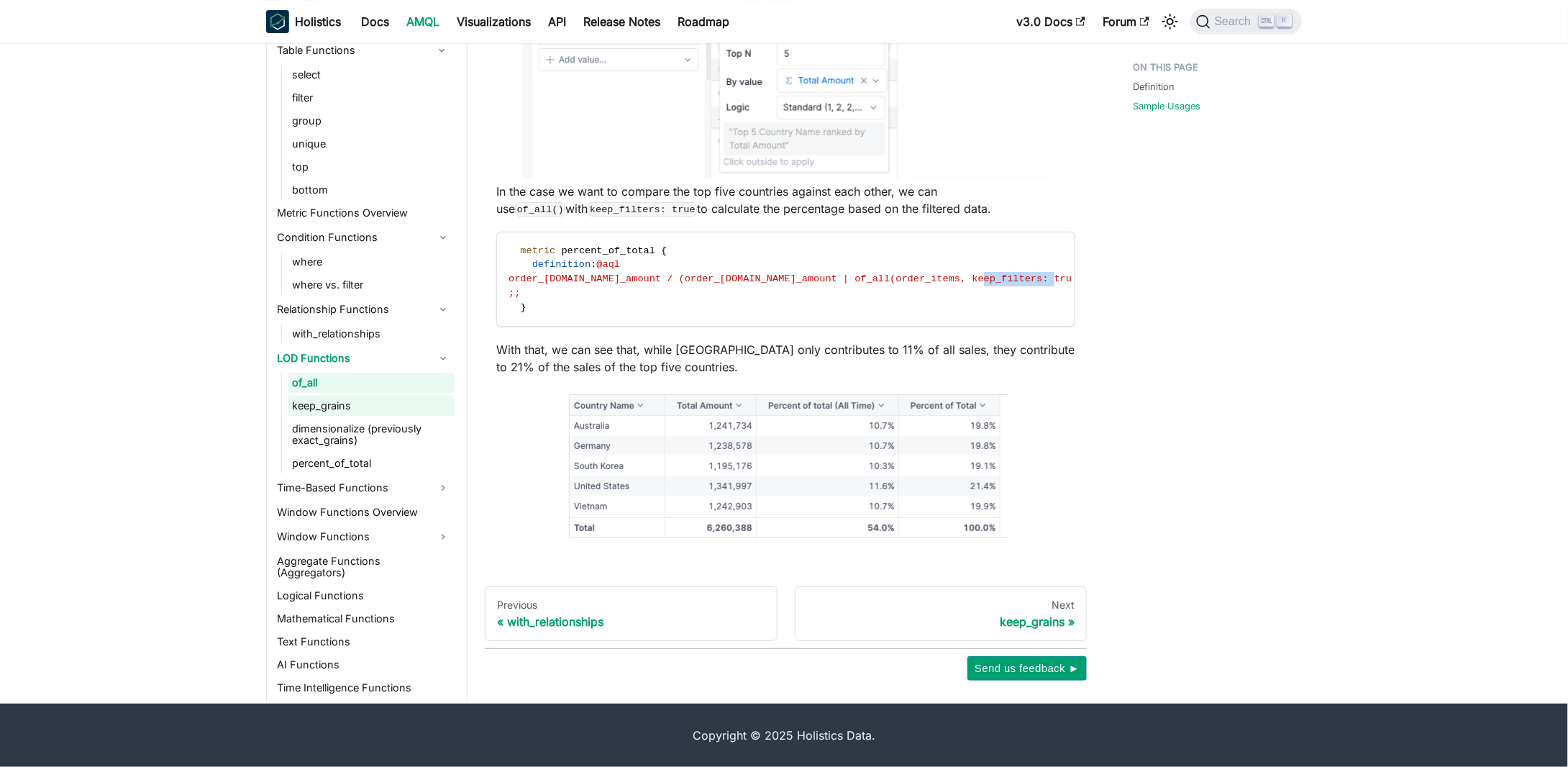
scroll to position [1388, 0]
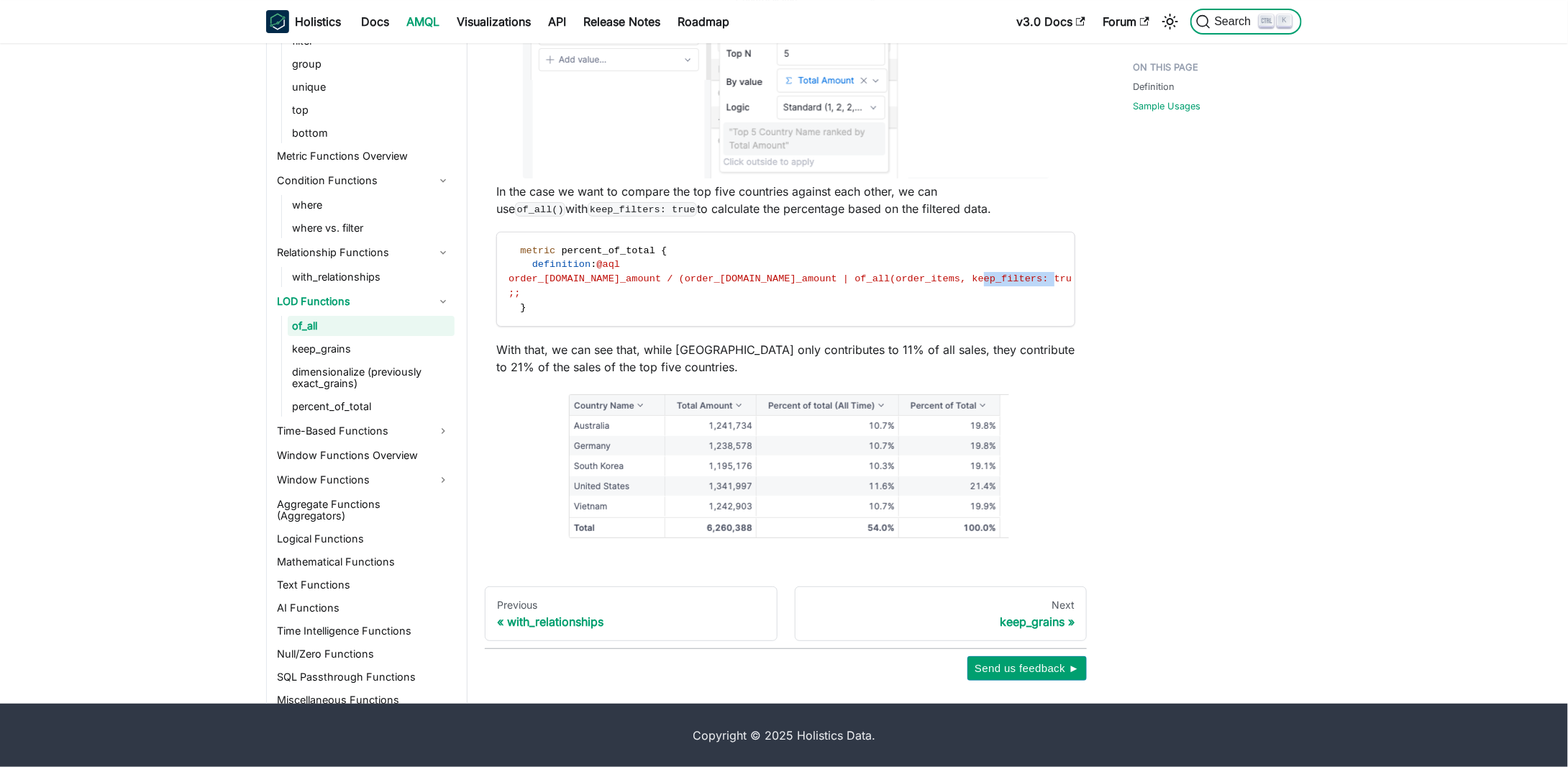
click at [1217, 27] on span "Search" at bounding box center [1234, 21] width 49 height 13
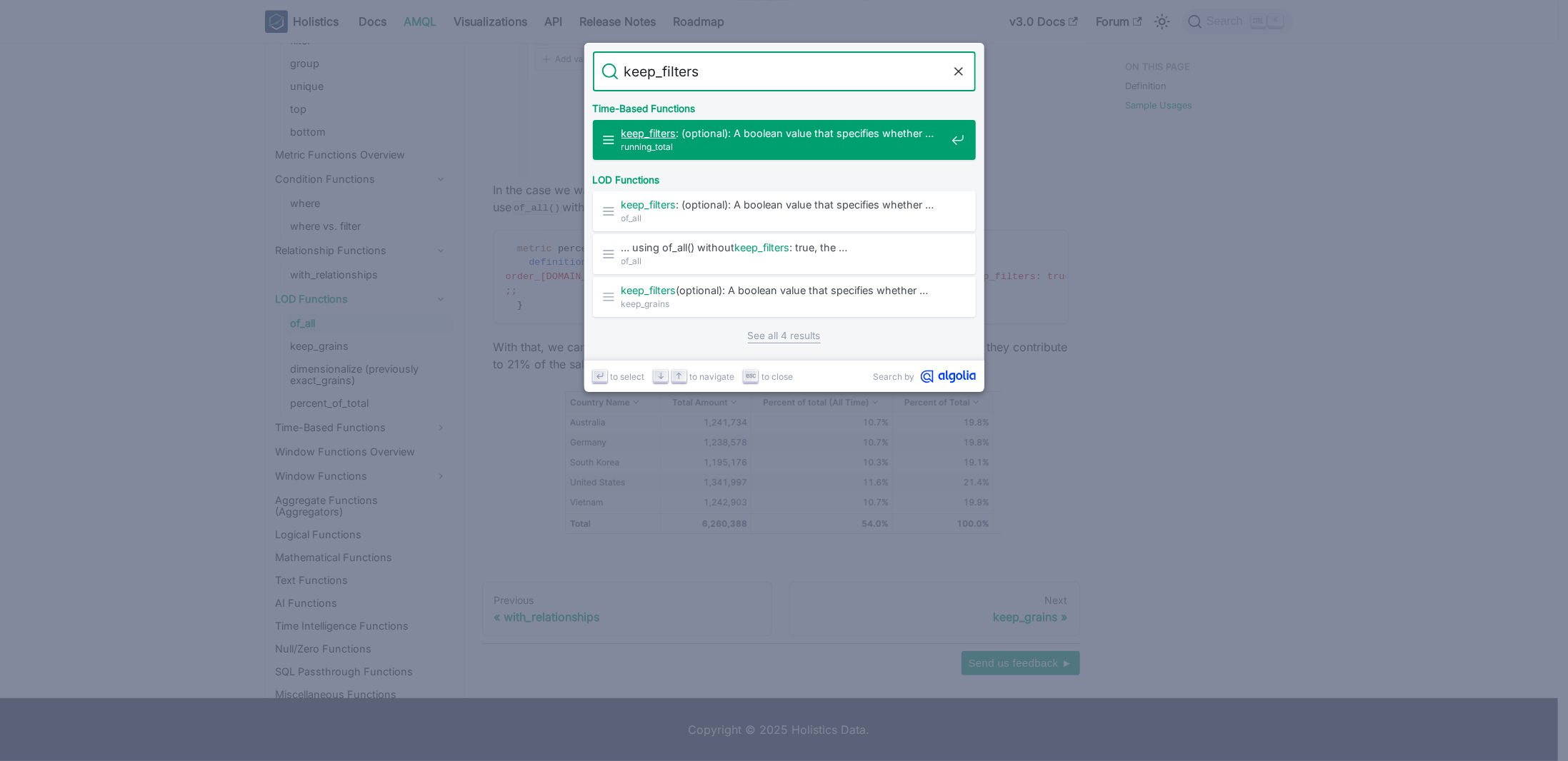
click at [778, 138] on span "keep_filters : (optional): A boolean value that specifies whether …" at bounding box center [784, 133] width 324 height 13
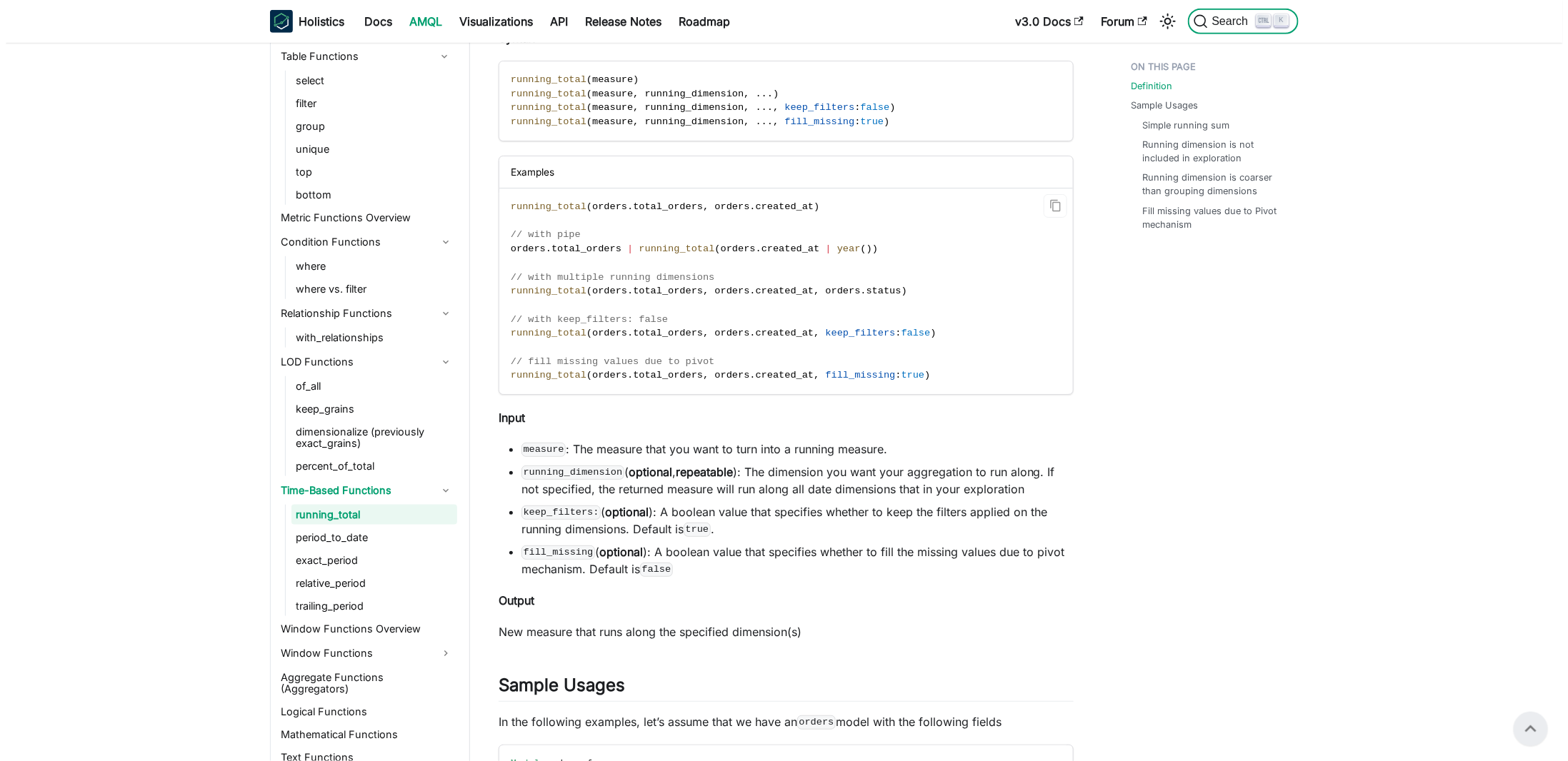
scroll to position [240, 0]
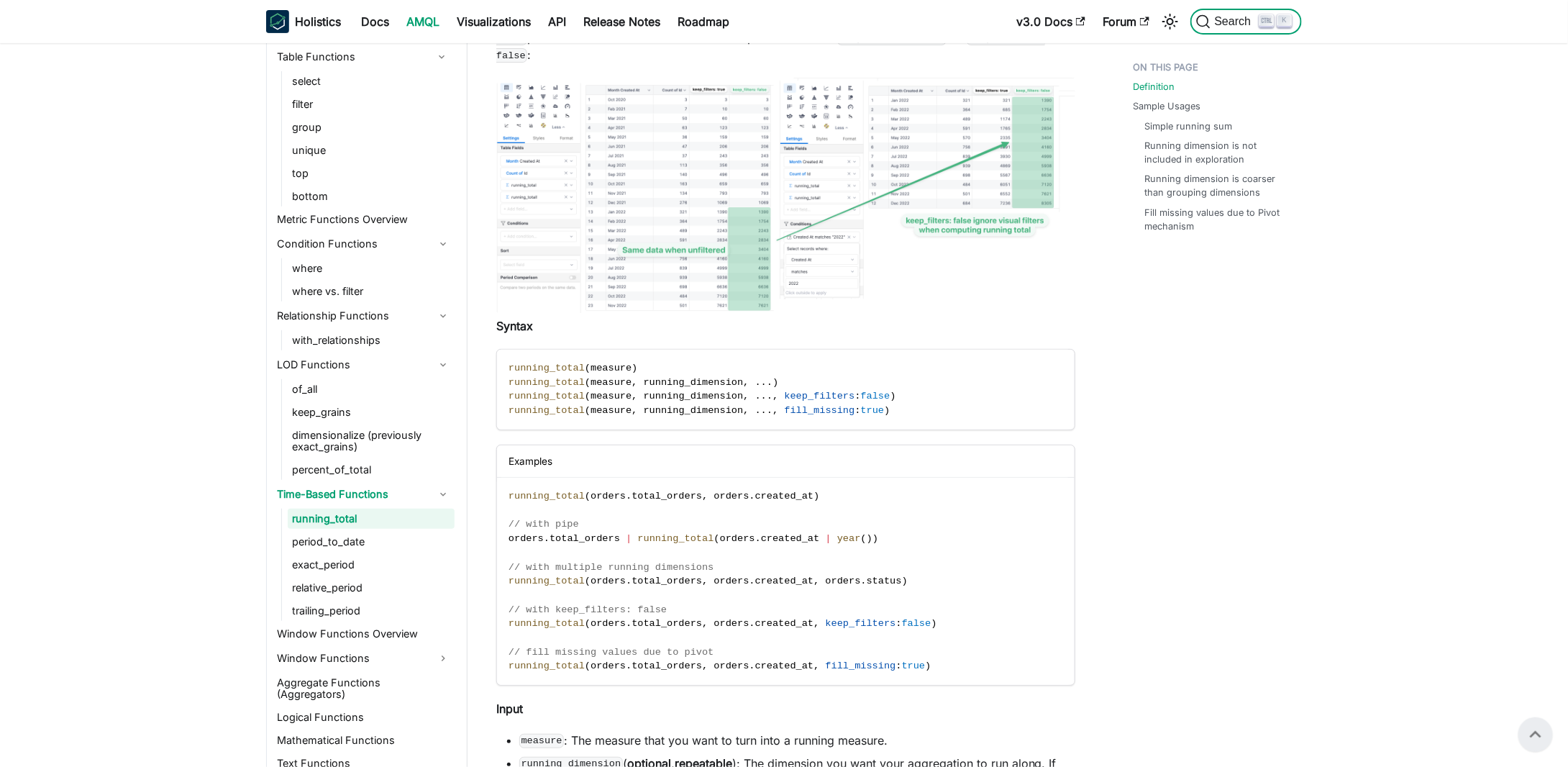
click at [1229, 21] on span "Search" at bounding box center [1234, 21] width 49 height 13
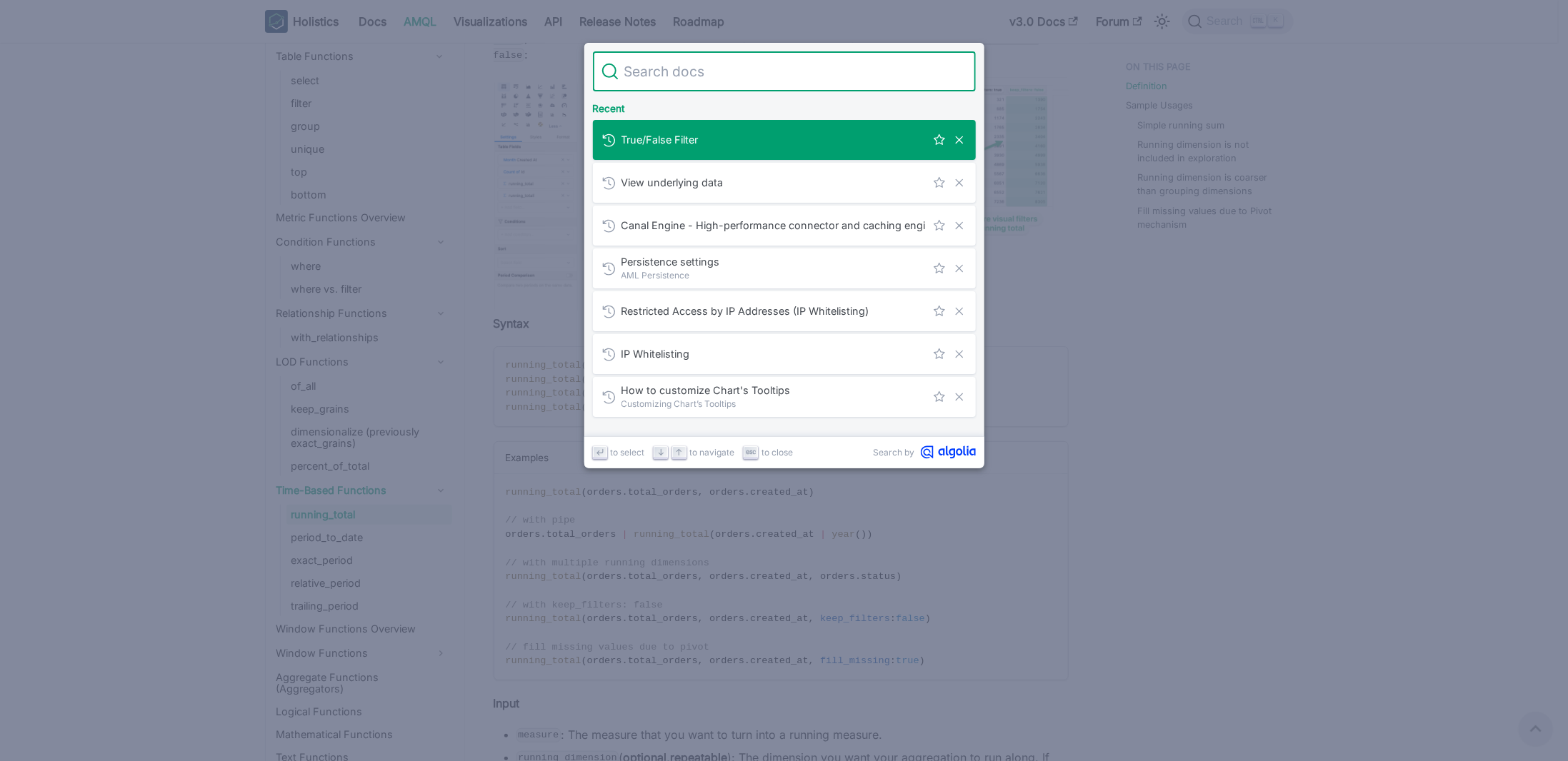
type input "keep_filters"
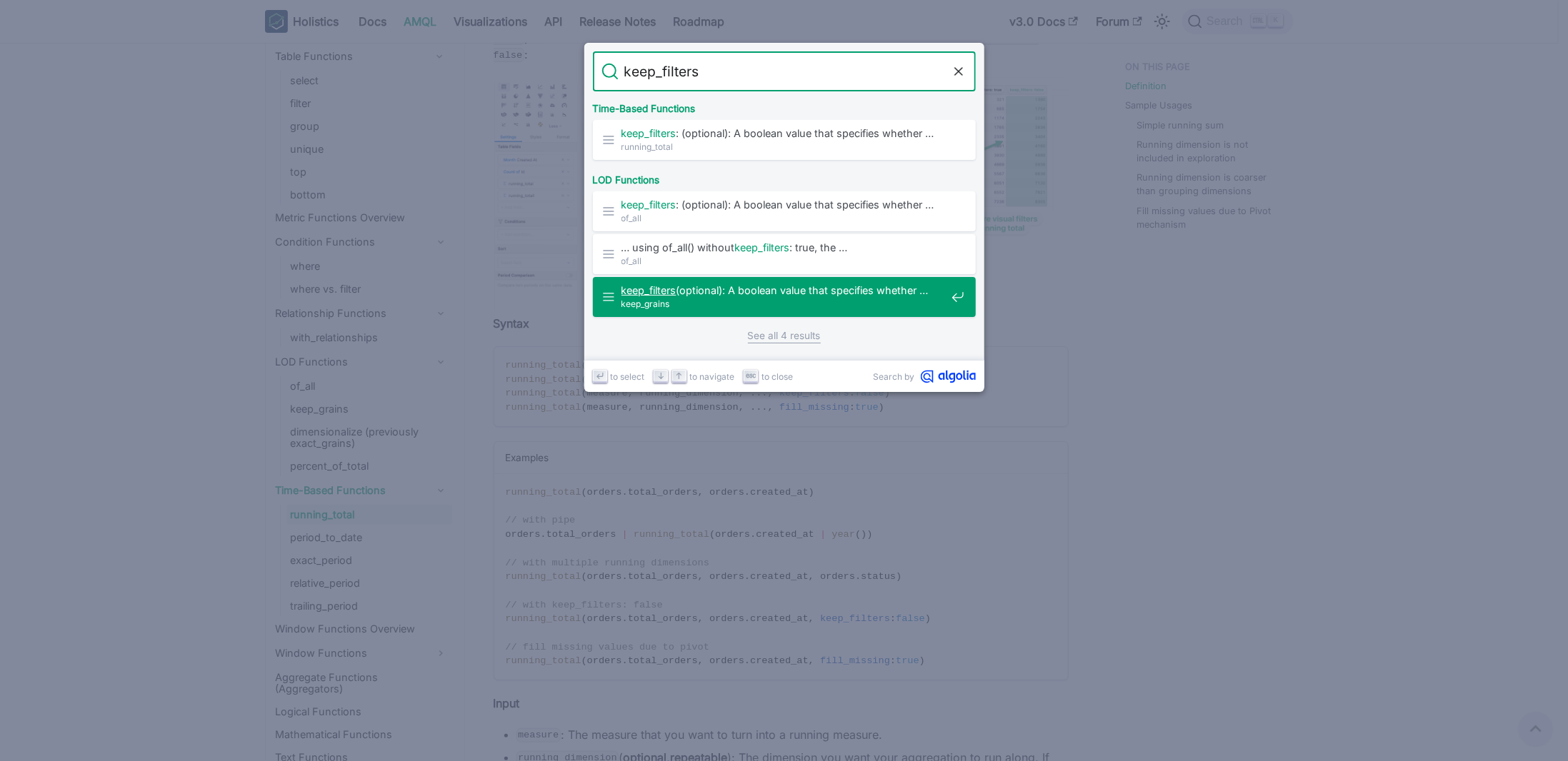
click at [782, 292] on span "keep_filters (optional): A boolean value that specifies whether …" at bounding box center [784, 290] width 324 height 13
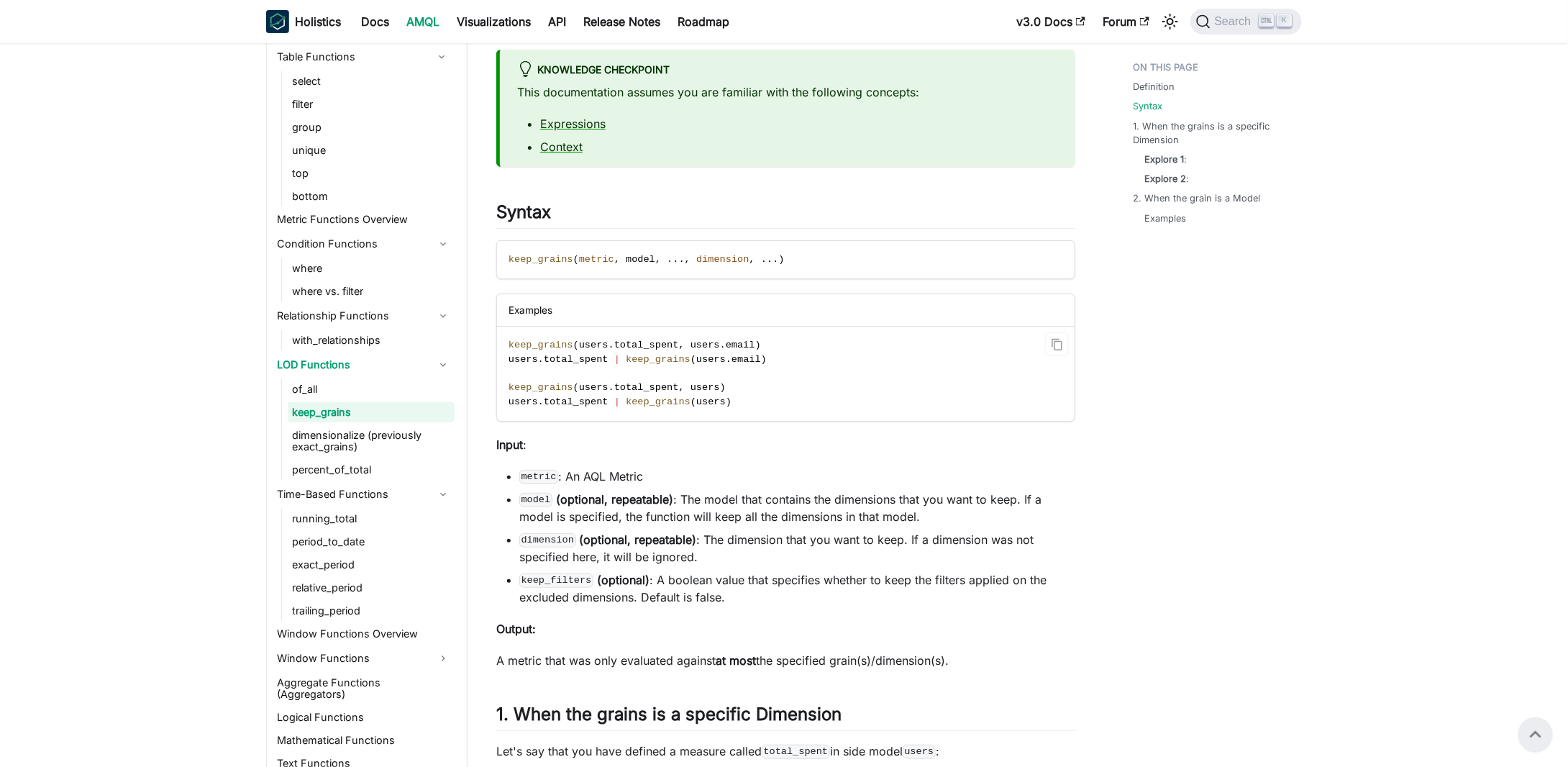
scroll to position [359, 0]
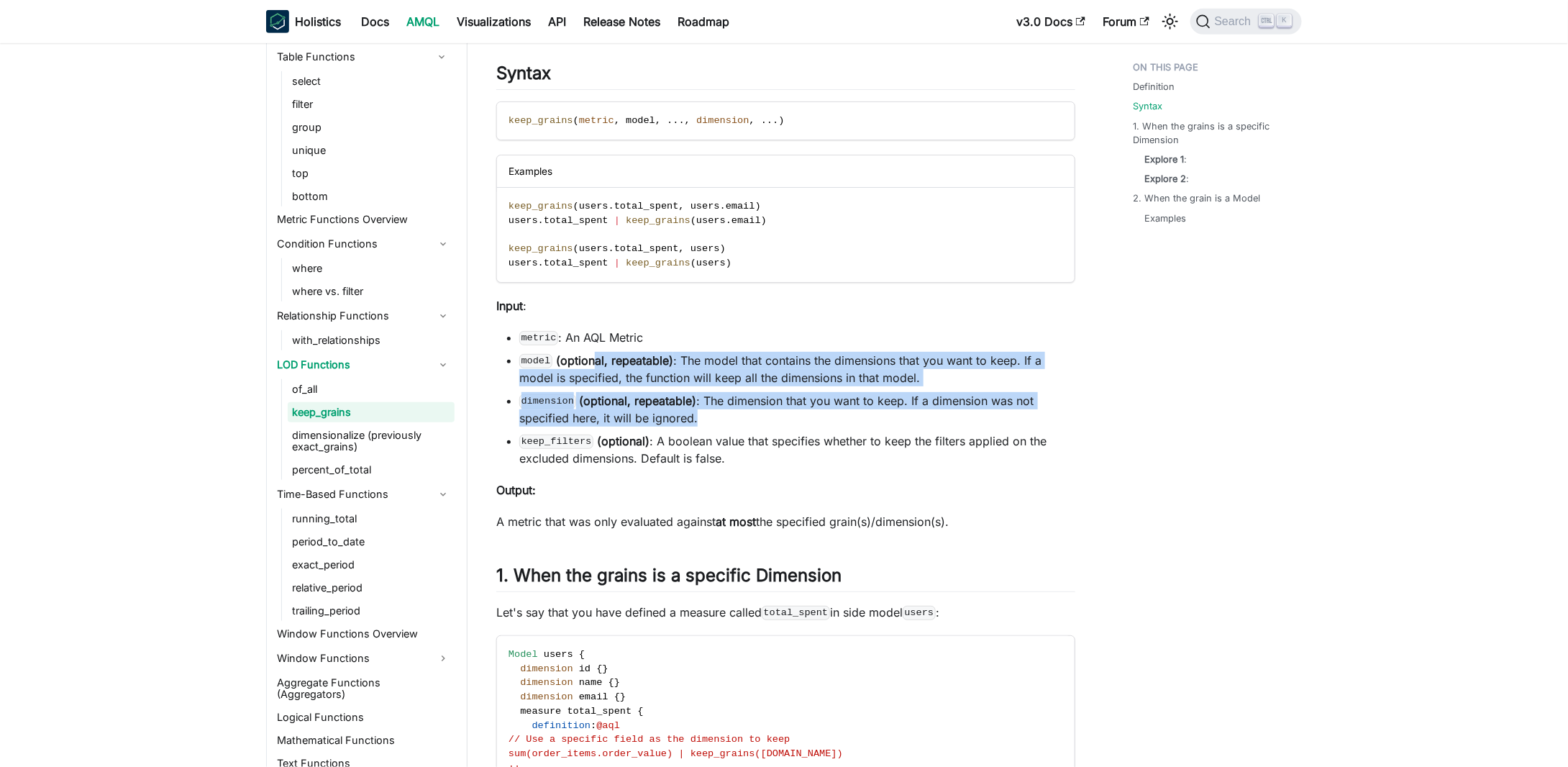
drag, startPoint x: 593, startPoint y: 351, endPoint x: 838, endPoint y: 421, distance: 254.8
click at [826, 419] on ul "metric : An AQL Metric model (optional, repeatable) : The model that contains t…" at bounding box center [786, 397] width 579 height 138
click at [838, 421] on li "dimension (optional, repeatable) : The dimension that you want to keep. If a di…" at bounding box center [798, 410] width 556 height 35
drag, startPoint x: 838, startPoint y: 421, endPoint x: 844, endPoint y: 362, distance: 59.3
click at [844, 362] on ul "metric : An AQL Metric model (optional, repeatable) : The model that contains t…" at bounding box center [786, 397] width 579 height 138
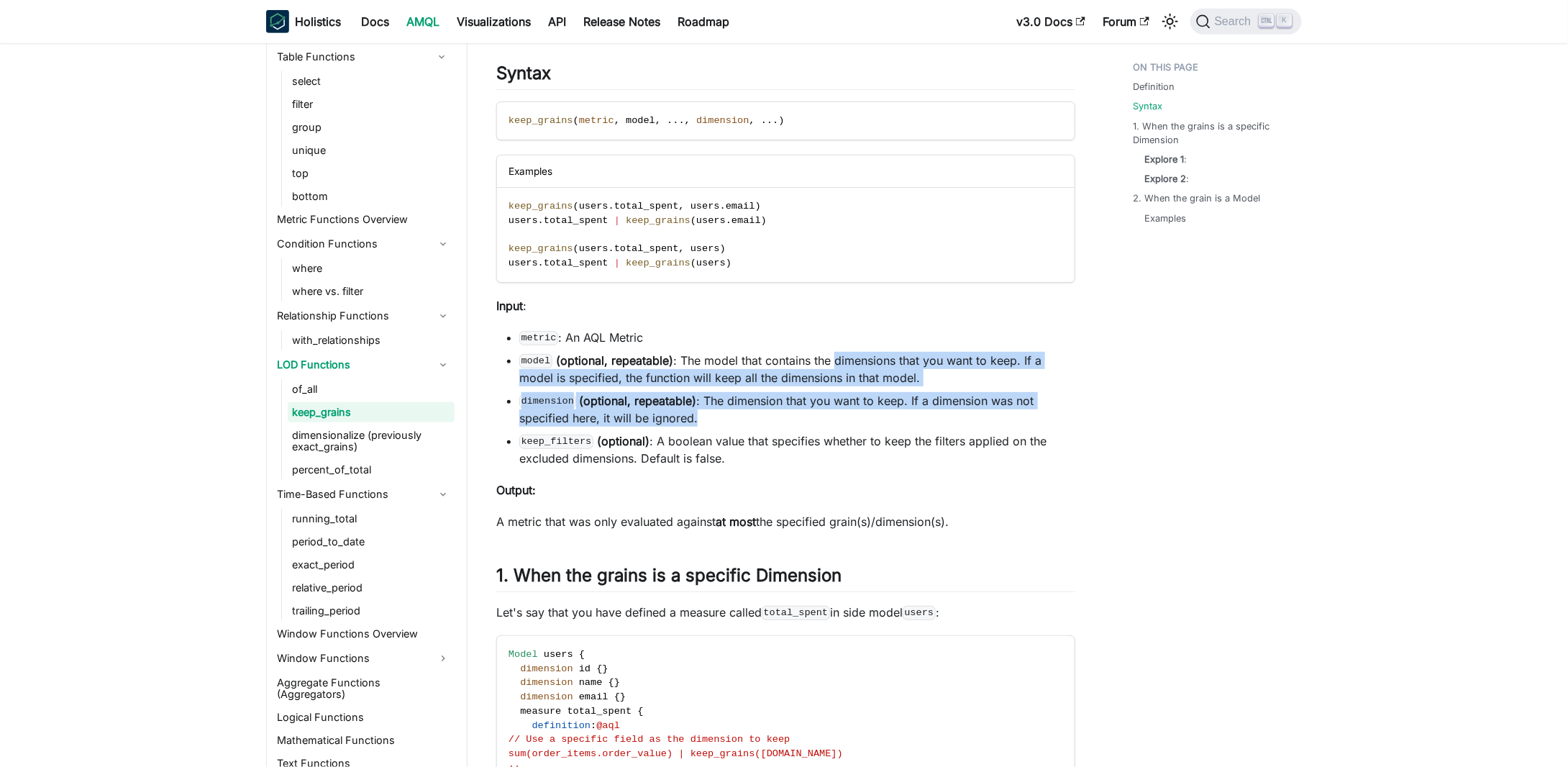
click at [844, 362] on li "model (optional, repeatable) : The model that contains the dimensions that you …" at bounding box center [798, 369] width 556 height 35
drag, startPoint x: 844, startPoint y: 362, endPoint x: 846, endPoint y: 403, distance: 41.0
click at [846, 403] on ul "metric : An AQL Metric model (optional, repeatable) : The model that contains t…" at bounding box center [786, 397] width 579 height 138
click at [846, 403] on li "dimension (optional, repeatable) : The dimension that you want to keep. If a di…" at bounding box center [798, 410] width 556 height 35
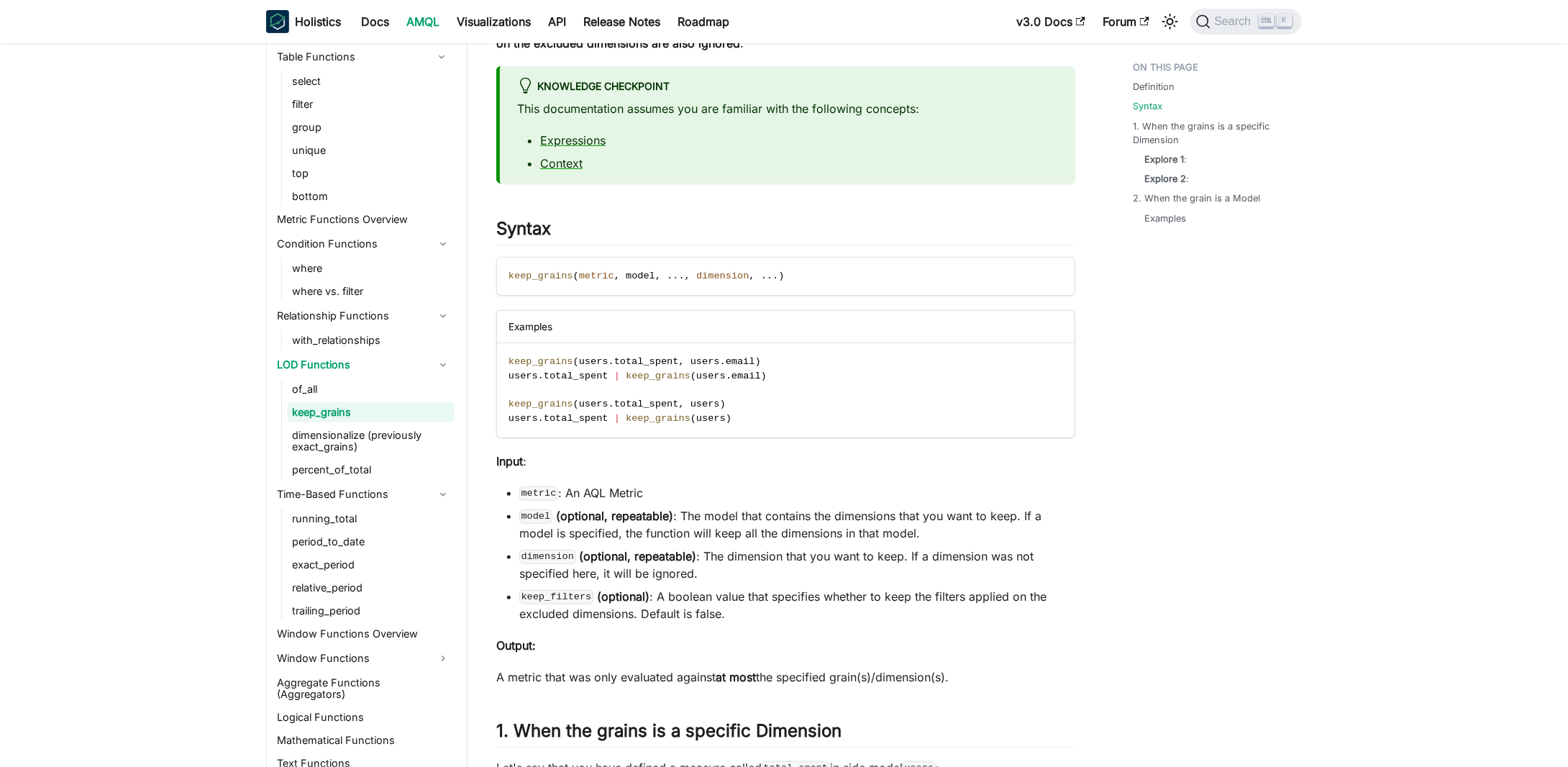
scroll to position [216, 0]
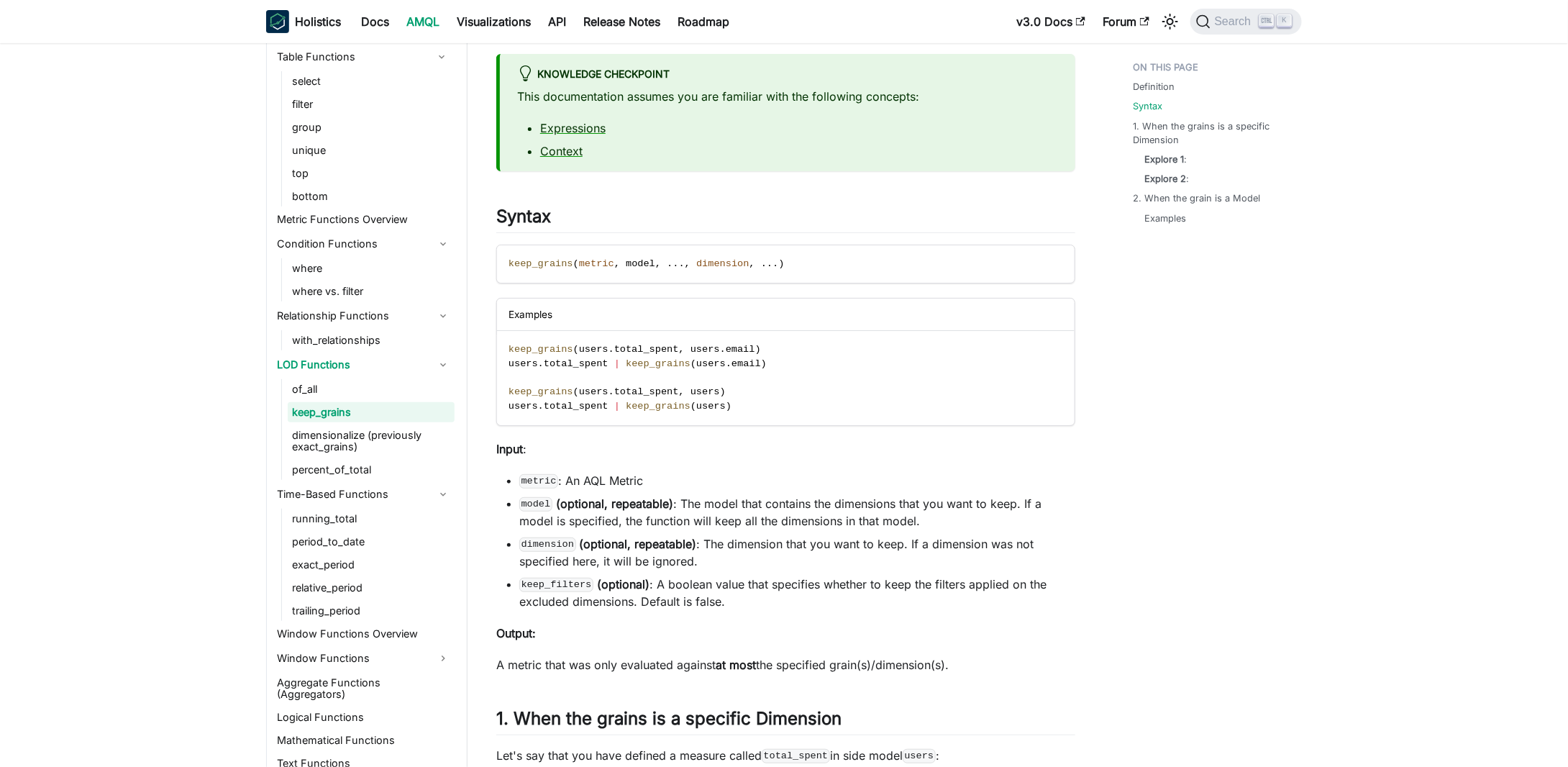
click at [539, 582] on code "keep_filters" at bounding box center [556, 584] width 74 height 14
click at [830, 590] on li "keep_filters (optional) : A boolean value that specifies whether to keep the fi…" at bounding box center [798, 593] width 556 height 35
drag, startPoint x: 841, startPoint y: 584, endPoint x: 837, endPoint y: 598, distance: 14.6
click at [837, 598] on li "keep_filters (optional) : A boolean value that specifies whether to keep the fi…" at bounding box center [798, 593] width 556 height 35
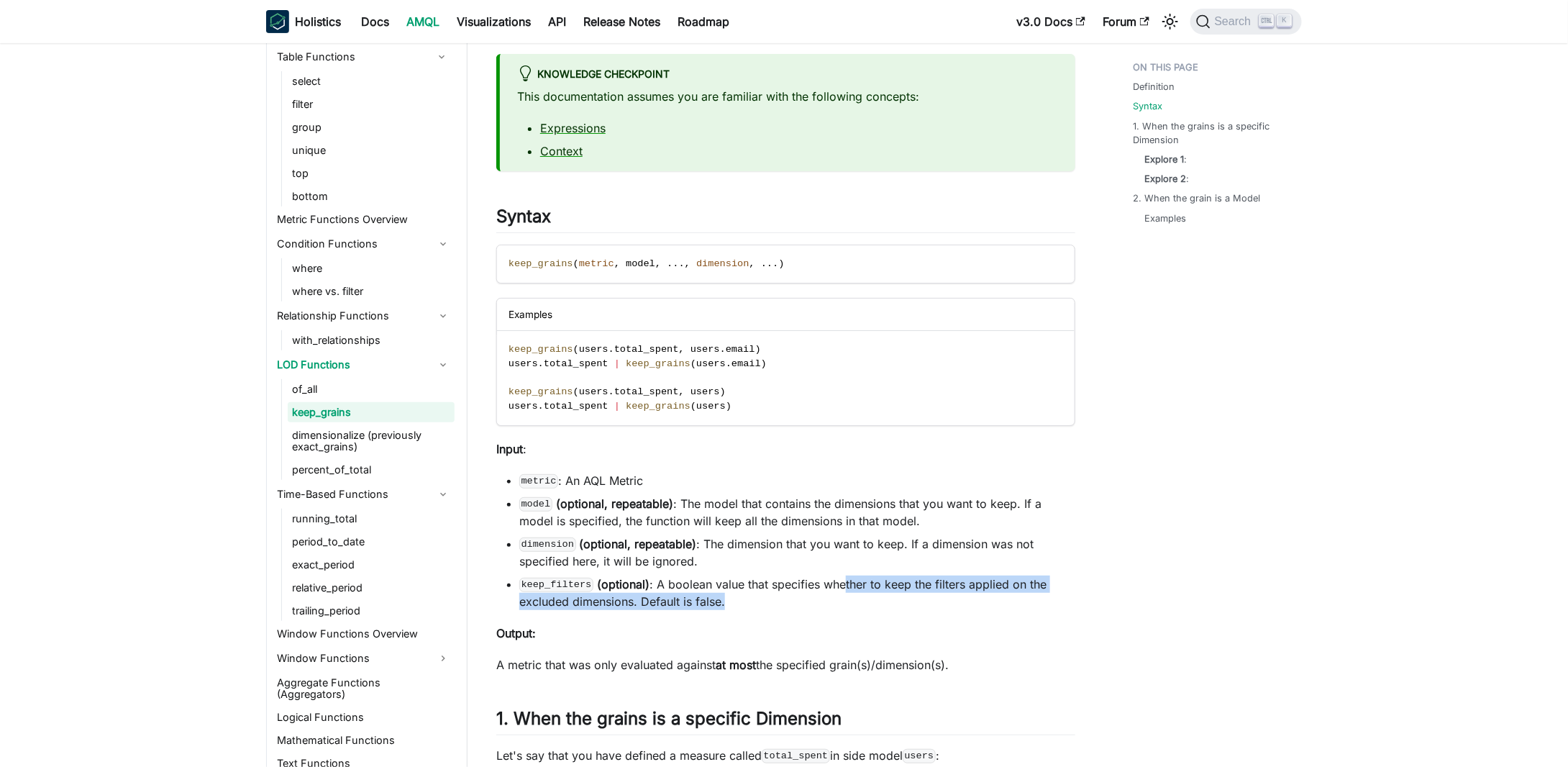
click at [837, 598] on li "keep_filters (optional) : A boolean value that specifies whether to keep the fi…" at bounding box center [798, 593] width 556 height 35
drag, startPoint x: 837, startPoint y: 598, endPoint x: 853, endPoint y: 581, distance: 23.3
click at [853, 581] on li "keep_filters (optional) : A boolean value that specifies whether to keep the fi…" at bounding box center [798, 593] width 556 height 35
click at [857, 599] on li "keep_filters (optional) : A boolean value that specifies whether to keep the fi…" at bounding box center [798, 593] width 556 height 35
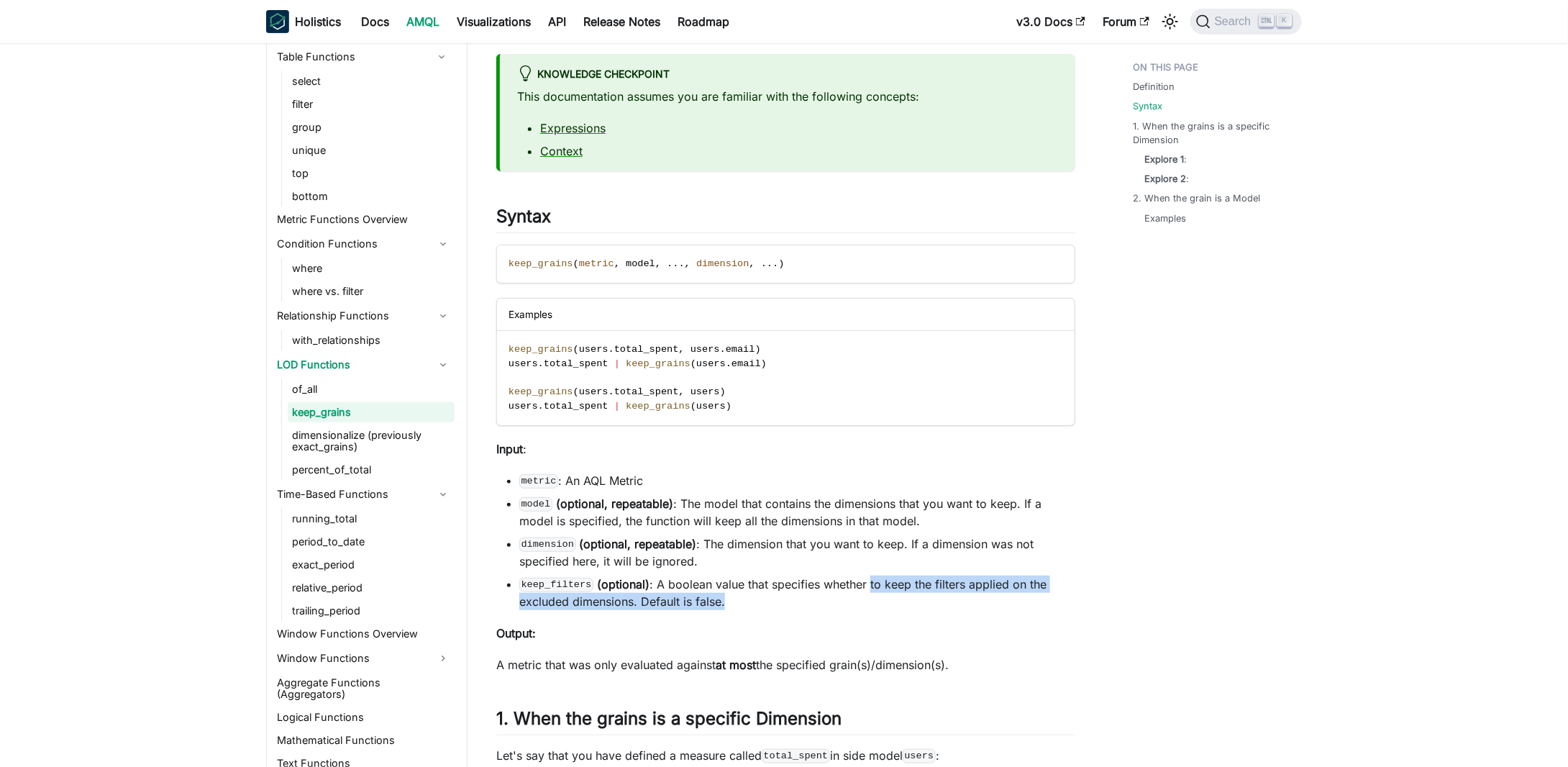
click at [857, 599] on li "keep_filters (optional) : A boolean value that specifies whether to keep the fi…" at bounding box center [798, 593] width 556 height 35
drag, startPoint x: 857, startPoint y: 599, endPoint x: 875, endPoint y: 579, distance: 26.9
click at [875, 579] on li "keep_filters (optional) : A boolean value that specifies whether to keep the fi…" at bounding box center [798, 593] width 556 height 35
drag, startPoint x: 875, startPoint y: 579, endPoint x: 869, endPoint y: 604, distance: 25.7
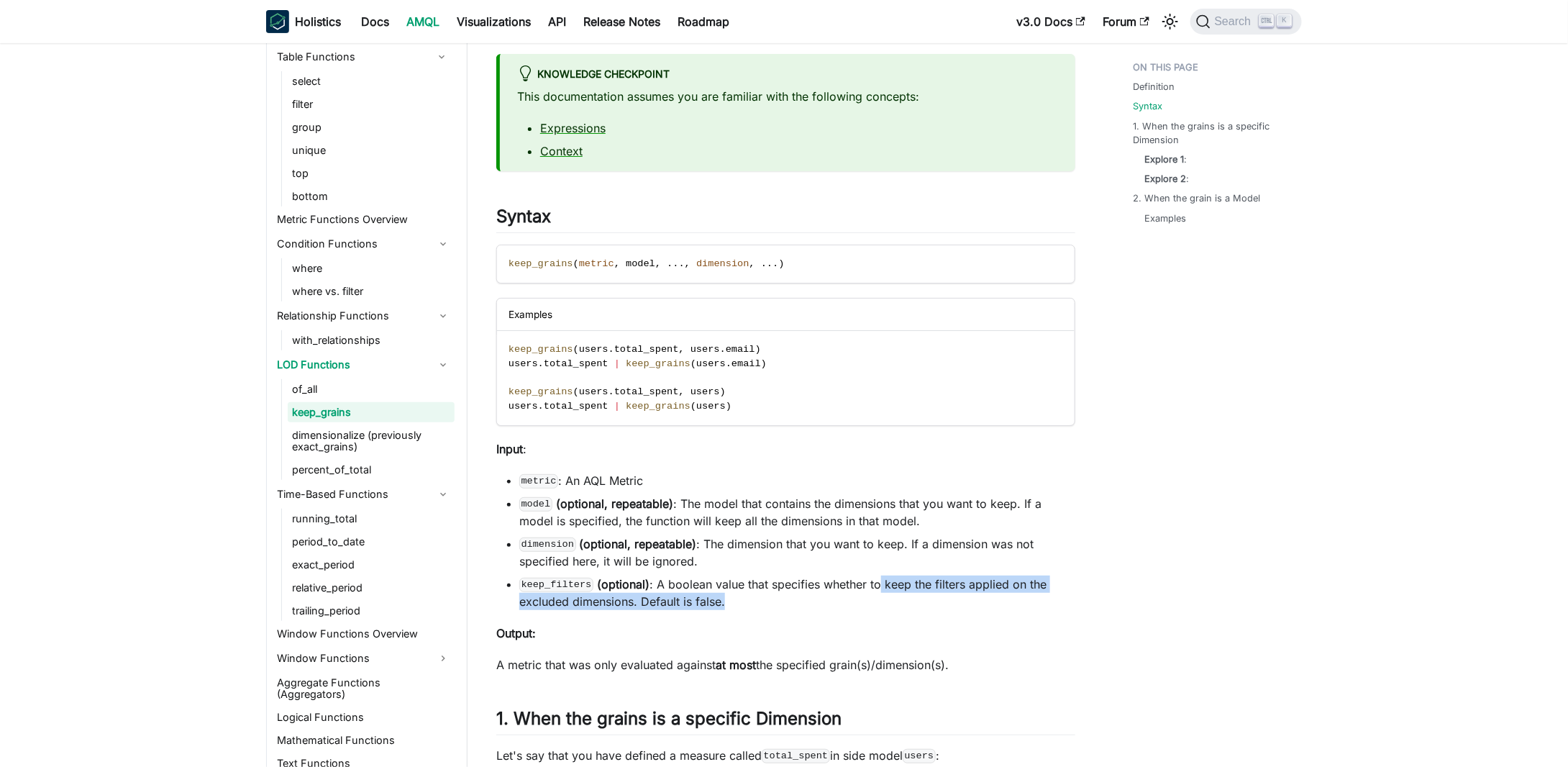
click at [869, 604] on li "keep_filters (optional) : A boolean value that specifies whether to keep the fi…" at bounding box center [798, 593] width 556 height 35
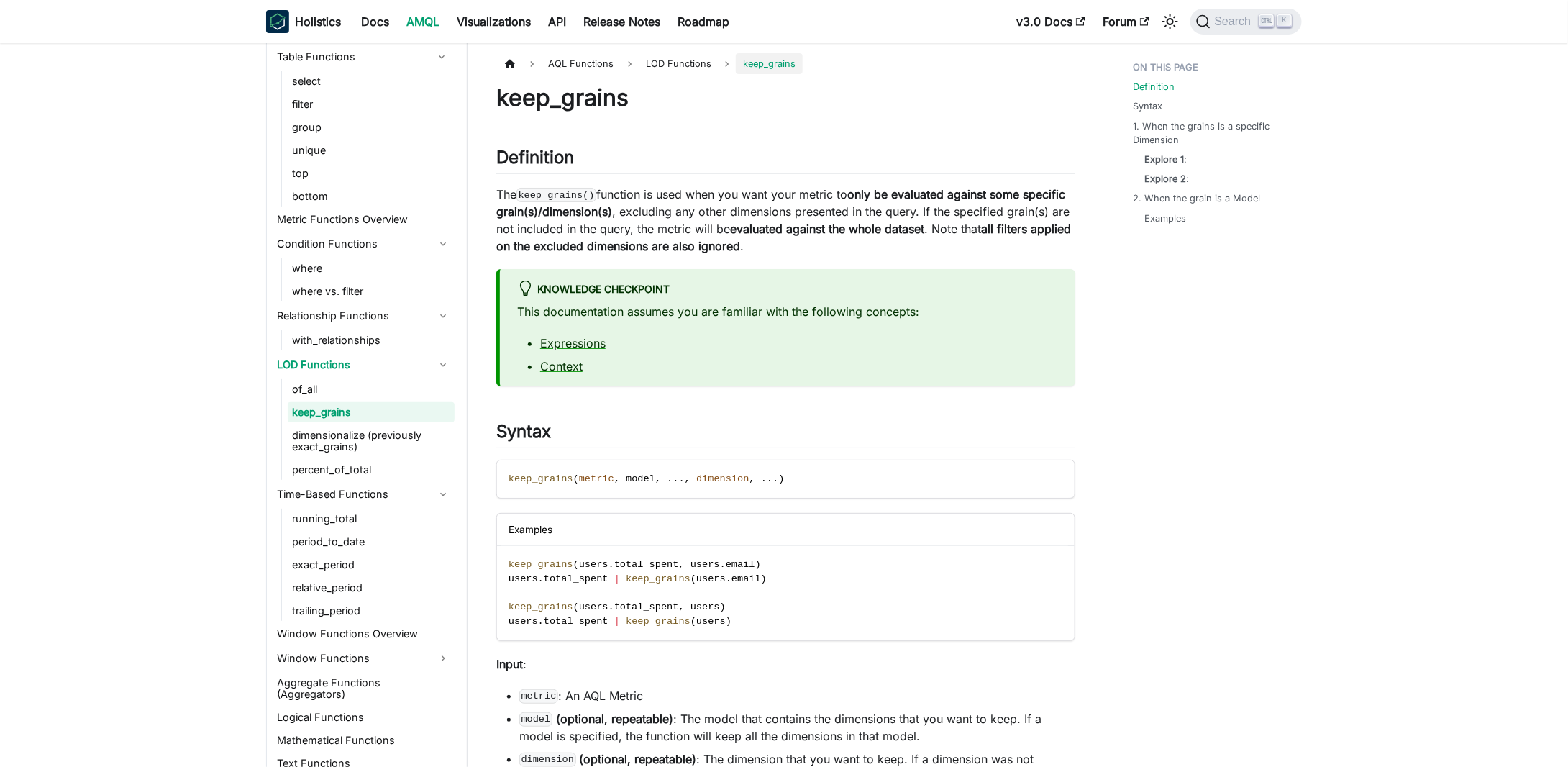
scroll to position [0, 0]
click at [543, 480] on span "keep_grains" at bounding box center [541, 480] width 65 height 11
click at [939, 543] on div "Examples" at bounding box center [786, 531] width 577 height 33
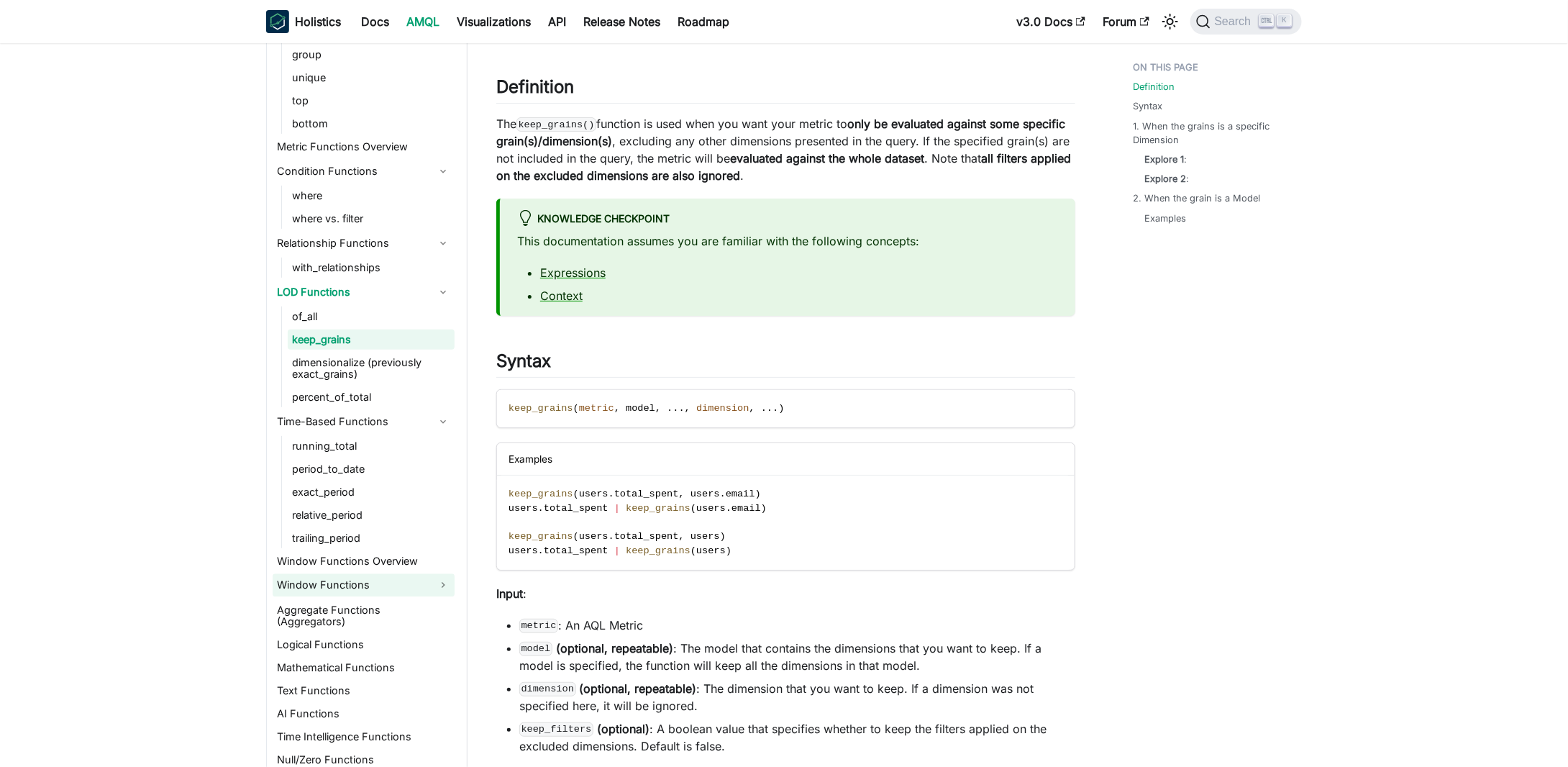
scroll to position [1503, 0]
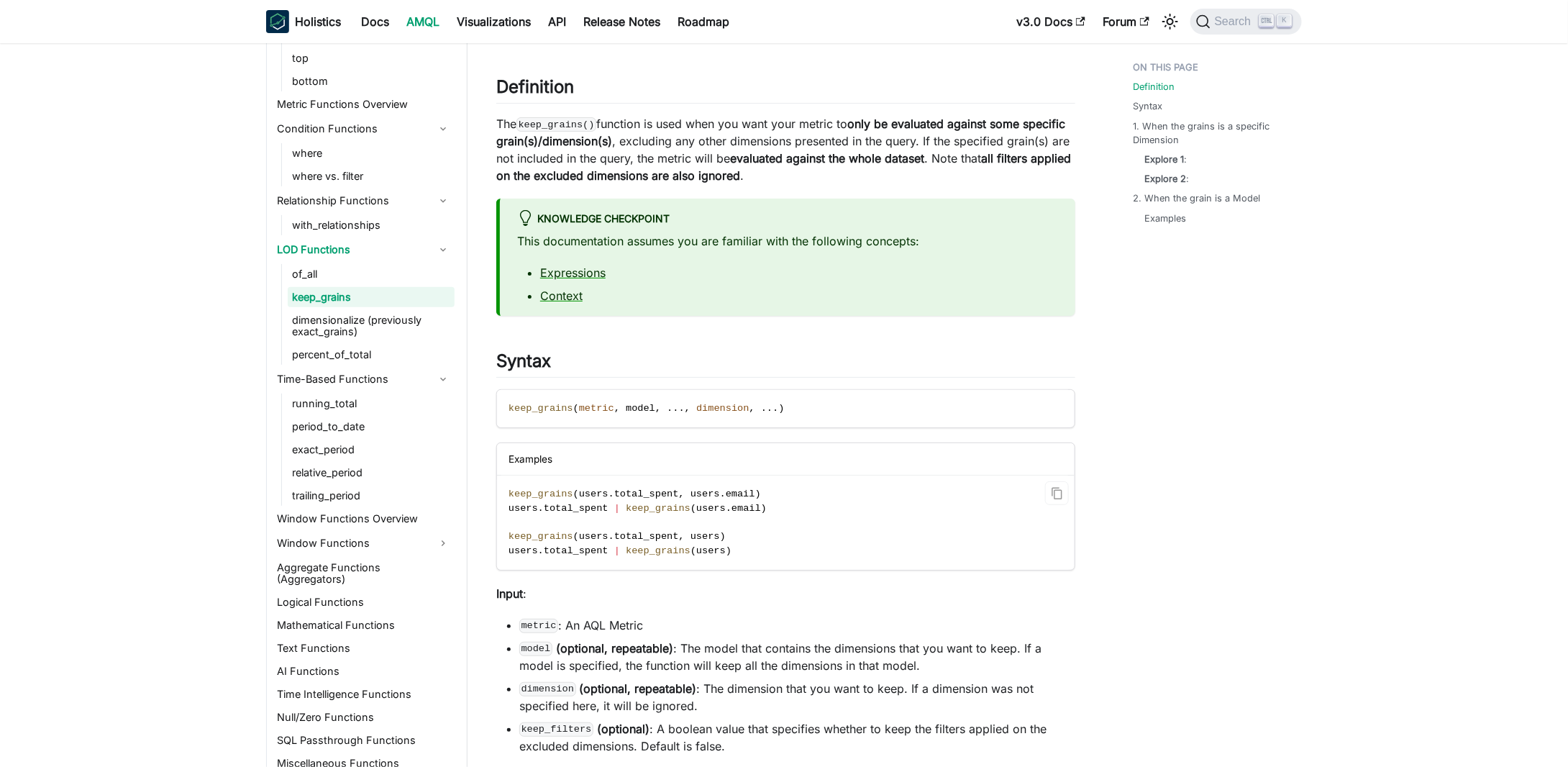
click at [539, 538] on span "keep_grains" at bounding box center [541, 536] width 65 height 11
click at [559, 546] on span "total_spent" at bounding box center [575, 551] width 65 height 11
click at [550, 536] on span "keep_grains" at bounding box center [541, 536] width 65 height 11
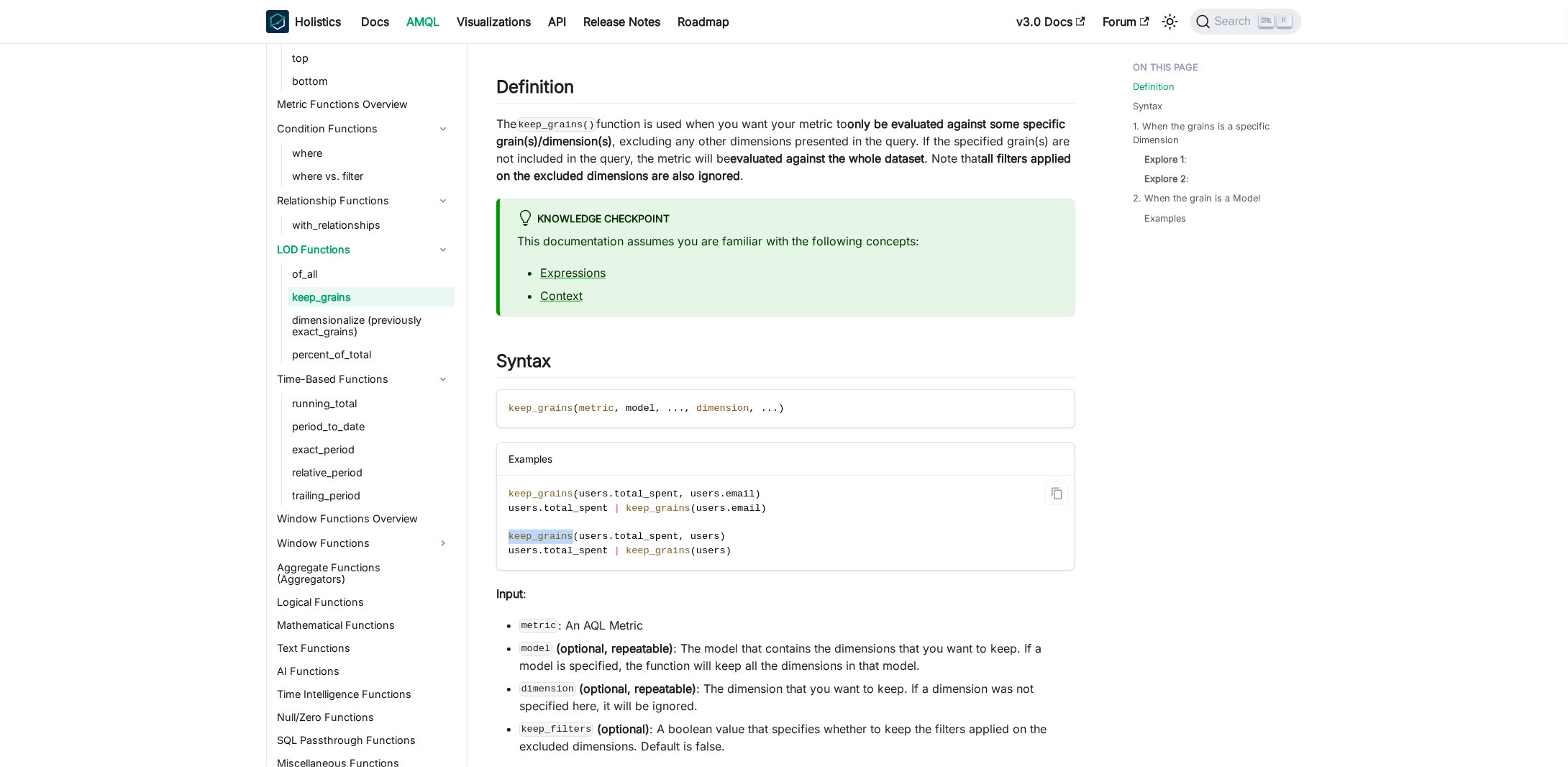
click at [541, 542] on div at bounding box center [541, 542] width 0 height 0
click at [544, 537] on span "keep_grains" at bounding box center [541, 536] width 65 height 11
click at [534, 542] on div at bounding box center [534, 542] width 0 height 0
click at [549, 527] on code "keep_grains ( users . total_spent , users . email ) users . total_spent | keep_…" at bounding box center [785, 523] width 575 height 95
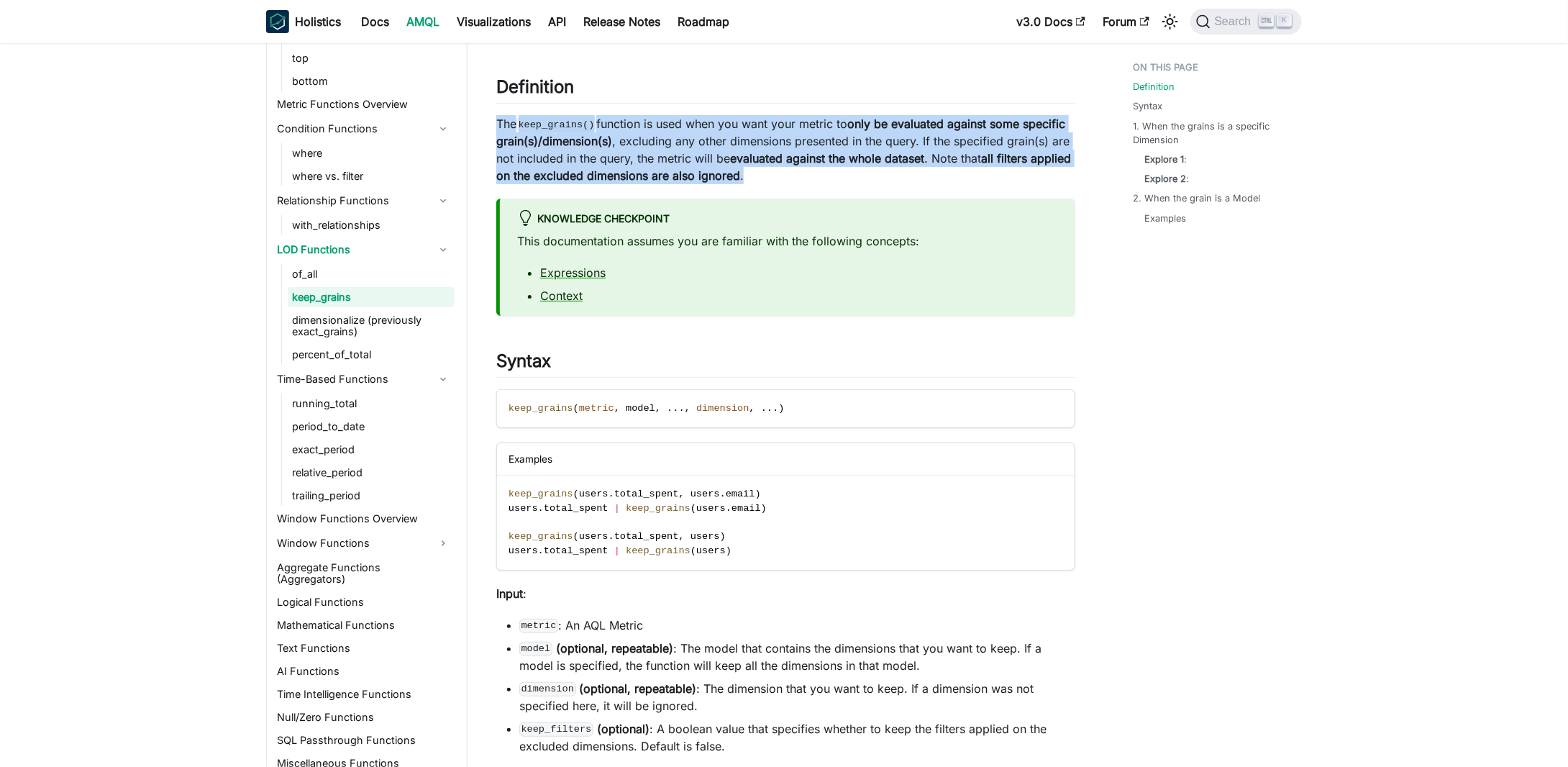
drag, startPoint x: 487, startPoint y: 130, endPoint x: 800, endPoint y: 171, distance: 315.7
click at [801, 171] on p "The keep_grains() function is used when you want your metric to only be evaluat…" at bounding box center [786, 149] width 579 height 69
drag, startPoint x: 801, startPoint y: 171, endPoint x: 795, endPoint y: 121, distance: 50.4
click at [795, 121] on p "The keep_grains() function is used when you want your metric to only be evaluat…" at bounding box center [786, 149] width 579 height 69
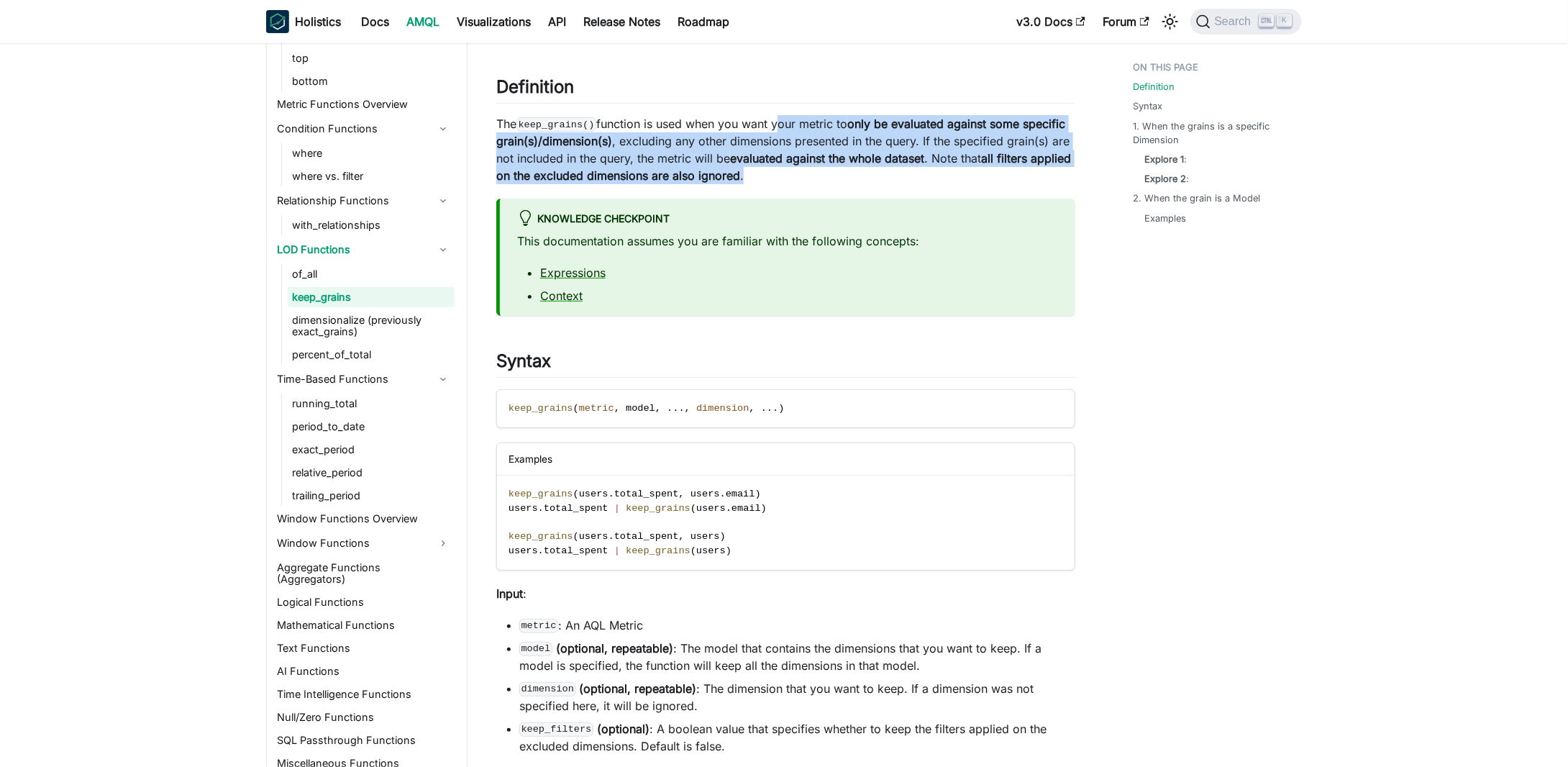
click at [795, 121] on p "The keep_grains() function is used when you want your metric to only be evaluat…" at bounding box center [786, 149] width 579 height 69
drag, startPoint x: 795, startPoint y: 121, endPoint x: 823, endPoint y: 189, distance: 73.5
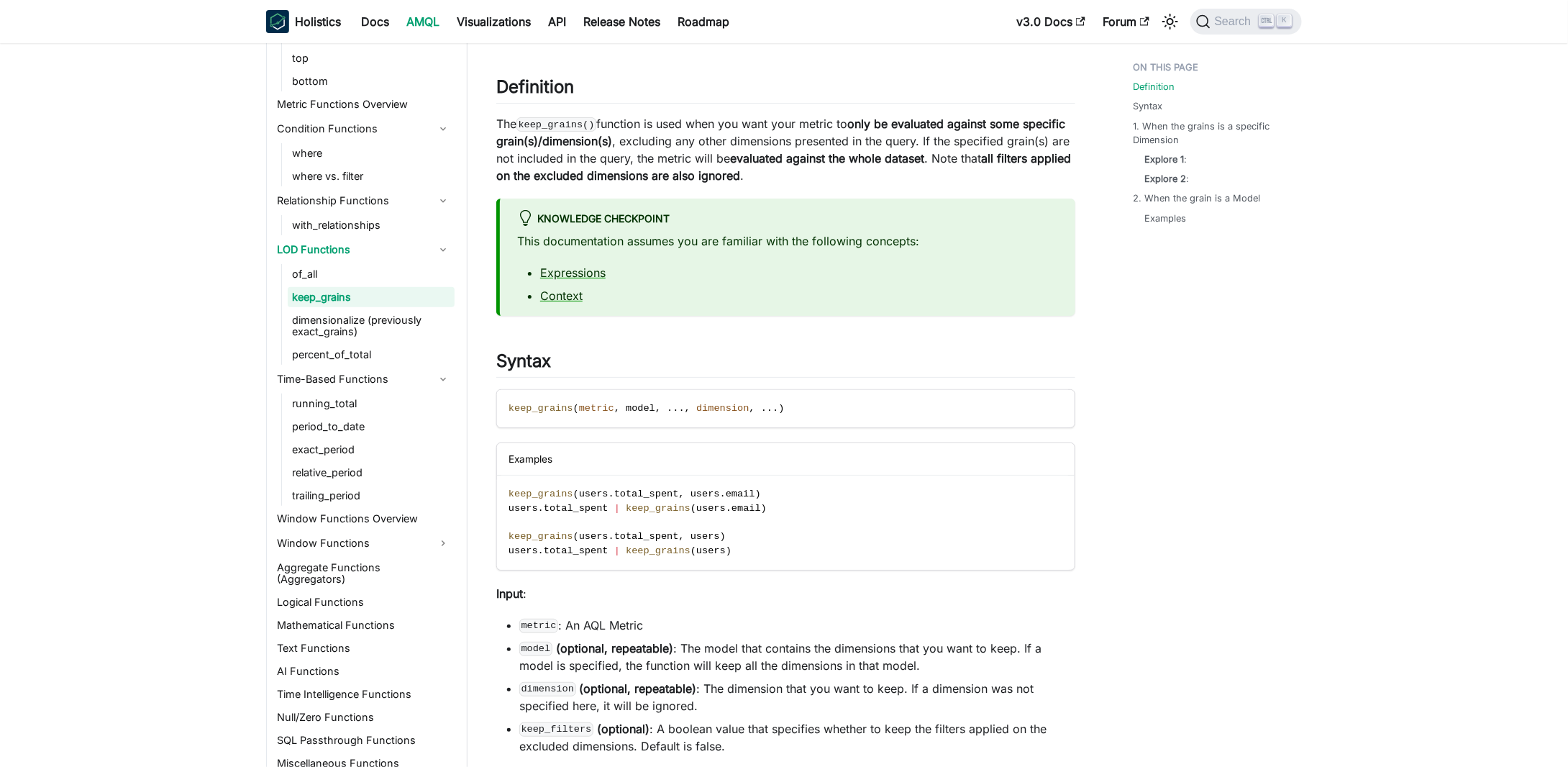
click at [836, 173] on p "The keep_grains() function is used when you want your metric to only be evaluat…" at bounding box center [786, 149] width 579 height 69
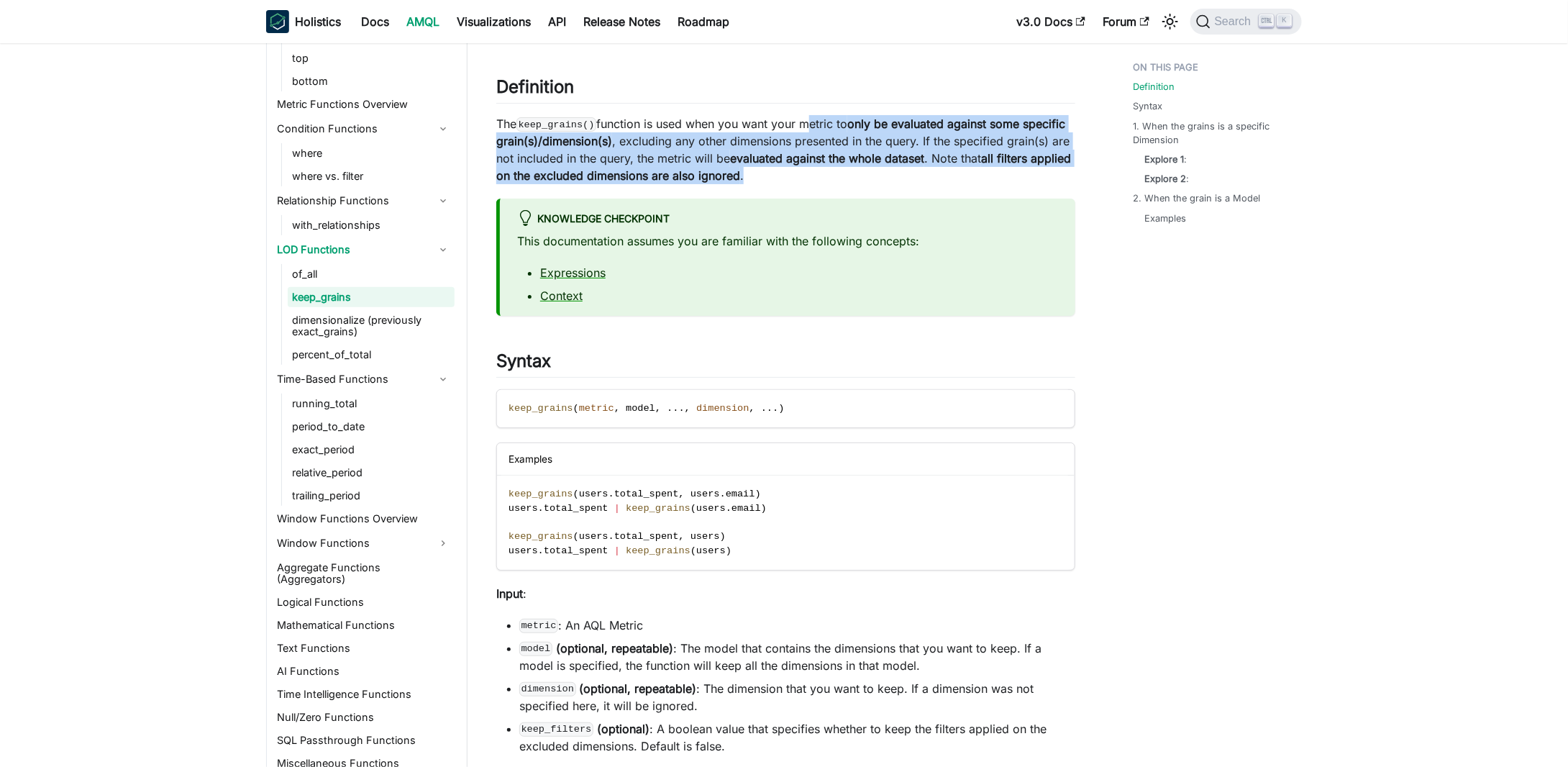
drag, startPoint x: 836, startPoint y: 173, endPoint x: 810, endPoint y: 128, distance: 52.0
click at [810, 128] on p "The keep_grains() function is used when you want your metric to only be evaluat…" at bounding box center [786, 149] width 579 height 69
drag, startPoint x: 810, startPoint y: 128, endPoint x: 825, endPoint y: 185, distance: 58.9
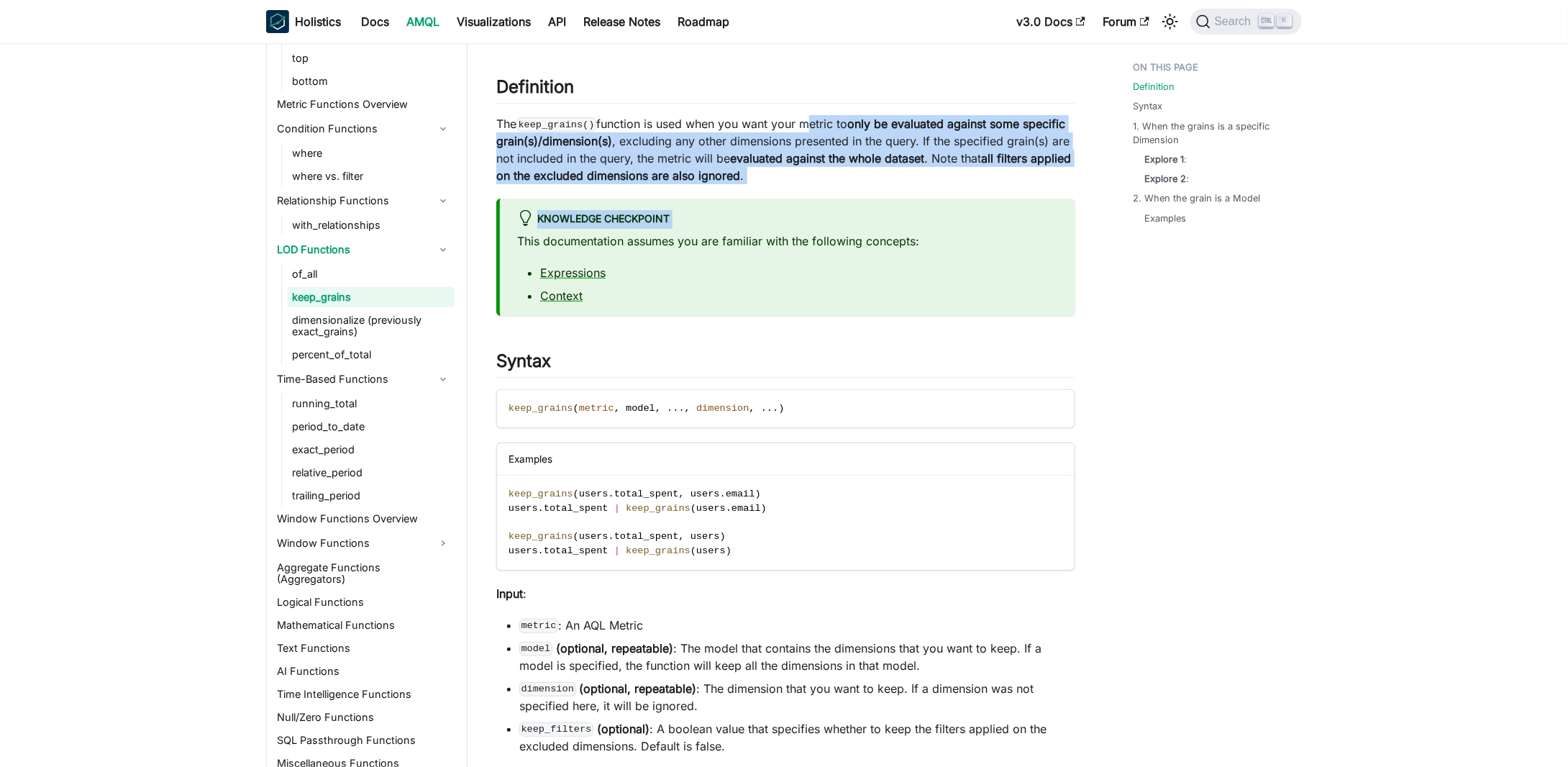
drag, startPoint x: 825, startPoint y: 185, endPoint x: 816, endPoint y: 114, distance: 71.6
click at [808, 126] on p "The keep_grains() function is used when you want your metric to only be evaluat…" at bounding box center [786, 149] width 579 height 69
drag, startPoint x: 808, startPoint y: 126, endPoint x: 820, endPoint y: 168, distance: 43.7
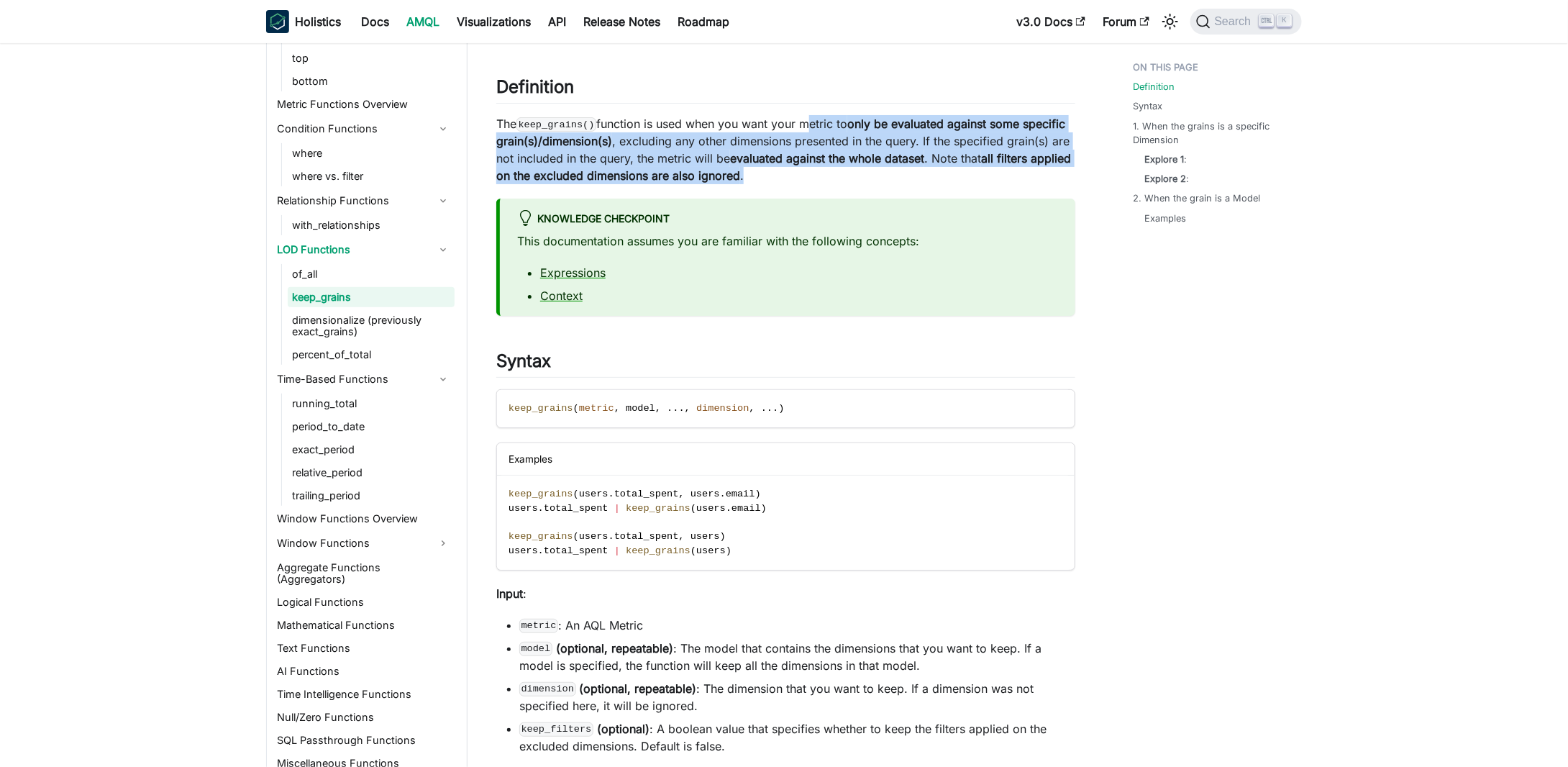
click at [820, 168] on p "The keep_grains() function is used when you want your metric to only be evaluat…" at bounding box center [786, 149] width 579 height 69
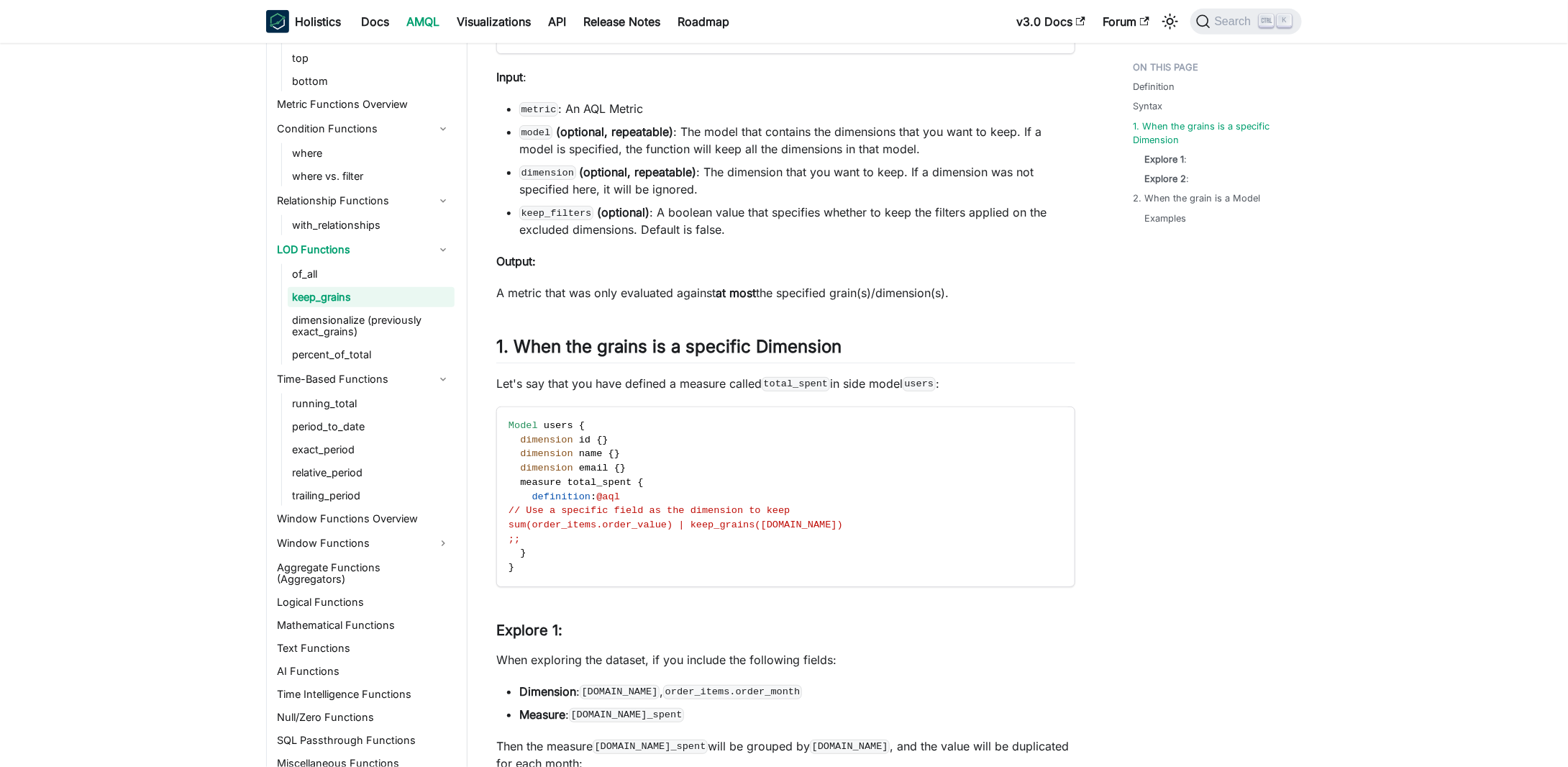
scroll to position [720, 0]
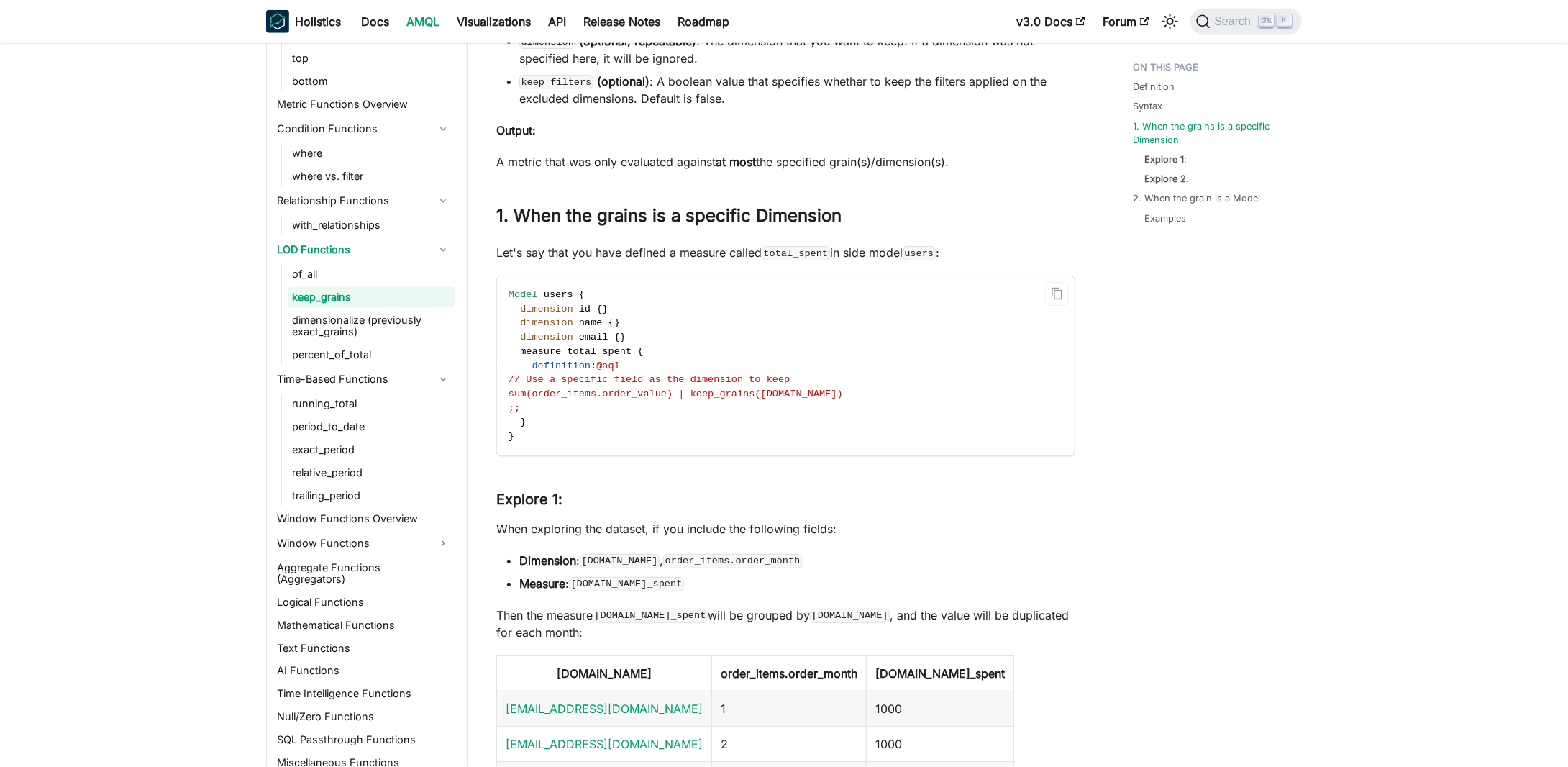
drag, startPoint x: 711, startPoint y: 394, endPoint x: 916, endPoint y: 390, distance: 205.0
click at [916, 390] on code "Model users { dimension id { } dimension name { } dimension email { } measure t…" at bounding box center [785, 365] width 575 height 179
click at [920, 390] on code "Model users { dimension id { } dimension name { } dimension email { } measure t…" at bounding box center [785, 365] width 575 height 179
drag, startPoint x: 743, startPoint y: 395, endPoint x: 706, endPoint y: 393, distance: 37.1
click at [706, 393] on span "sum(order_items.order_value) | keep_grains([DOMAIN_NAME])" at bounding box center [676, 393] width 334 height 11
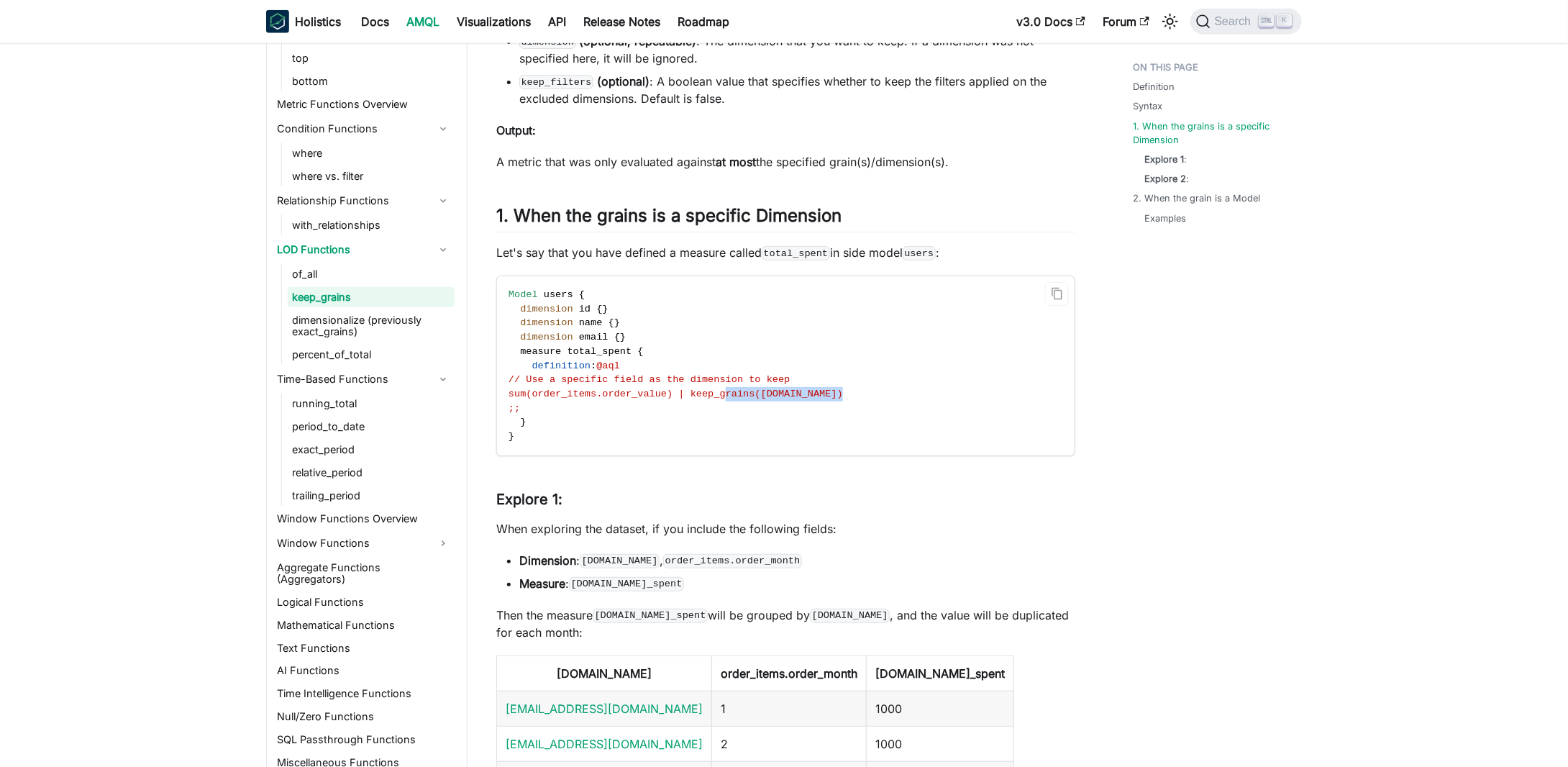
click at [706, 393] on span "sum(order_items.order_value) | keep_grains([DOMAIN_NAME])" at bounding box center [676, 393] width 334 height 11
drag, startPoint x: 706, startPoint y: 393, endPoint x: 989, endPoint y: 392, distance: 283.0
click at [989, 392] on code "Model users { dimension id { } dimension name { } dimension email { } measure t…" at bounding box center [785, 365] width 575 height 179
drag, startPoint x: 923, startPoint y: 392, endPoint x: 707, endPoint y: 395, distance: 216.0
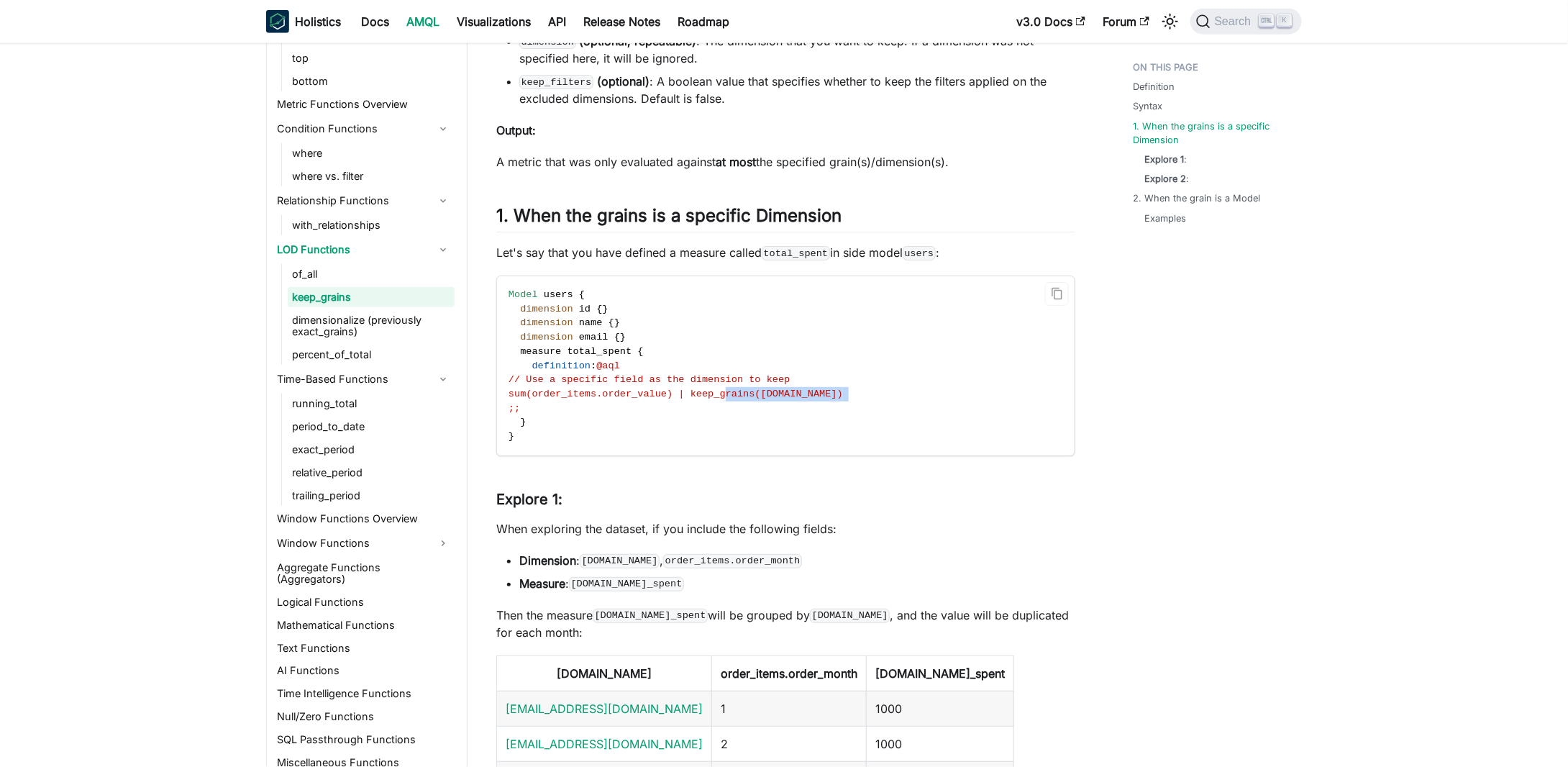
click at [707, 395] on code "Model users { dimension id { } dimension name { } dimension email { } measure t…" at bounding box center [785, 365] width 575 height 179
click at [707, 395] on span "sum(order_items.order_value) | keep_grains([DOMAIN_NAME])" at bounding box center [676, 393] width 334 height 11
drag, startPoint x: 707, startPoint y: 395, endPoint x: 908, endPoint y: 387, distance: 201.2
click at [908, 387] on code "Model users { dimension id { } dimension name { } dimension email { } measure t…" at bounding box center [785, 365] width 575 height 179
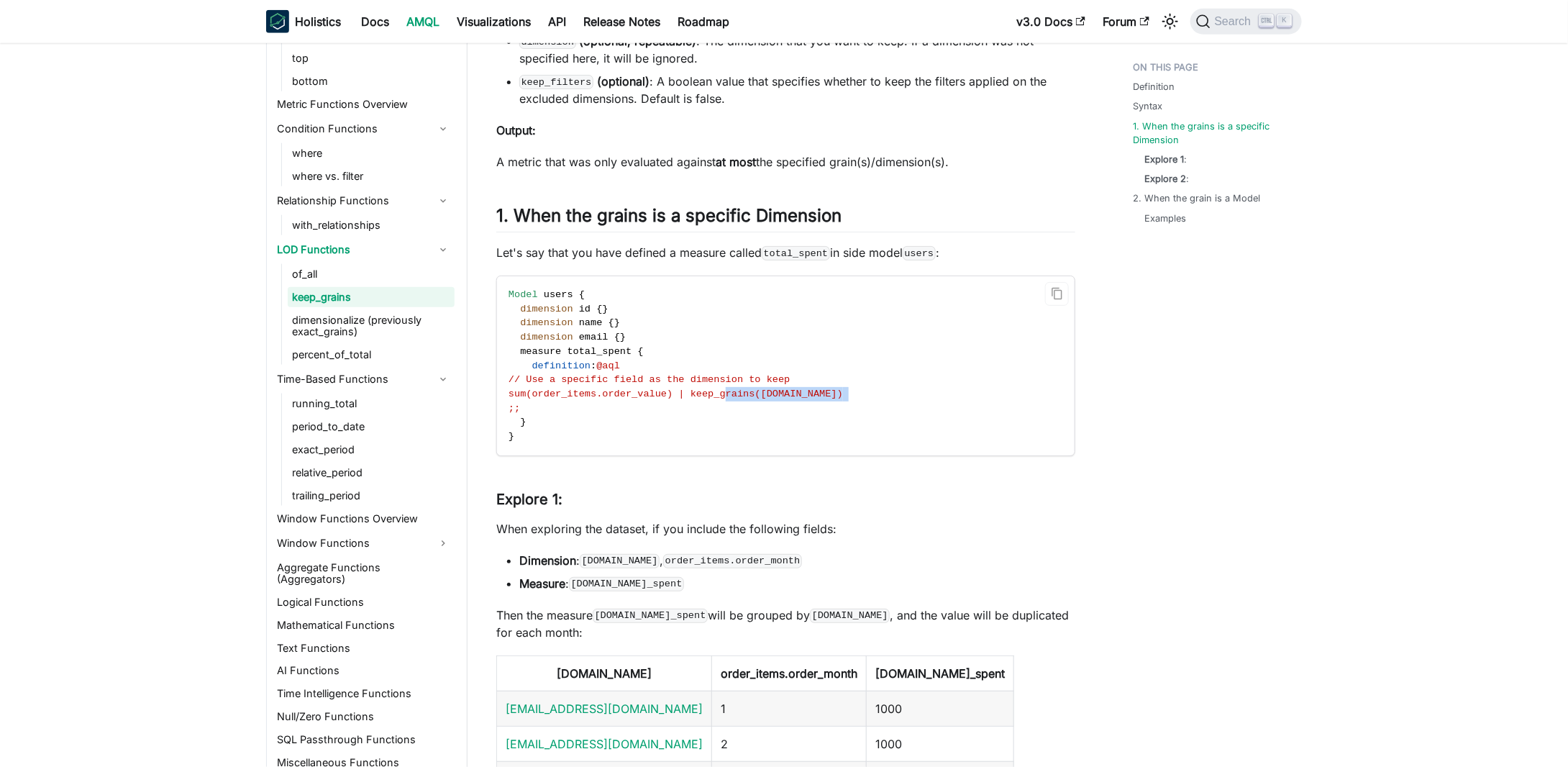
drag, startPoint x: 892, startPoint y: 390, endPoint x: 710, endPoint y: 389, distance: 182.0
click at [710, 389] on code "Model users { dimension id { } dimension name { } dimension email { } measure t…" at bounding box center [785, 365] width 575 height 179
click at [710, 389] on span "sum(order_items.order_value) | keep_grains([DOMAIN_NAME])" at bounding box center [676, 393] width 334 height 11
drag, startPoint x: 710, startPoint y: 389, endPoint x: 872, endPoint y: 393, distance: 162.0
click at [872, 393] on code "Model users { dimension id { } dimension name { } dimension email { } measure t…" at bounding box center [785, 365] width 575 height 179
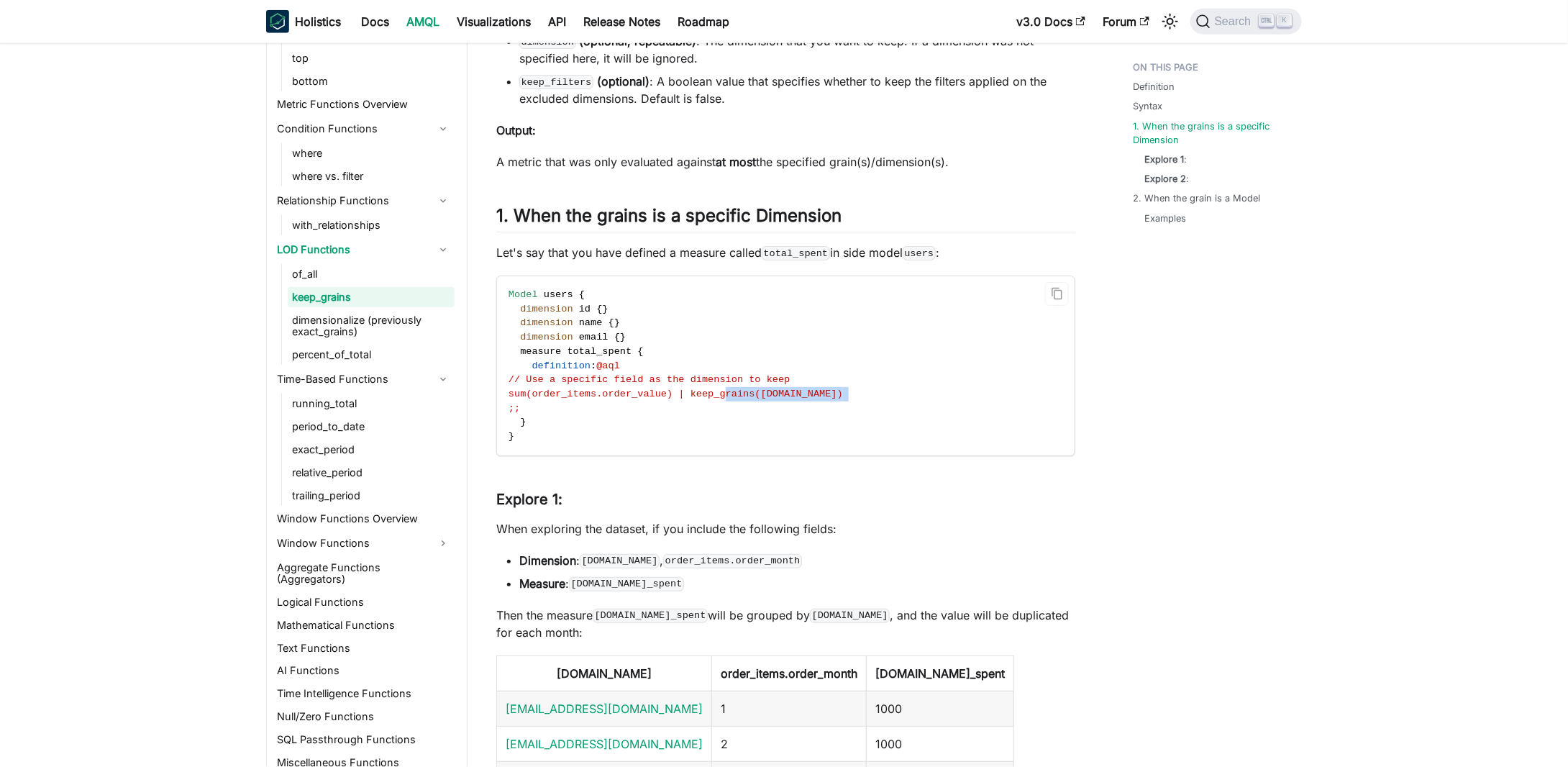
click at [873, 393] on code "Model users { dimension id { } dimension name { } dimension email { } measure t…" at bounding box center [785, 365] width 575 height 179
drag, startPoint x: 786, startPoint y: 392, endPoint x: 709, endPoint y: 393, distance: 77.0
click at [709, 393] on code "Model users { dimension id { } dimension name { } dimension email { } measure t…" at bounding box center [785, 365] width 575 height 179
click at [709, 393] on span "sum(order_items.order_value) | keep_grains([DOMAIN_NAME])" at bounding box center [676, 393] width 334 height 11
drag, startPoint x: 709, startPoint y: 393, endPoint x: 854, endPoint y: 393, distance: 145.0
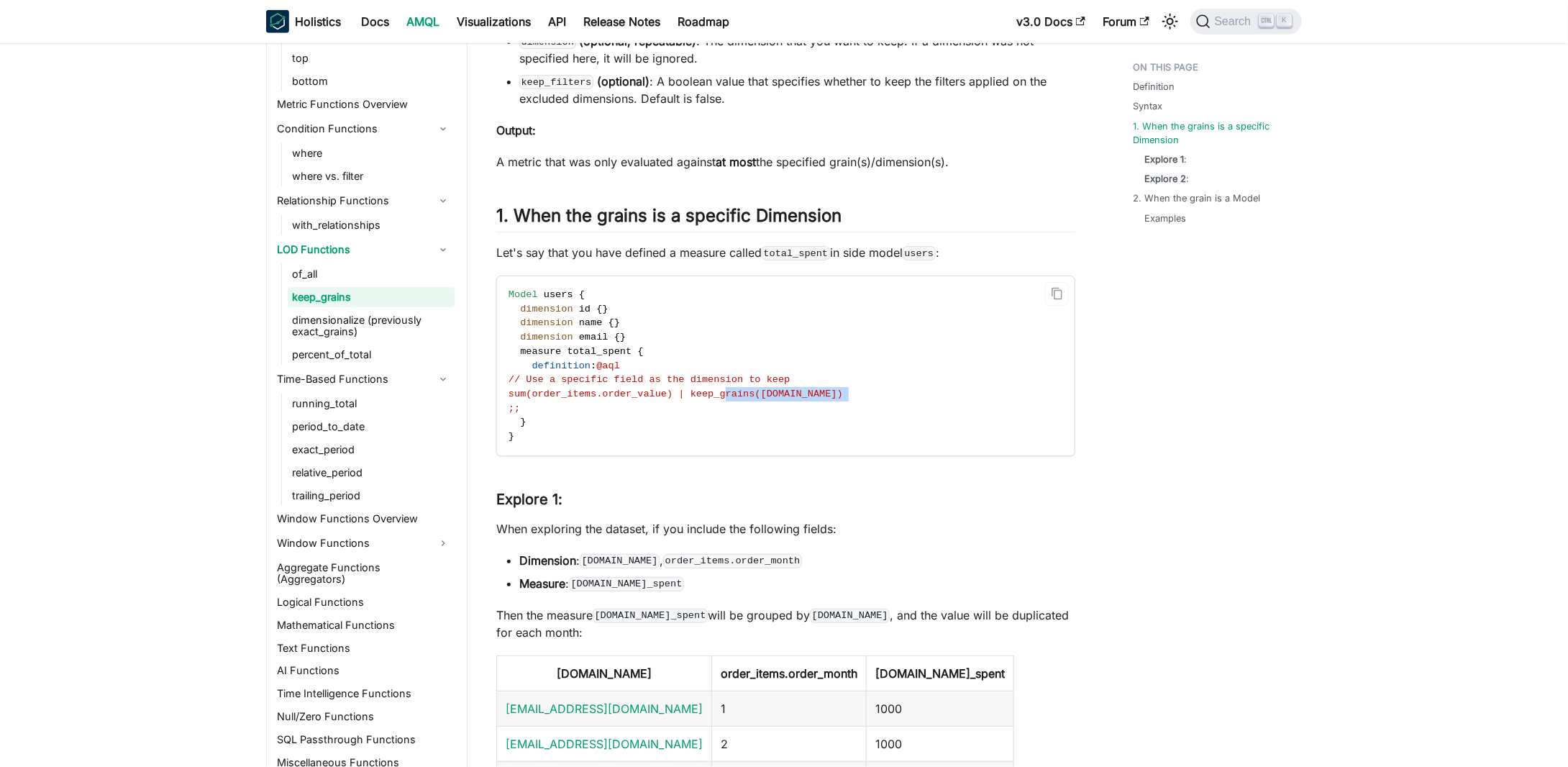
click at [854, 393] on code "Model users { dimension id { } dimension name { } dimension email { } measure t…" at bounding box center [785, 365] width 575 height 179
drag, startPoint x: 854, startPoint y: 393, endPoint x: 710, endPoint y: 393, distance: 144.0
click at [710, 393] on code "Model users { dimension id { } dimension name { } dimension email { } measure t…" at bounding box center [785, 365] width 575 height 179
click at [712, 393] on span "sum(order_items.order_value) | keep_grains([DOMAIN_NAME])" at bounding box center [676, 393] width 334 height 11
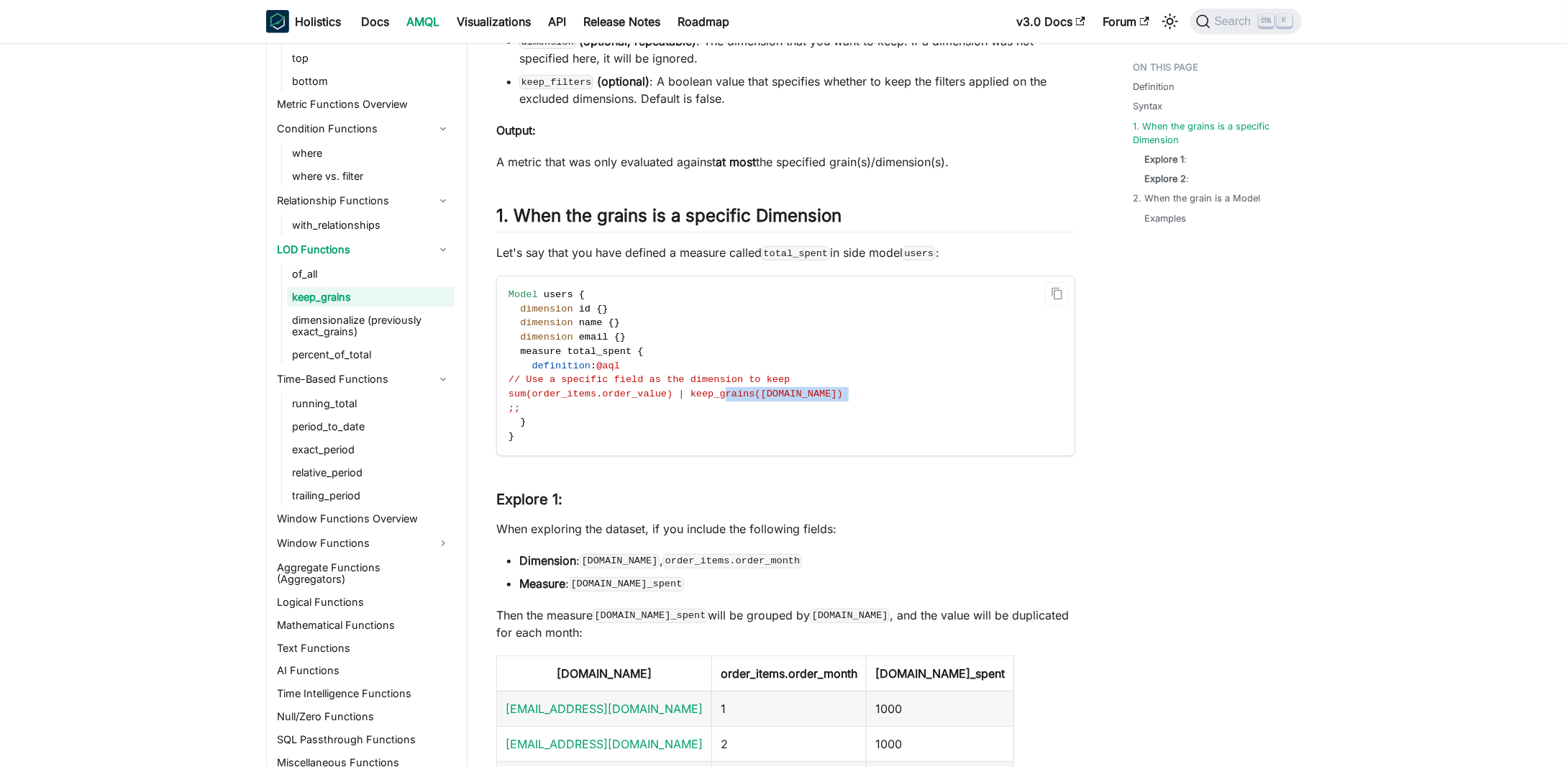
click at [712, 393] on span "sum(order_items.order_value) | keep_grains([DOMAIN_NAME])" at bounding box center [676, 393] width 334 height 11
drag, startPoint x: 712, startPoint y: 393, endPoint x: 793, endPoint y: 393, distance: 81.0
click at [793, 393] on span "sum(order_items.order_value) | keep_grains([DOMAIN_NAME])" at bounding box center [676, 393] width 334 height 11
click at [835, 392] on span "sum(order_items.order_value) | keep_grains([DOMAIN_NAME])" at bounding box center [676, 393] width 334 height 11
drag, startPoint x: 838, startPoint y: 392, endPoint x: 686, endPoint y: 391, distance: 152.0
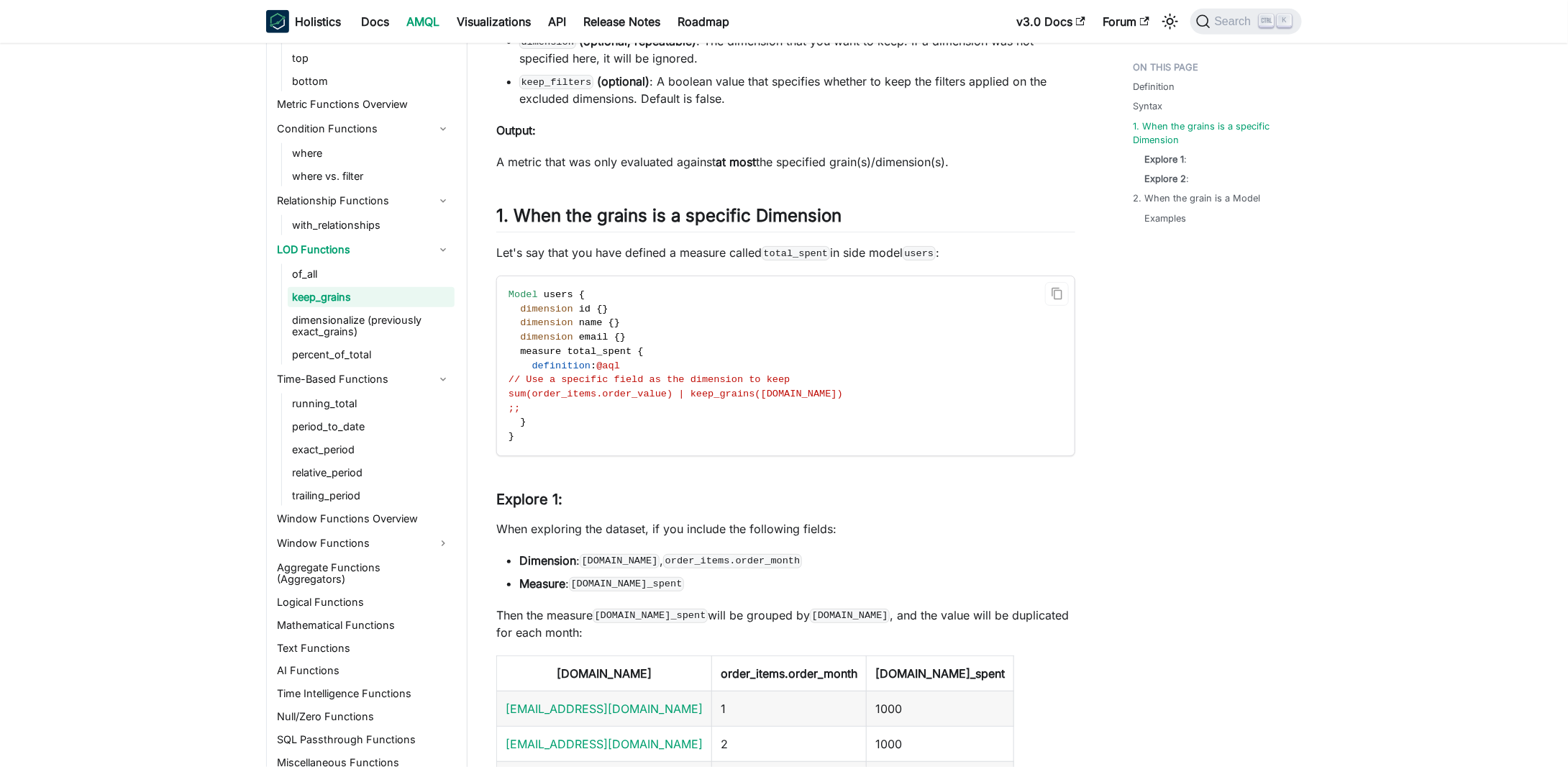
click at [686, 391] on code "Model users { dimension id { } dimension name { } dimension email { } measure t…" at bounding box center [785, 365] width 575 height 179
click at [686, 391] on span "sum(order_items.order_value) | keep_grains([DOMAIN_NAME])" at bounding box center [676, 393] width 334 height 11
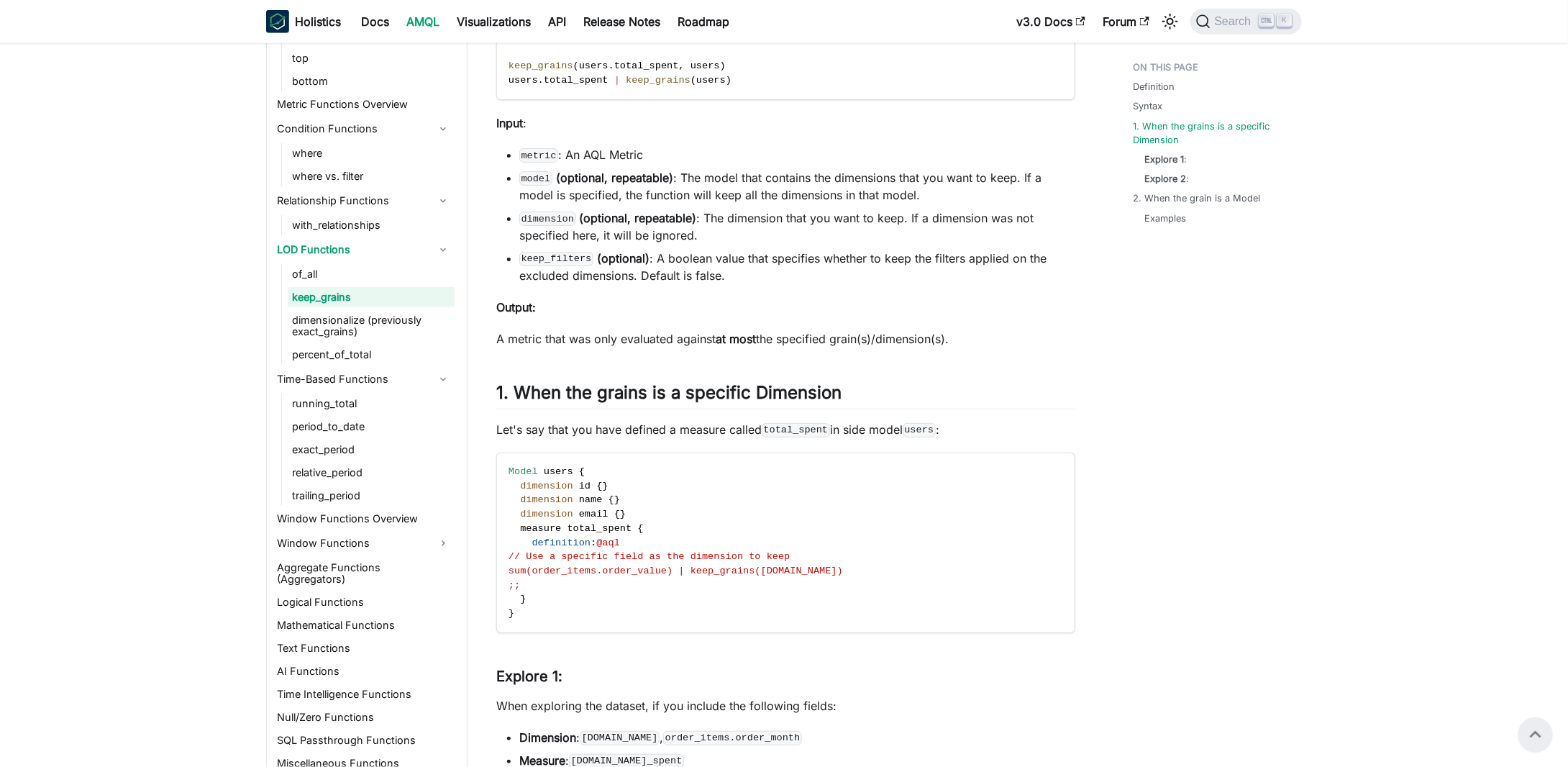
scroll to position [503, 0]
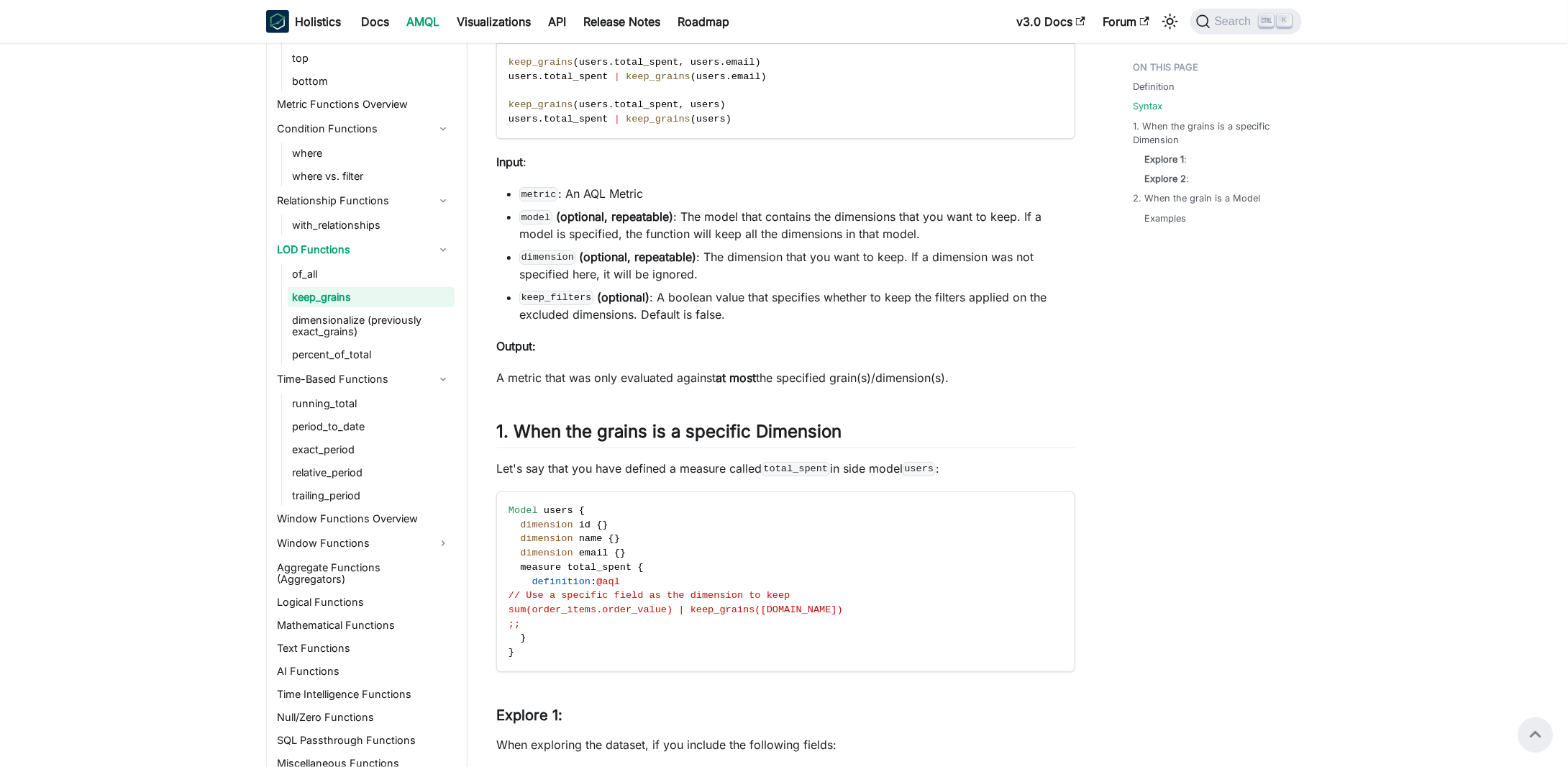
click at [585, 298] on code "keep_filters" at bounding box center [556, 298] width 74 height 14
click at [581, 291] on code "keep_filters" at bounding box center [556, 298] width 74 height 14
click at [571, 298] on code "keep_filters" at bounding box center [556, 298] width 74 height 14
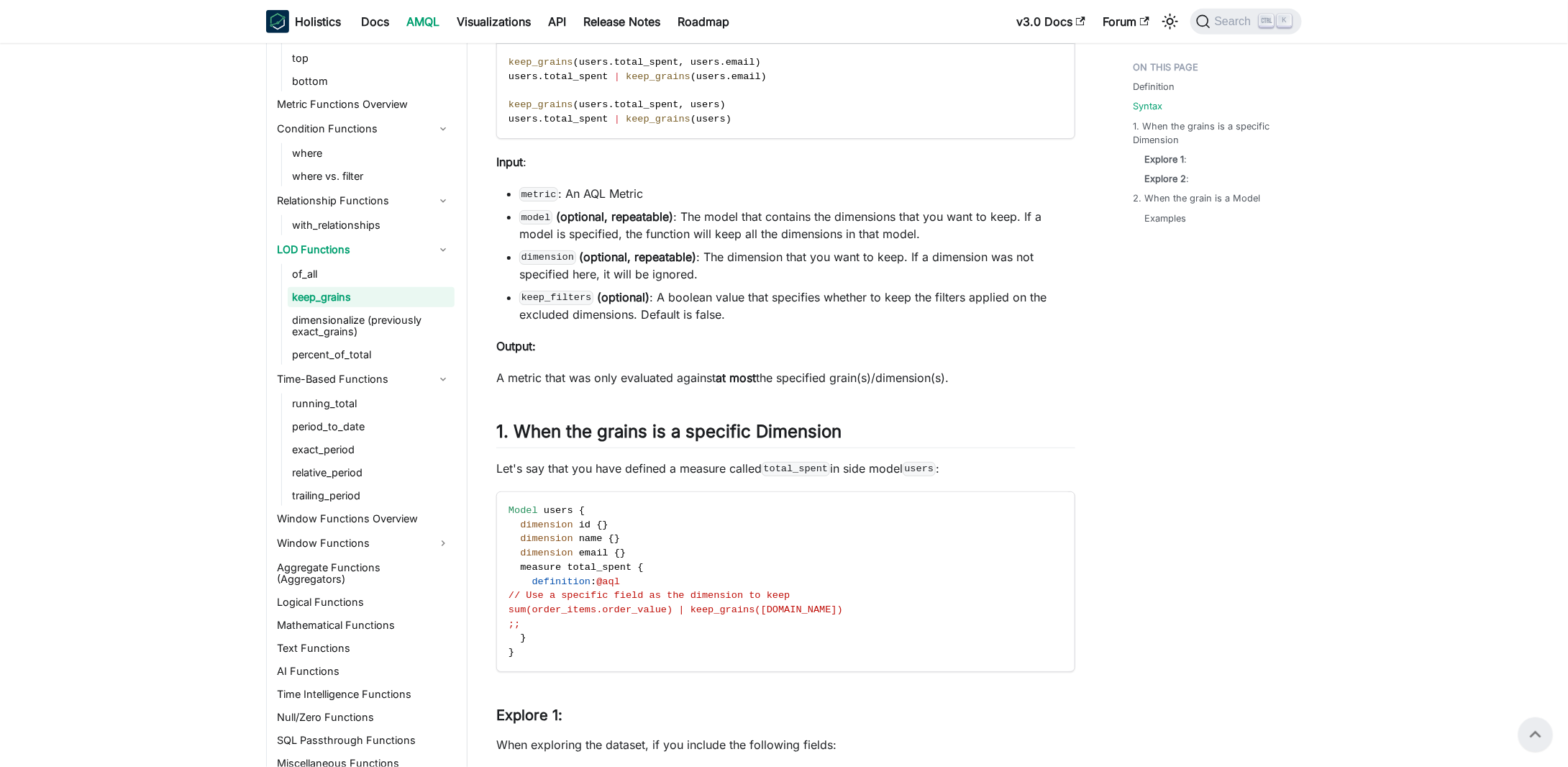
drag, startPoint x: 1056, startPoint y: 264, endPoint x: 1054, endPoint y: 241, distance: 23.1
click at [1056, 264] on li "dimension (optional, repeatable) : The dimension that you want to keep. If a di…" at bounding box center [798, 266] width 556 height 35
